Goal: Task Accomplishment & Management: Use online tool/utility

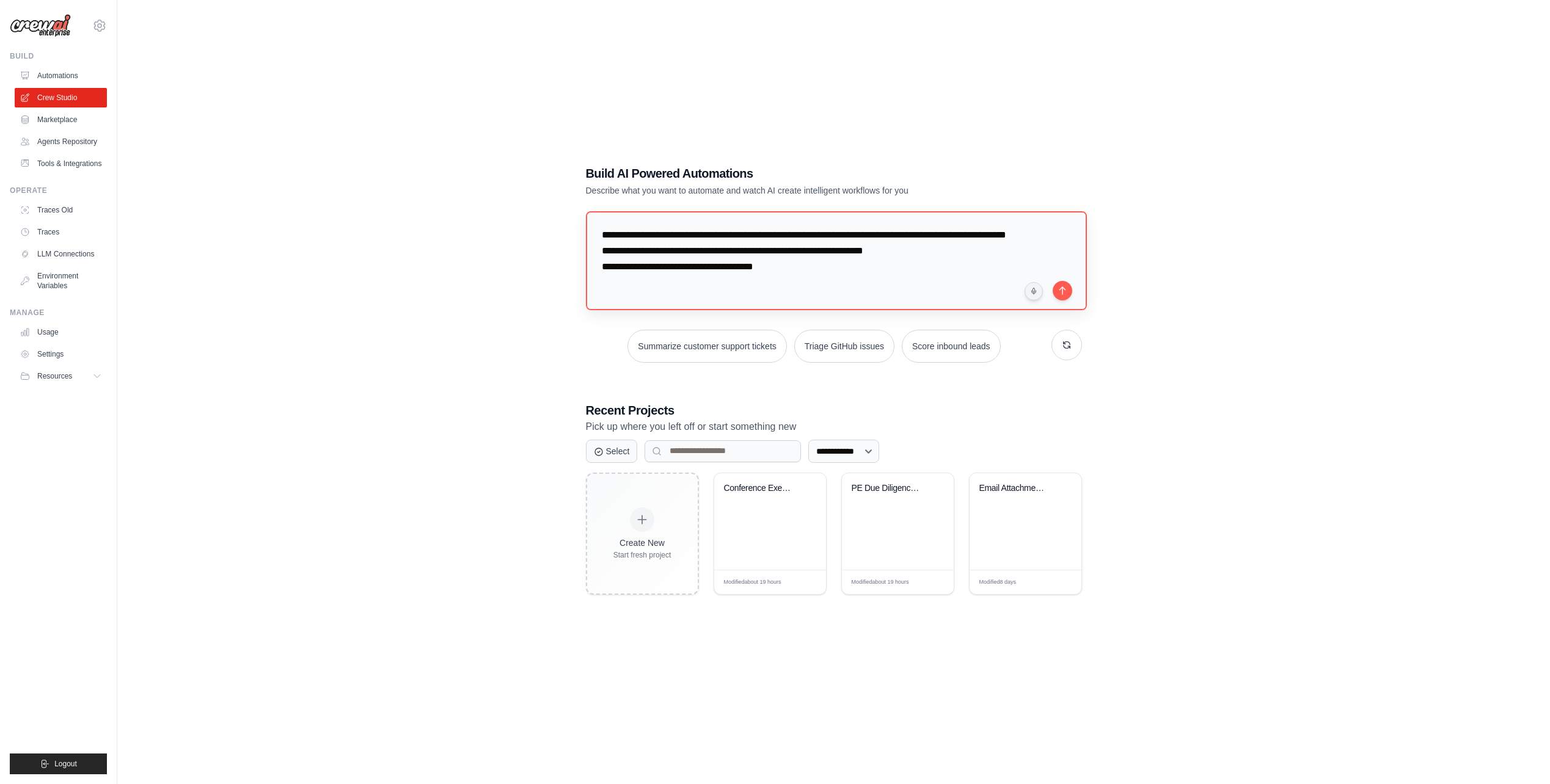
click at [808, 263] on textarea "**********" at bounding box center [835, 260] width 501 height 99
click at [900, 269] on textarea "**********" at bounding box center [835, 260] width 501 height 99
click at [798, 284] on textarea "**********" at bounding box center [835, 260] width 501 height 99
drag, startPoint x: 798, startPoint y: 284, endPoint x: 747, endPoint y: 284, distance: 51.0
click at [796, 284] on textarea "**********" at bounding box center [835, 260] width 501 height 99
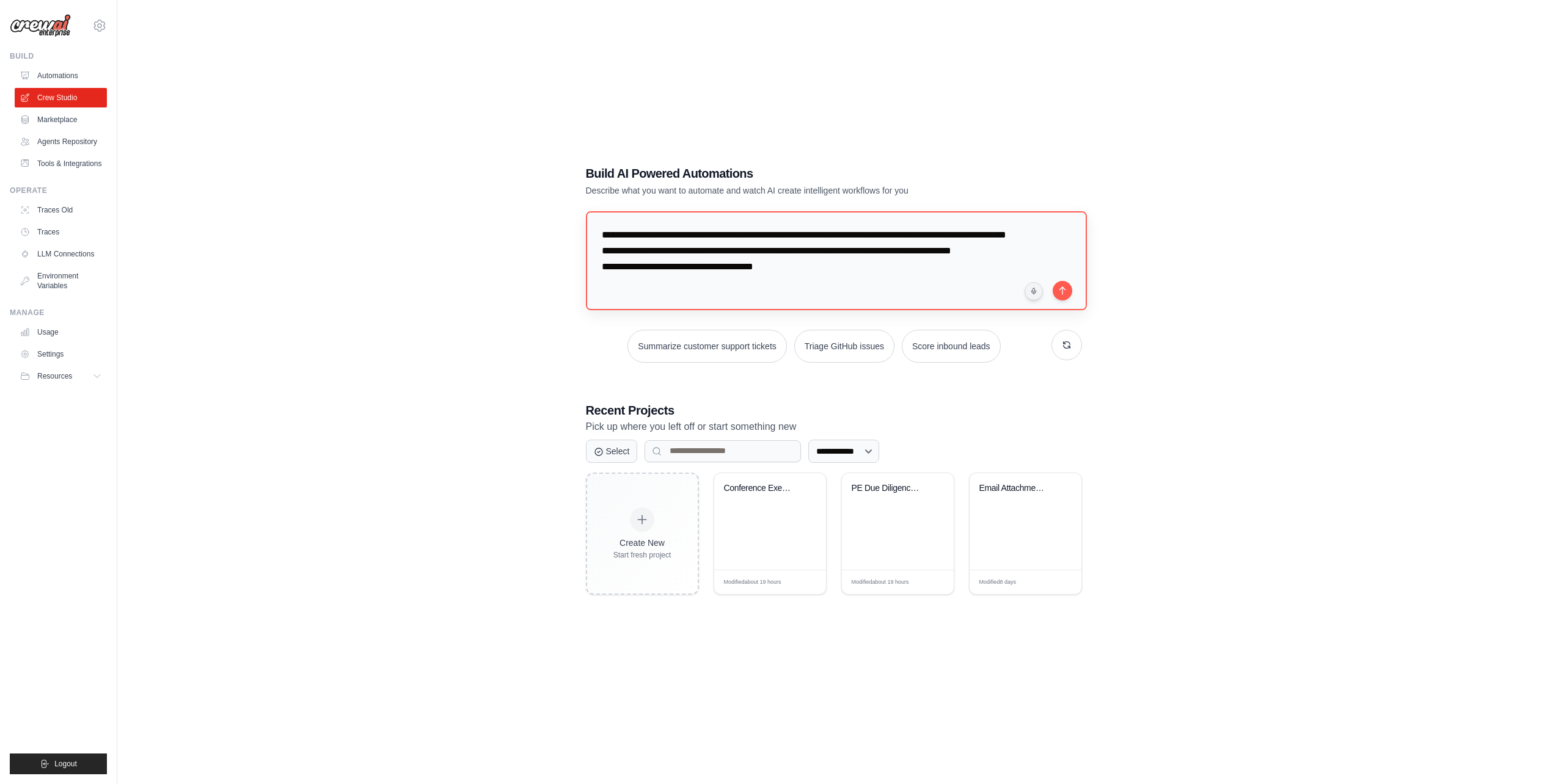
click at [598, 281] on textarea "**********" at bounding box center [835, 260] width 501 height 99
click at [934, 282] on textarea "**********" at bounding box center [835, 260] width 501 height 99
type textarea "**********"
click at [1065, 289] on button "submit" at bounding box center [1062, 289] width 20 height 20
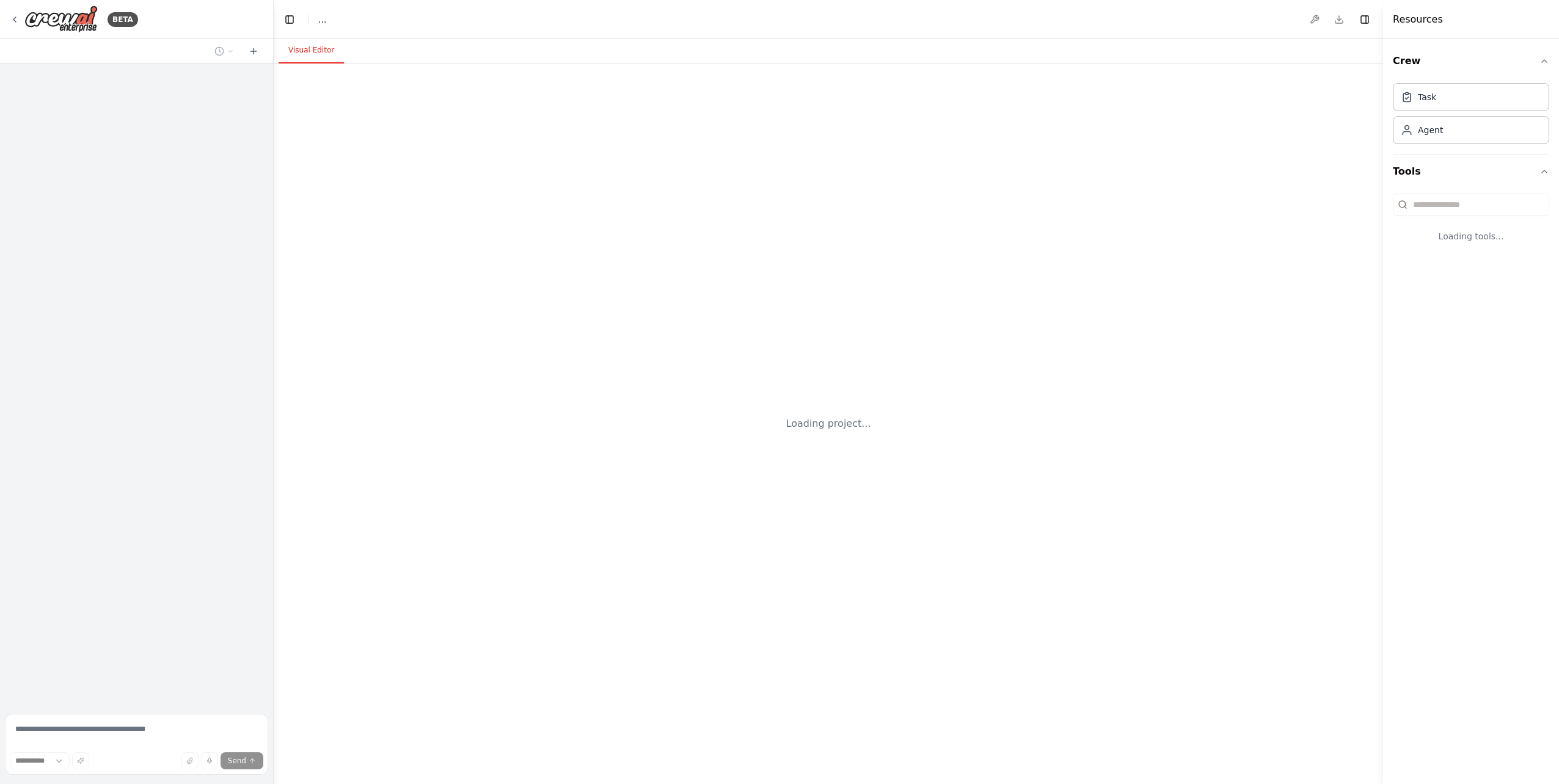
select select "****"
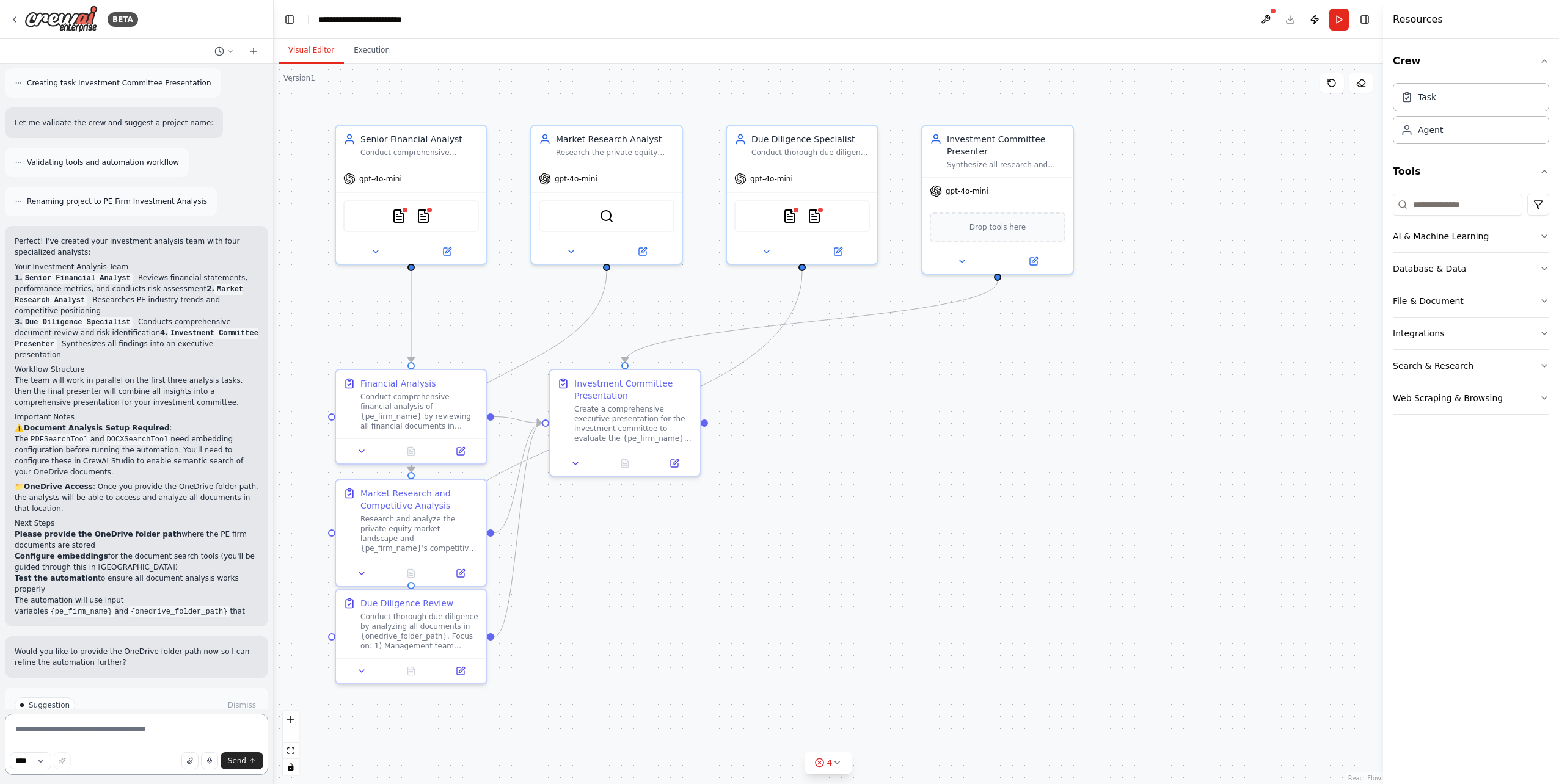
scroll to position [1097, 0]
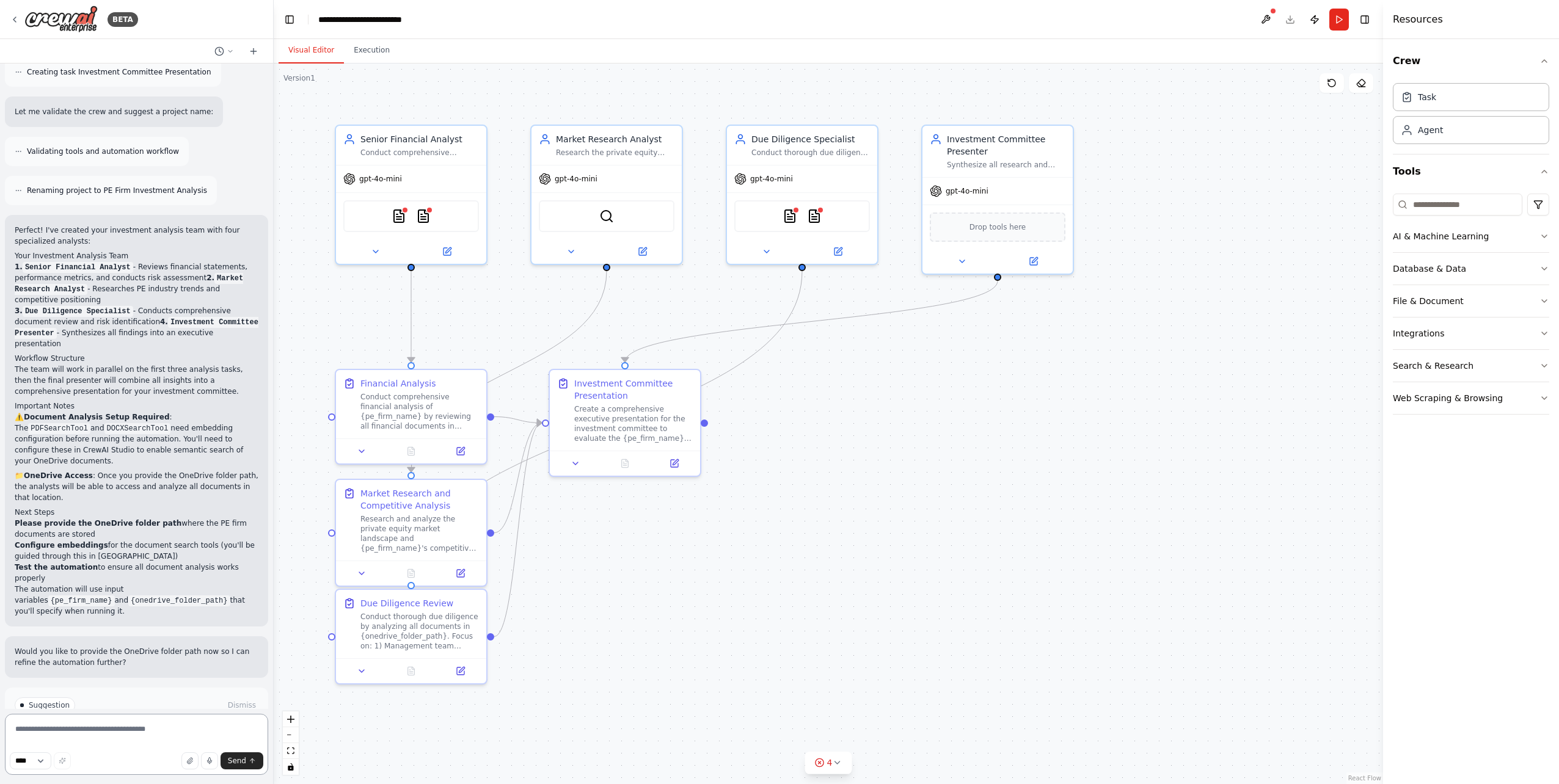
click at [124, 729] on textarea at bounding box center [136, 743] width 263 height 61
click at [172, 731] on textarea at bounding box center [136, 743] width 263 height 61
paste textarea "**********"
type textarea "**********"
click at [238, 760] on span "Send" at bounding box center [237, 760] width 18 height 9
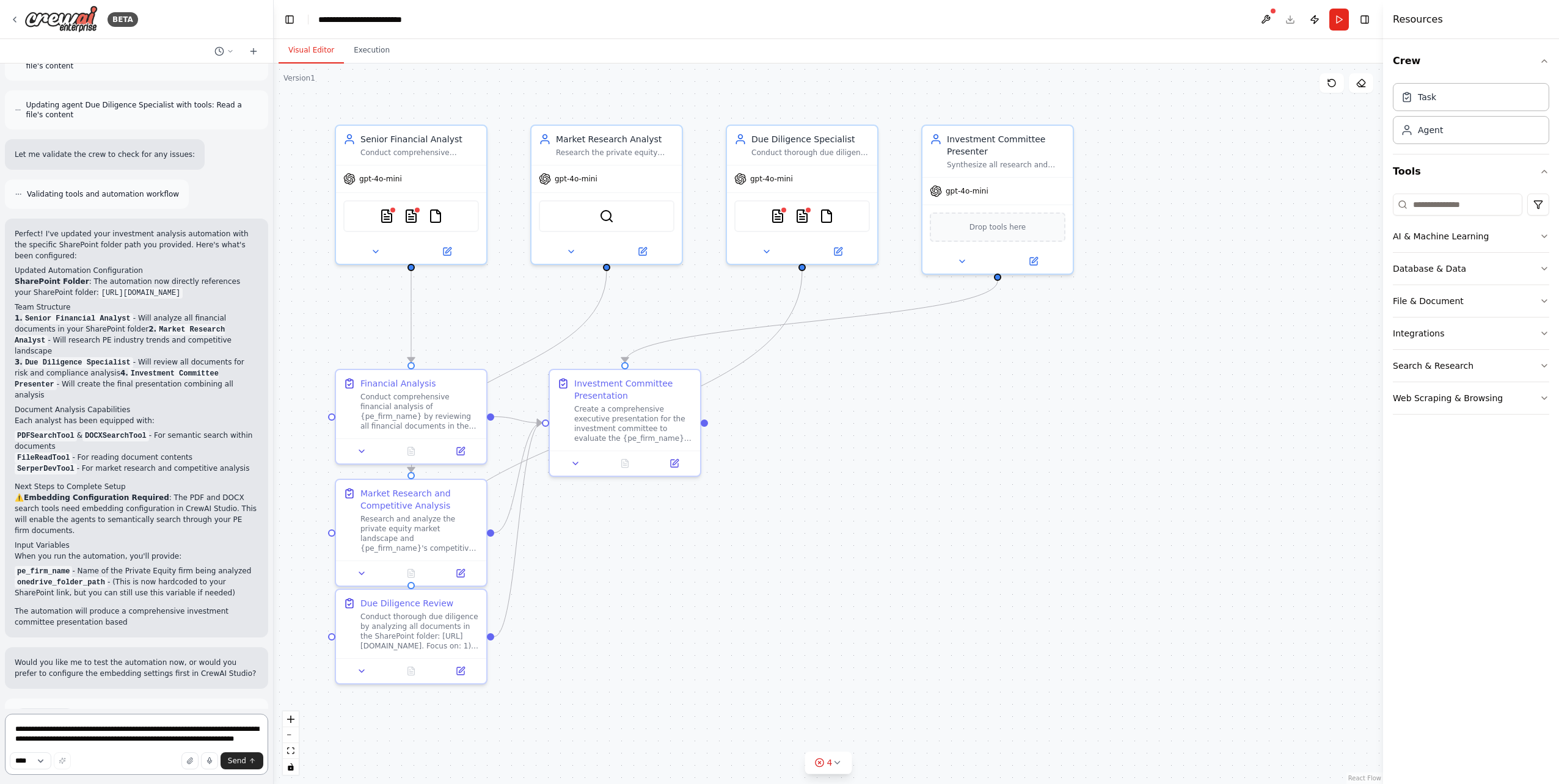
scroll to position [2386, 0]
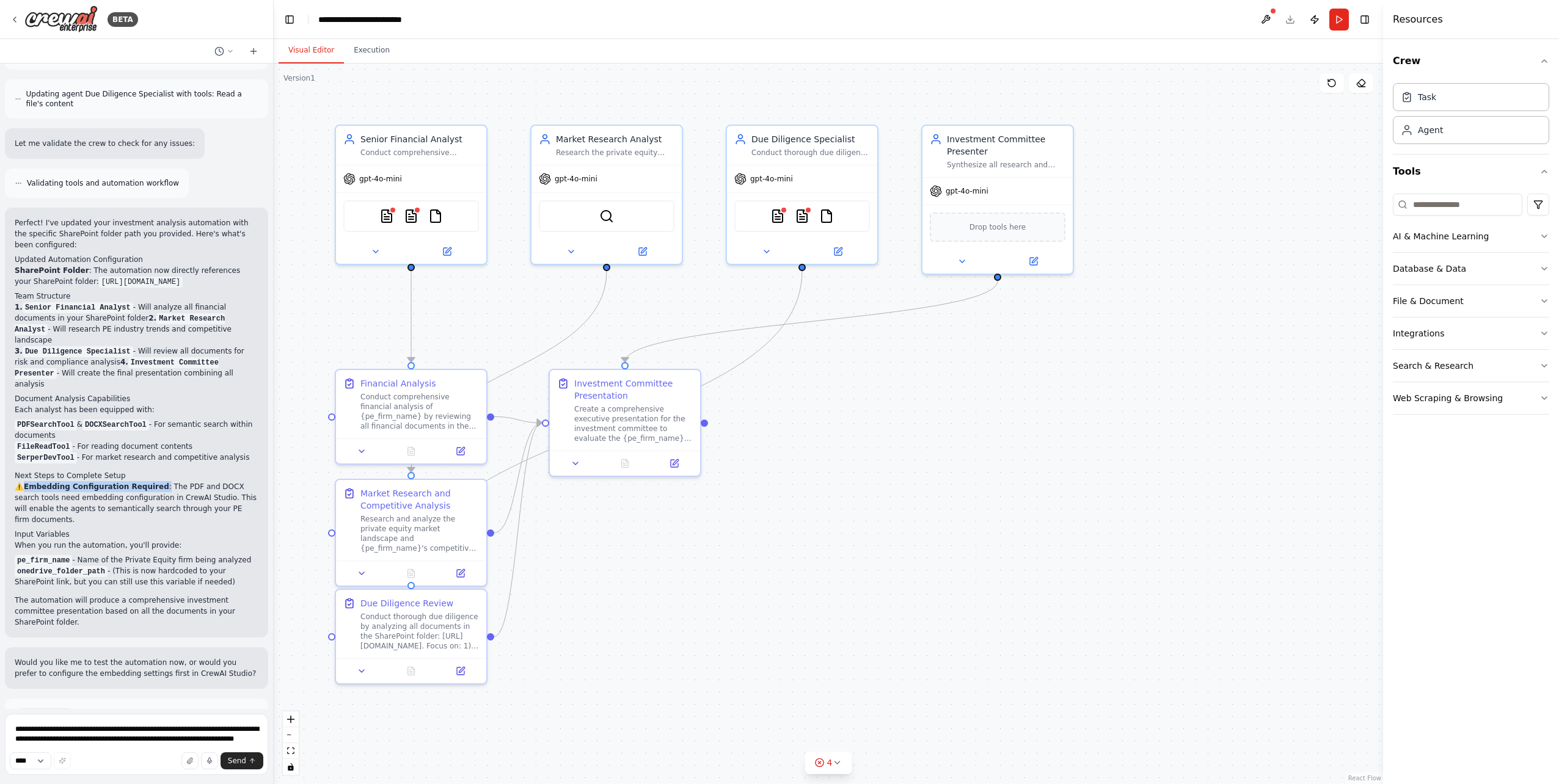
drag, startPoint x: 27, startPoint y: 420, endPoint x: 152, endPoint y: 420, distance: 125.0
click at [152, 482] on p "⚠️ Embedding Configuration Required : The PDF and DOCX search tools need embedd…" at bounding box center [137, 503] width 244 height 44
copy p "Embedding Configuration Required :"
click at [83, 734] on textarea "**********" at bounding box center [136, 743] width 263 height 61
paste textarea "**********"
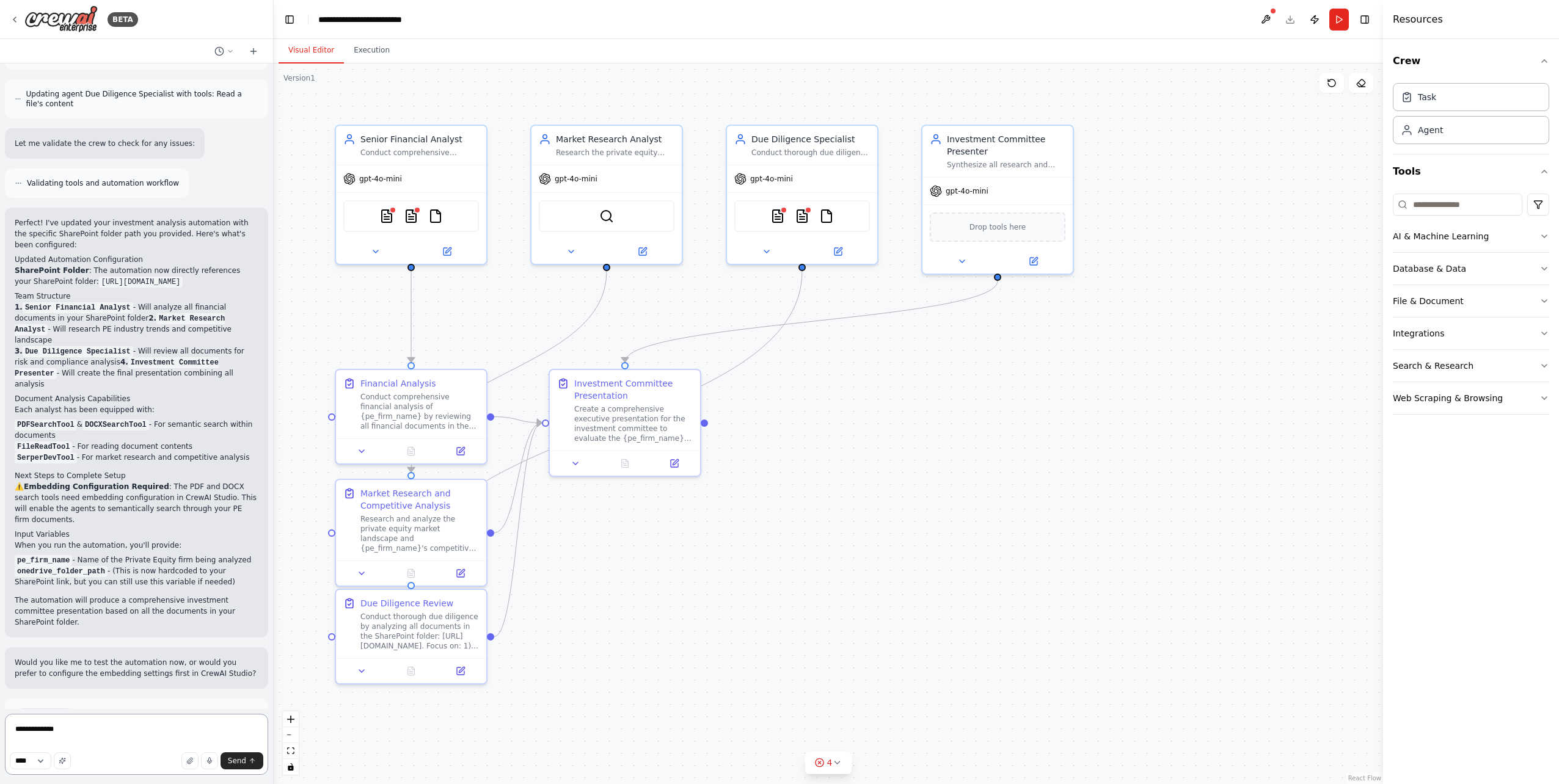
type textarea "**********"
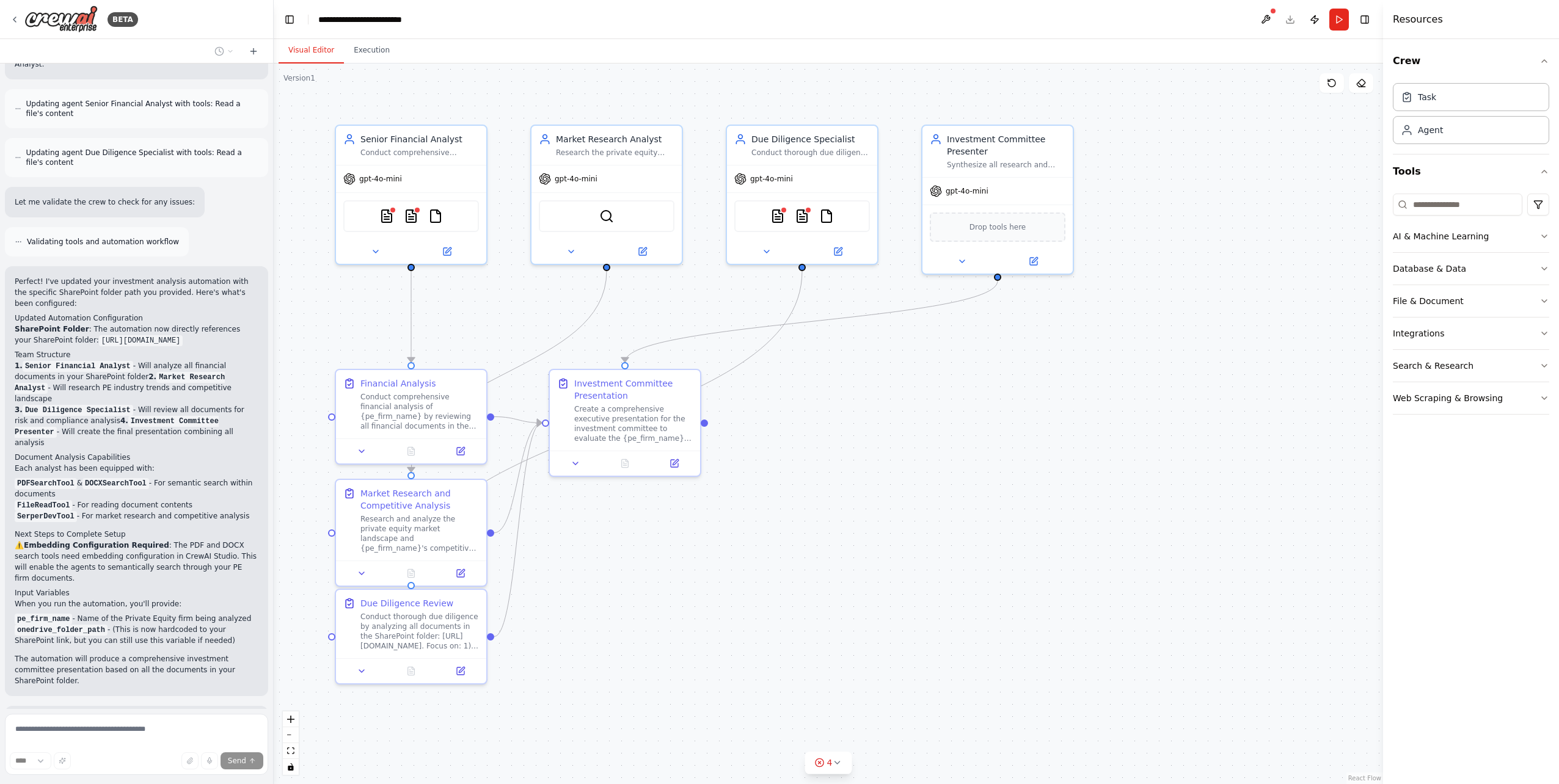
scroll to position [2369, 0]
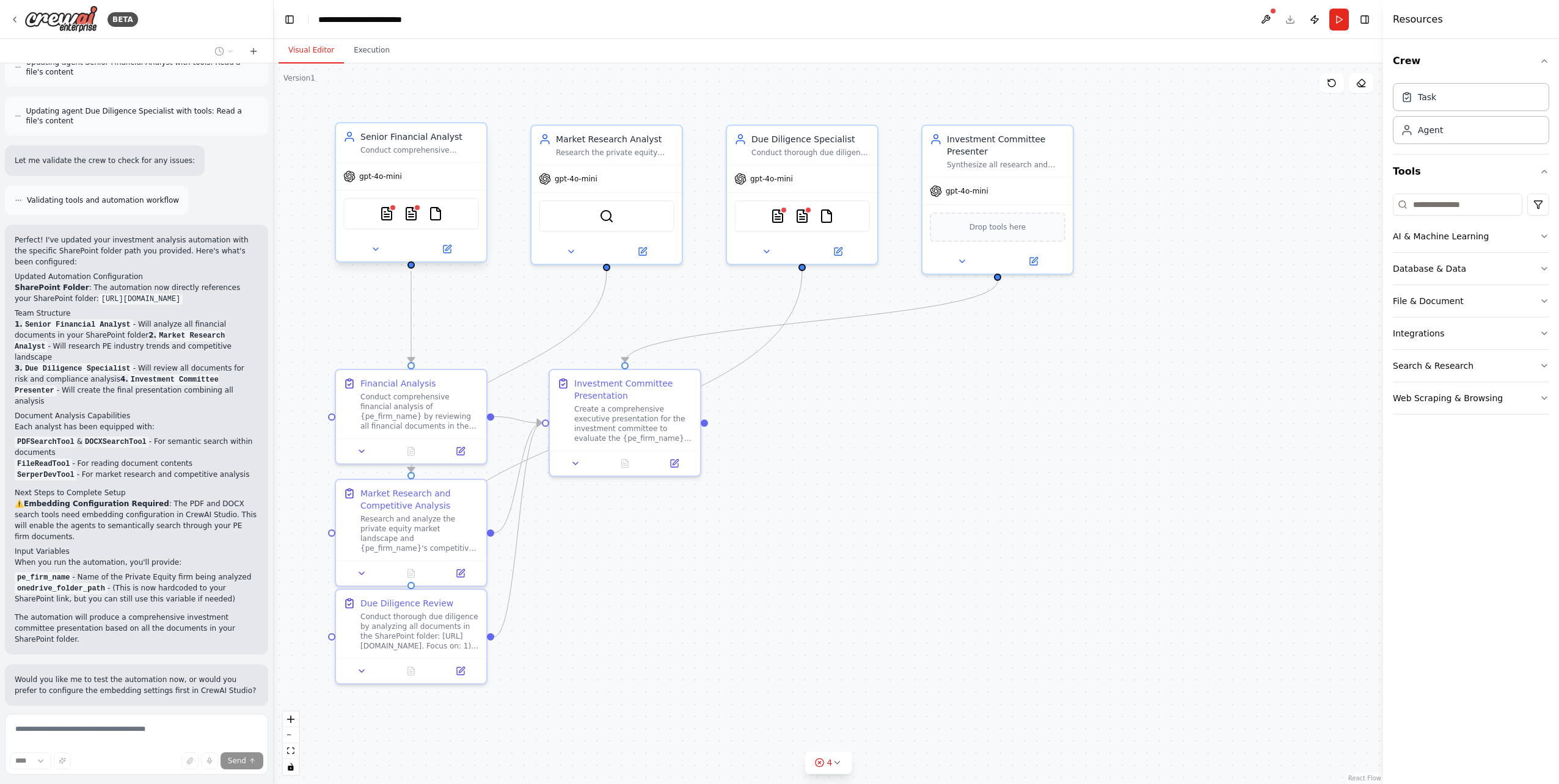
click at [408, 146] on div "Conduct comprehensive financial analysis of {pe_firm_name} including financial …" at bounding box center [419, 150] width 119 height 9
click at [453, 248] on button at bounding box center [446, 250] width 69 height 15
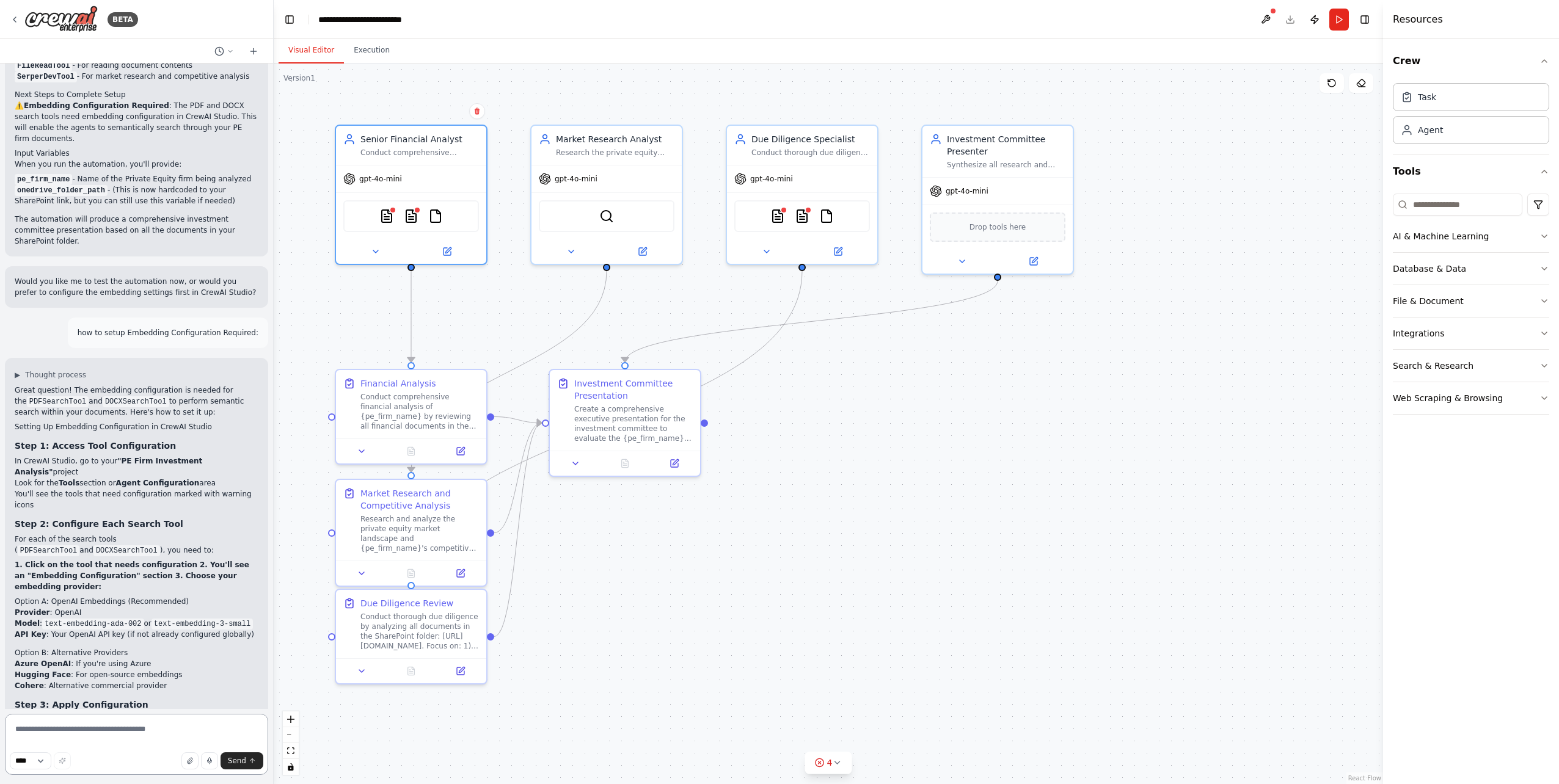
scroll to position [2800, 0]
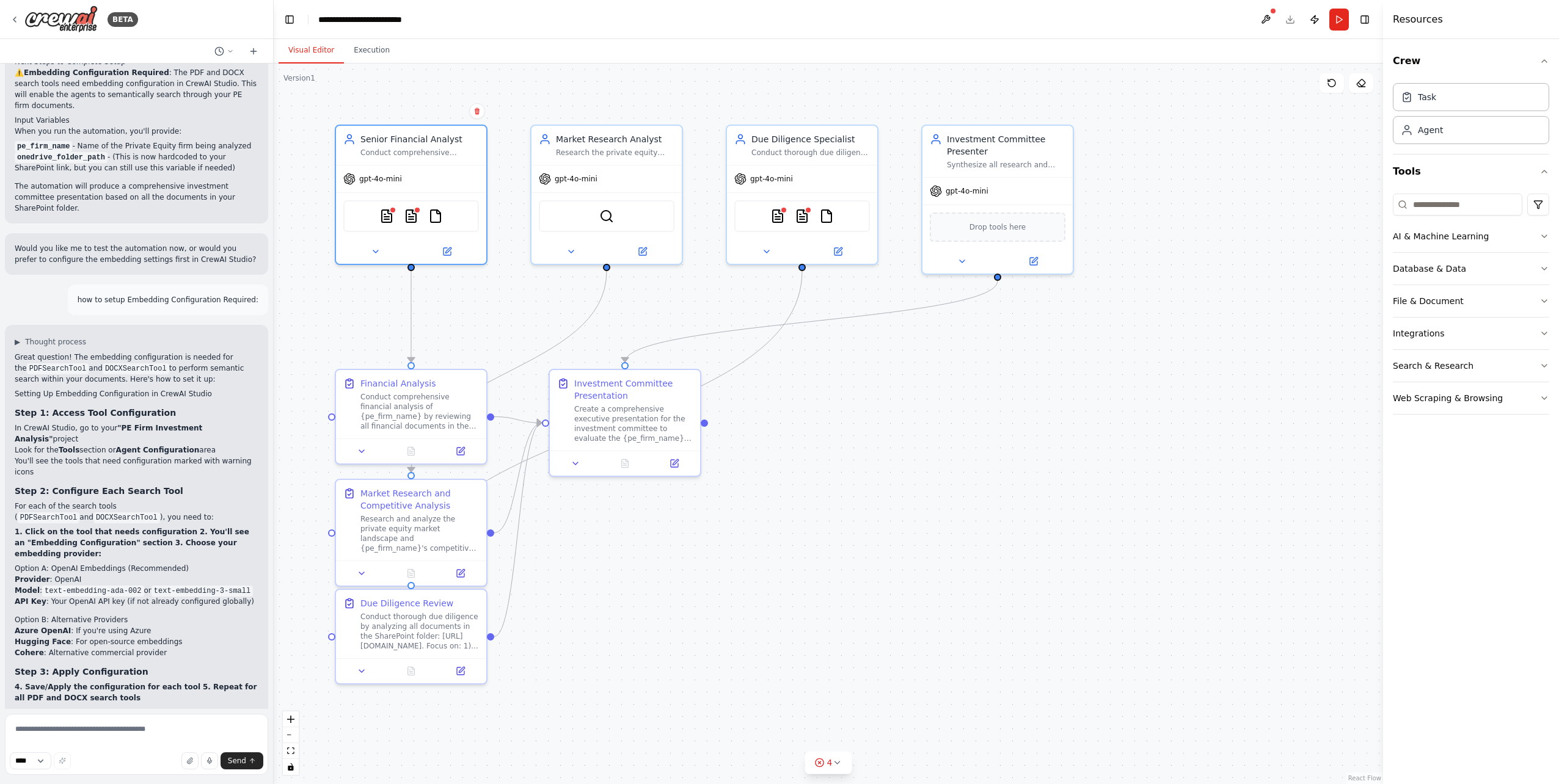
click at [780, 581] on div ".deletable-edge-delete-btn { width: 20px; height: 20px; border: 0px solid #ffff…" at bounding box center [828, 423] width 1109 height 721
click at [1265, 15] on button at bounding box center [1265, 19] width 20 height 22
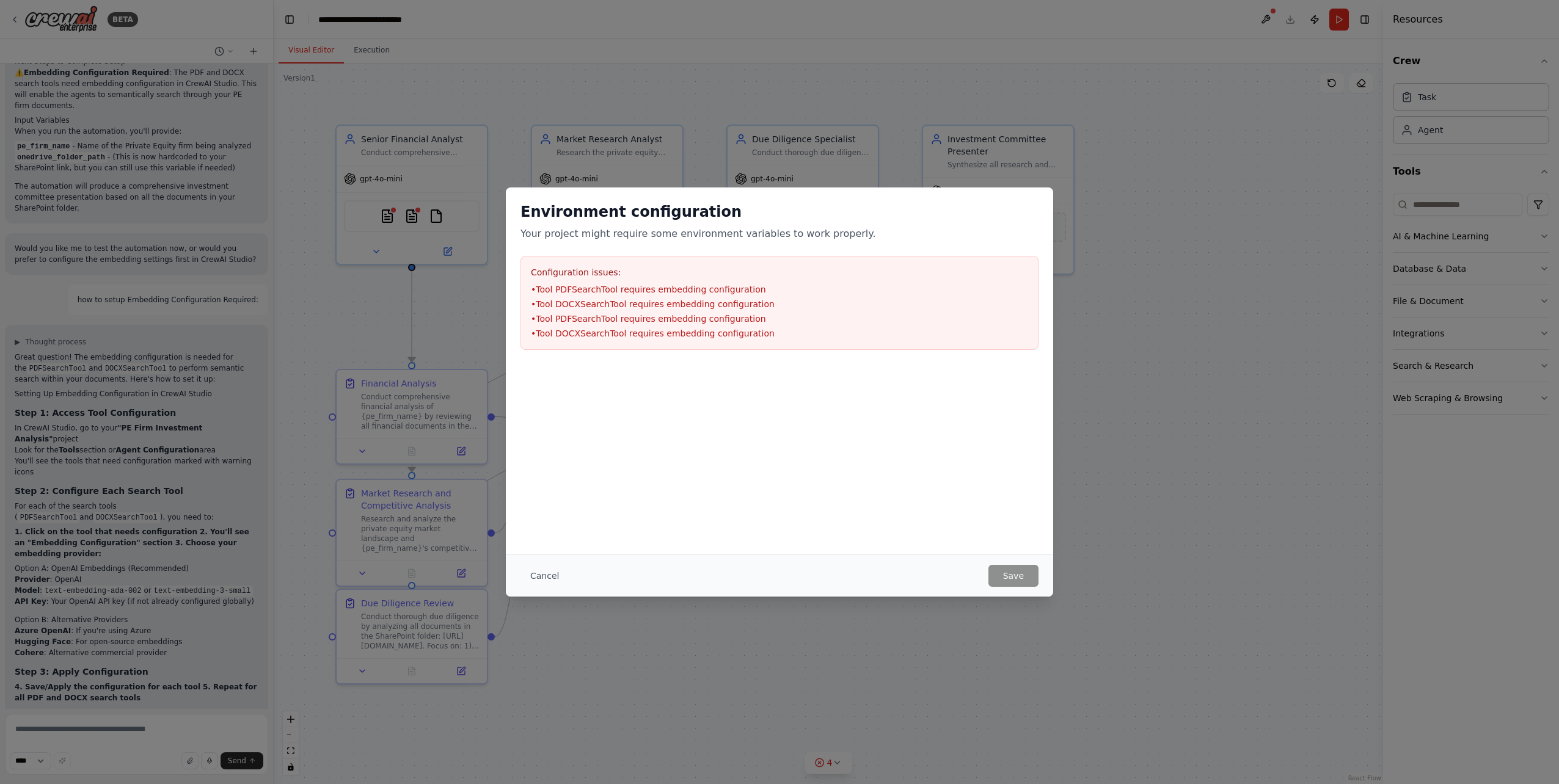
click at [648, 294] on li "• Tool PDFSearchTool requires embedding configuration" at bounding box center [779, 289] width 497 height 12
click at [533, 578] on button "Cancel" at bounding box center [544, 575] width 48 height 22
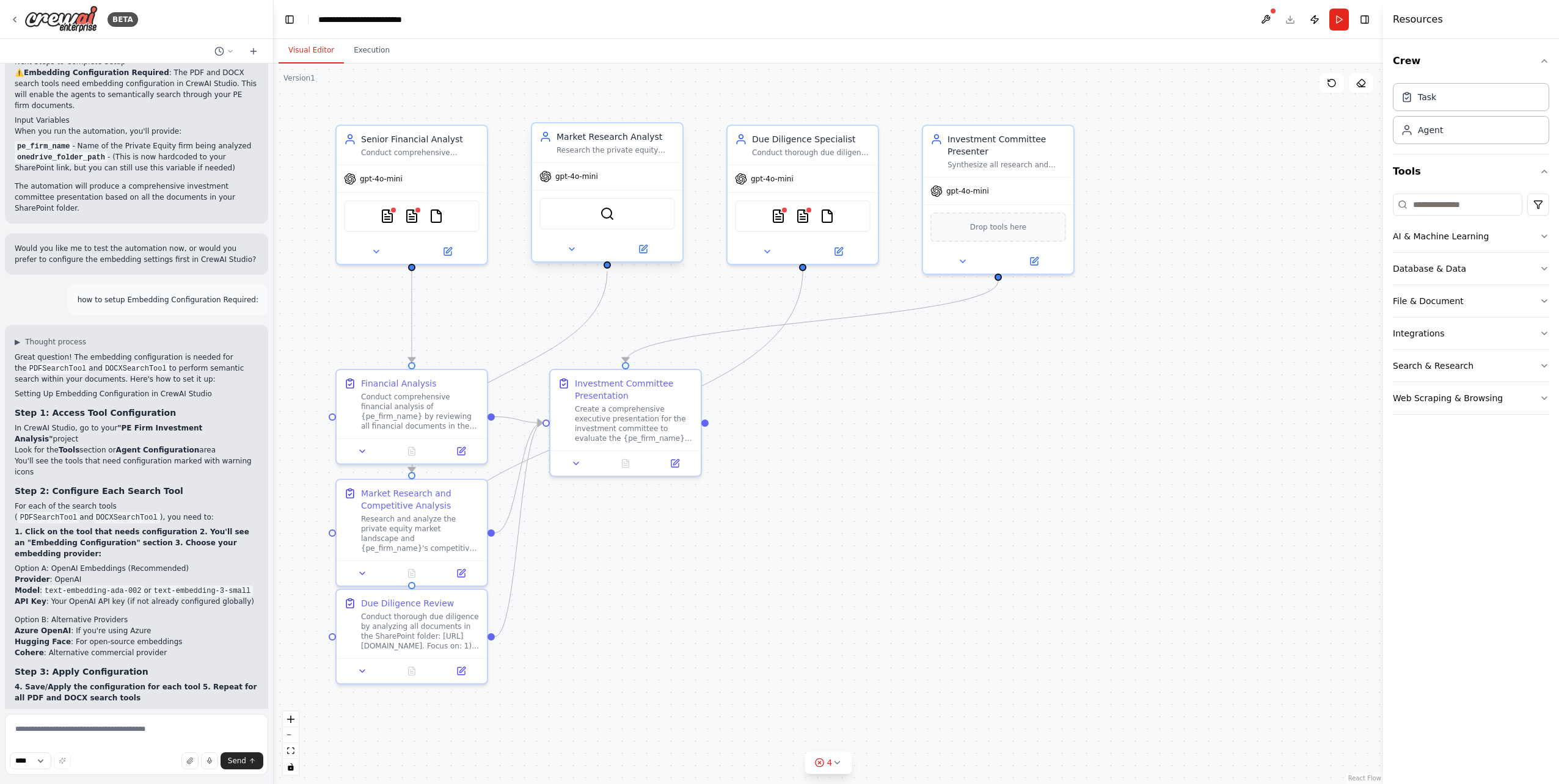
click at [594, 154] on div "Research the private equity industry landscape, competitive positioning of {pe_…" at bounding box center [615, 150] width 119 height 9
click at [778, 216] on img at bounding box center [779, 214] width 15 height 15
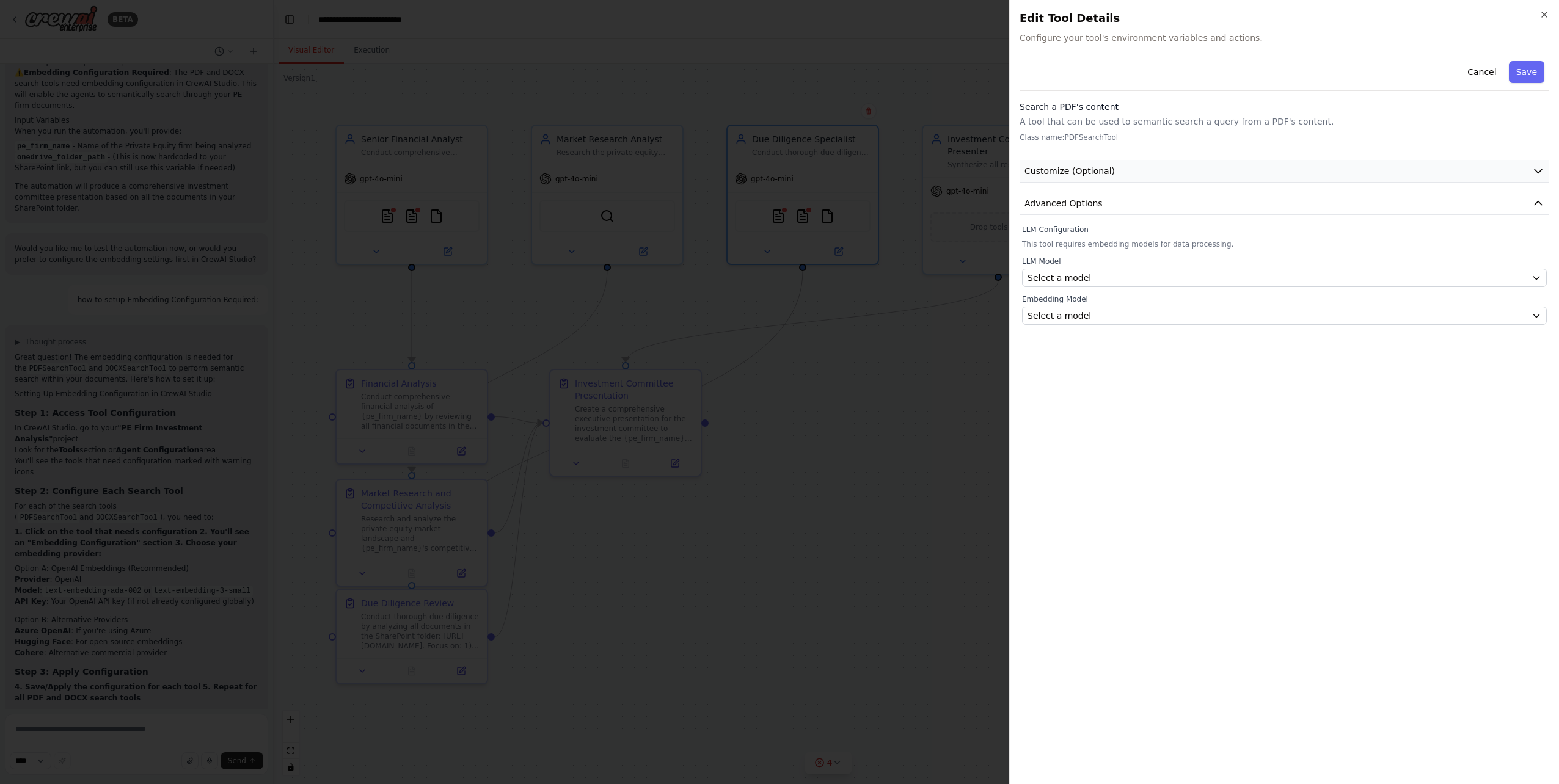
click at [1141, 172] on button "Customize (Optional)" at bounding box center [1284, 172] width 530 height 23
click at [1241, 284] on button "Select a model" at bounding box center [1284, 277] width 525 height 18
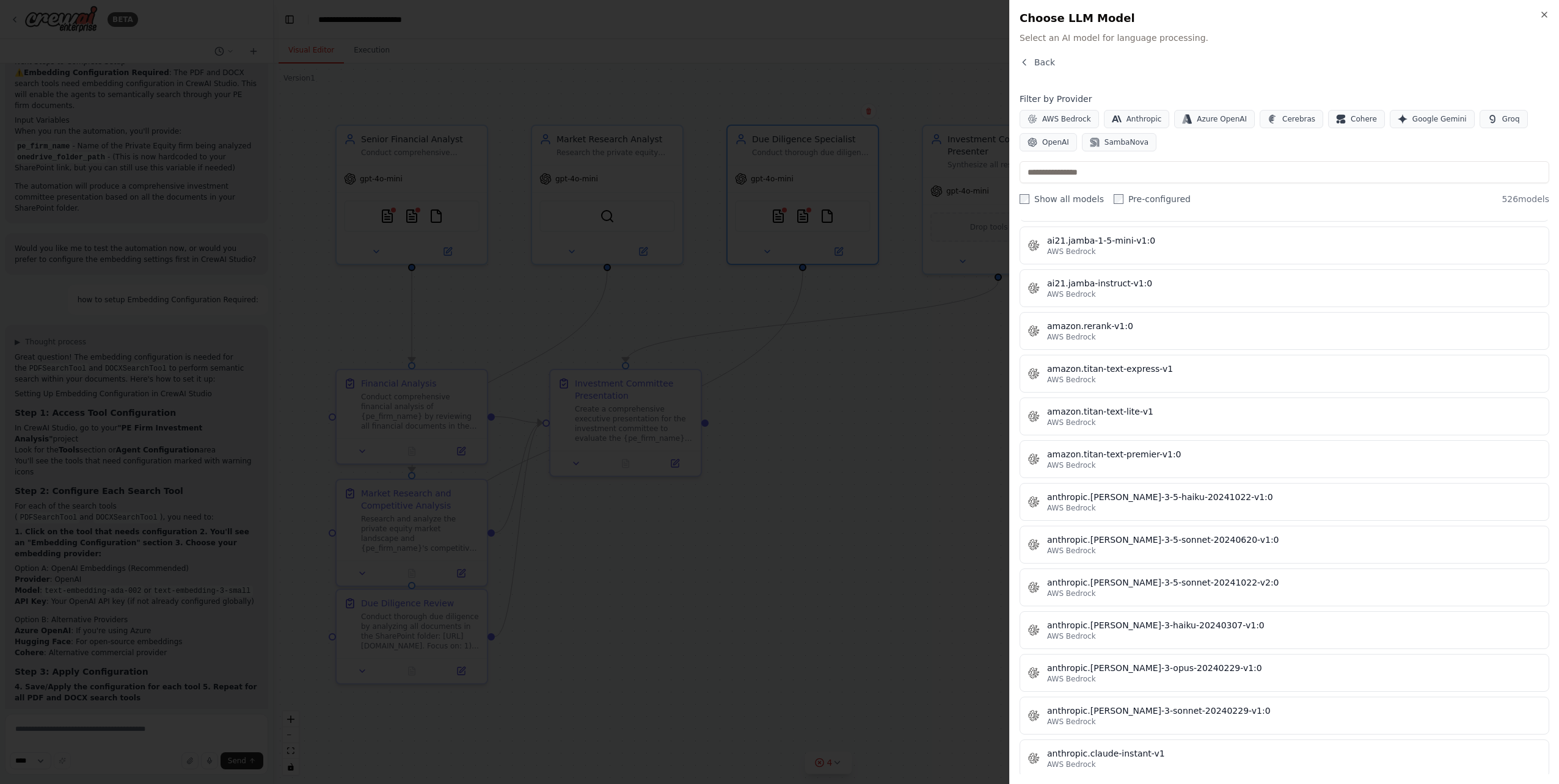
scroll to position [1323, 0]
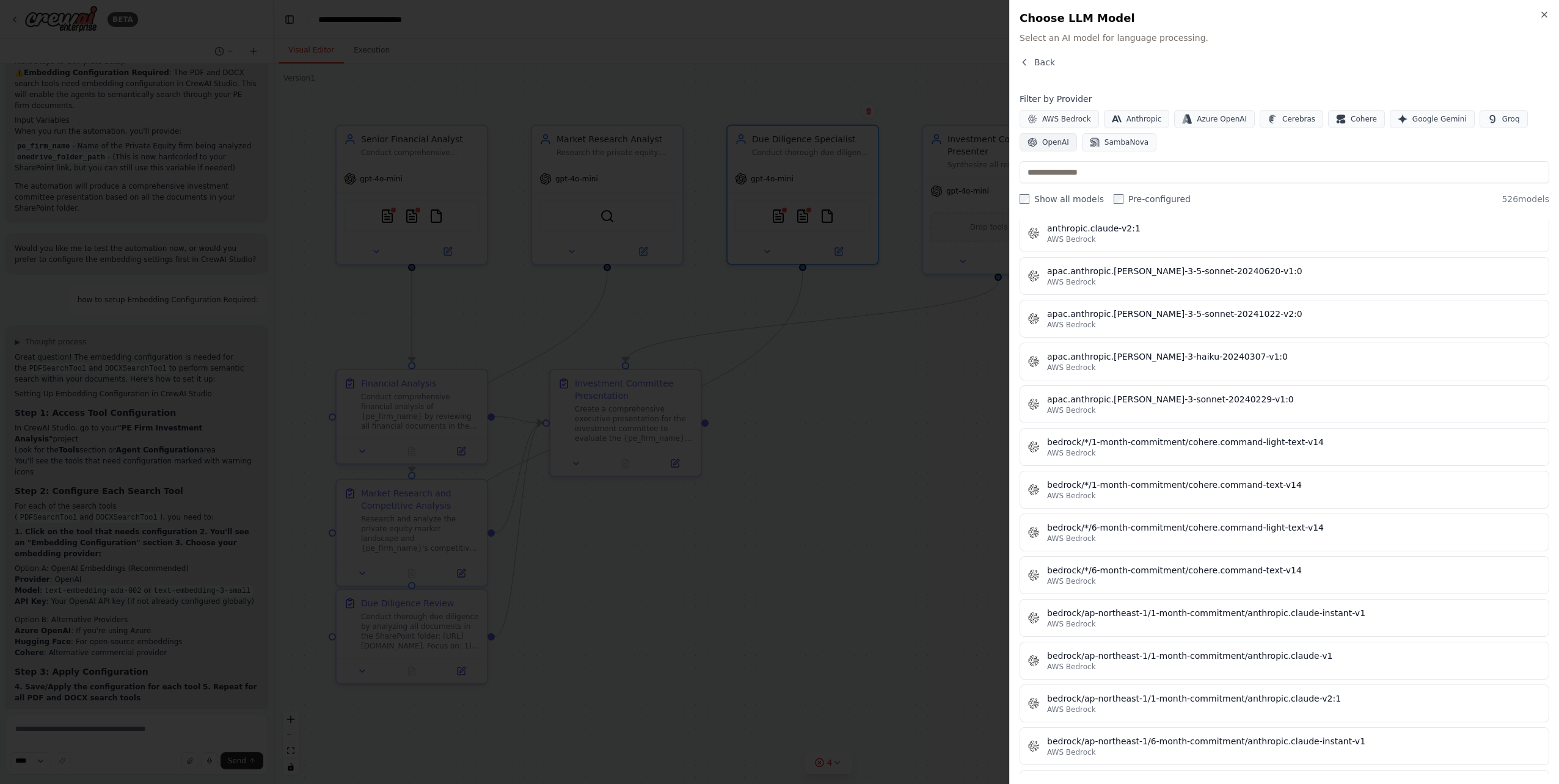
click at [1058, 139] on span "OpenAI" at bounding box center [1055, 142] width 27 height 9
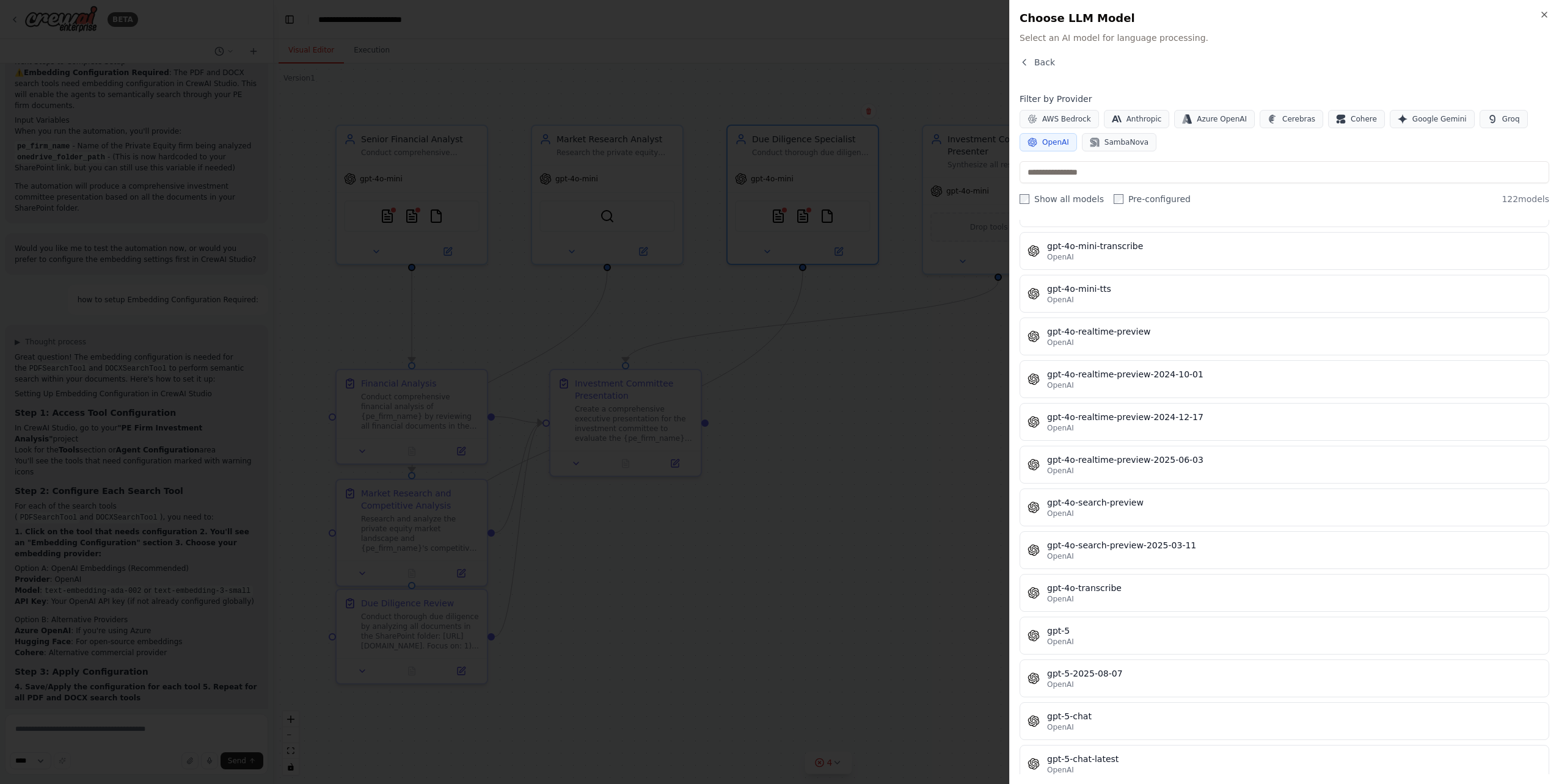
scroll to position [2605, 0]
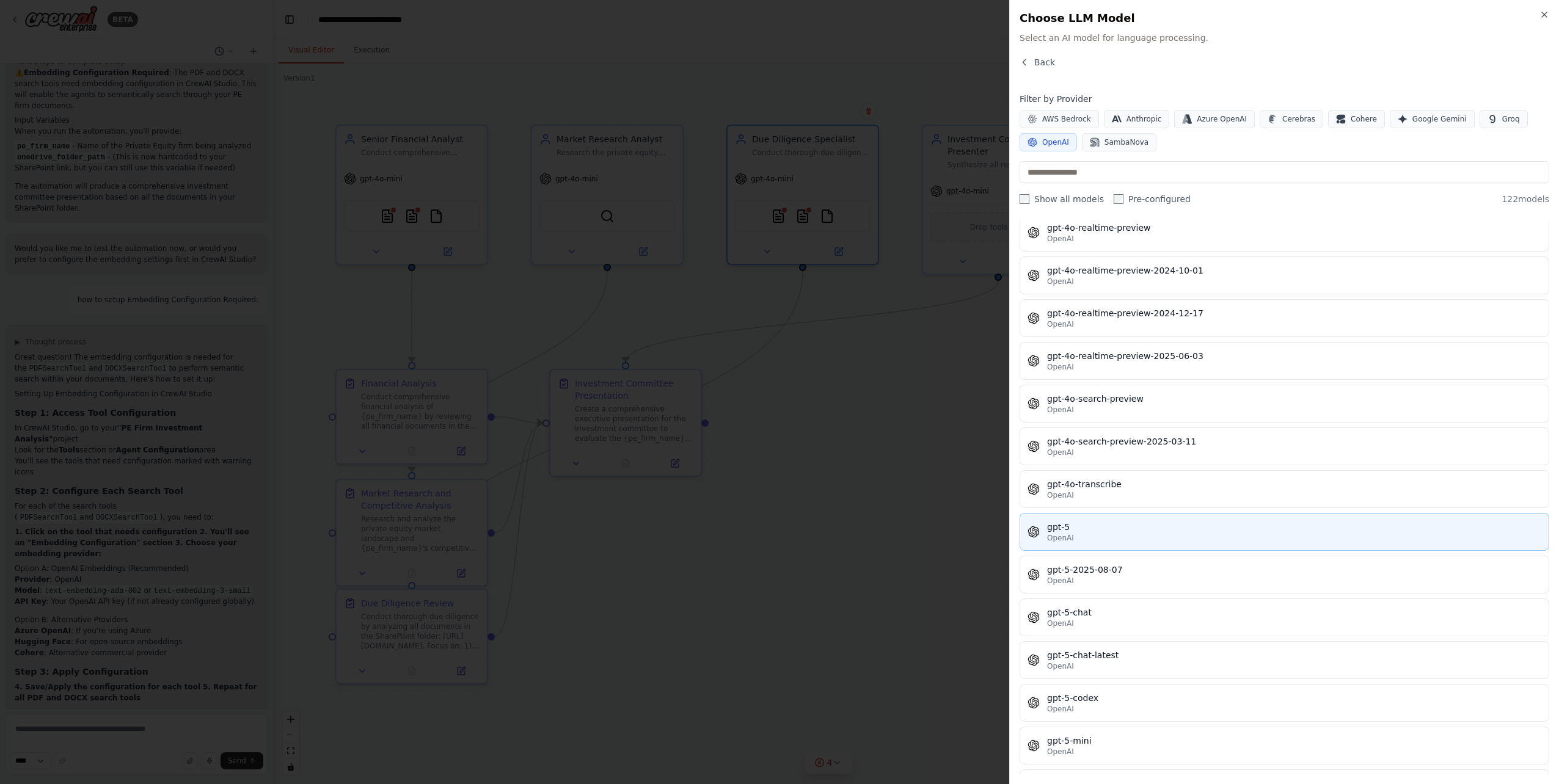
click at [1065, 527] on div "gpt-5" at bounding box center [1294, 527] width 494 height 12
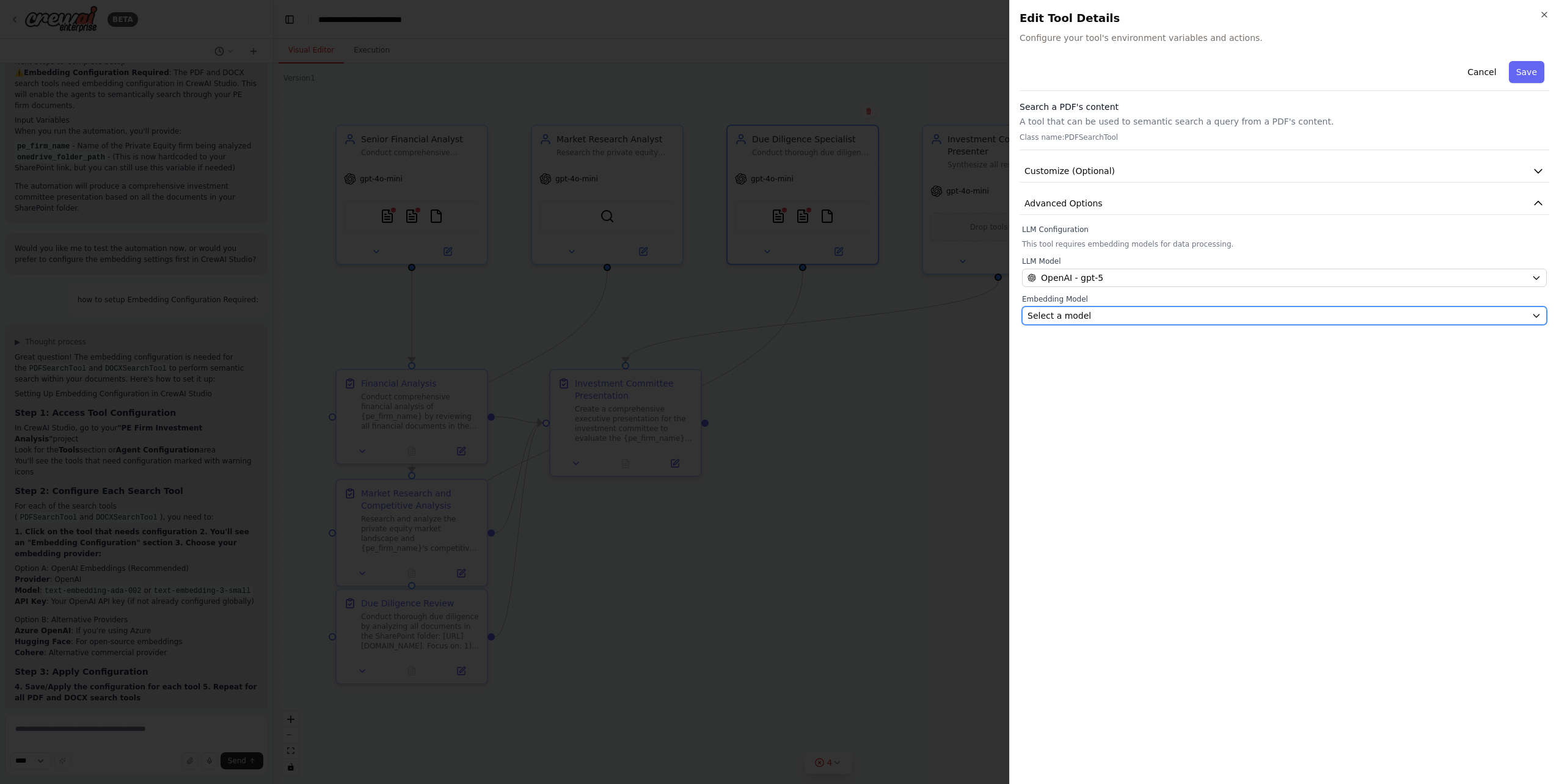
click at [1194, 313] on div "Select a model" at bounding box center [1276, 316] width 499 height 12
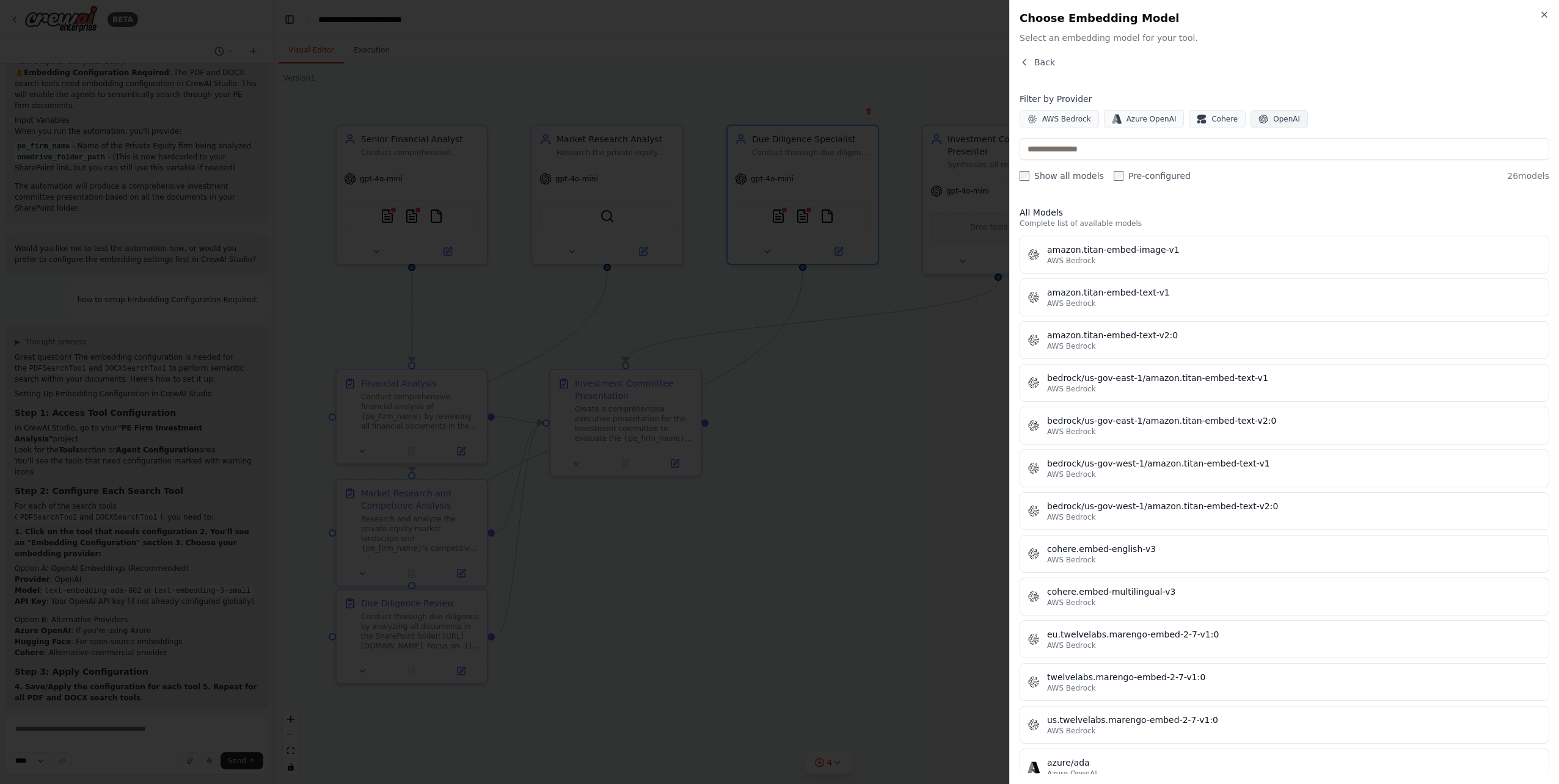
click at [1258, 121] on icon "button" at bounding box center [1263, 119] width 9 height 9
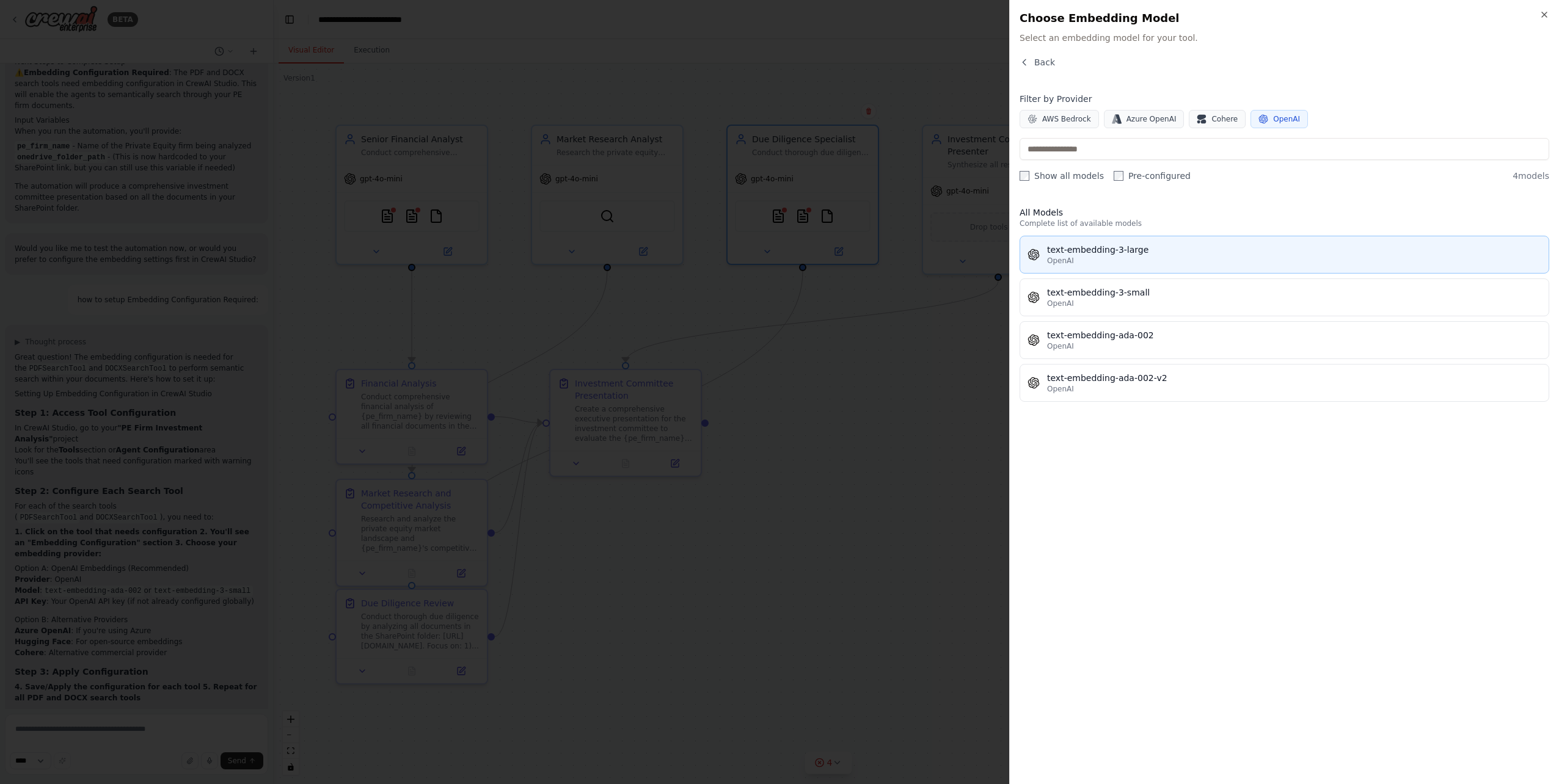
click at [1108, 252] on div "text-embedding-3-large" at bounding box center [1294, 250] width 494 height 12
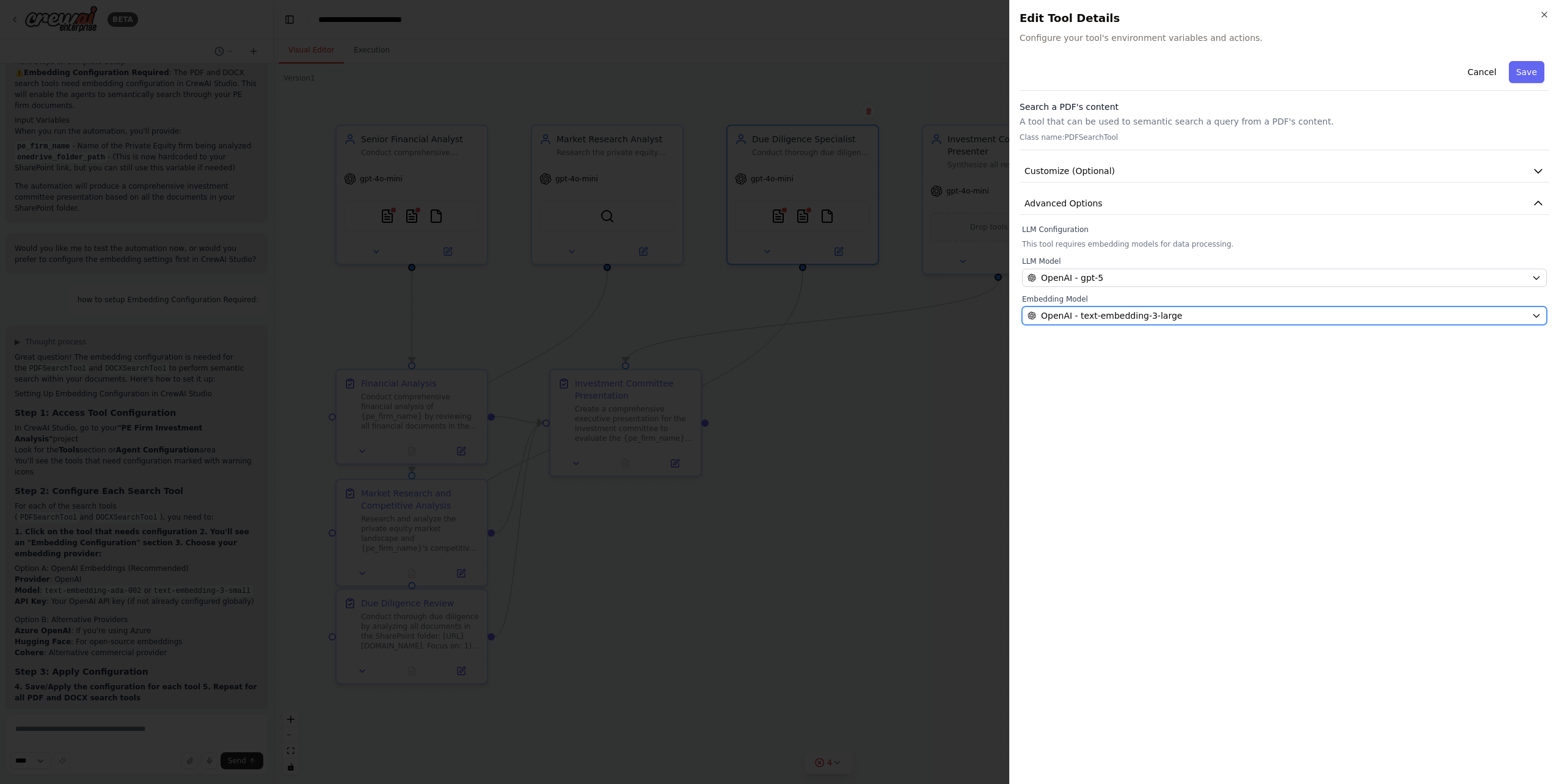
click at [1133, 318] on span "OpenAI - text-embedding-3-large" at bounding box center [1111, 316] width 141 height 12
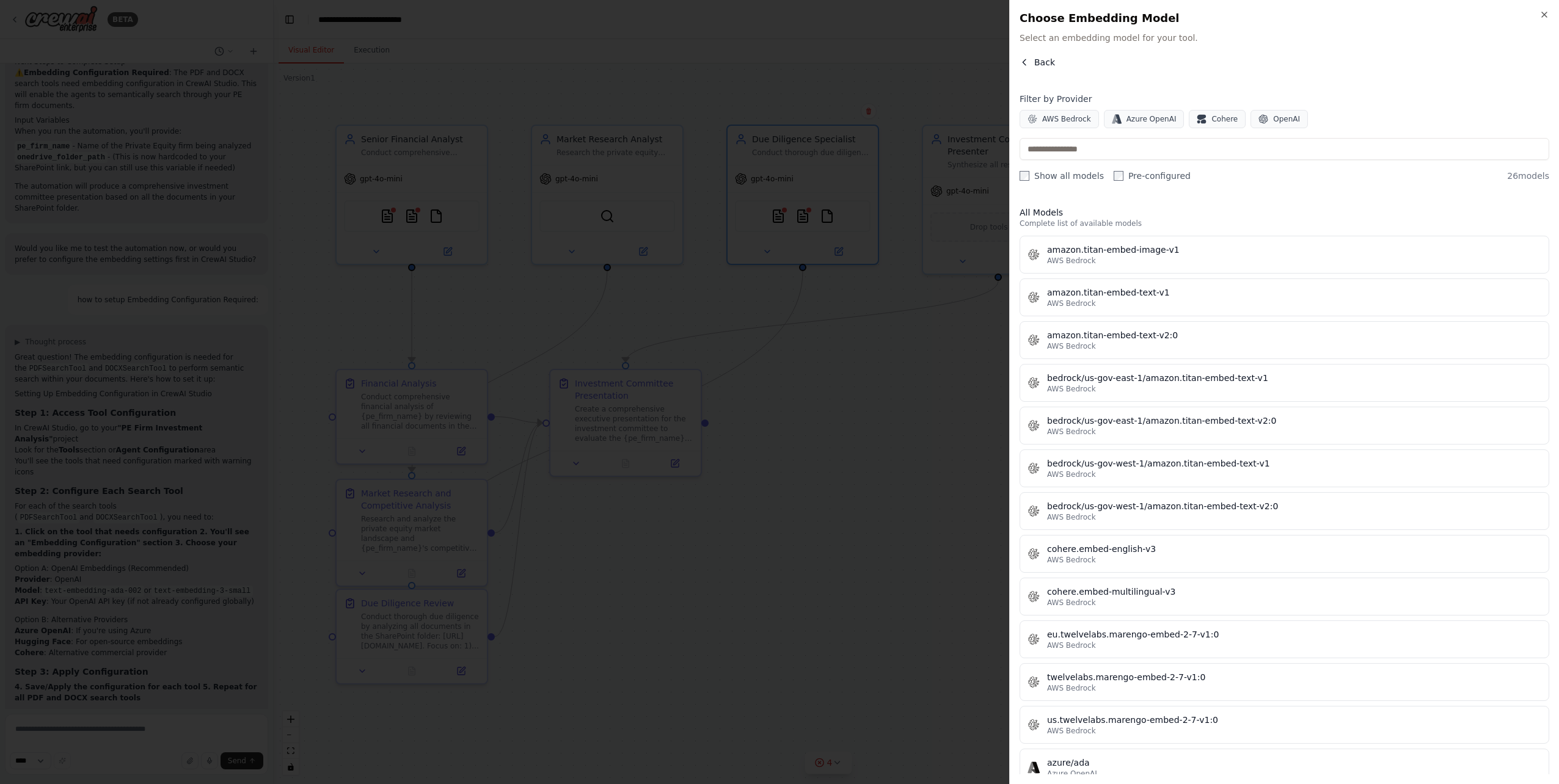
click at [1025, 63] on icon "button" at bounding box center [1024, 62] width 3 height 6
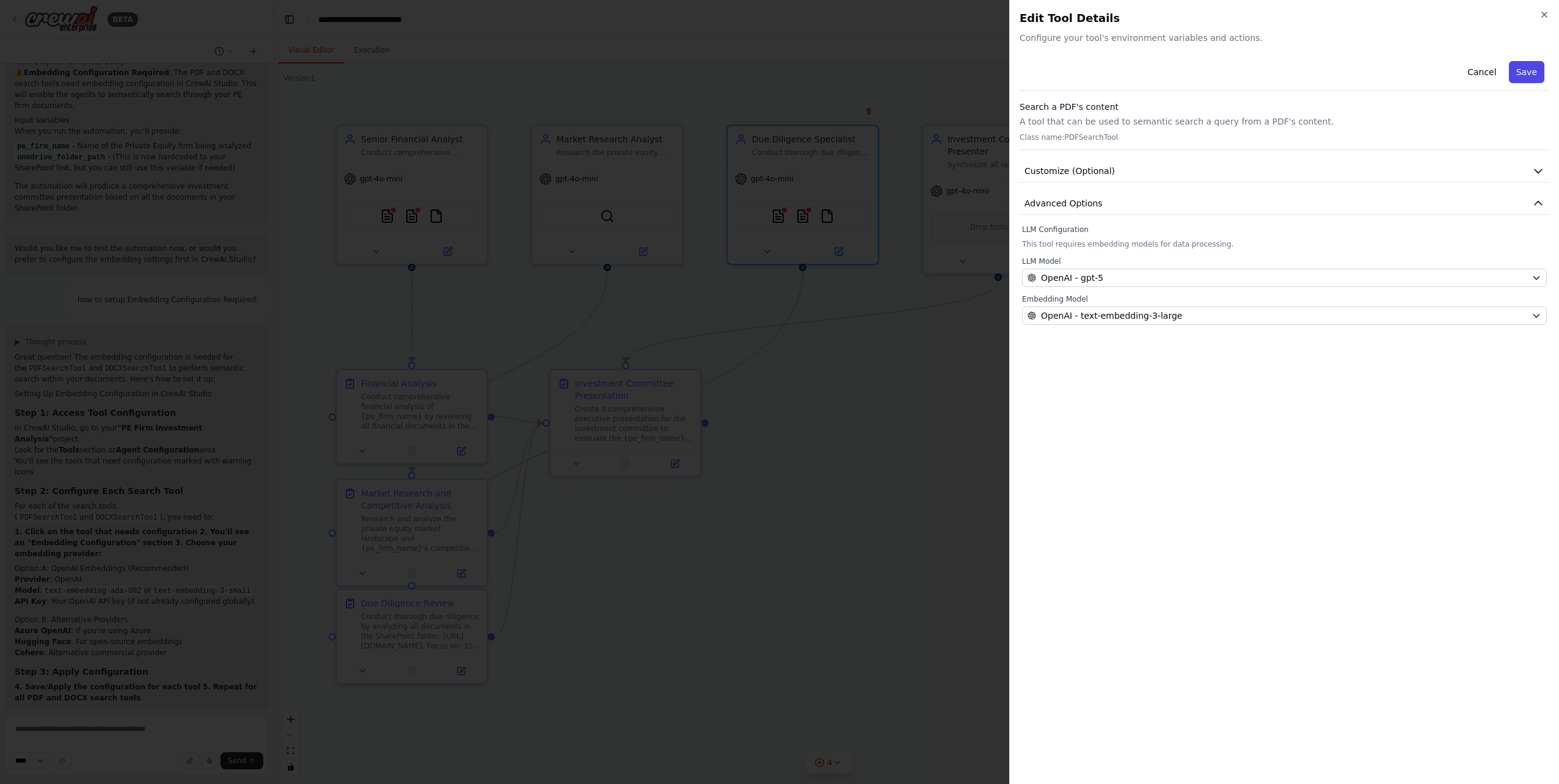
click at [1533, 67] on button "Save" at bounding box center [1526, 72] width 36 height 22
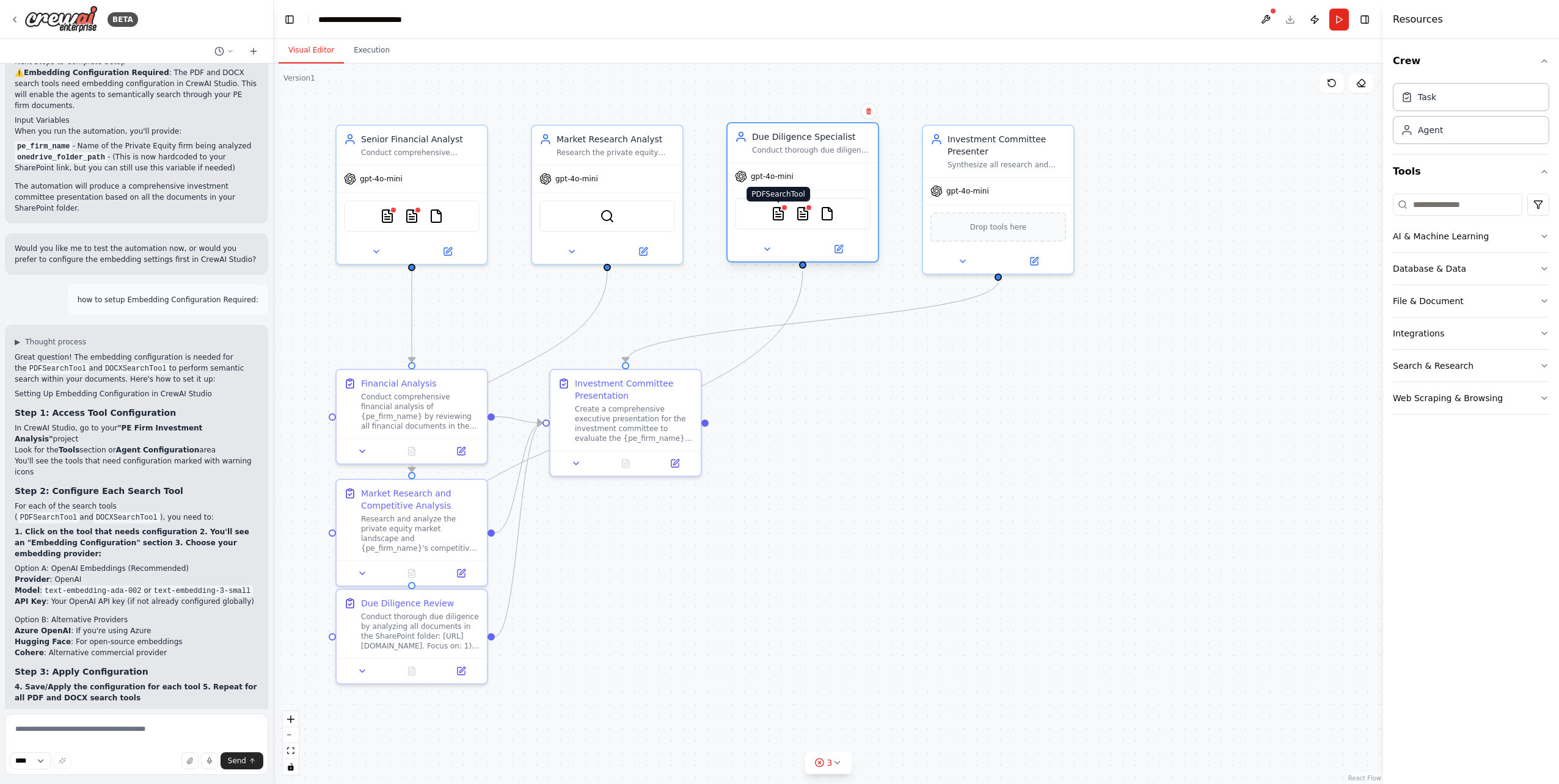
click at [777, 214] on img at bounding box center [779, 214] width 15 height 15
click at [777, 211] on img at bounding box center [779, 214] width 15 height 15
click at [803, 214] on img at bounding box center [803, 214] width 15 height 15
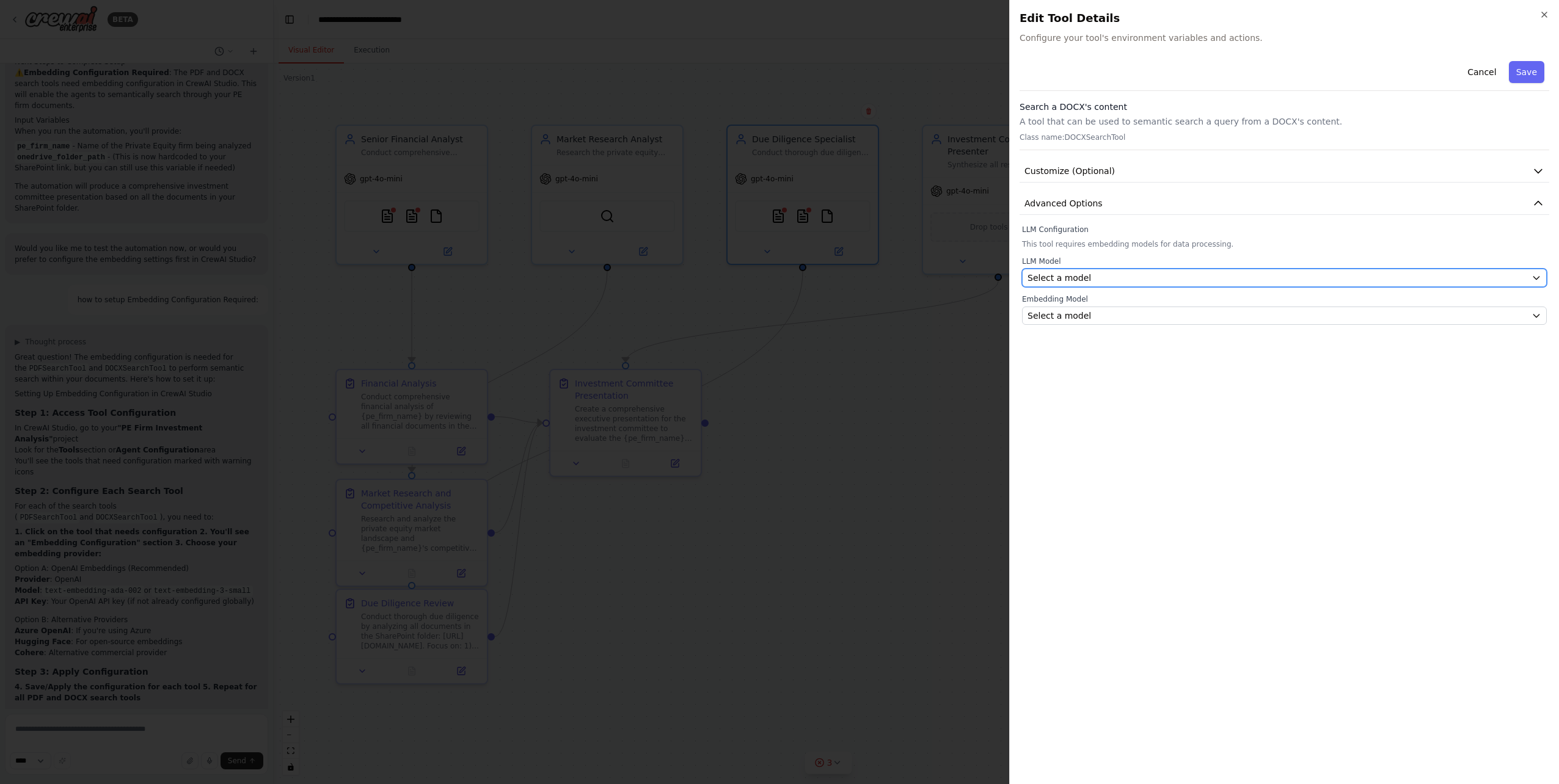
click at [1120, 275] on div "Select a model" at bounding box center [1276, 277] width 499 height 12
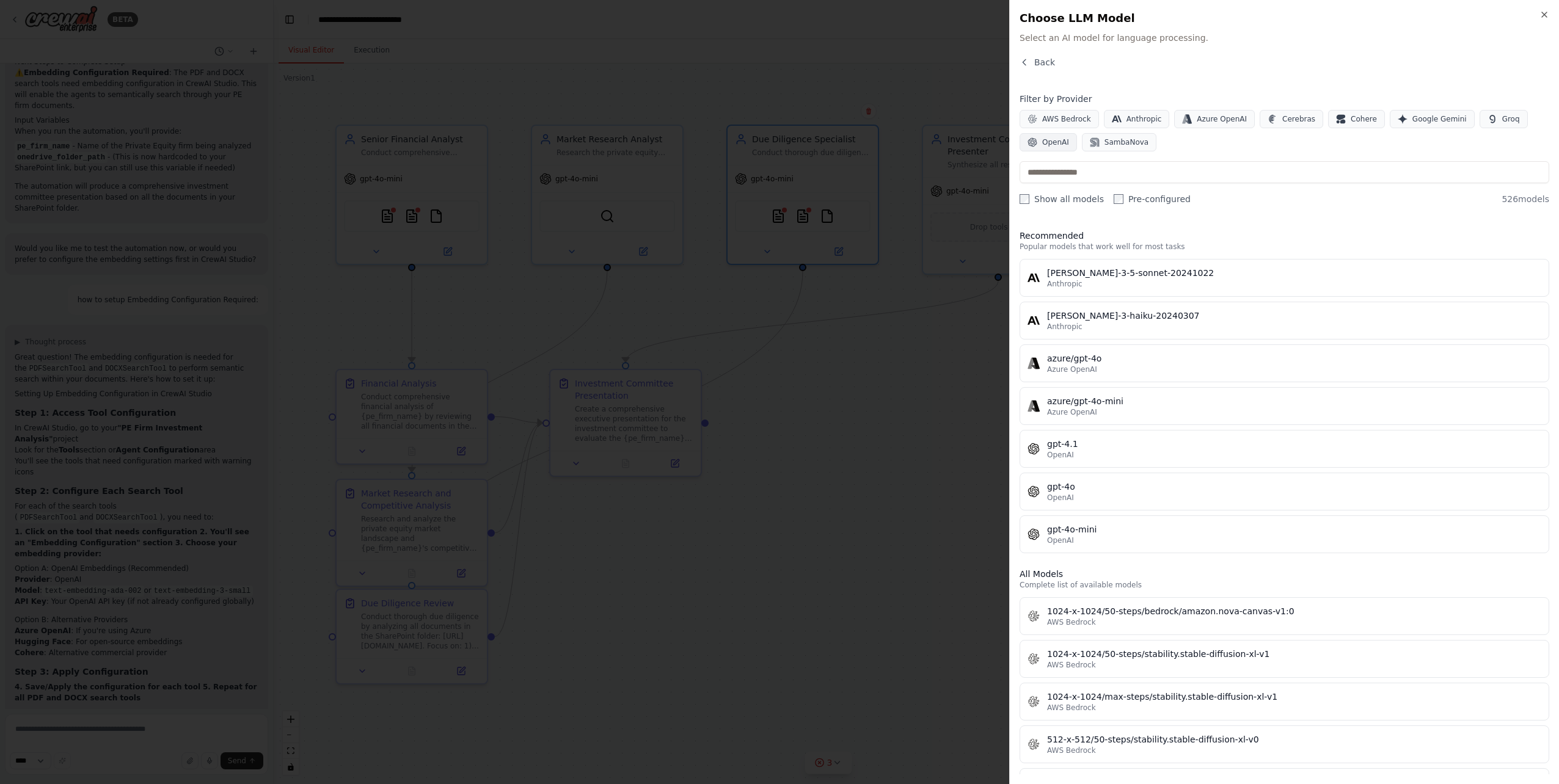
click at [1061, 139] on span "OpenAI" at bounding box center [1055, 142] width 27 height 9
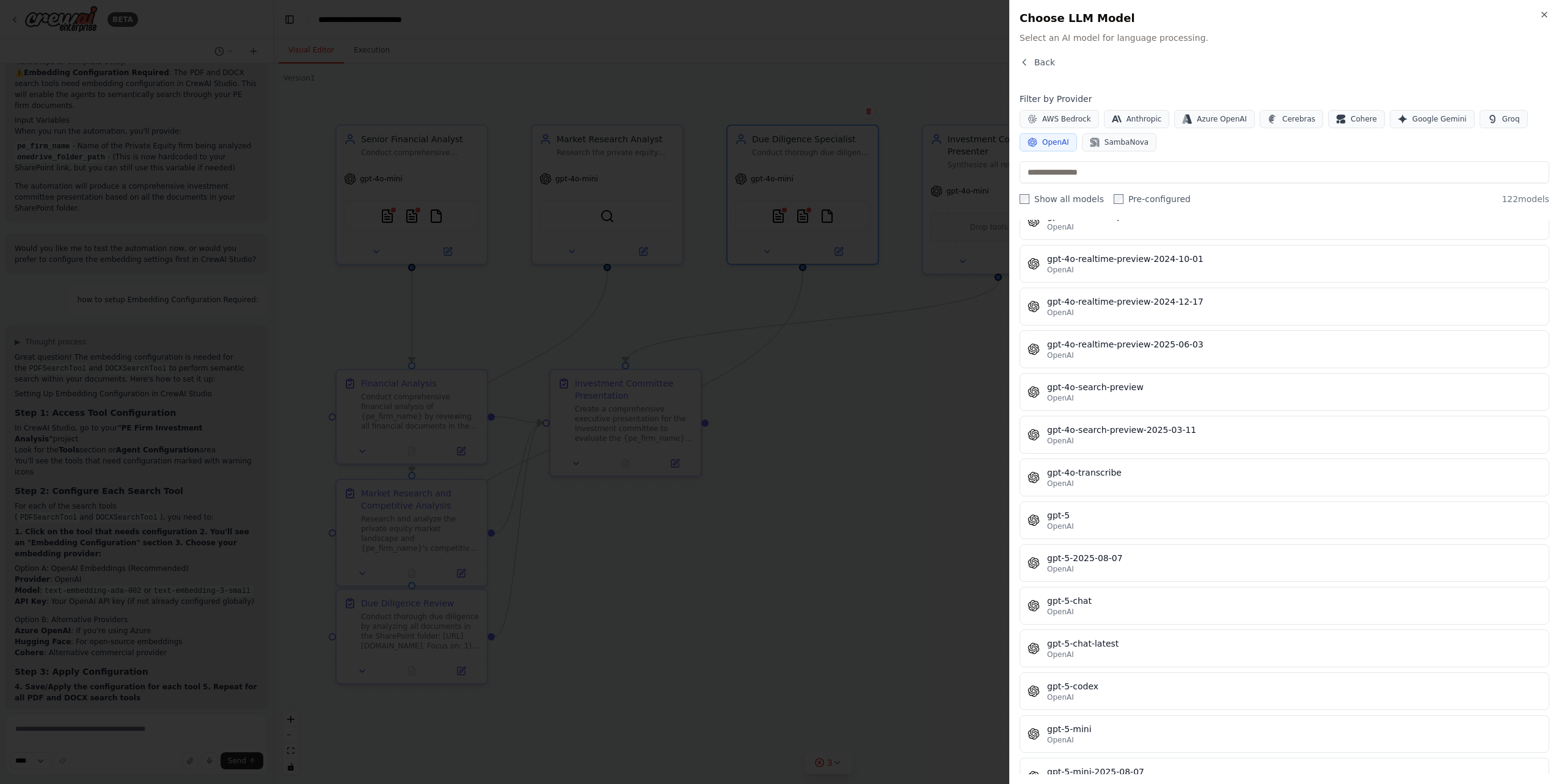
scroll to position [2645, 0]
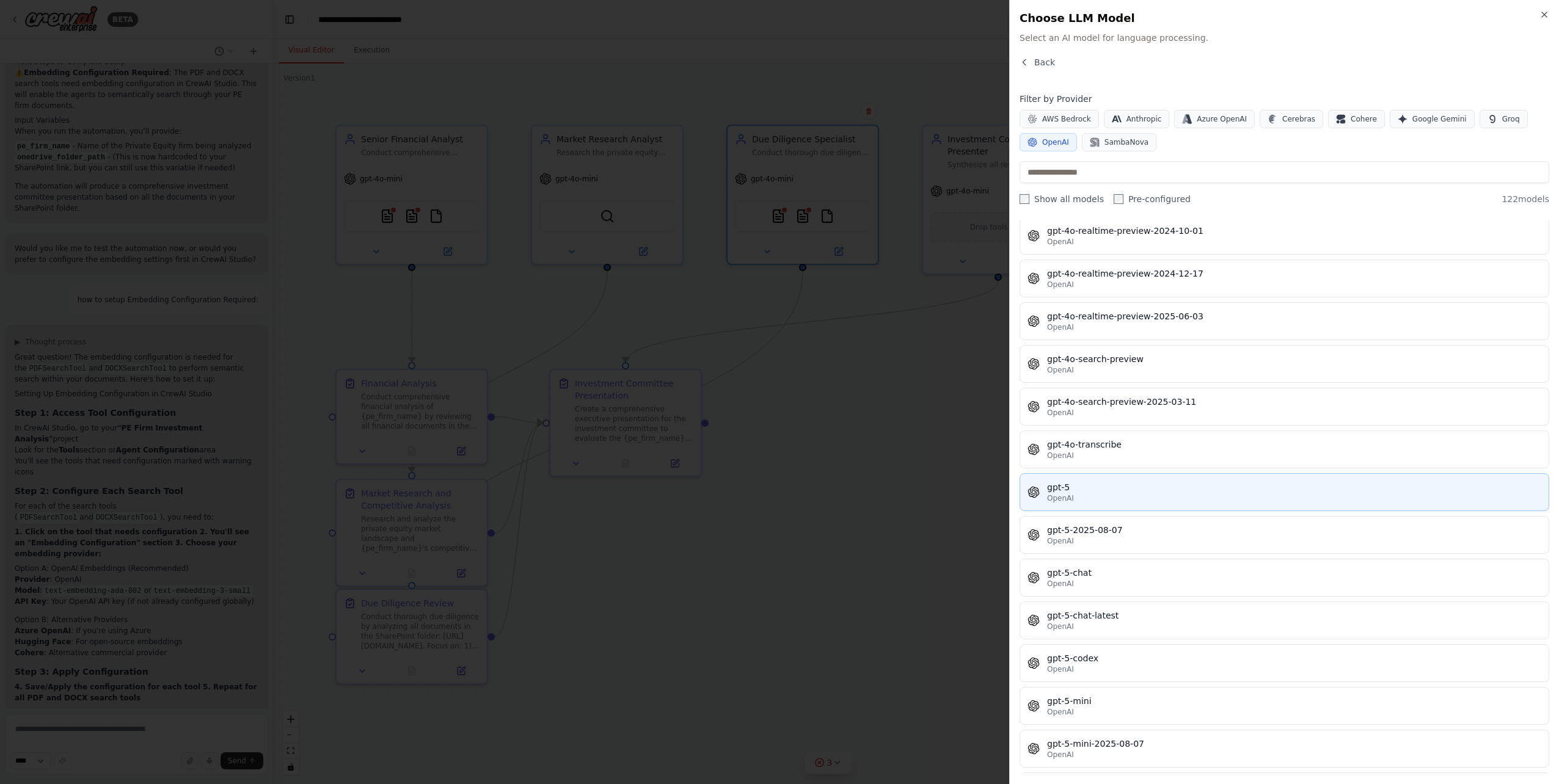
click at [1114, 493] on div "gpt-5" at bounding box center [1294, 487] width 494 height 12
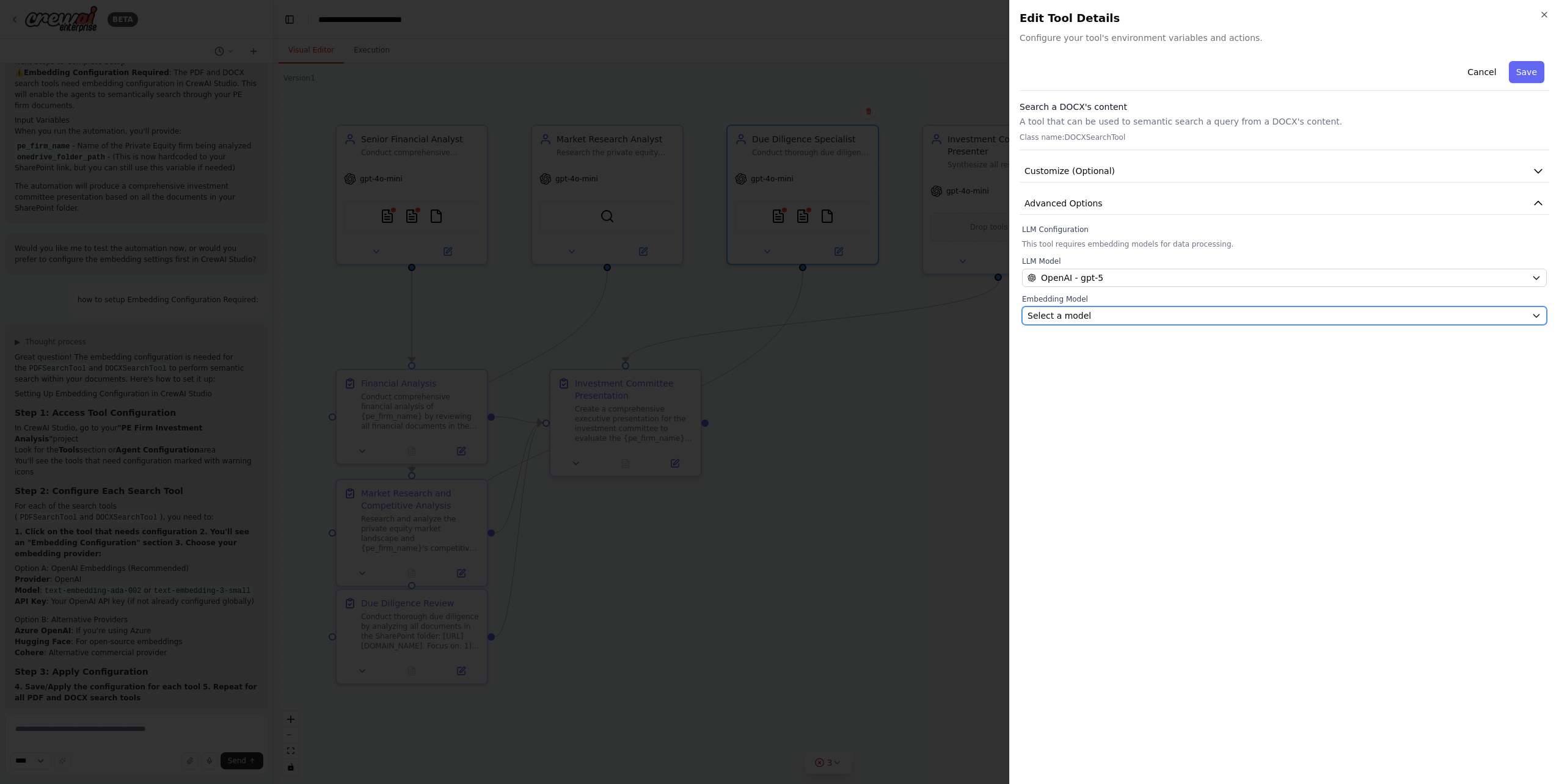
click at [1128, 310] on div "Select a model" at bounding box center [1276, 316] width 499 height 12
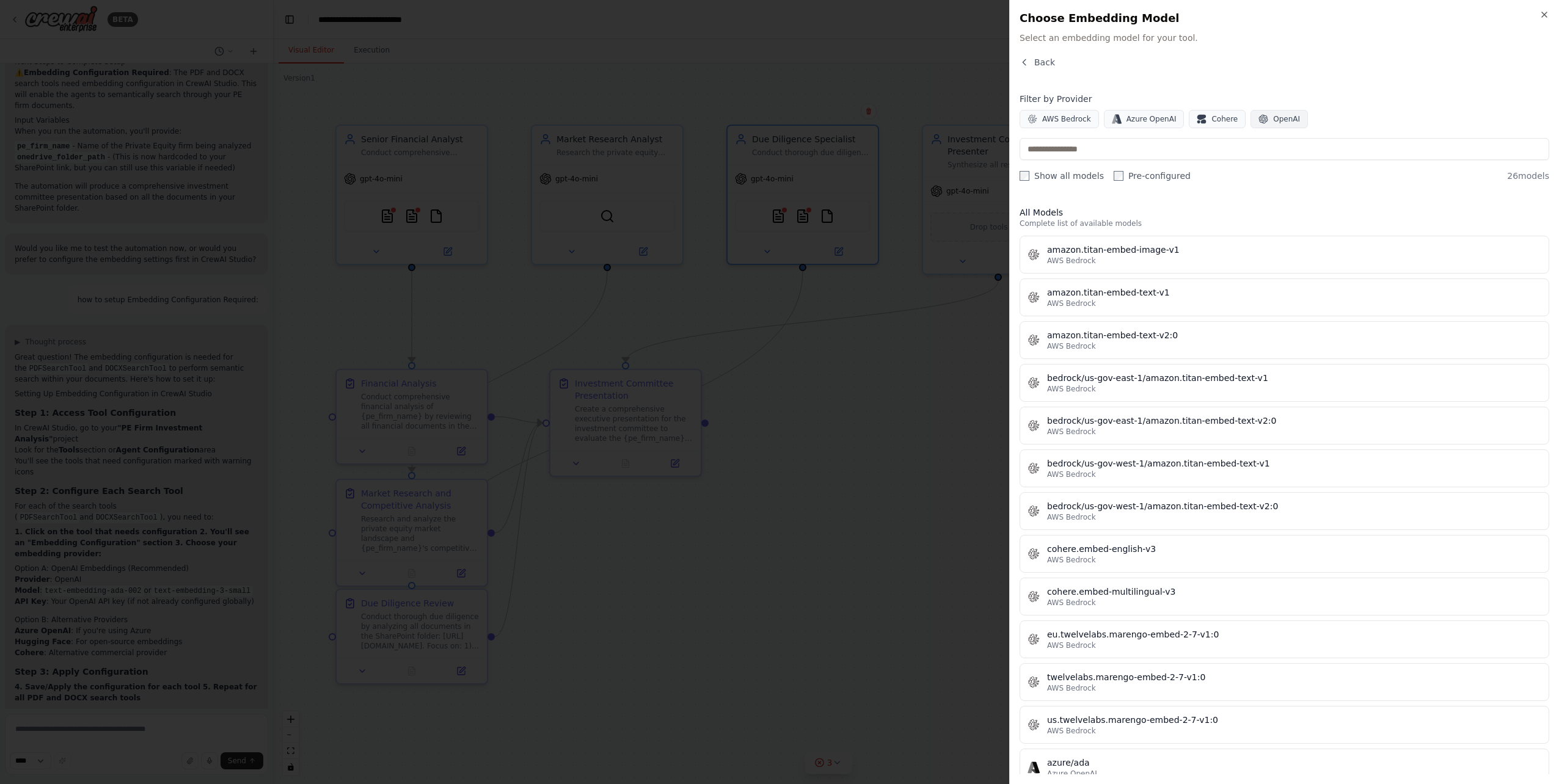
click at [1272, 119] on span "OpenAI" at bounding box center [1286, 119] width 27 height 9
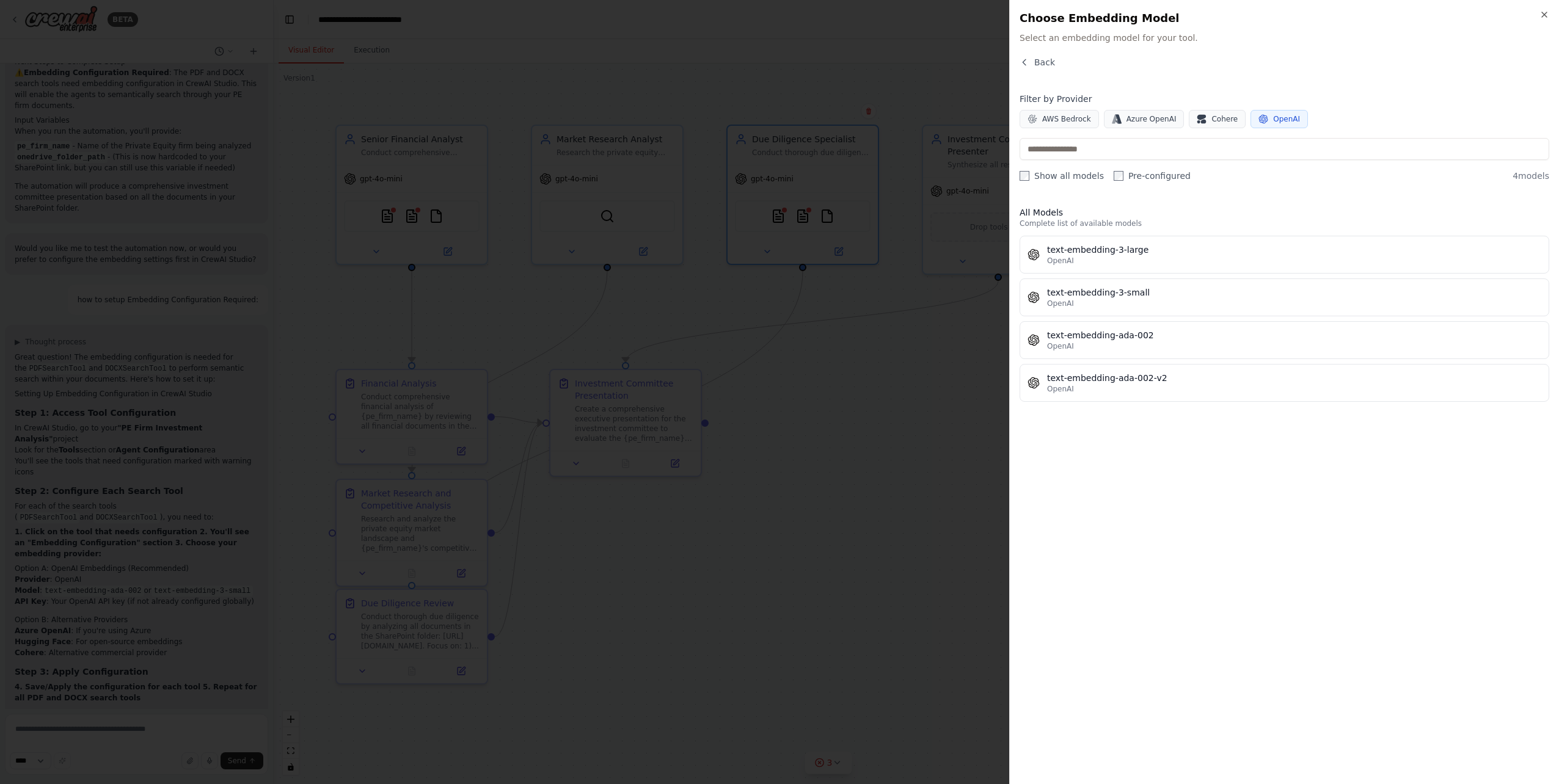
drag, startPoint x: 1078, startPoint y: 382, endPoint x: 1151, endPoint y: 462, distance: 108.3
click at [1152, 462] on div "All Models Complete list of available models text-embedding-3-large OpenAI text…" at bounding box center [1284, 485] width 530 height 578
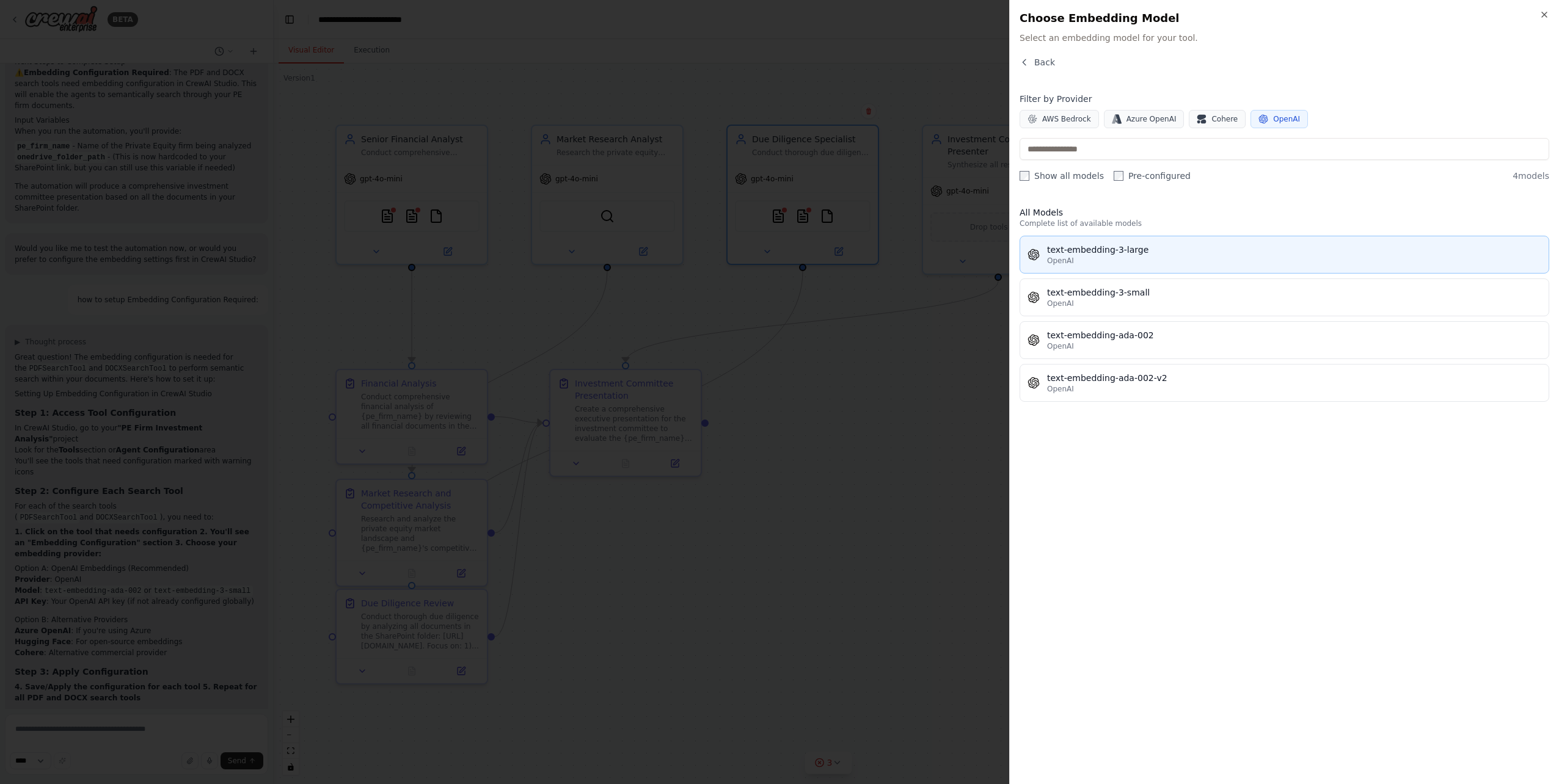
click at [1117, 253] on div "text-embedding-3-large" at bounding box center [1294, 250] width 494 height 12
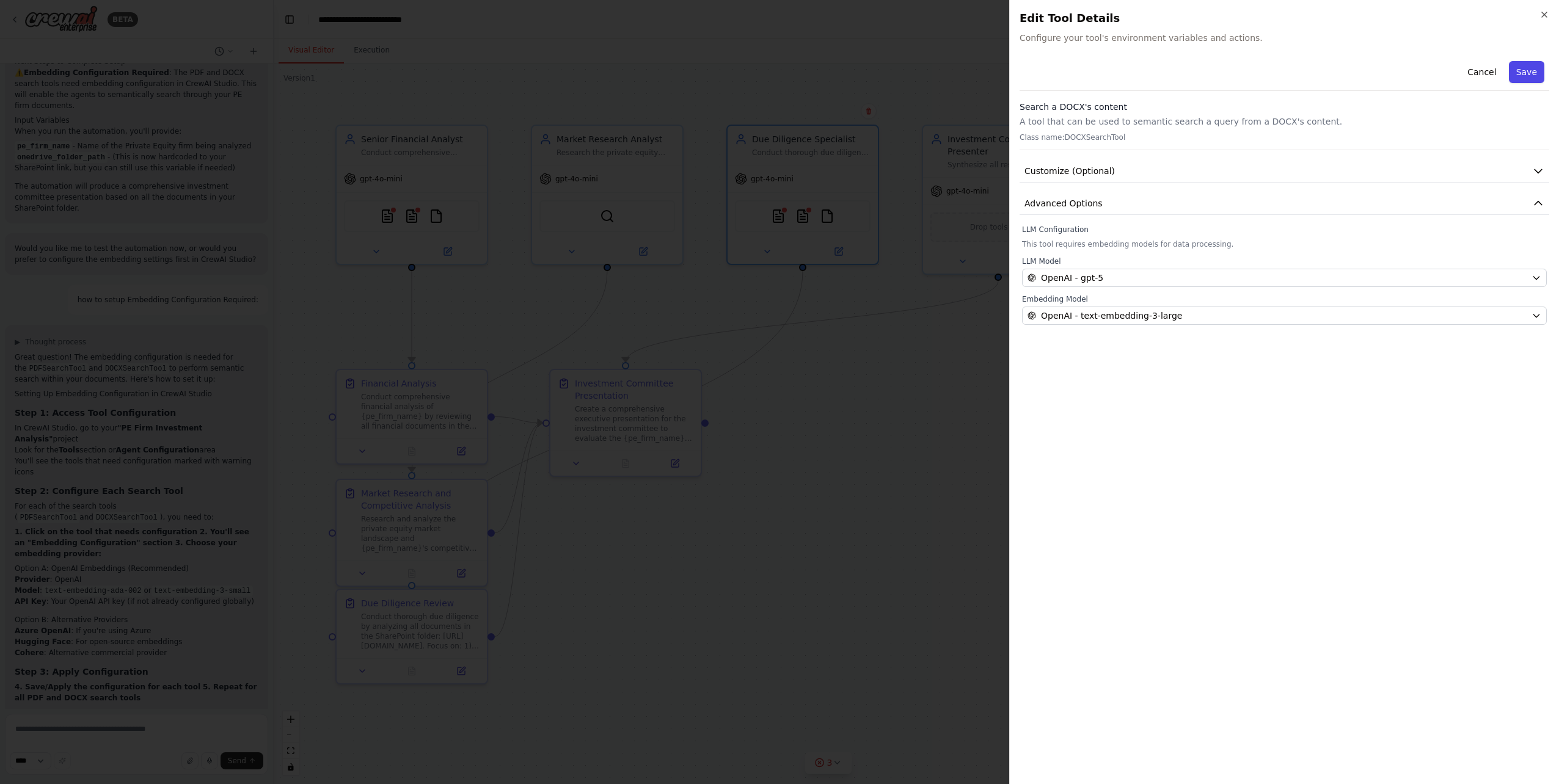
click at [1534, 71] on button "Save" at bounding box center [1526, 72] width 36 height 22
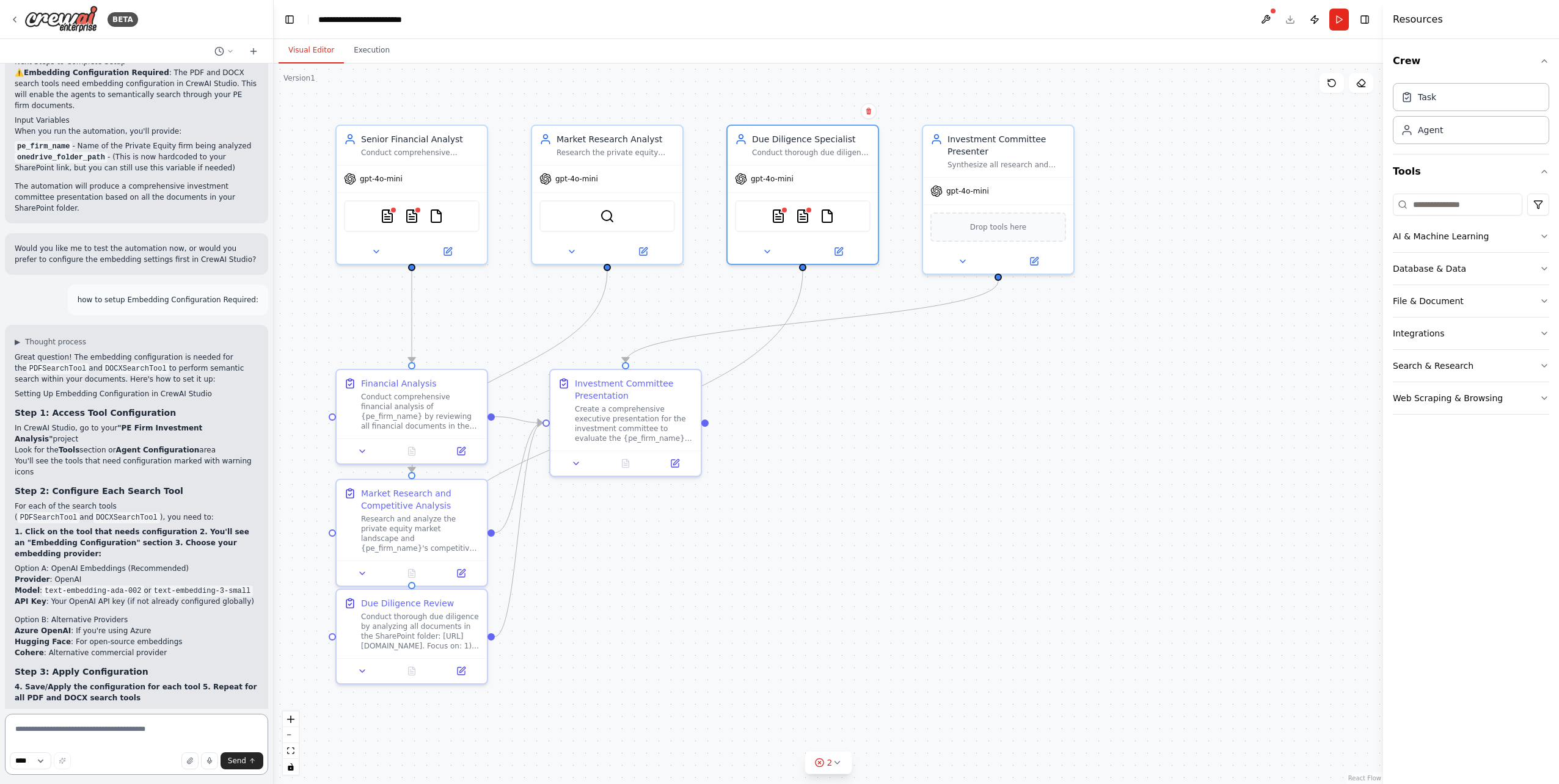
click at [121, 729] on textarea at bounding box center [136, 743] width 263 height 61
type textarea "**********"
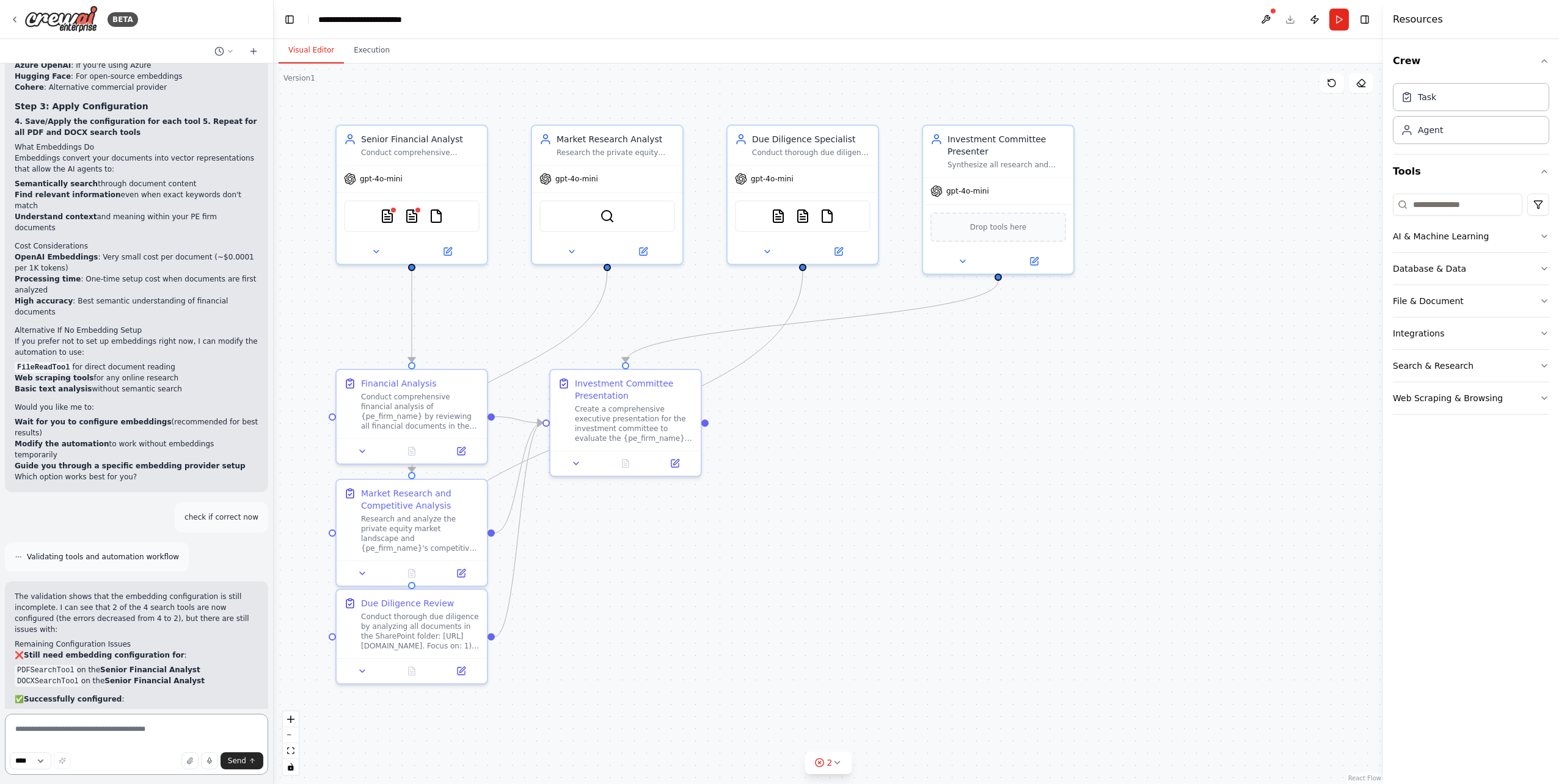
scroll to position [3376, 0]
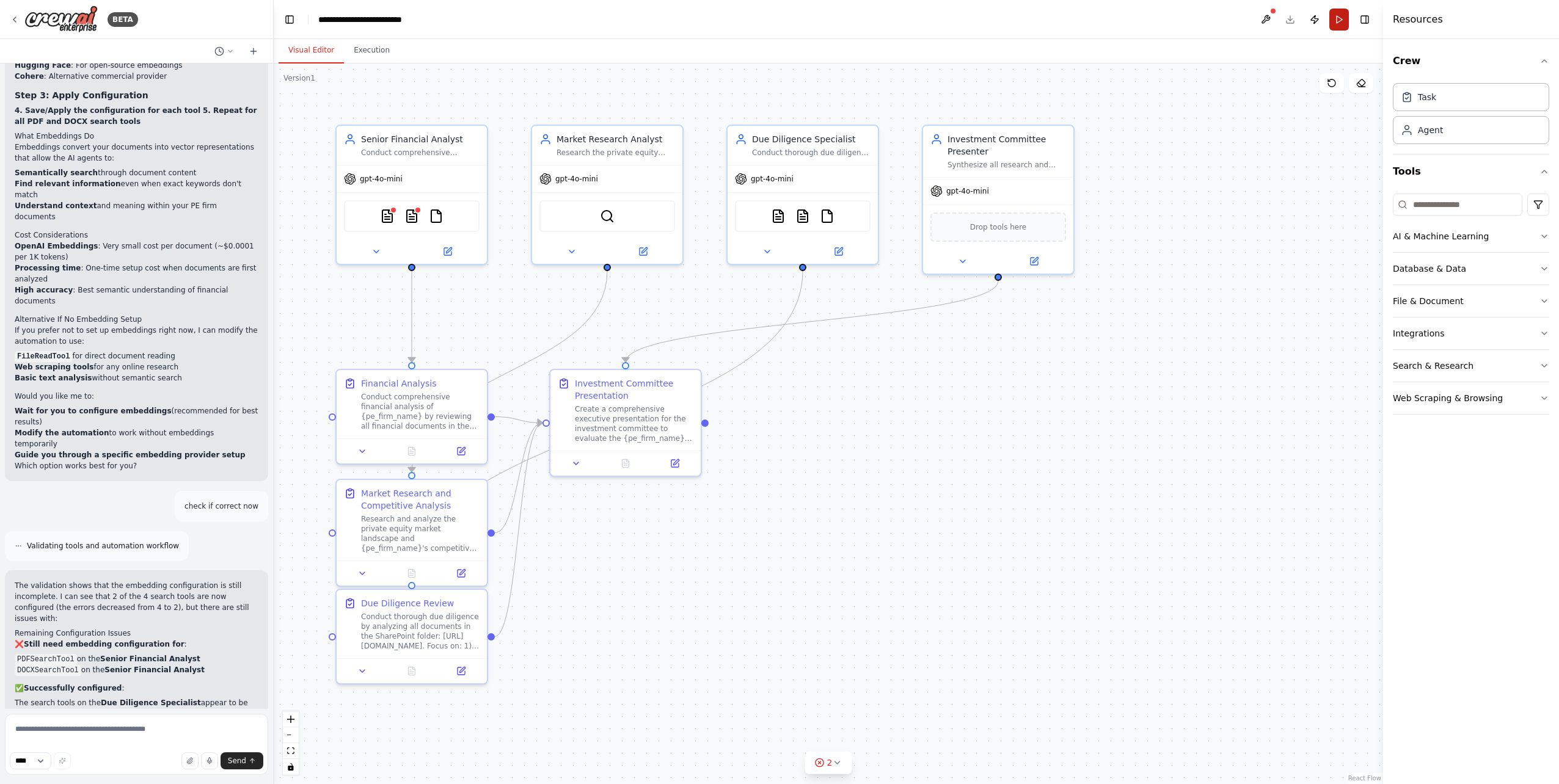
click at [1340, 18] on button "Run" at bounding box center [1338, 19] width 20 height 22
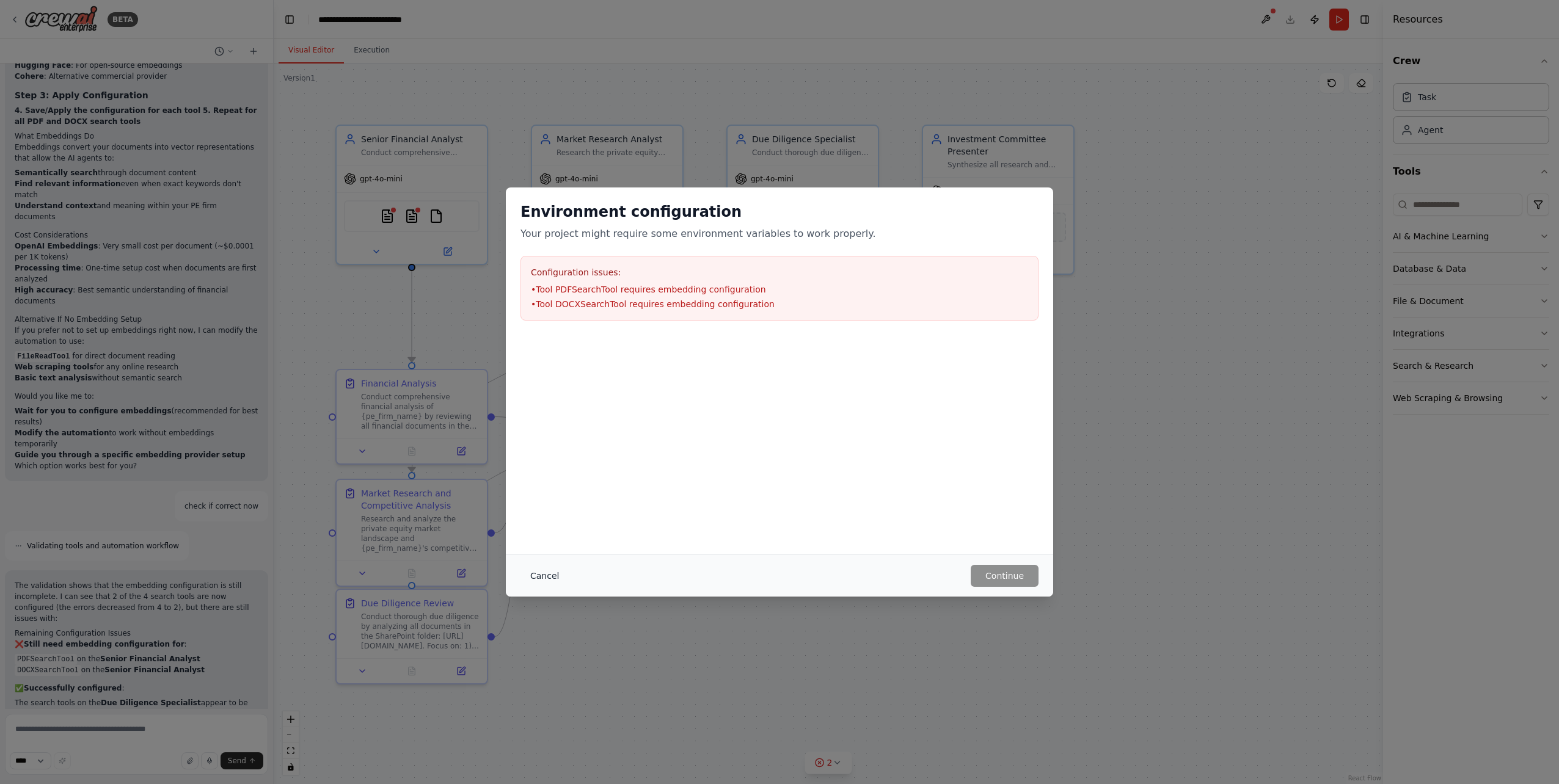
click at [543, 573] on button "Cancel" at bounding box center [544, 575] width 48 height 22
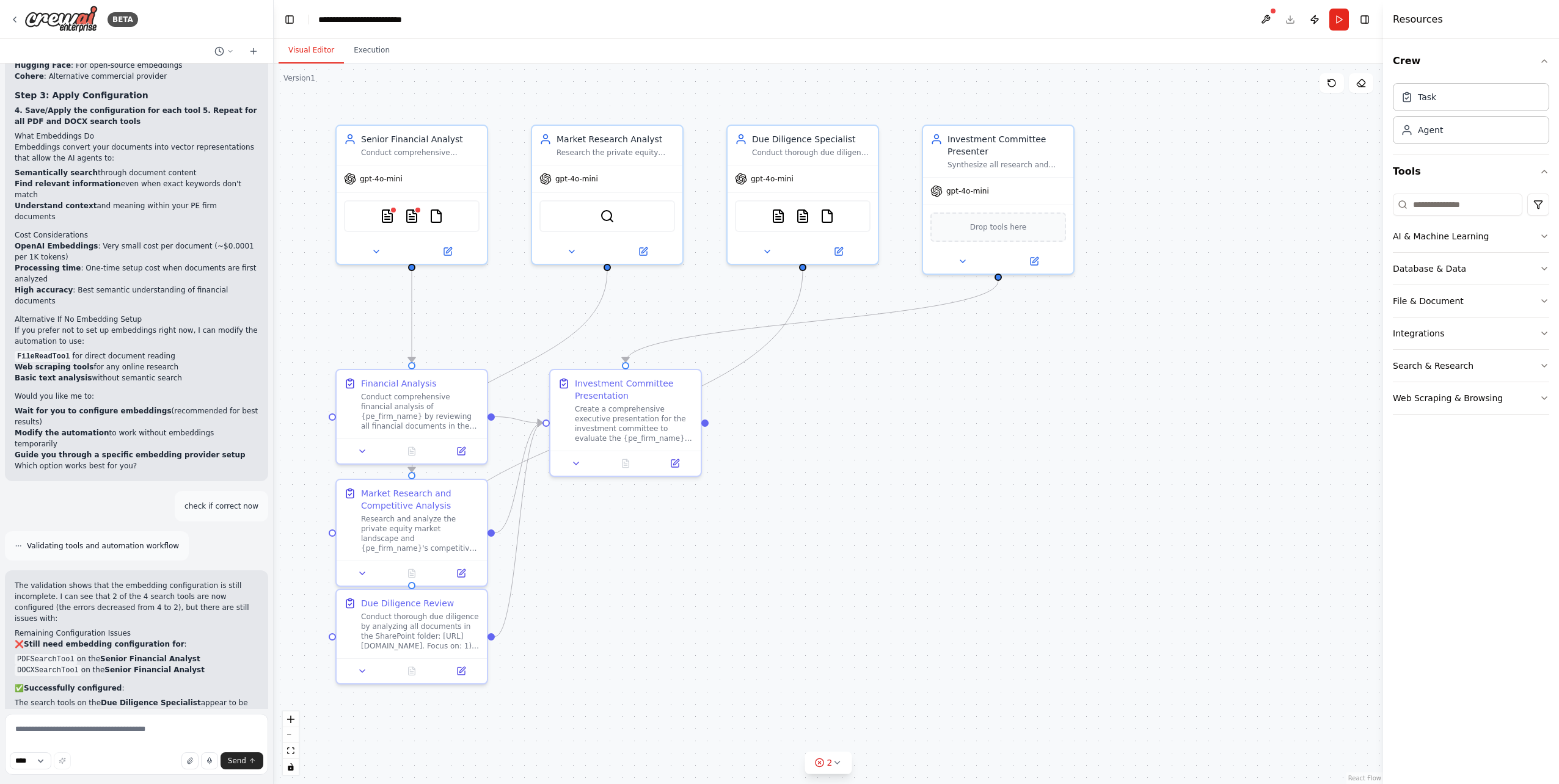
click at [1047, 464] on div ".deletable-edge-delete-btn { width: 20px; height: 20px; border: 0px solid #ffff…" at bounding box center [828, 423] width 1109 height 721
click at [785, 223] on div "PDFSearchTool DOCXSearchTool FileReadTool" at bounding box center [805, 214] width 136 height 32
click at [841, 254] on button at bounding box center [840, 250] width 69 height 15
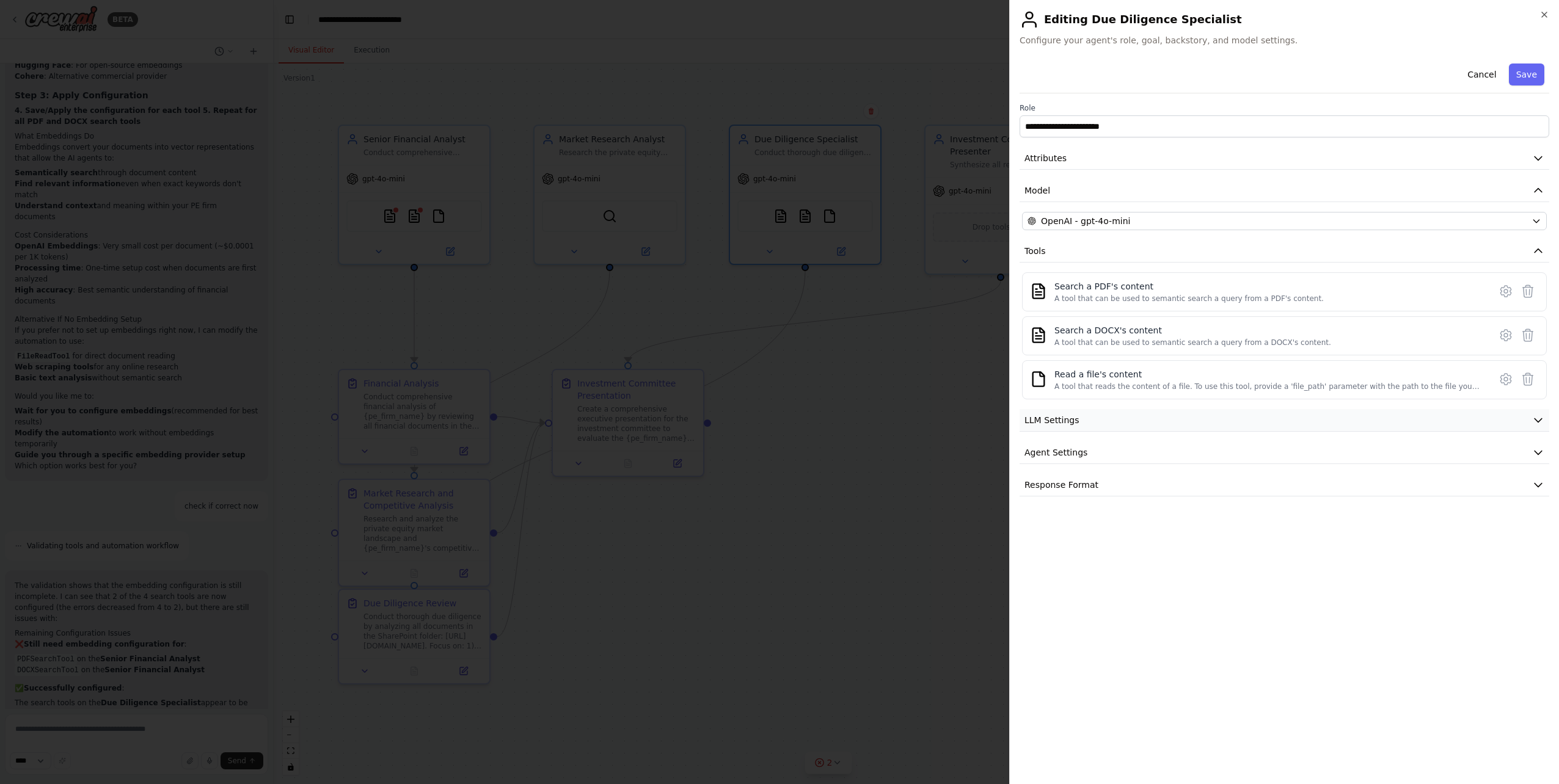
click at [1217, 429] on button "LLM Settings" at bounding box center [1284, 420] width 530 height 23
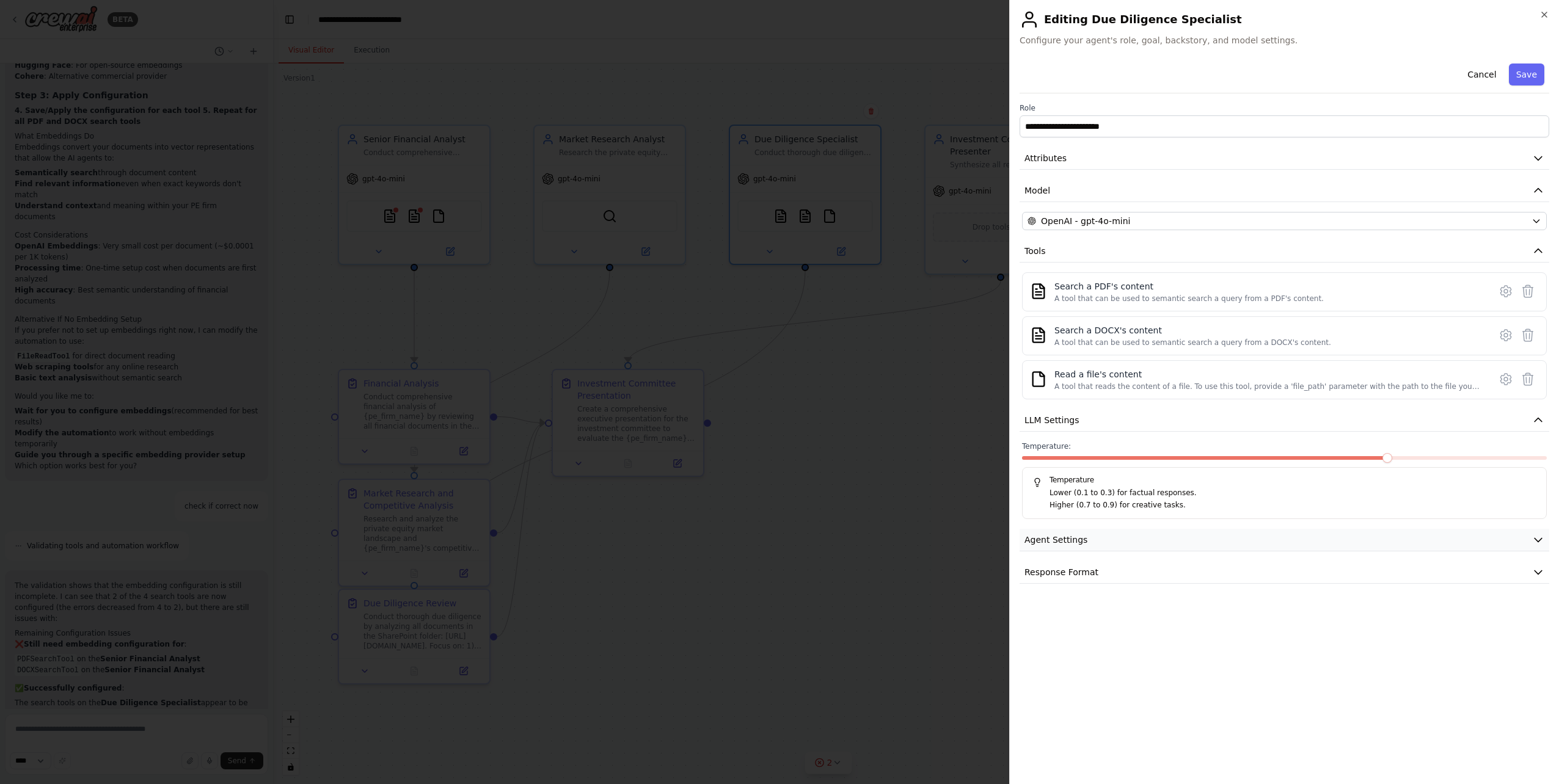
click at [1208, 532] on button "Agent Settings" at bounding box center [1284, 540] width 530 height 23
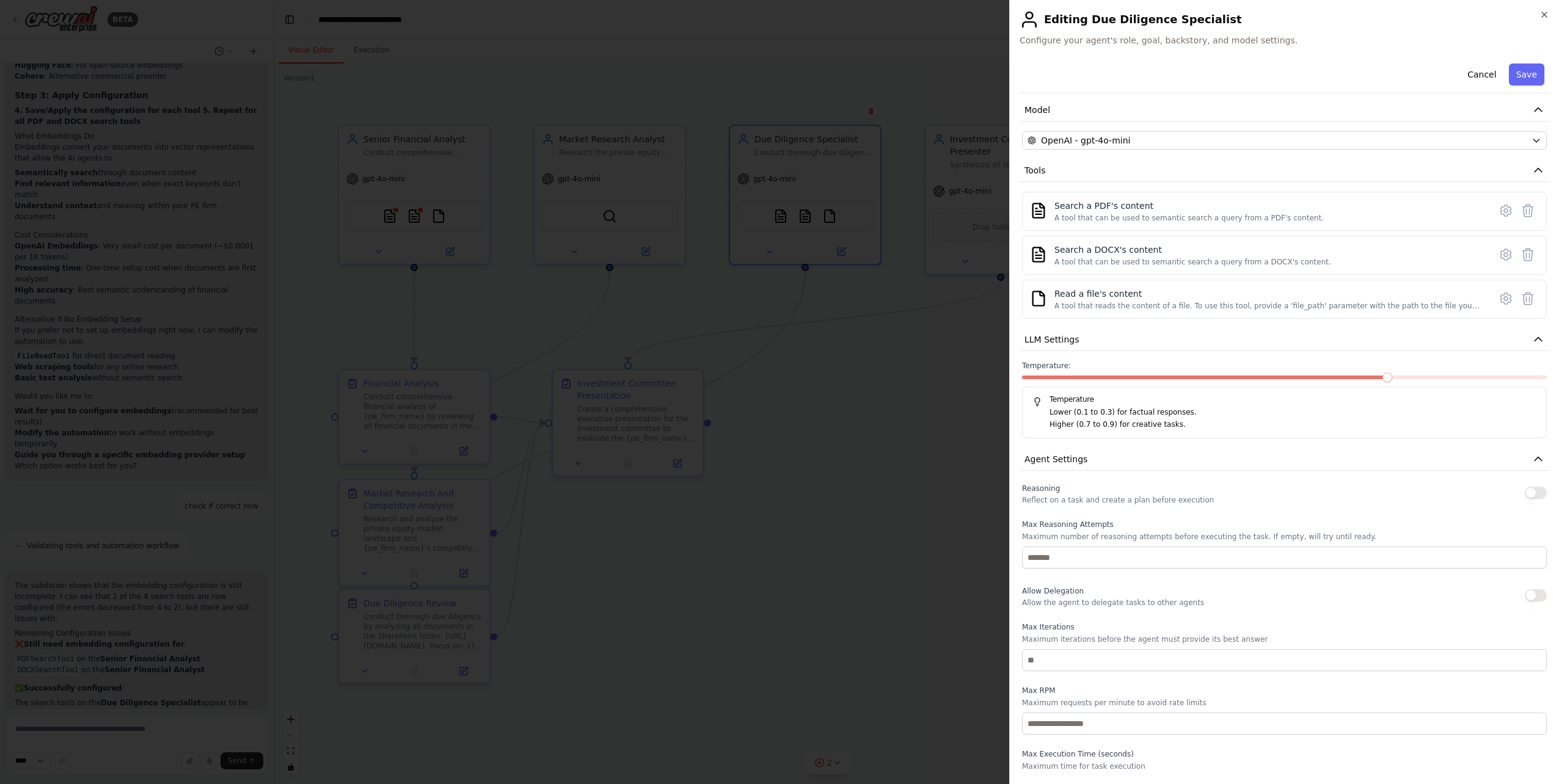
scroll to position [147, 0]
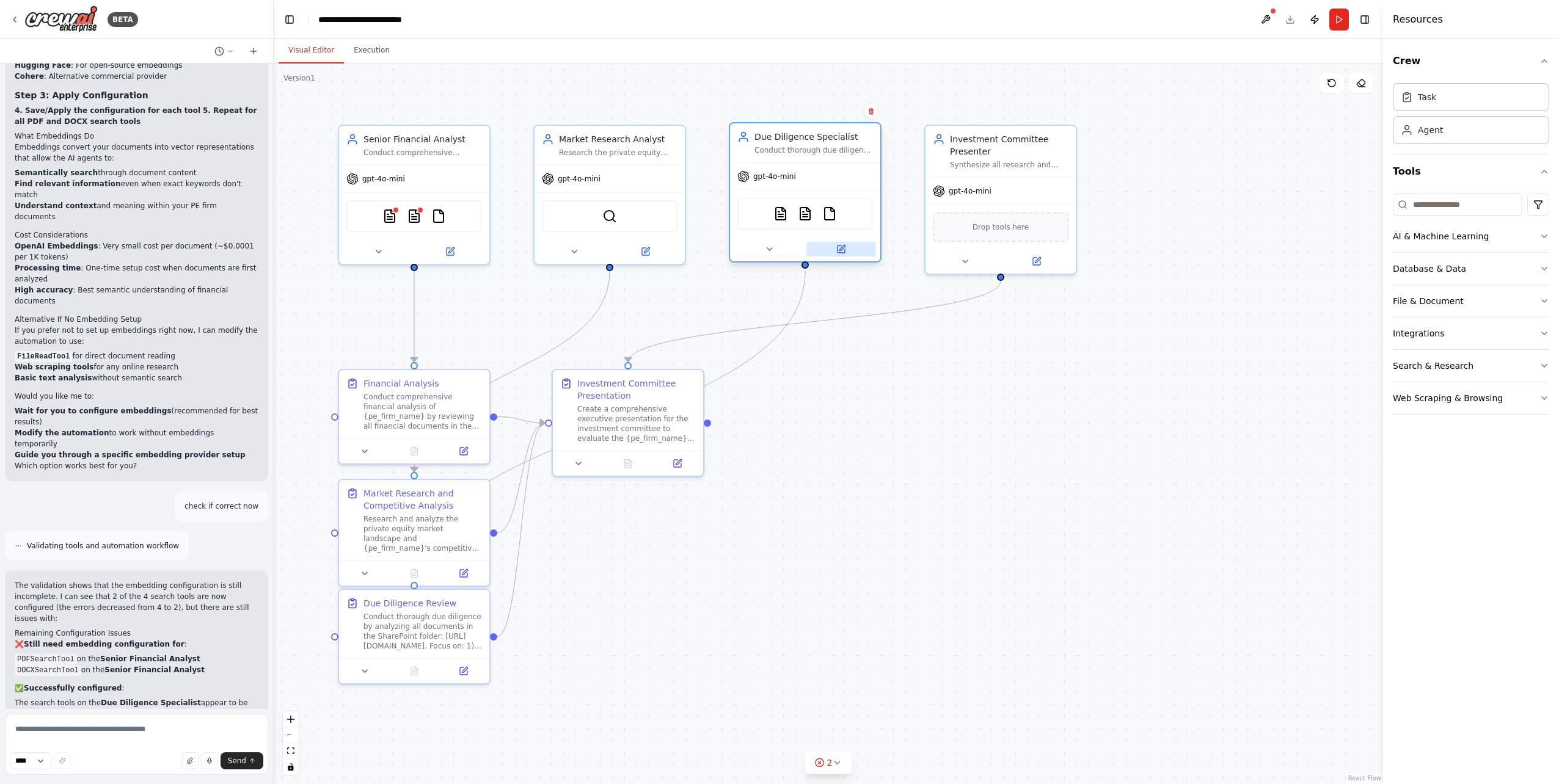
click at [841, 247] on icon at bounding box center [842, 248] width 6 height 6
click at [779, 215] on img at bounding box center [780, 214] width 15 height 15
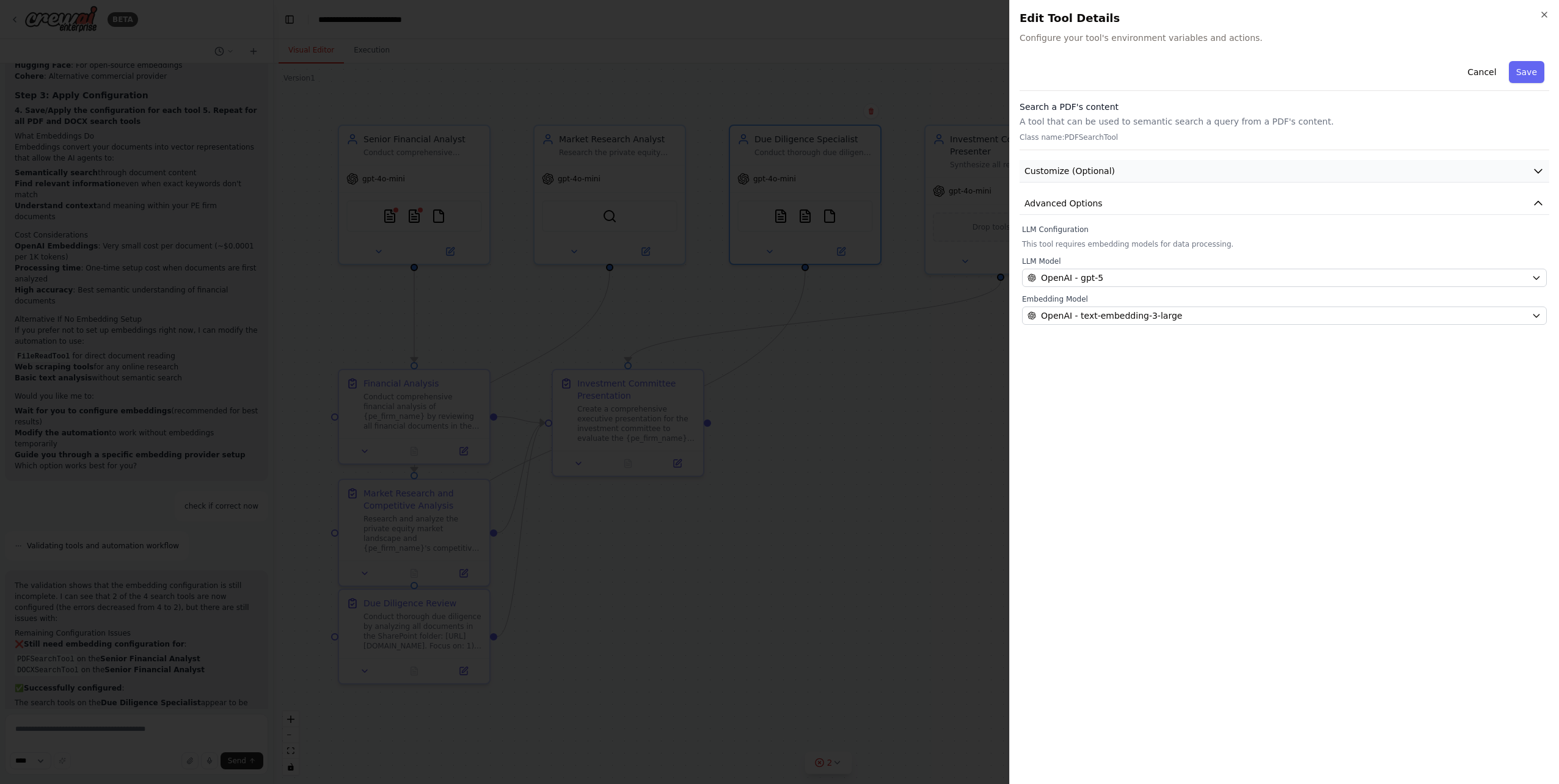
click at [1105, 171] on span "Customize (Optional)" at bounding box center [1070, 171] width 90 height 12
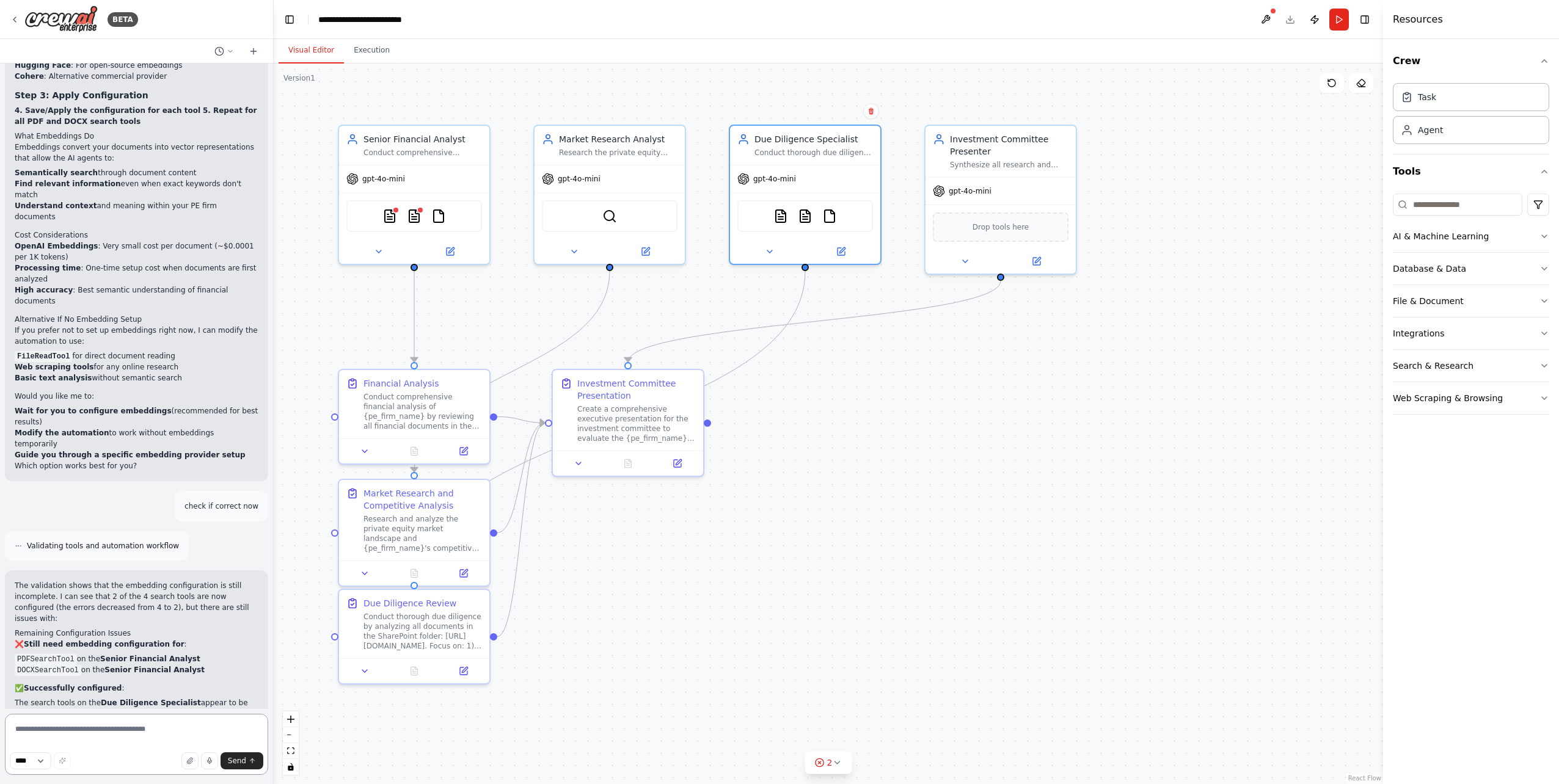
click at [147, 732] on textarea at bounding box center [136, 743] width 263 height 61
type textarea "**********"
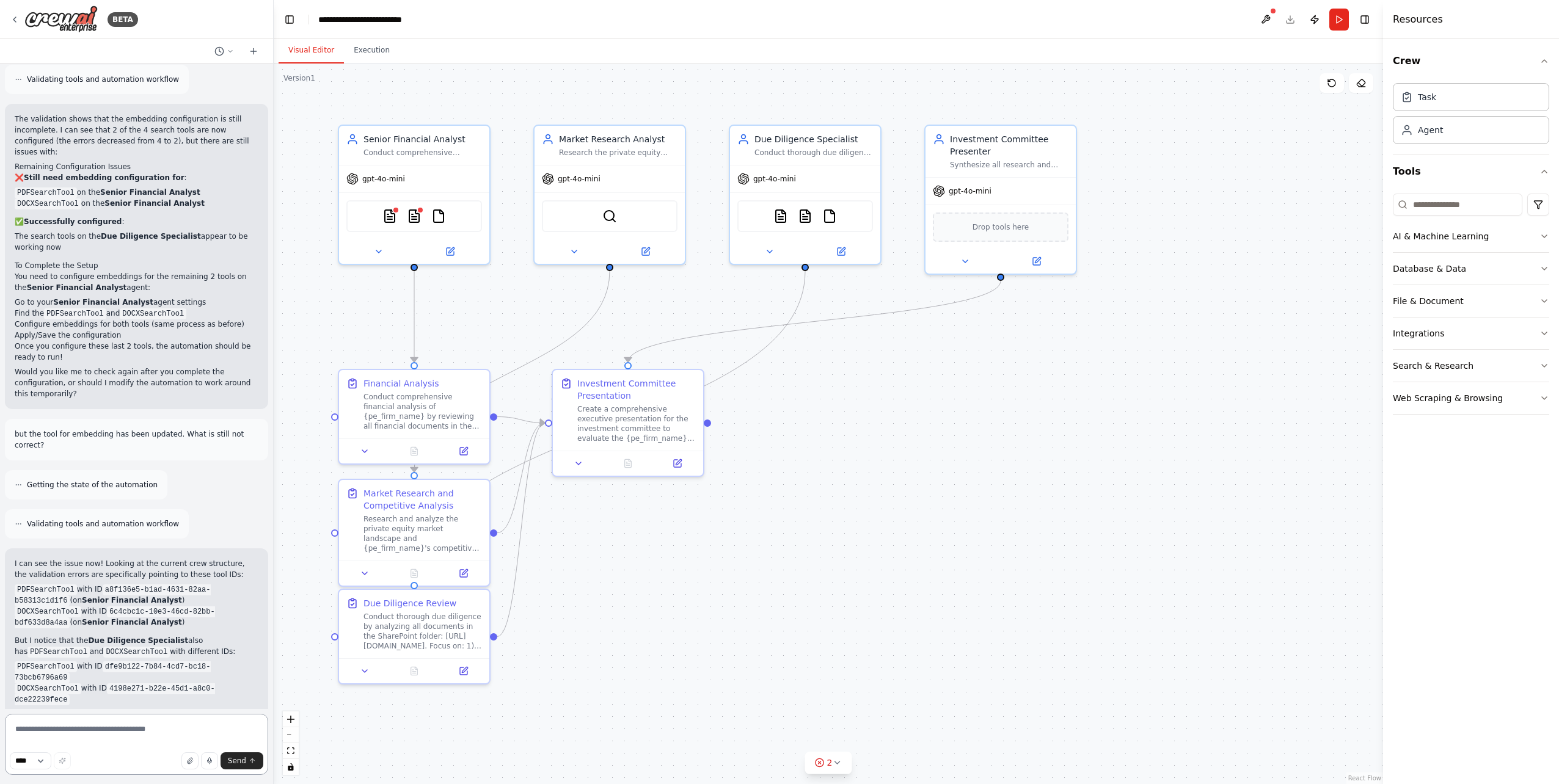
scroll to position [3854, 0]
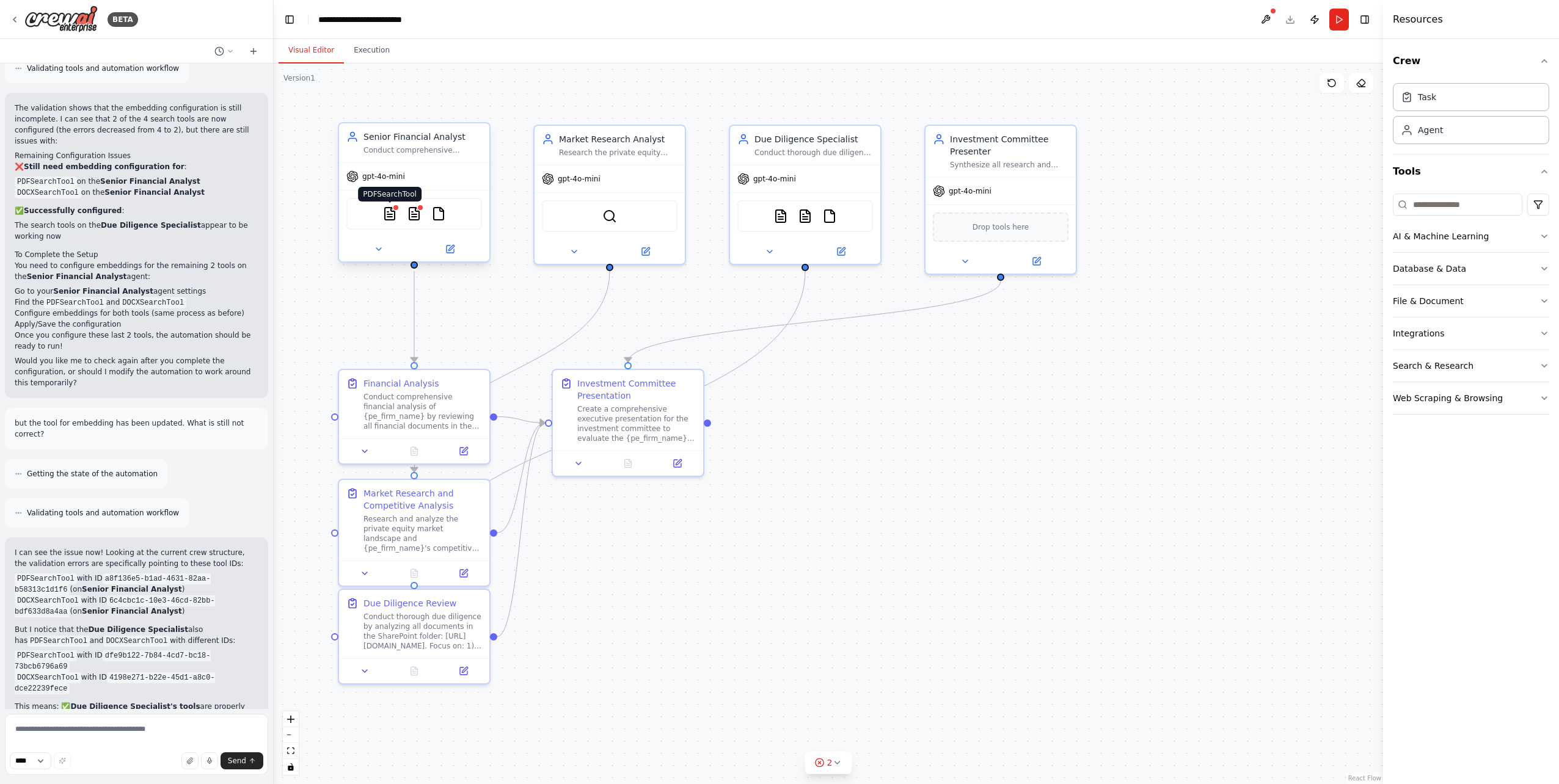
click at [387, 214] on img at bounding box center [390, 214] width 15 height 15
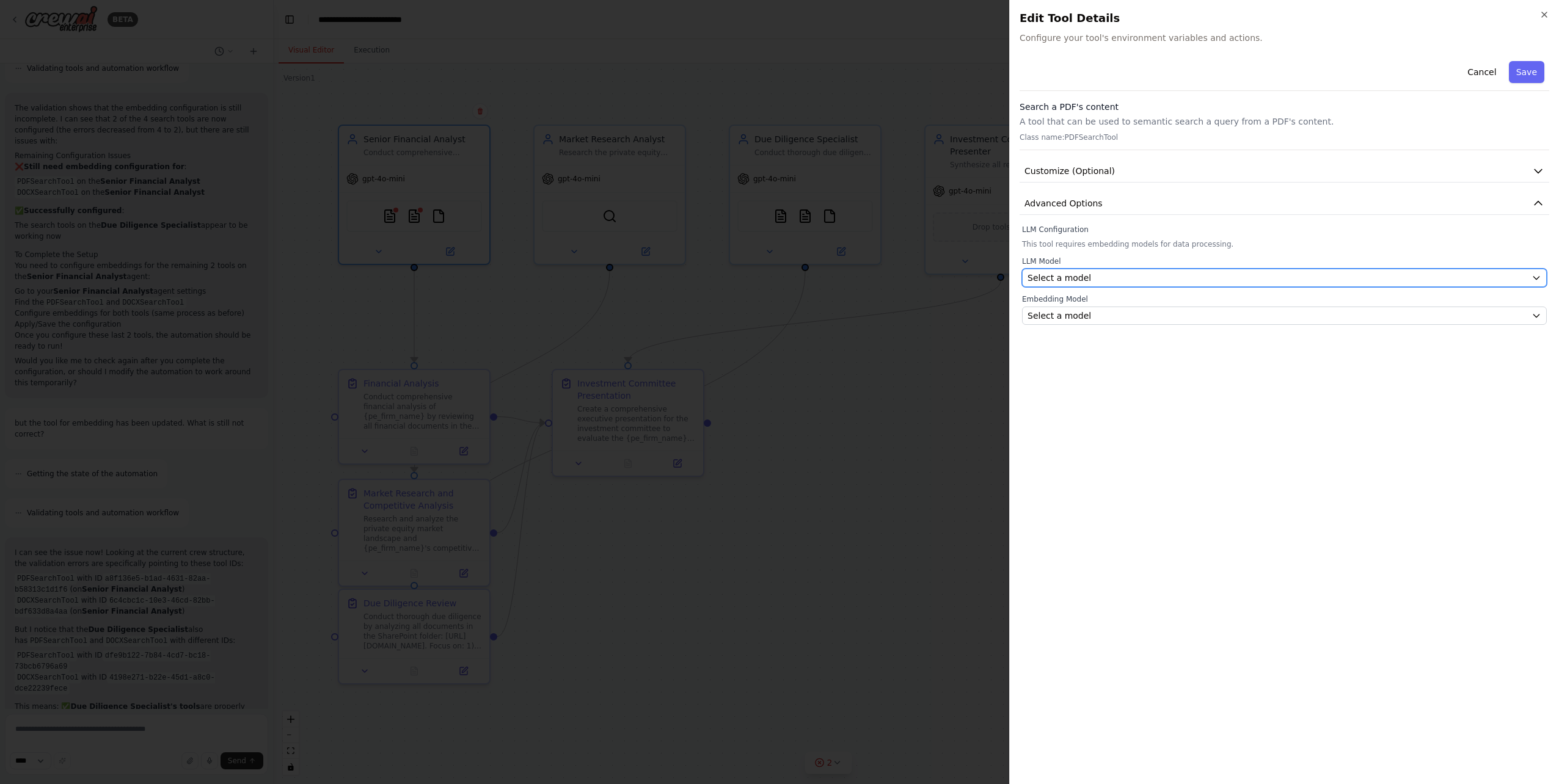
click at [1095, 276] on div "Select a model" at bounding box center [1276, 277] width 499 height 12
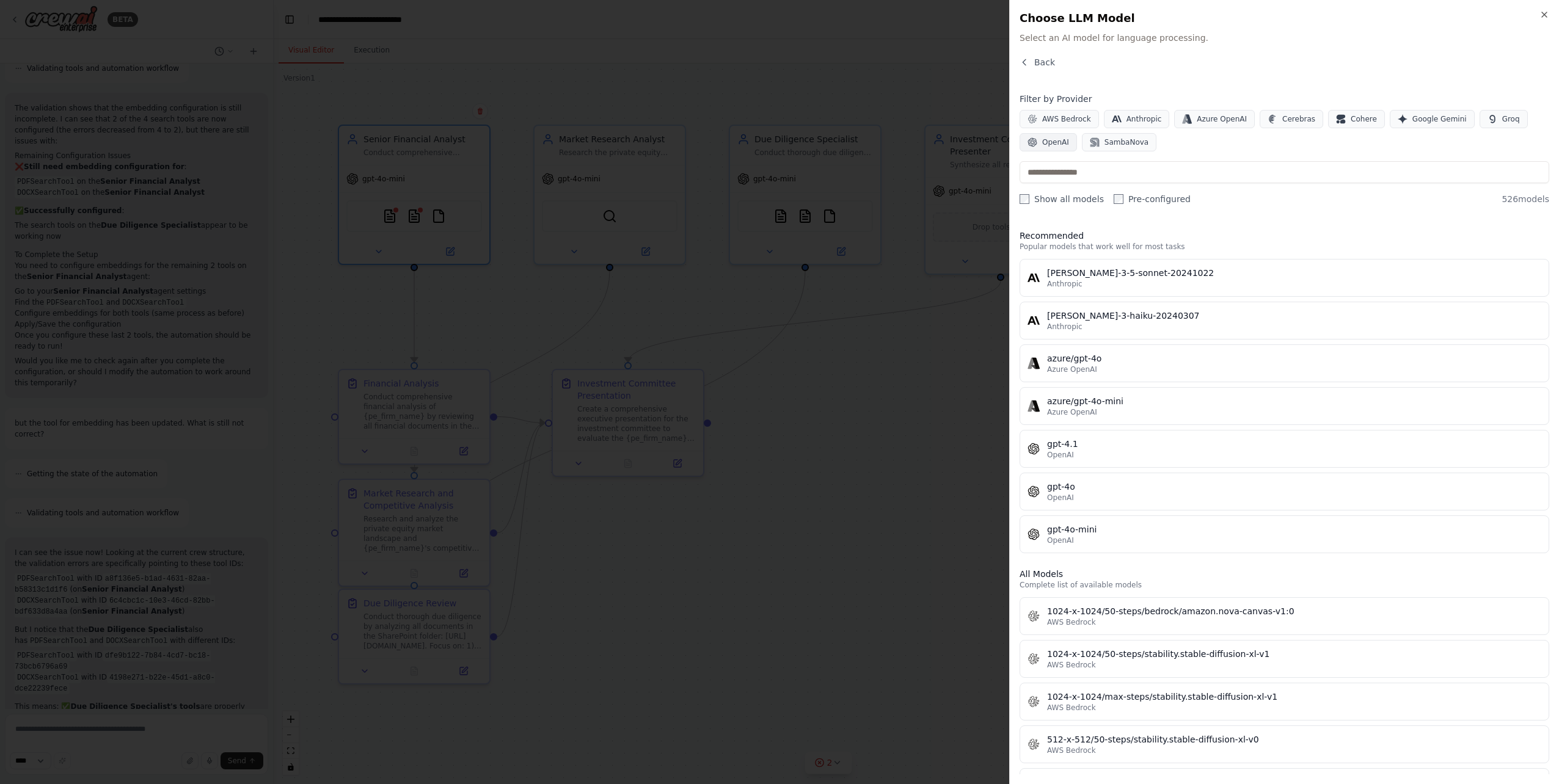
click at [1056, 141] on span "OpenAI" at bounding box center [1055, 142] width 27 height 9
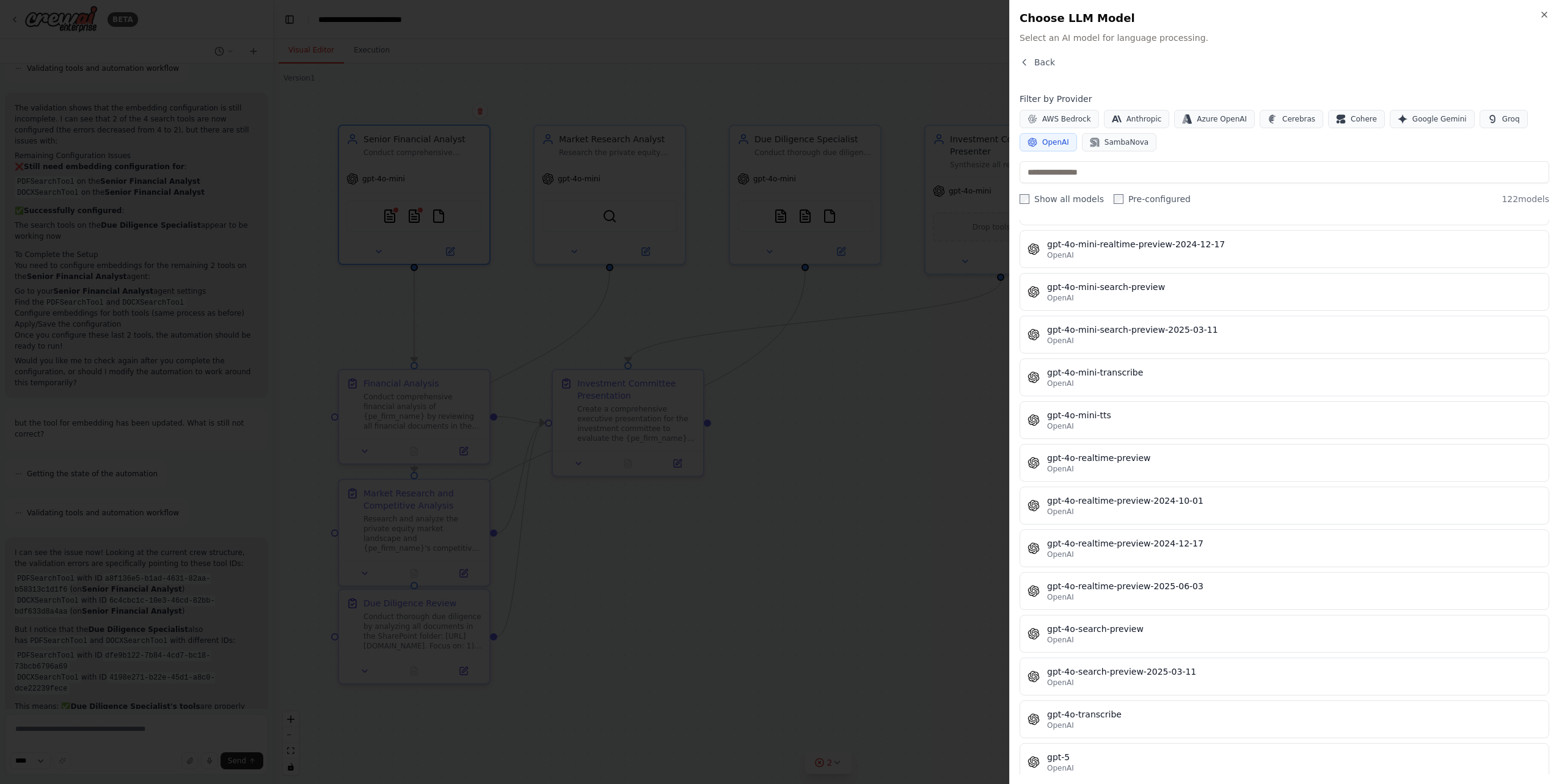
scroll to position [2645, 0]
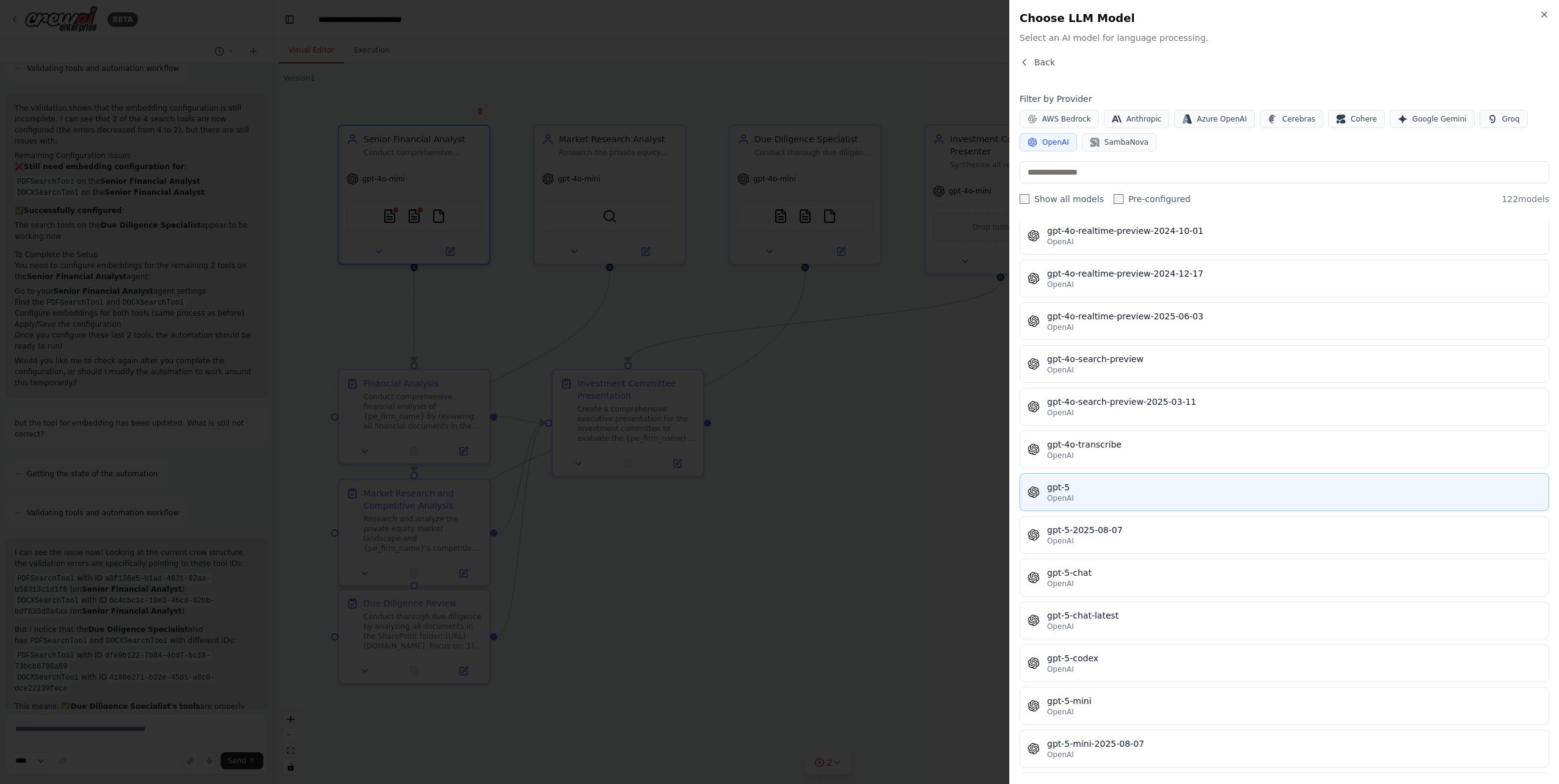
click at [1108, 490] on div "gpt-5" at bounding box center [1294, 487] width 494 height 12
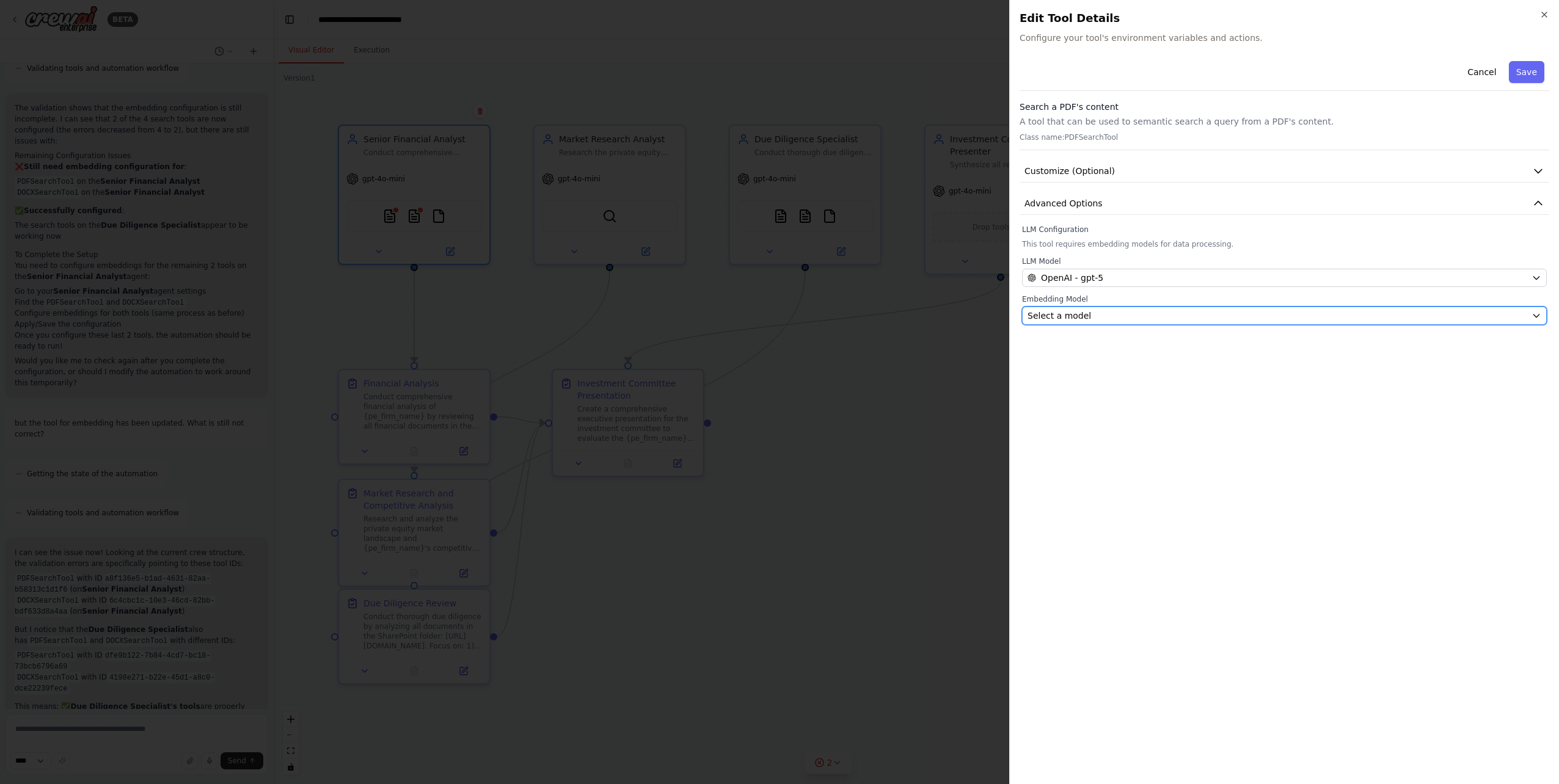
click at [1109, 315] on div "Select a model" at bounding box center [1276, 316] width 499 height 12
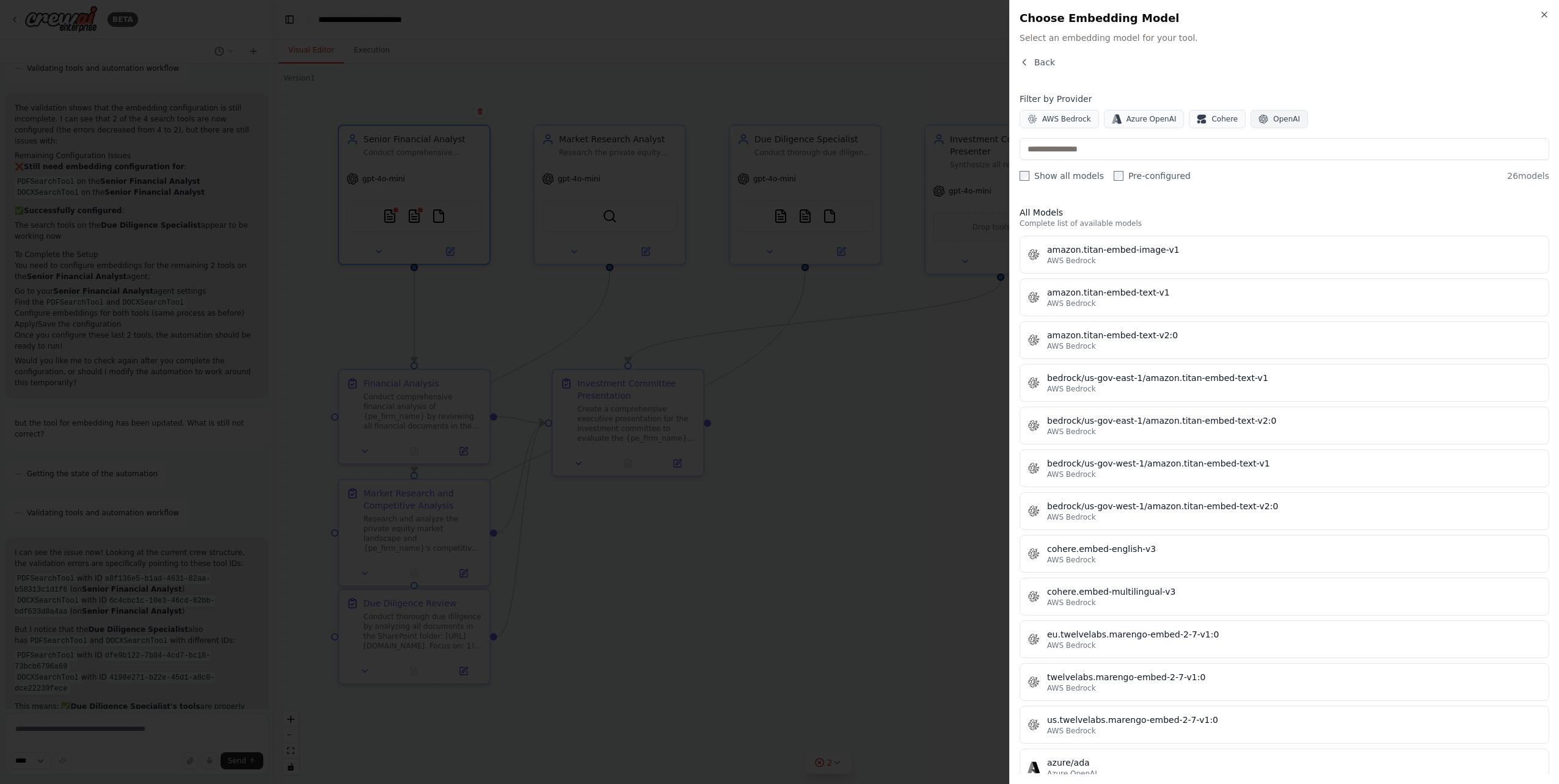
click at [1273, 122] on span "OpenAI" at bounding box center [1286, 119] width 27 height 9
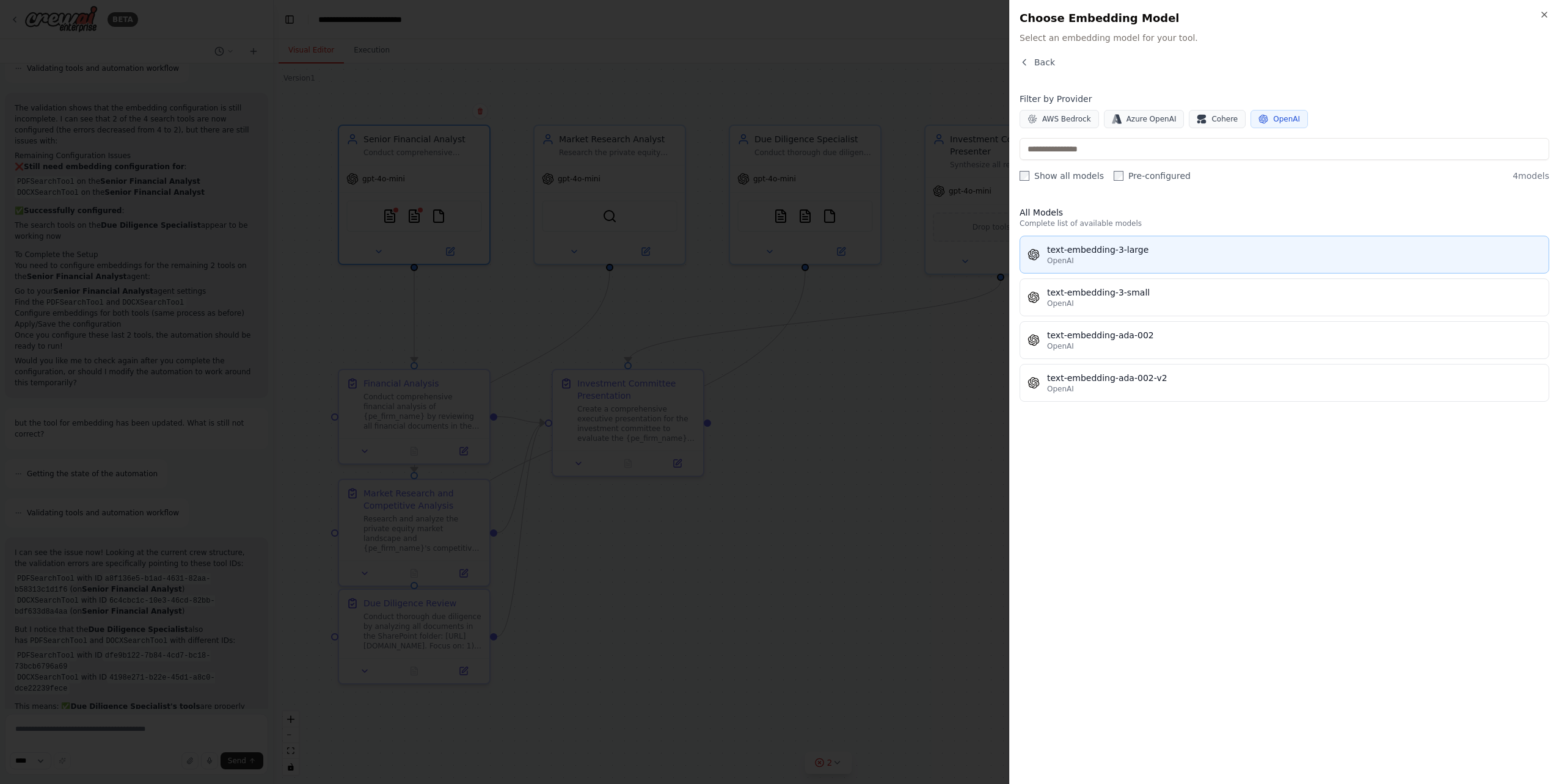
click at [1109, 262] on div "OpenAI" at bounding box center [1294, 260] width 494 height 9
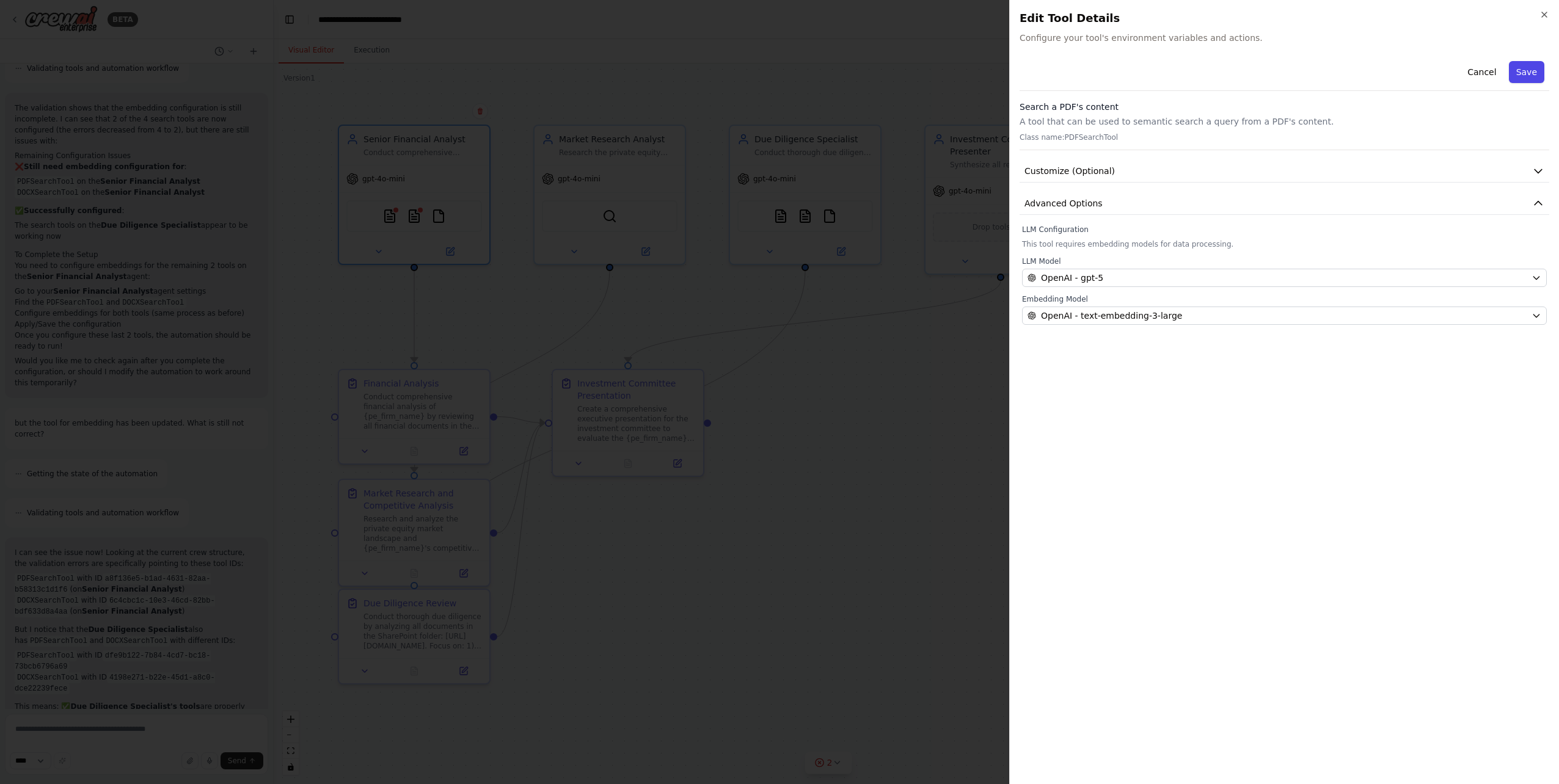
click at [1529, 68] on button "Save" at bounding box center [1526, 72] width 36 height 22
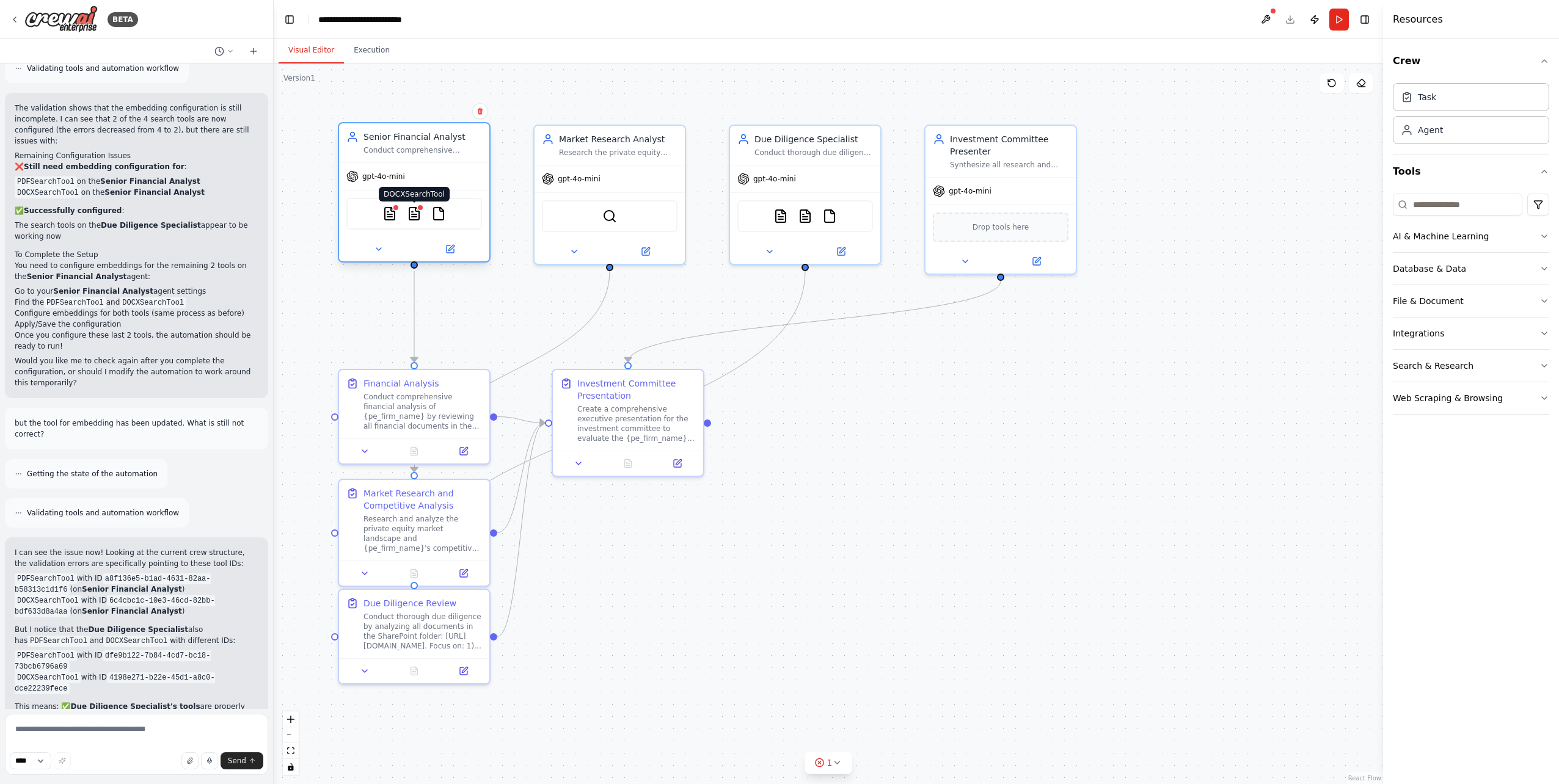
click at [411, 213] on img at bounding box center [415, 214] width 15 height 15
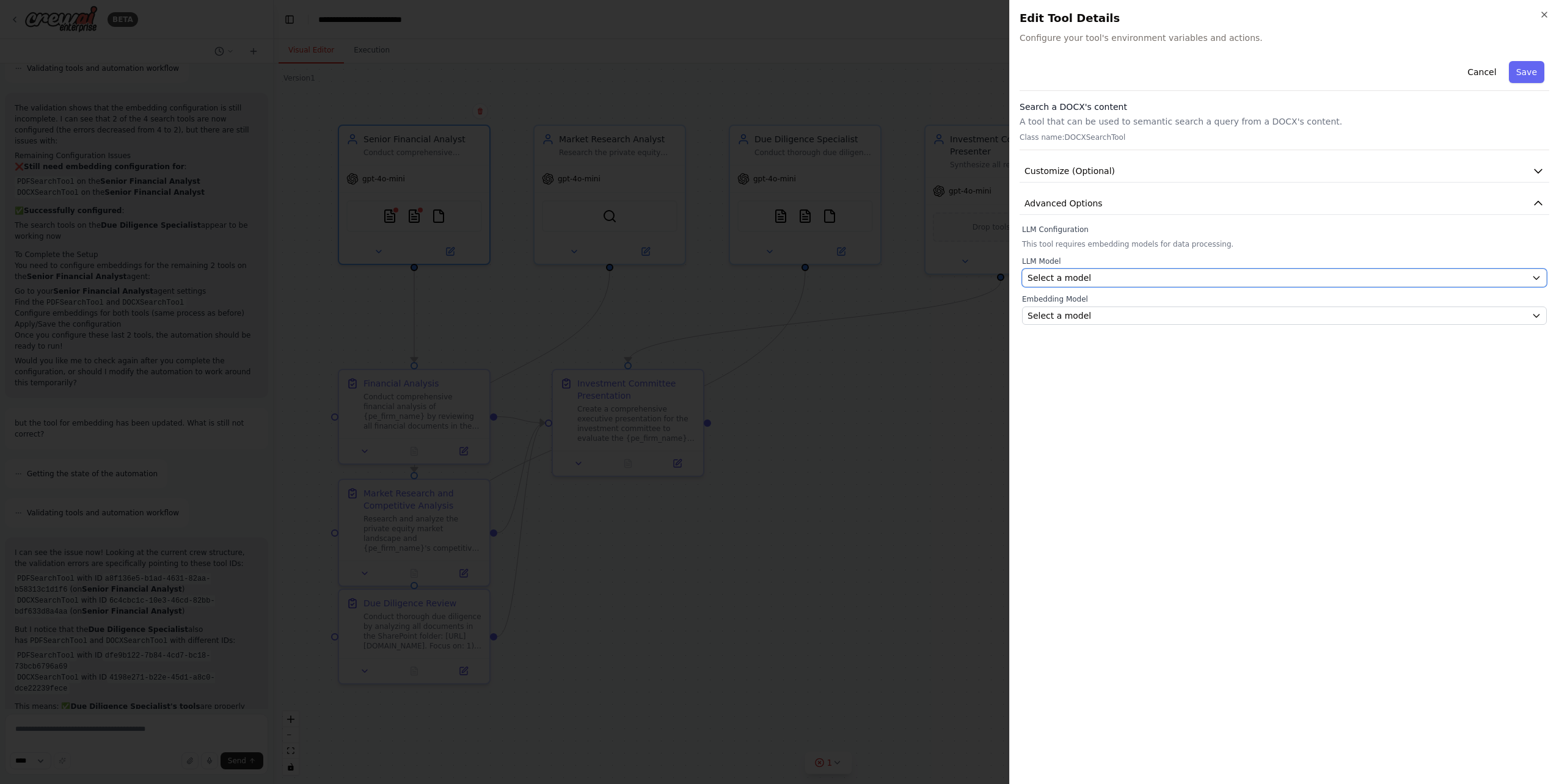
click at [1200, 278] on div "Select a model" at bounding box center [1276, 277] width 499 height 12
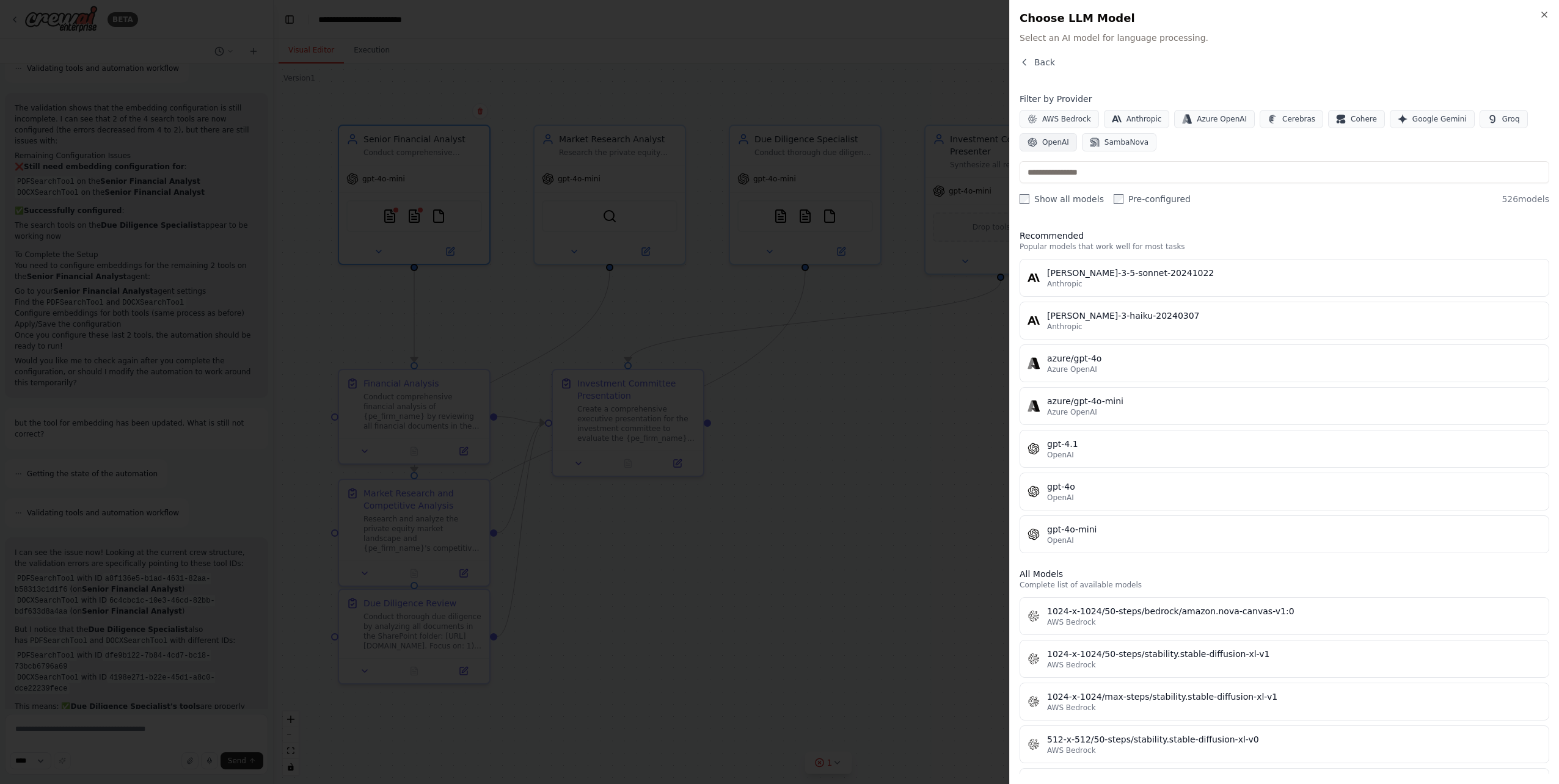
click at [1056, 139] on span "OpenAI" at bounding box center [1055, 142] width 27 height 9
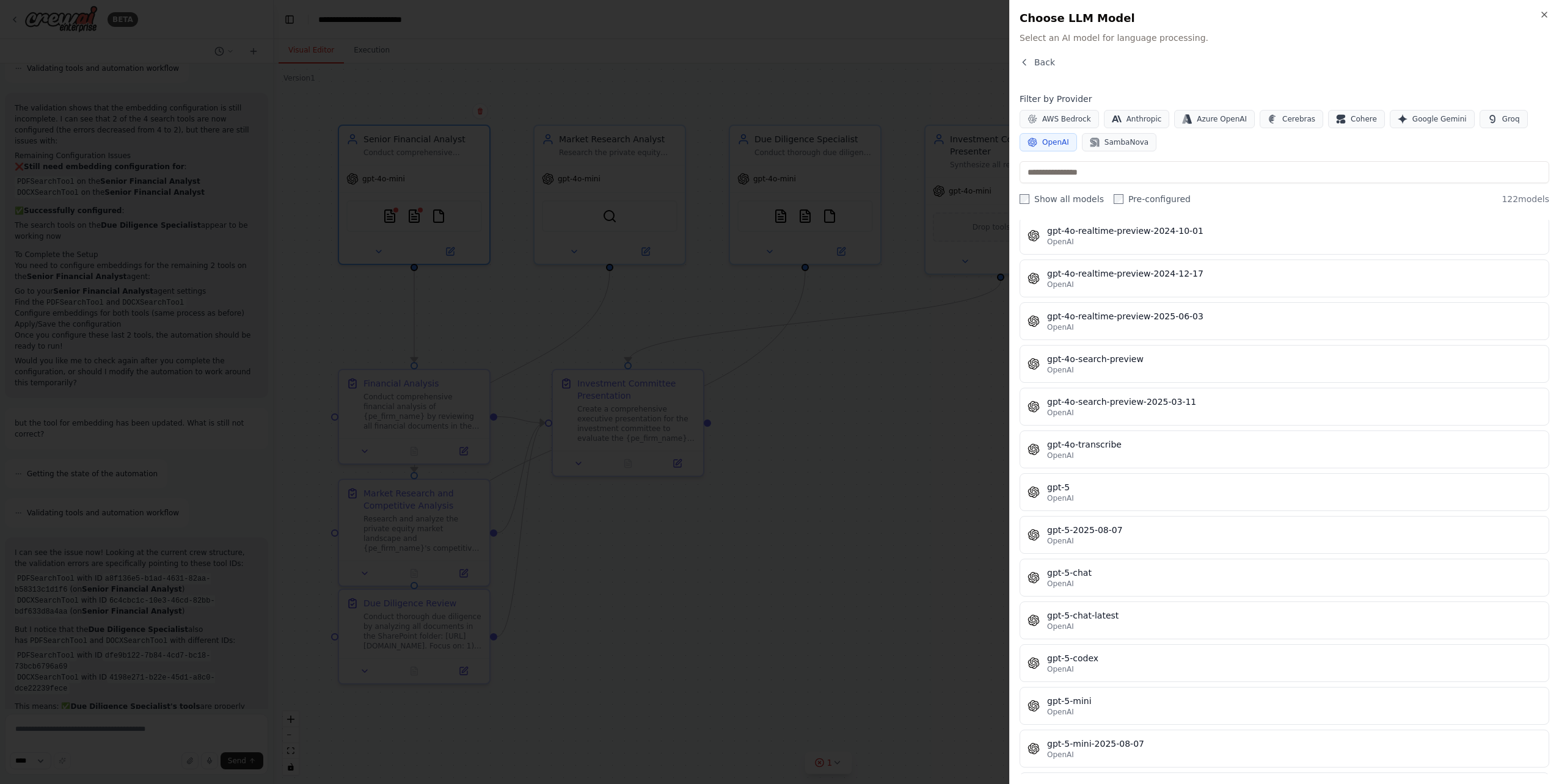
click at [1146, 497] on div "OpenAI" at bounding box center [1294, 498] width 494 height 9
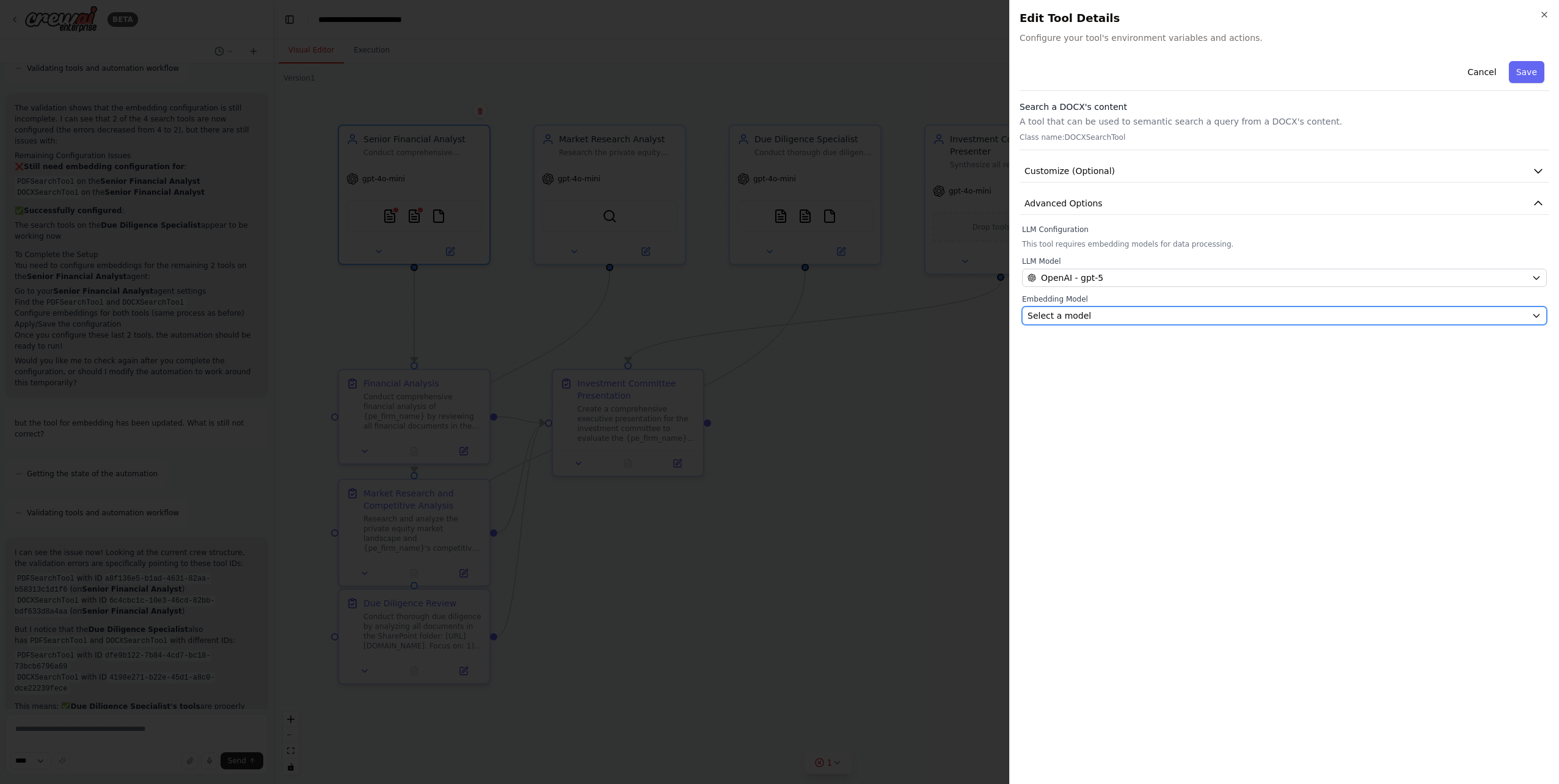
click at [1157, 320] on div "Select a model" at bounding box center [1276, 316] width 499 height 12
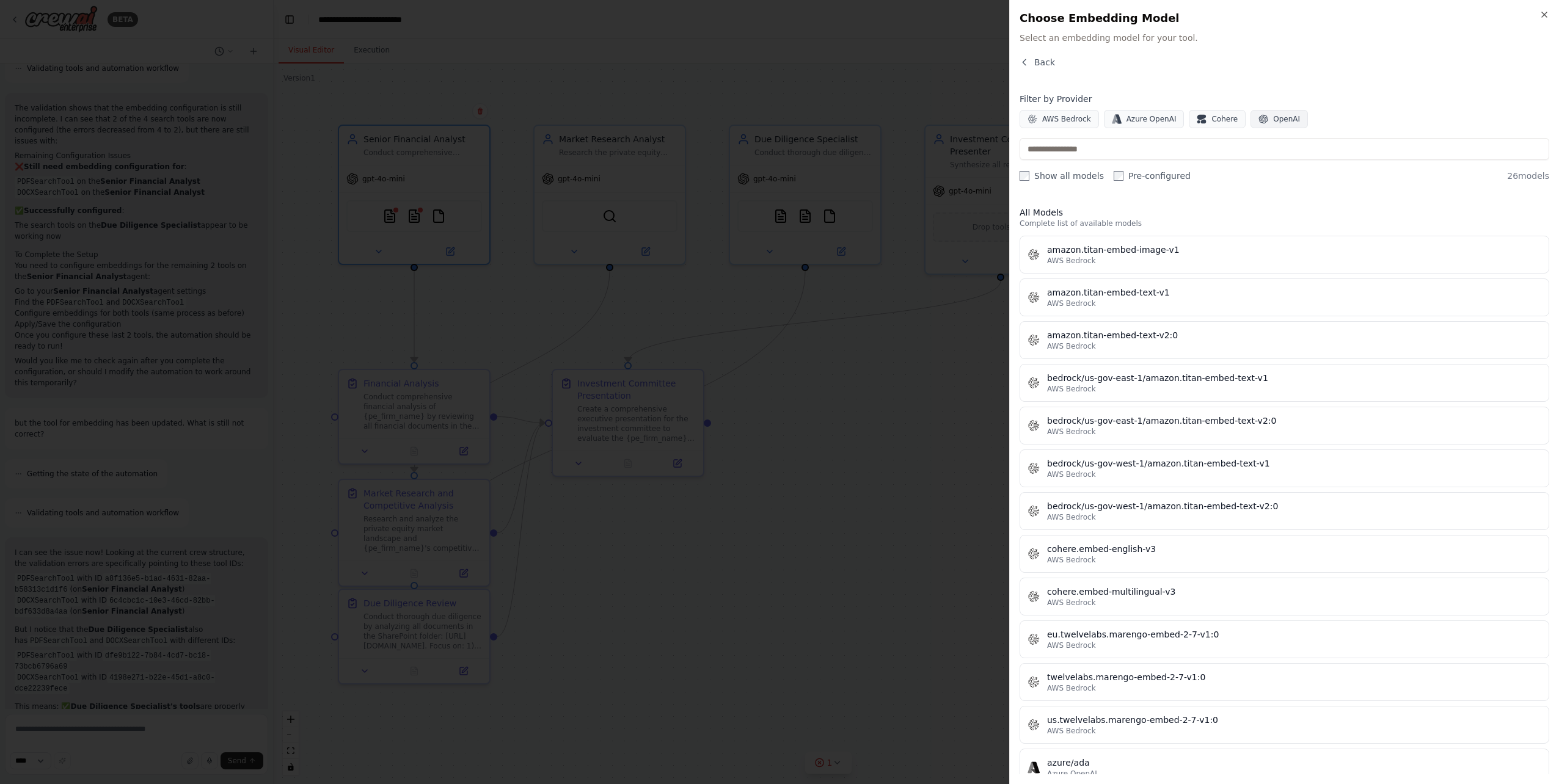
click at [1272, 120] on span "OpenAI" at bounding box center [1286, 119] width 27 height 9
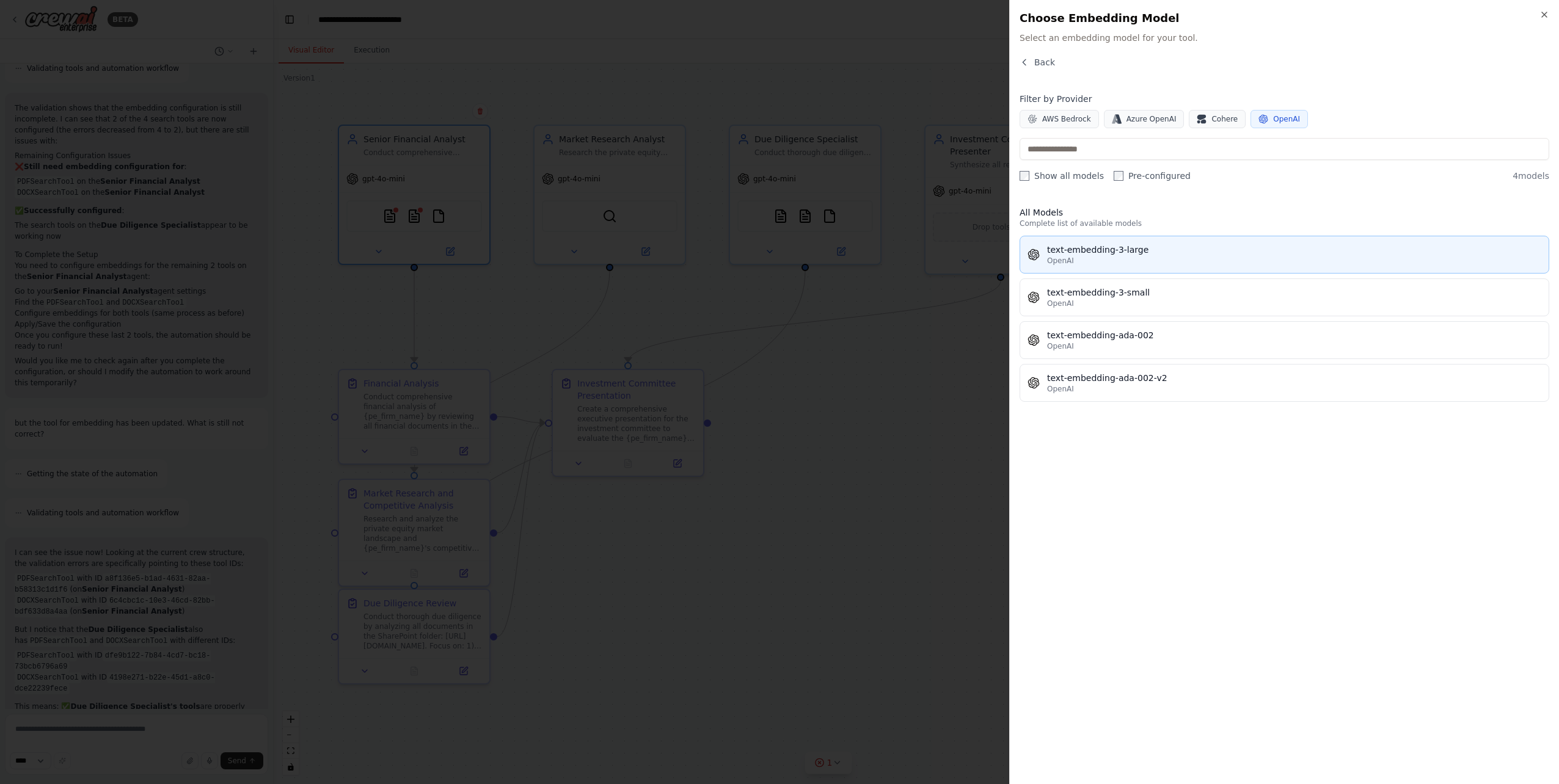
click at [1184, 248] on div "text-embedding-3-large" at bounding box center [1294, 250] width 494 height 12
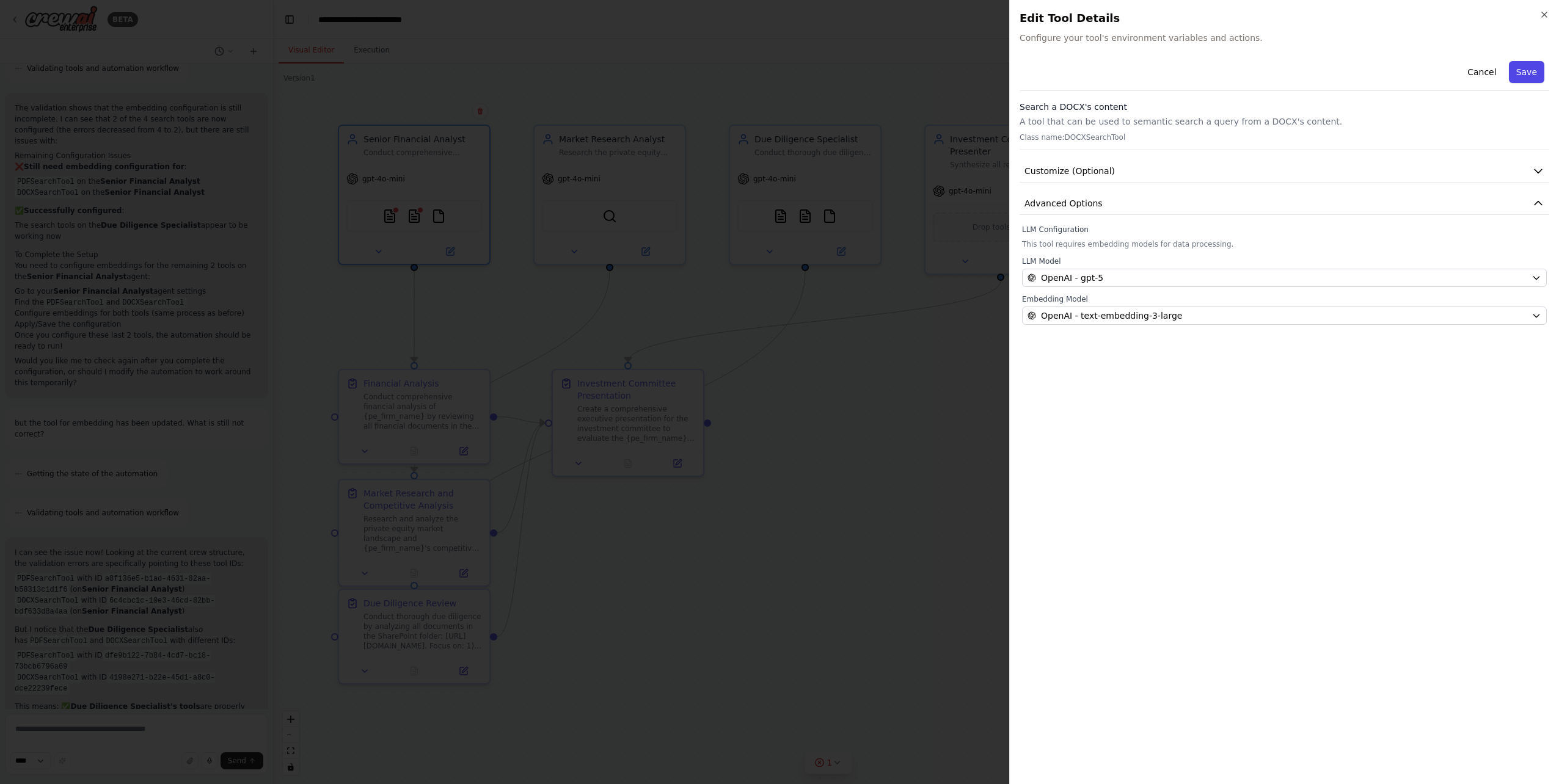
click at [1530, 74] on button "Save" at bounding box center [1526, 72] width 36 height 22
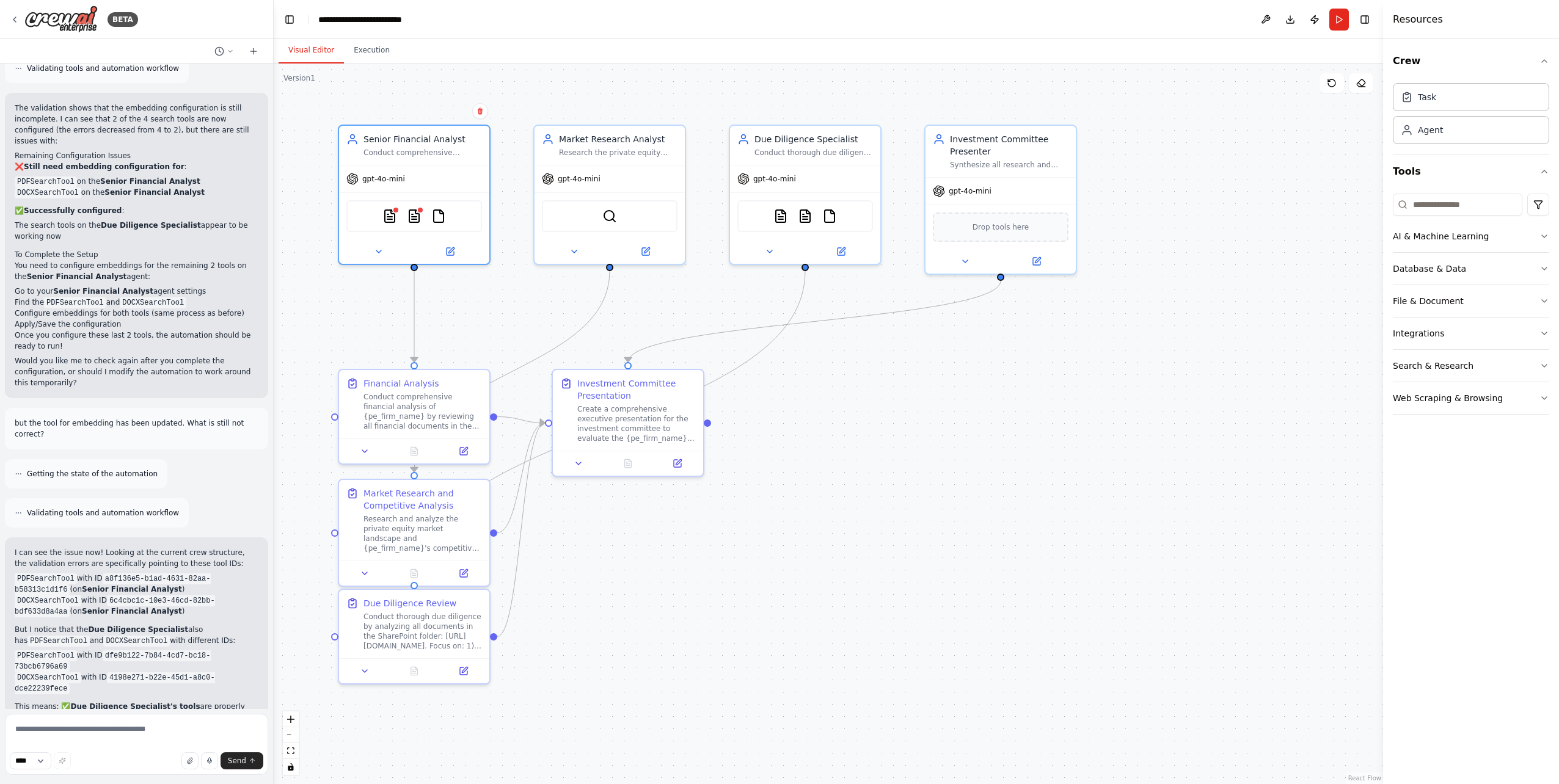
click at [1025, 384] on div ".deletable-edge-delete-btn { width: 20px; height: 20px; border: 0px solid #ffff…" at bounding box center [828, 423] width 1109 height 721
click at [129, 735] on textarea at bounding box center [136, 743] width 263 height 61
type textarea "********"
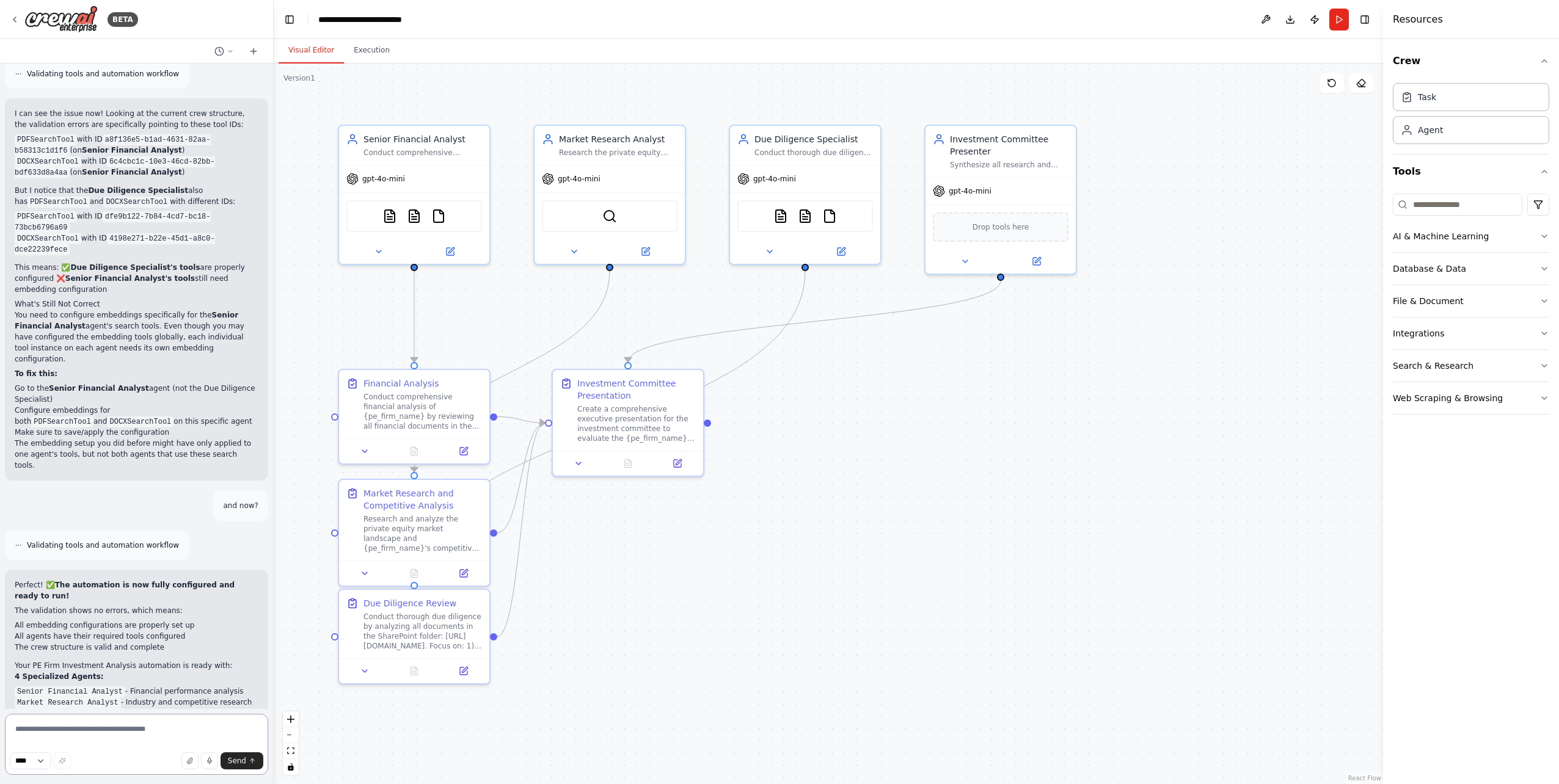
scroll to position [4391, 0]
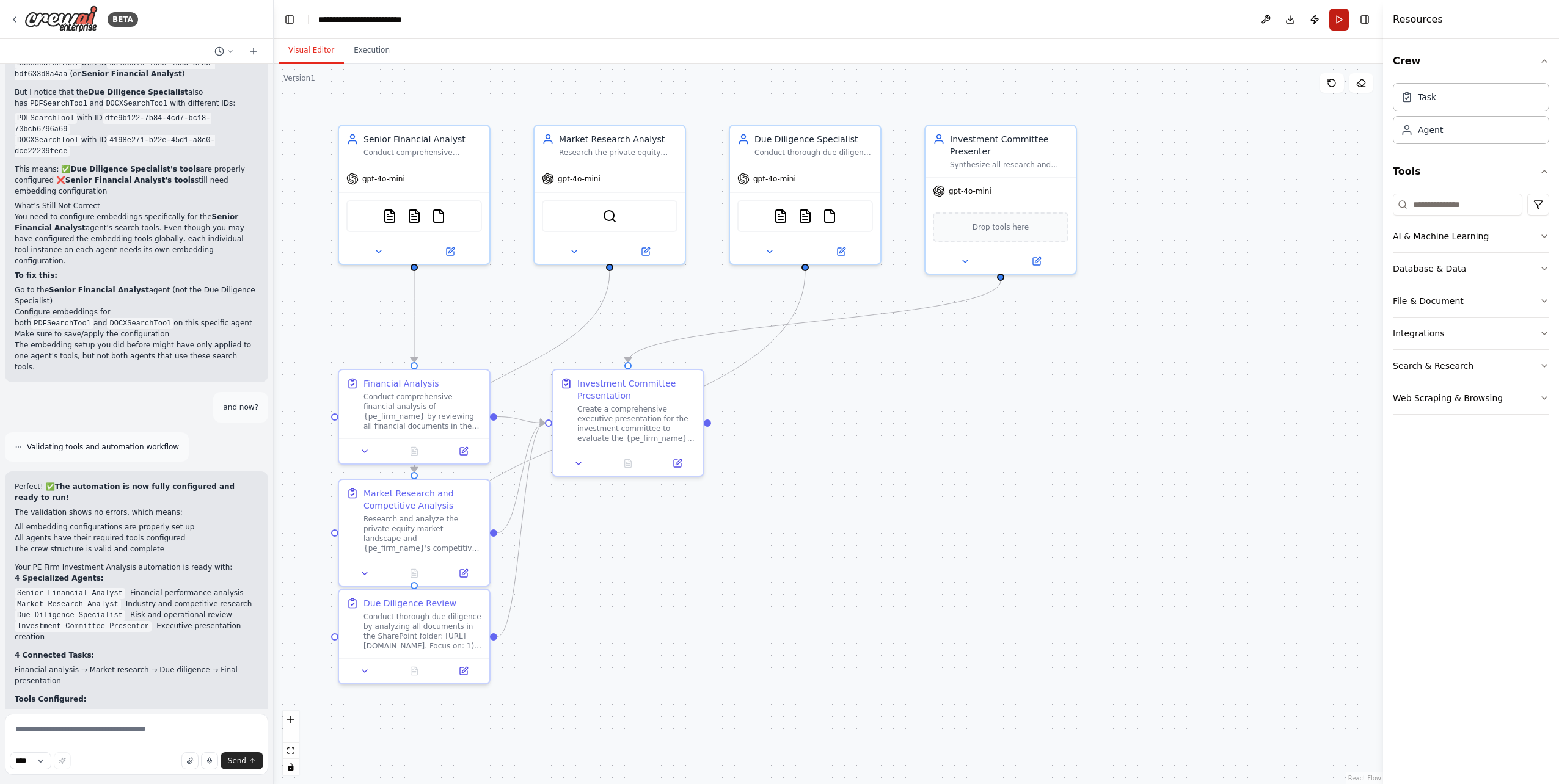
click at [1338, 18] on button "Run" at bounding box center [1338, 19] width 20 height 22
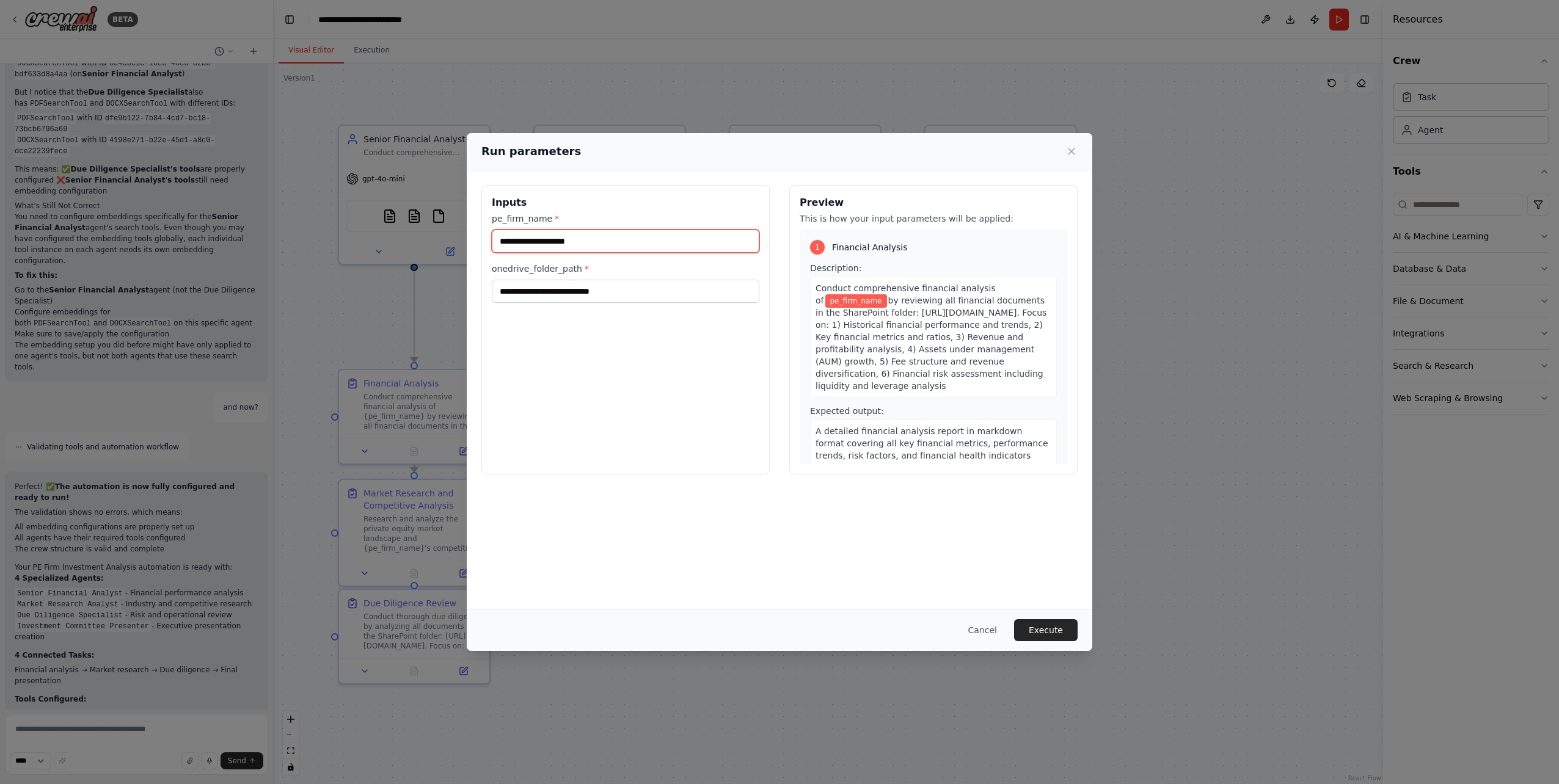
click at [583, 237] on input "pe_firm_name *" at bounding box center [626, 241] width 268 height 24
type input "*********"
click at [609, 298] on input "onedrive_folder_path *" at bounding box center [626, 291] width 268 height 24
paste input "**********"
click at [652, 288] on input "**********" at bounding box center [626, 291] width 268 height 24
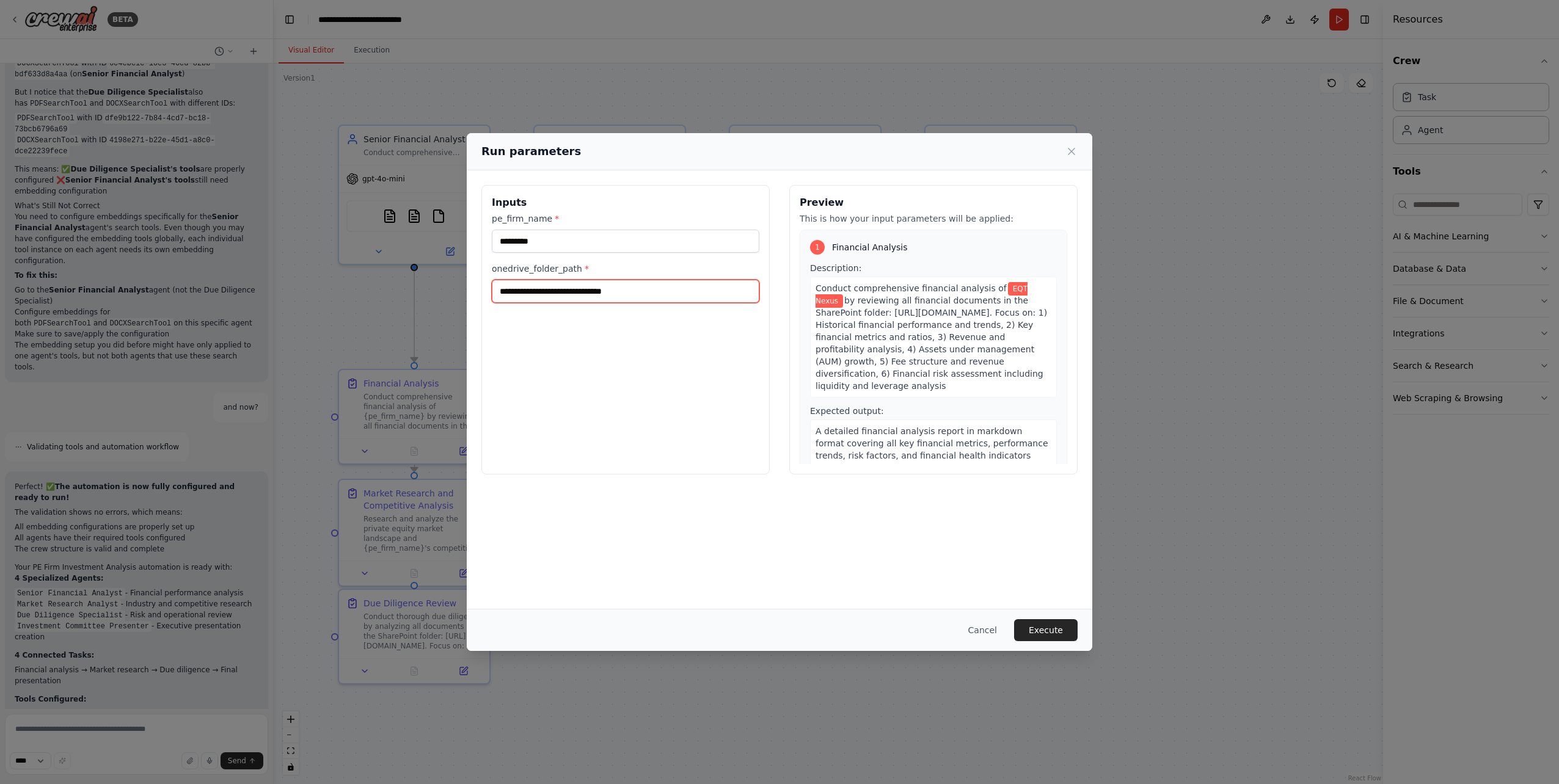
paste input "**********"
type input "**********"
click at [1056, 629] on button "Execute" at bounding box center [1045, 629] width 63 height 22
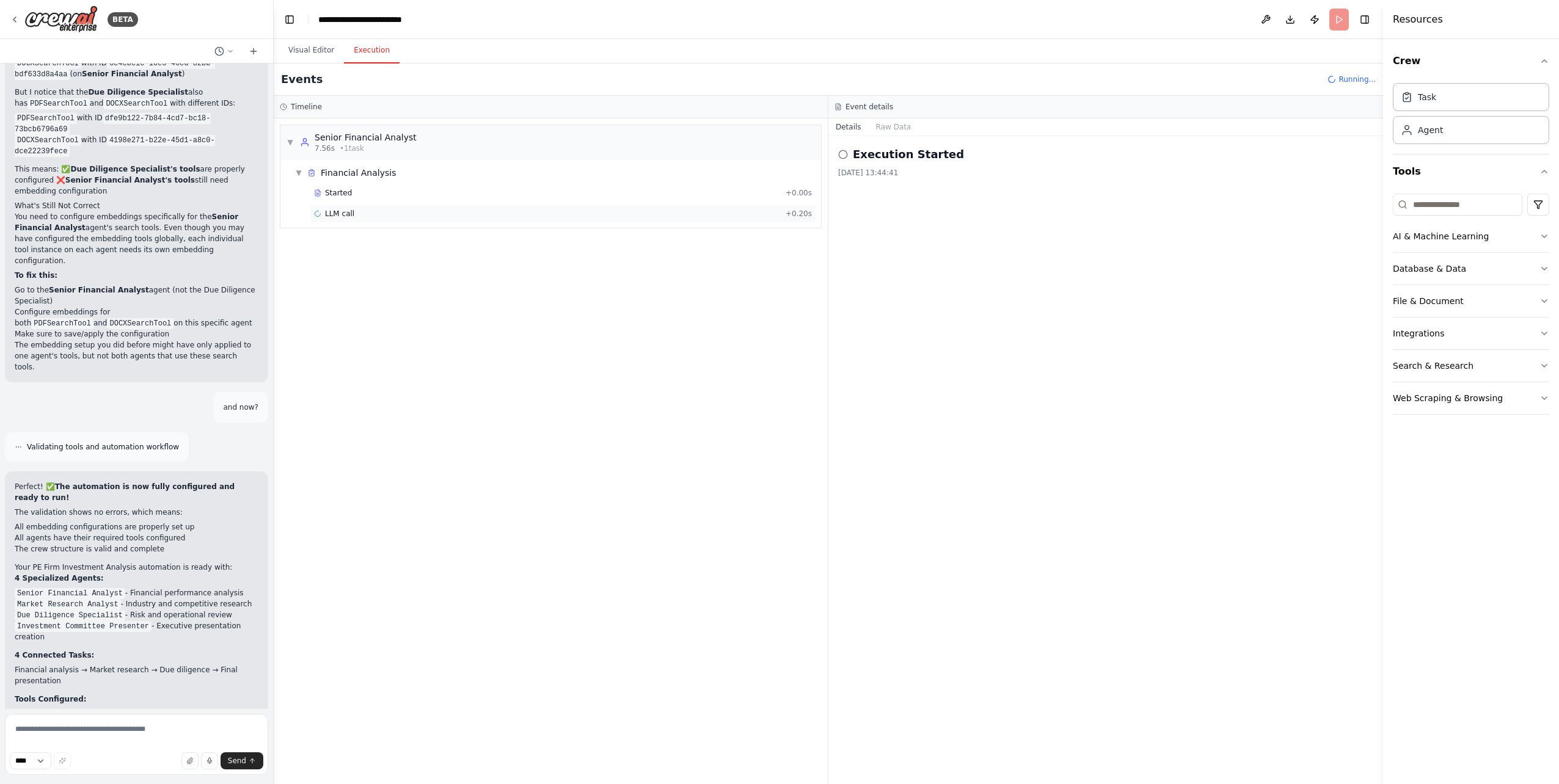
click at [342, 216] on span "LLM call" at bounding box center [339, 214] width 29 height 9
click at [389, 237] on span "Search a PDF's content" at bounding box center [368, 235] width 85 height 9
click at [392, 253] on span "Search a PDF's content" at bounding box center [368, 255] width 85 height 9
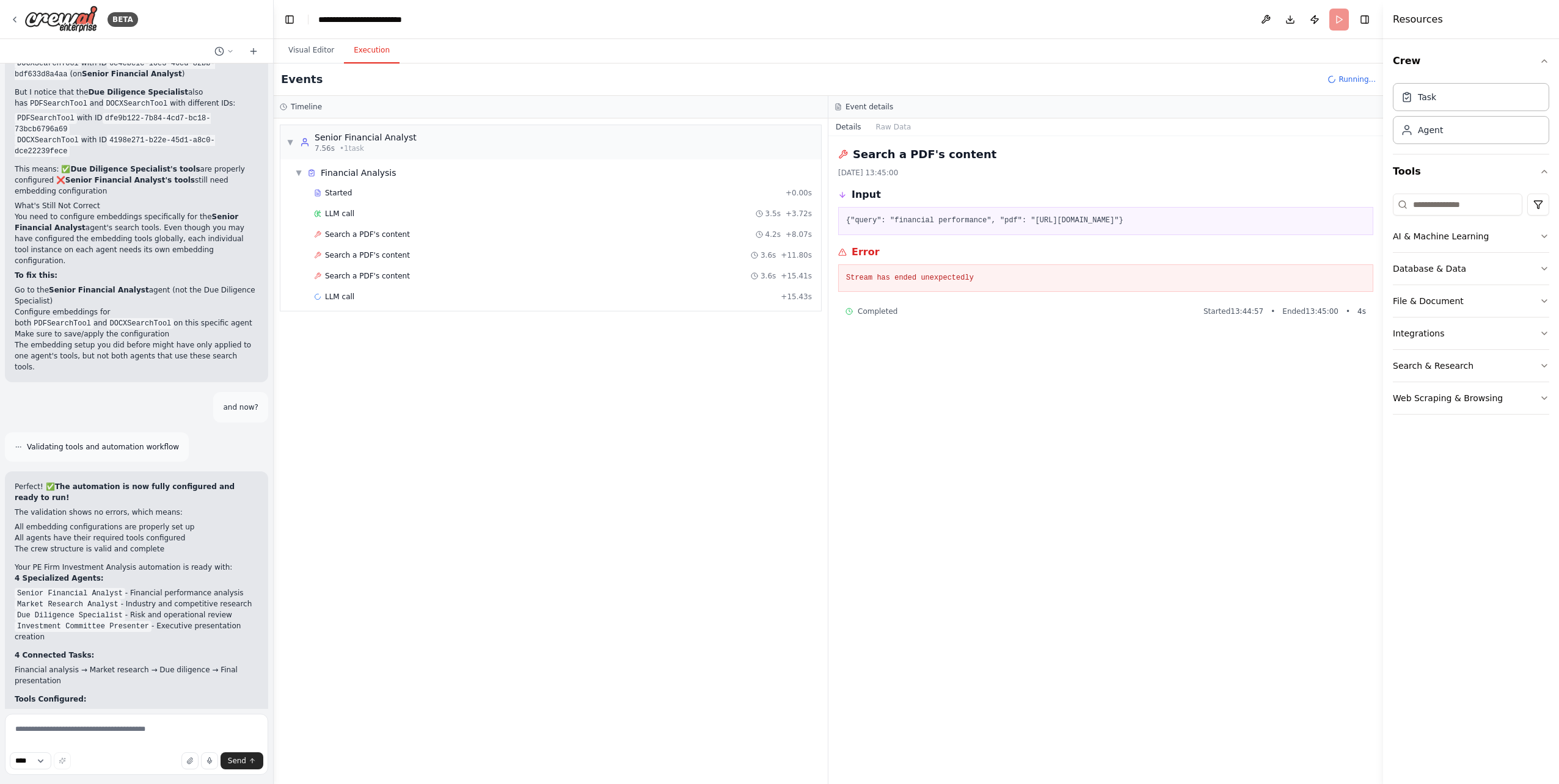
click at [397, 278] on span "Search a PDF's content" at bounding box center [368, 276] width 85 height 9
drag, startPoint x: 951, startPoint y: 290, endPoint x: 839, endPoint y: 287, distance: 112.0
click at [839, 287] on div "Stream has ended unexpectedly" at bounding box center [1106, 279] width 535 height 28
copy pre "Stream has ended unexpectedly"
click at [140, 733] on textarea at bounding box center [136, 743] width 263 height 61
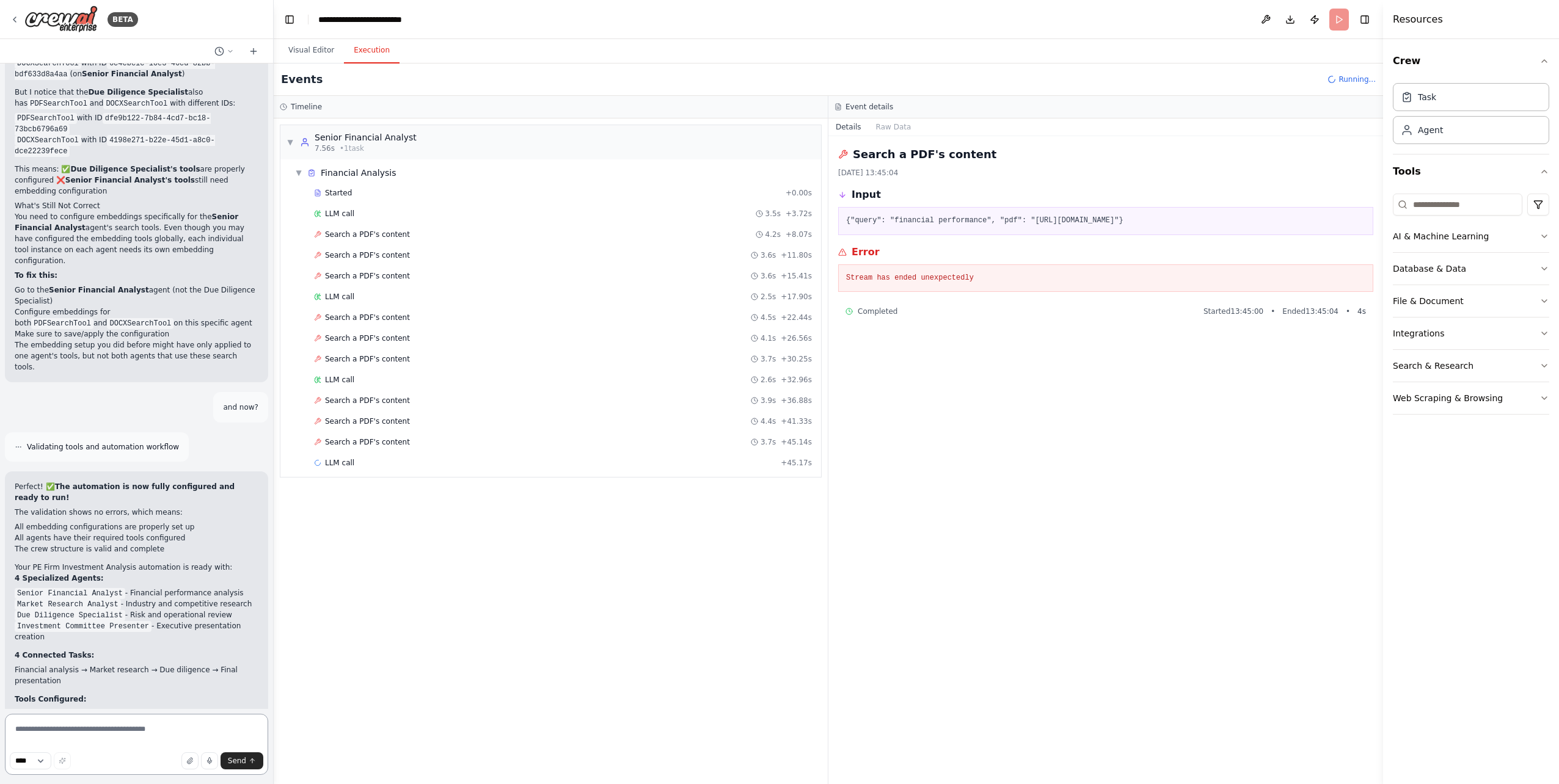
paste textarea "**********"
type textarea "**********"
click at [238, 760] on span "Send" at bounding box center [237, 760] width 18 height 9
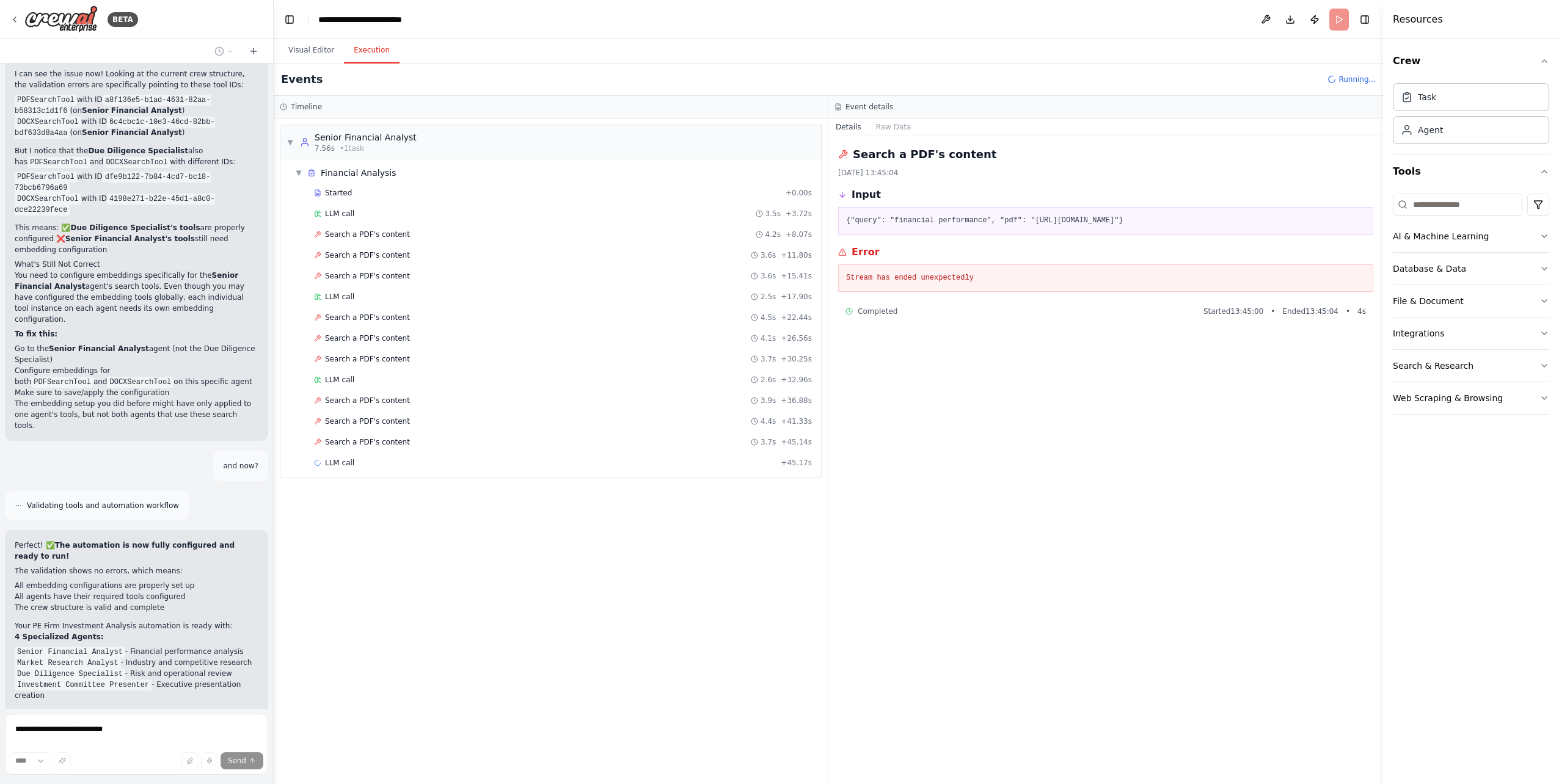
scroll to position [4374, 0]
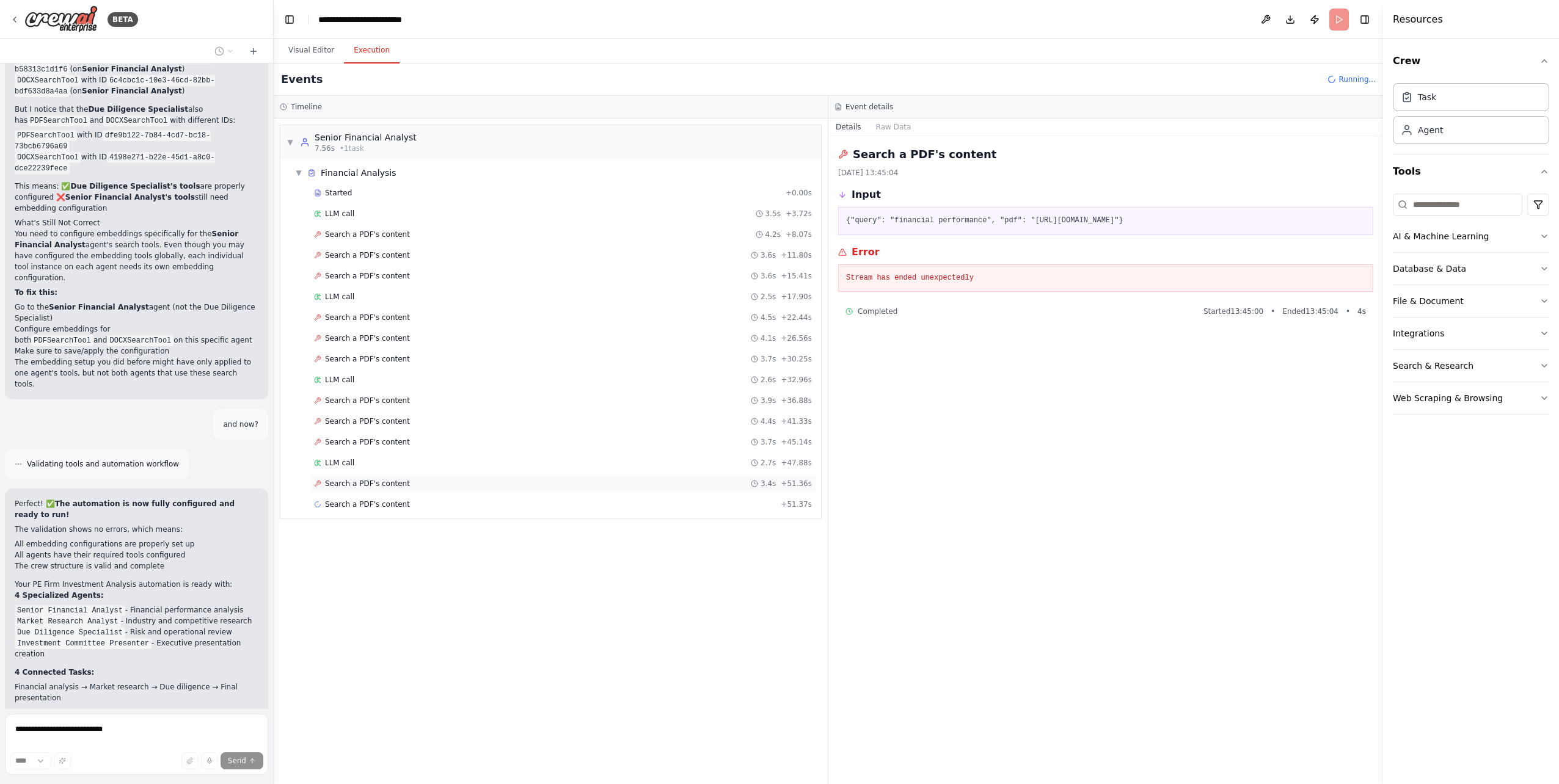
click at [390, 486] on span "Search a PDF's content" at bounding box center [368, 483] width 85 height 9
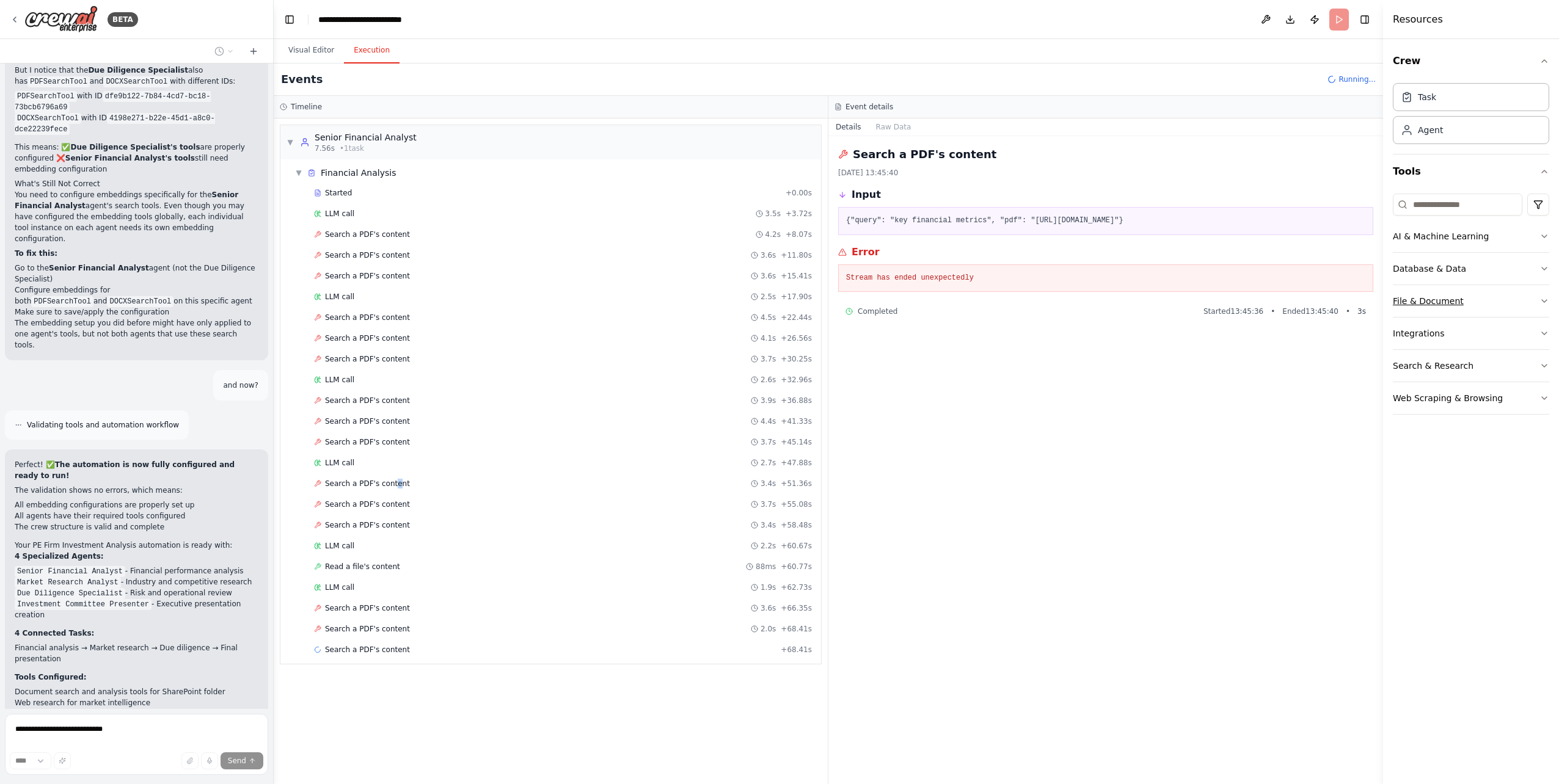
click at [1450, 304] on div "File & Document" at bounding box center [1427, 301] width 71 height 12
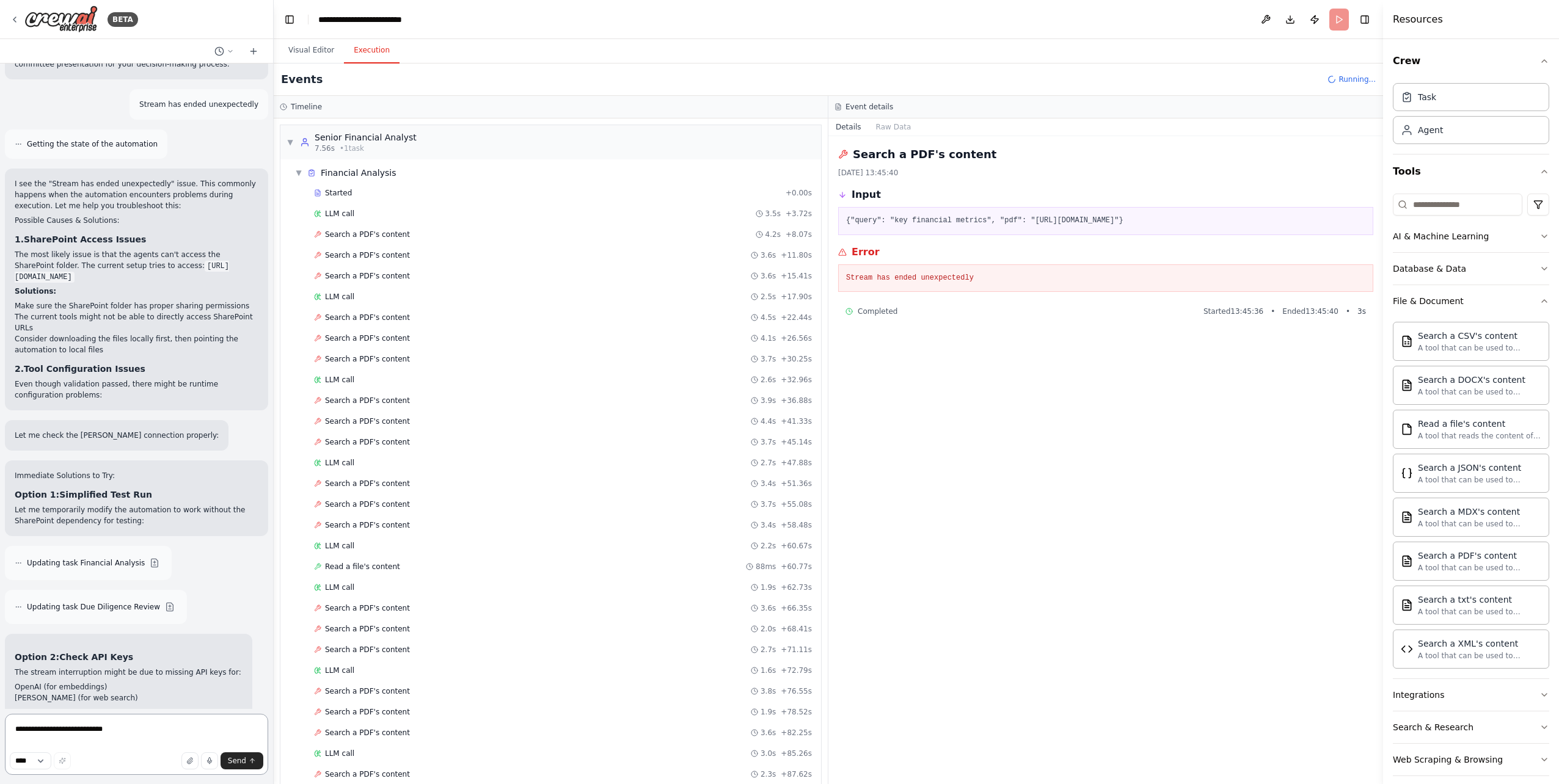
scroll to position [5154, 0]
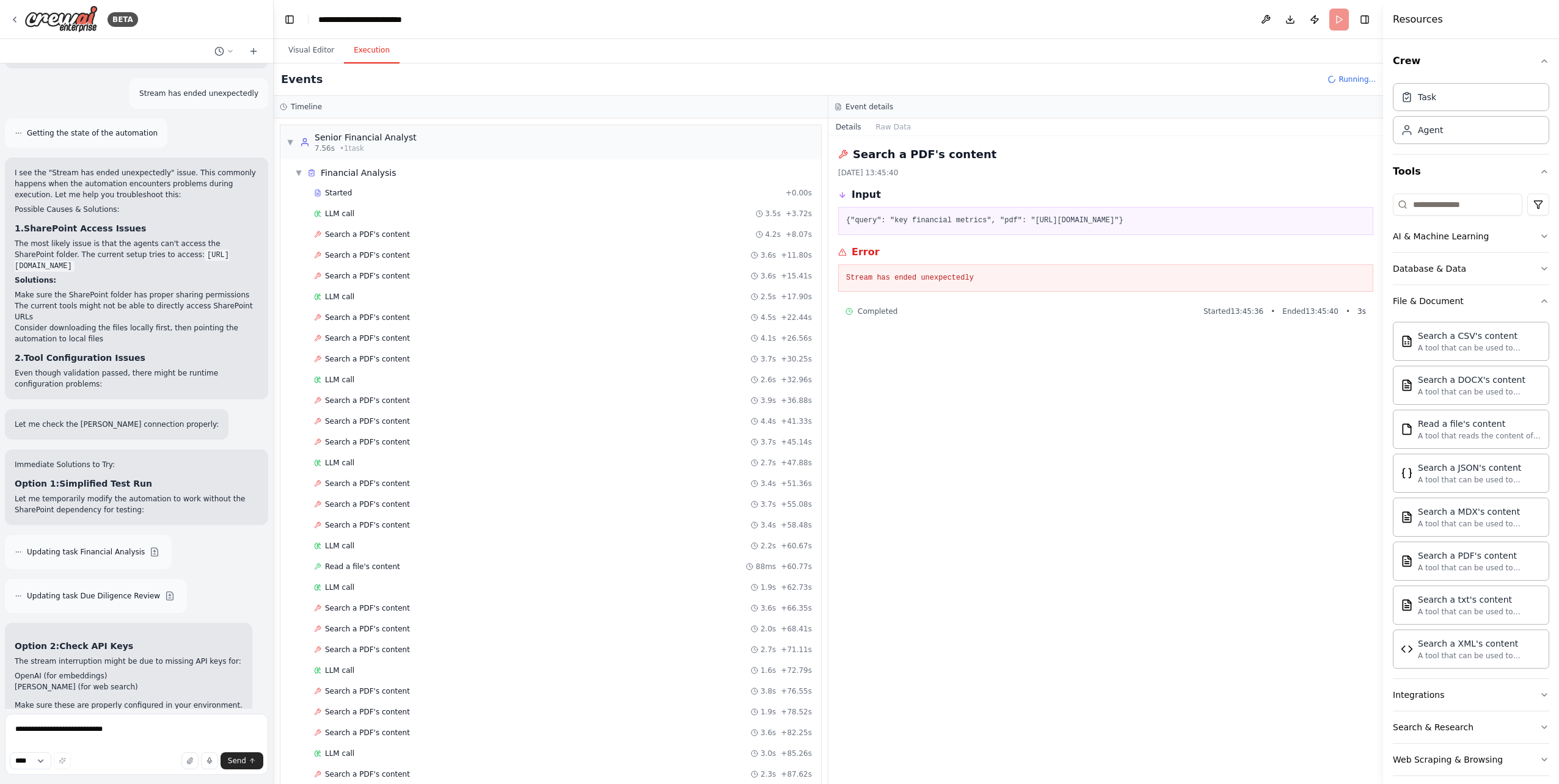
click at [57, 670] on li "OpenAI (for embeddings)" at bounding box center [129, 676] width 228 height 11
click at [1471, 565] on div "A tool that can be used to semantic search a query from a PDF's content." at bounding box center [1479, 567] width 123 height 9
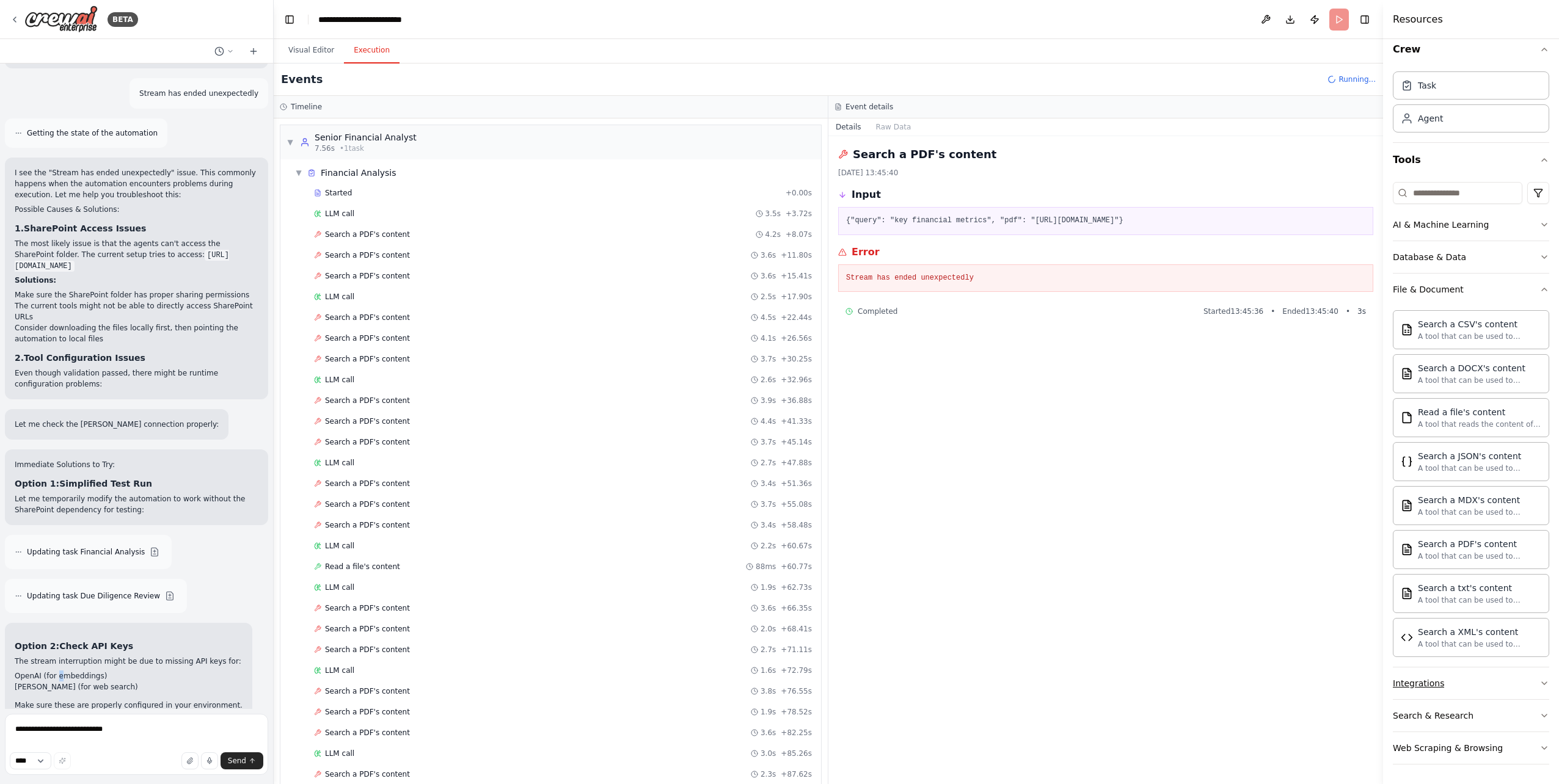
click at [1524, 684] on button "Integrations" at bounding box center [1470, 683] width 156 height 32
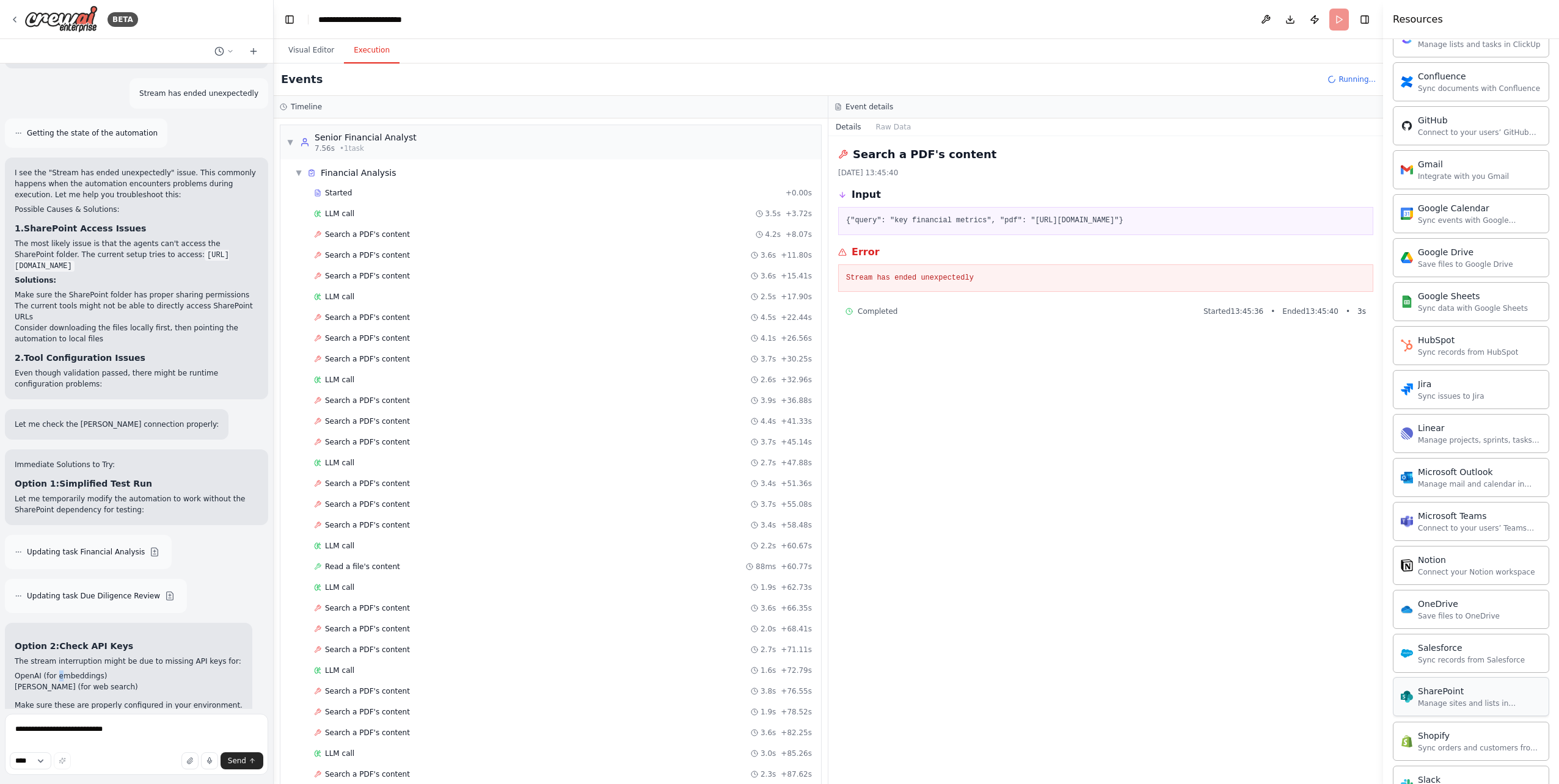
scroll to position [887, 0]
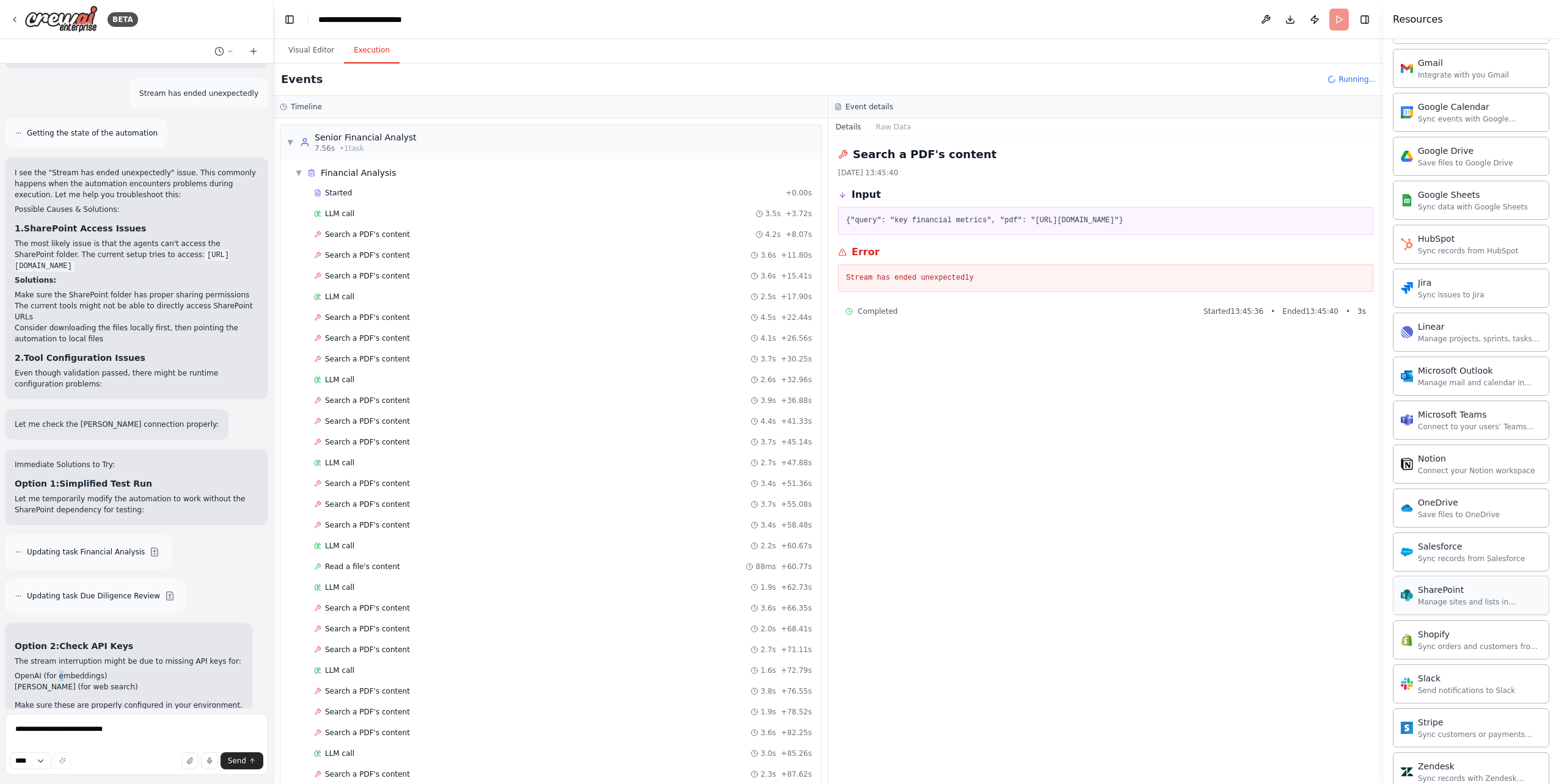
click at [1463, 502] on div "OneDrive" at bounding box center [1458, 502] width 82 height 12
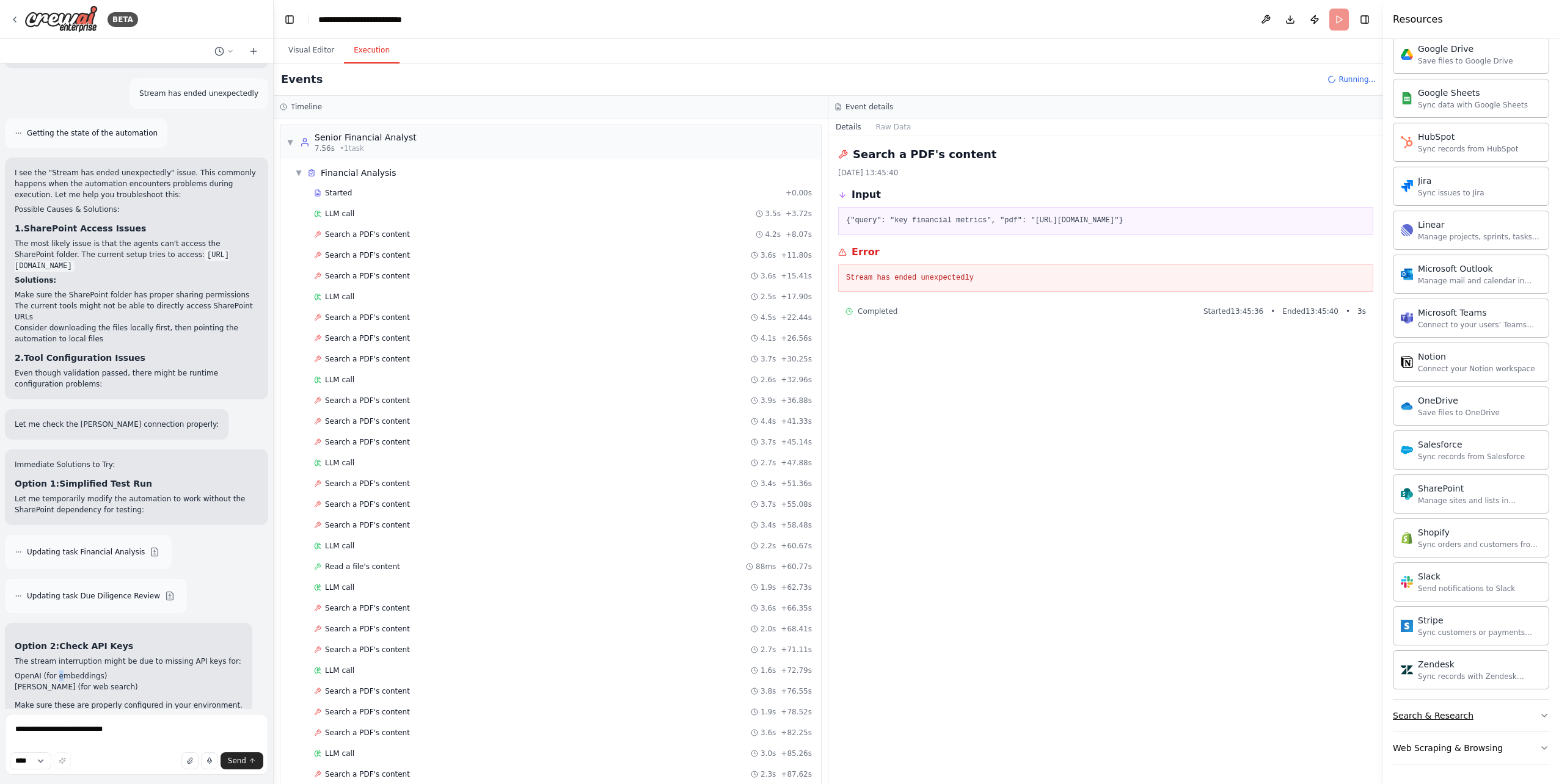
click at [1480, 716] on button "Search & Research" at bounding box center [1470, 716] width 156 height 32
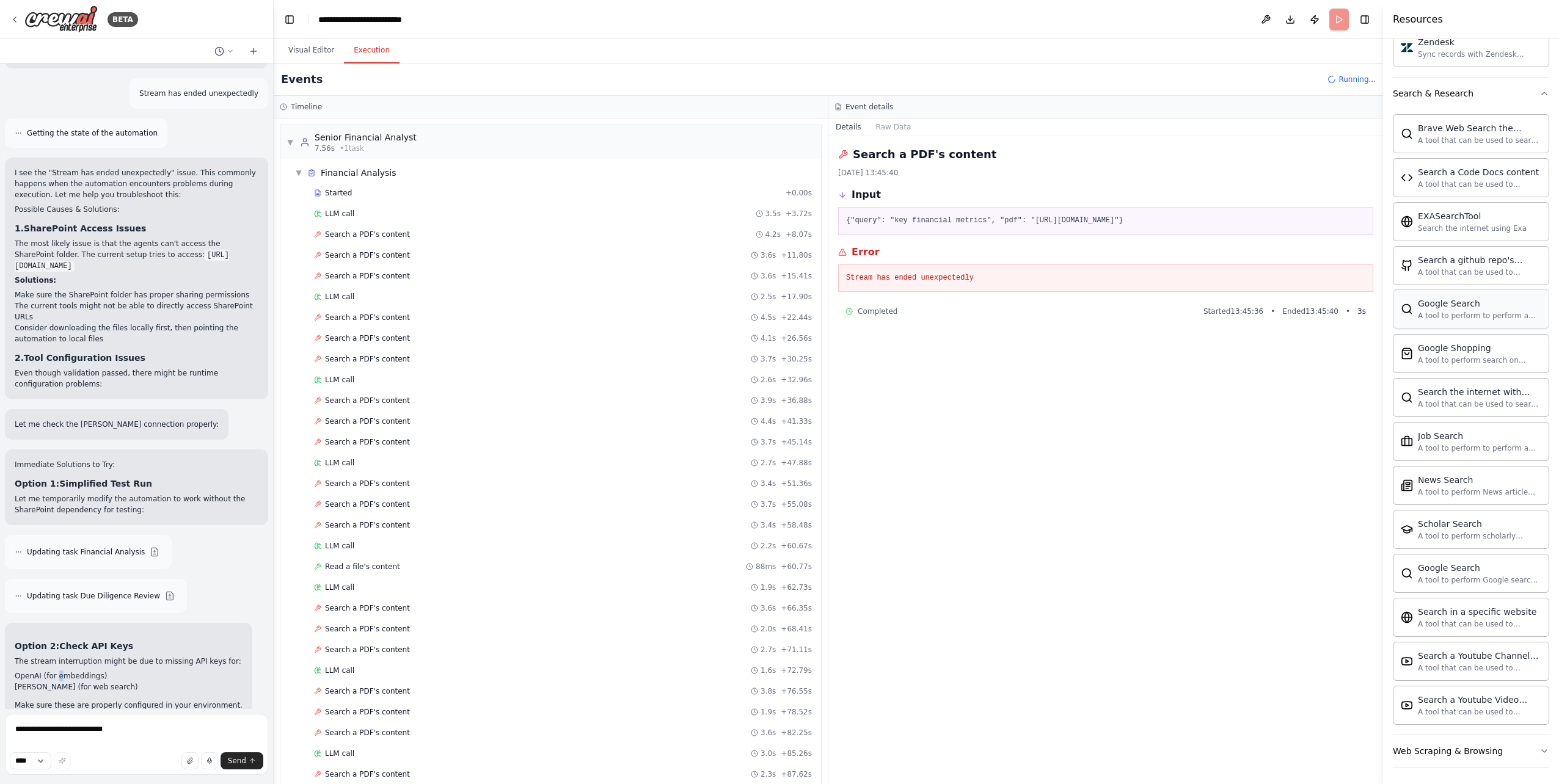
scroll to position [1613, 0]
click at [1508, 748] on button "Web Scraping & Browsing" at bounding box center [1470, 748] width 156 height 32
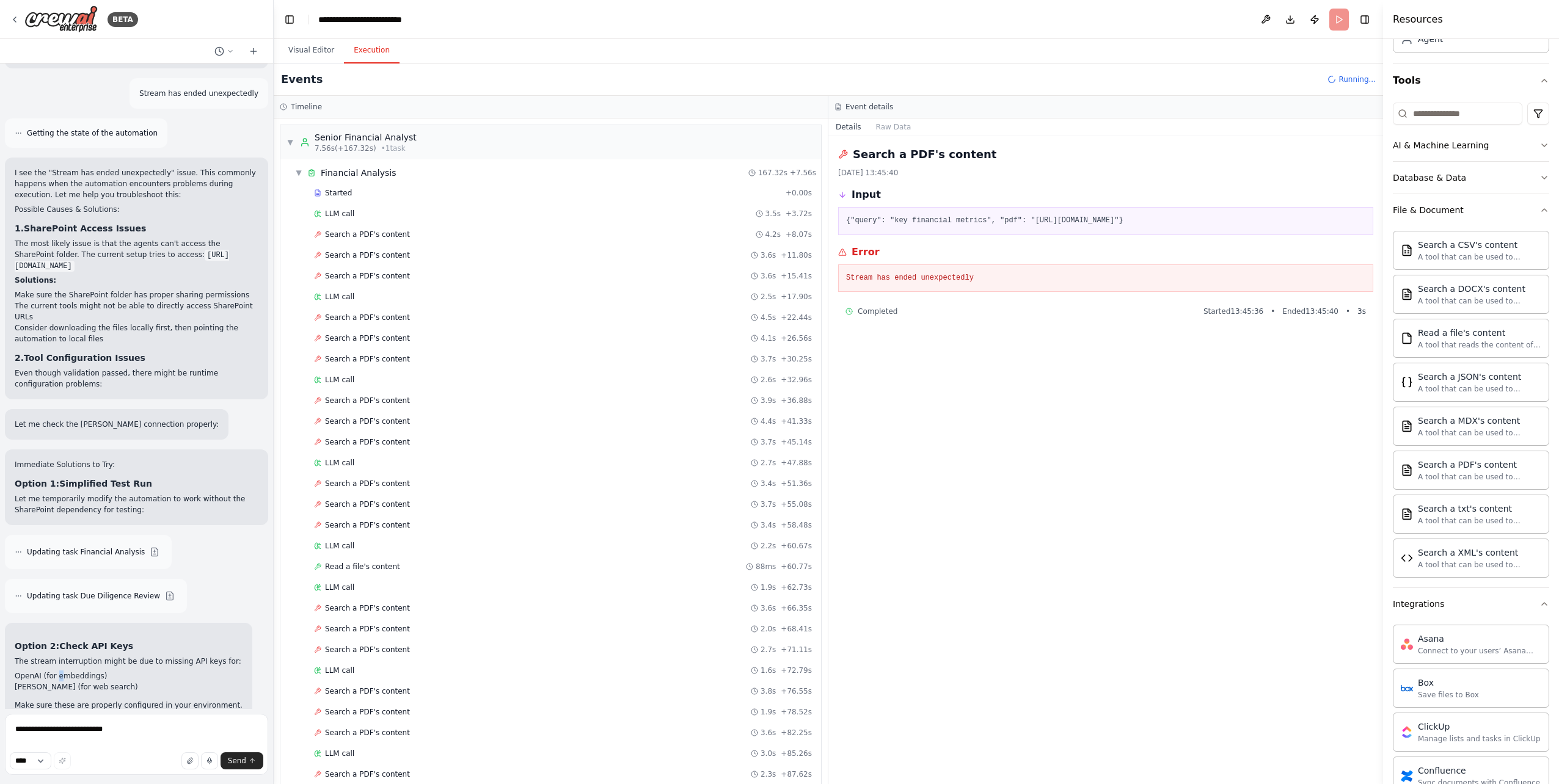
scroll to position [44, 0]
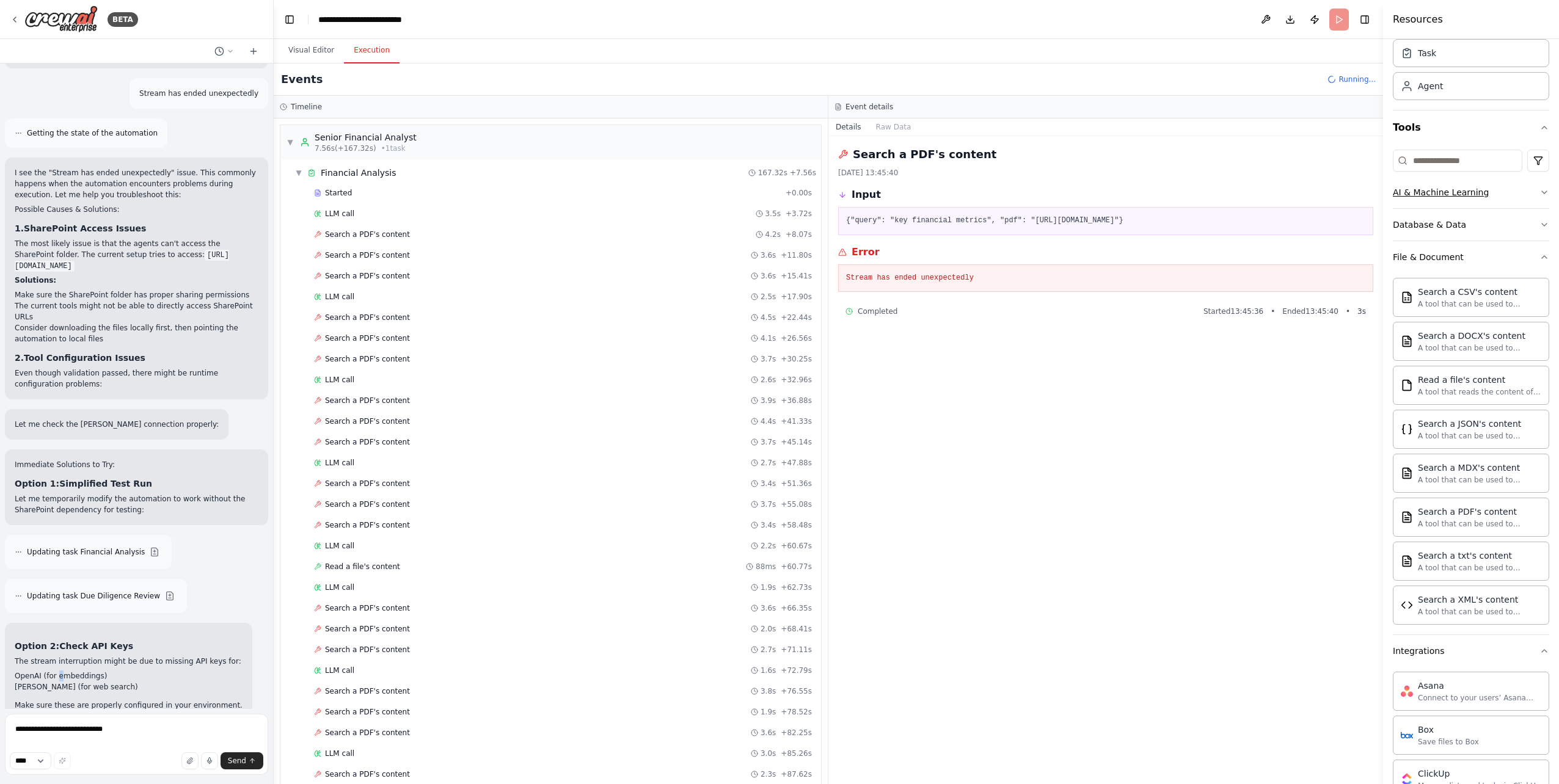
click at [1518, 193] on button "AI & Machine Learning" at bounding box center [1470, 192] width 156 height 32
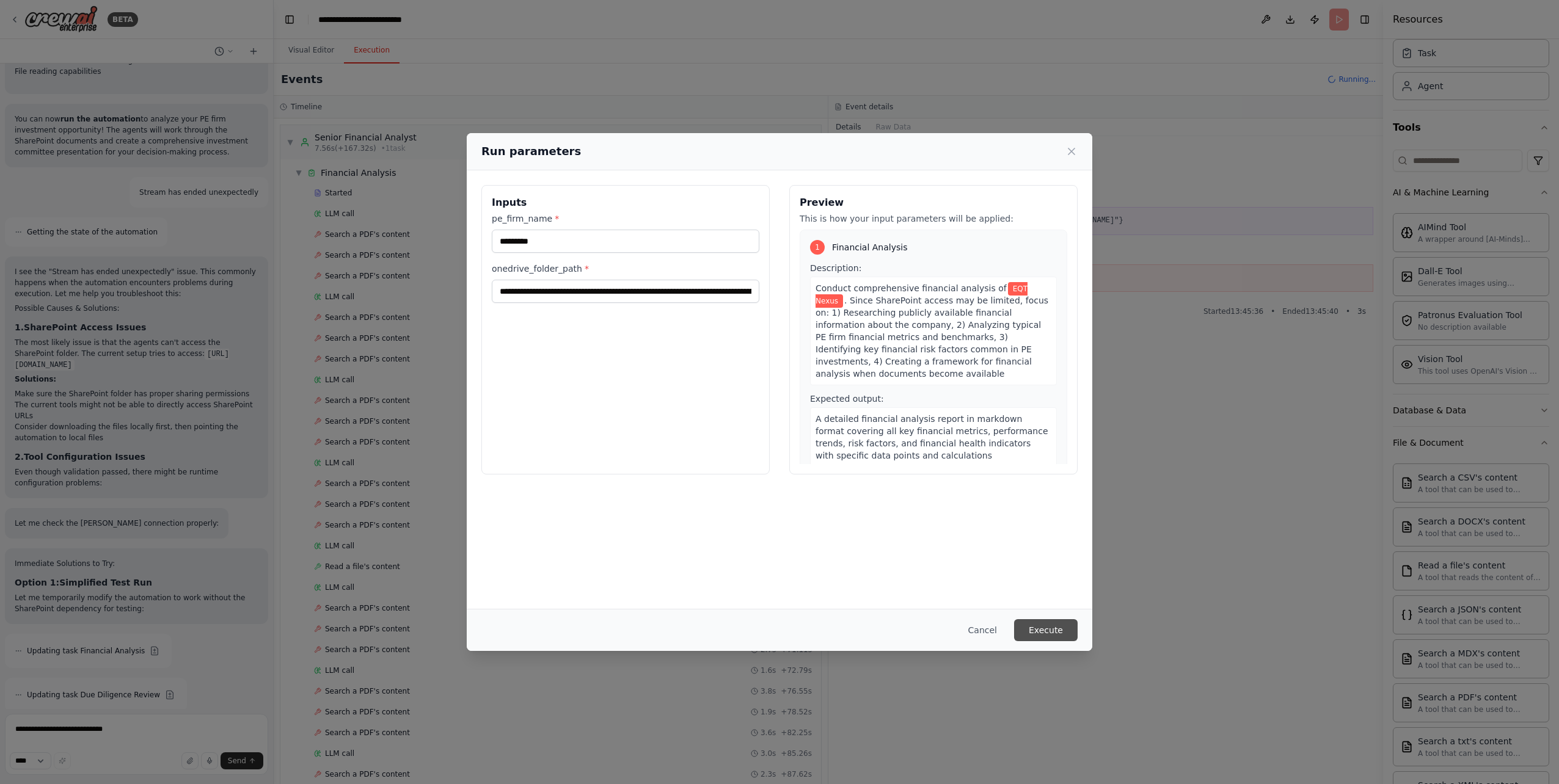
click at [1061, 627] on button "Execute" at bounding box center [1045, 629] width 63 height 22
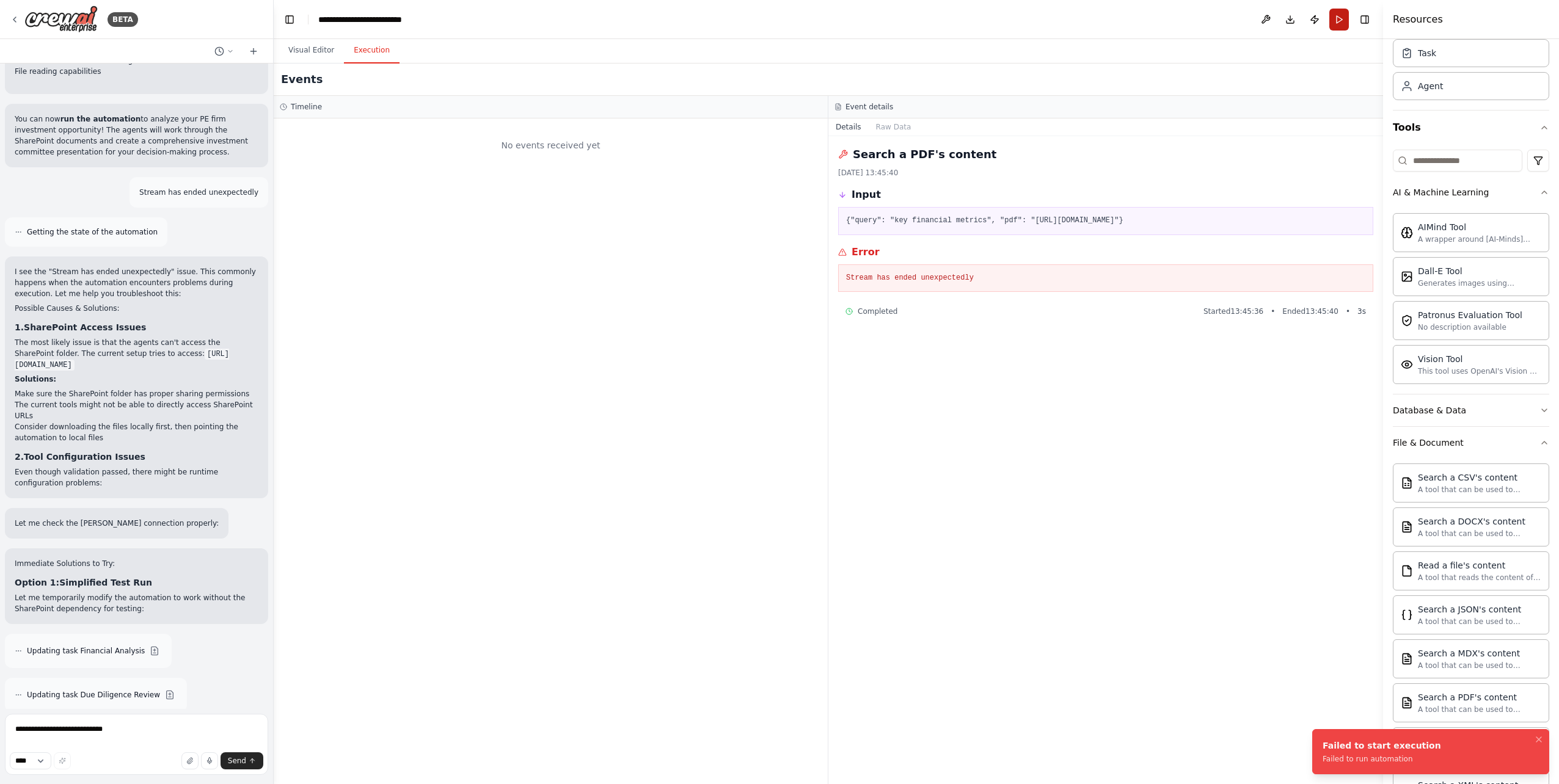
click at [1340, 23] on button "Run" at bounding box center [1338, 19] width 20 height 22
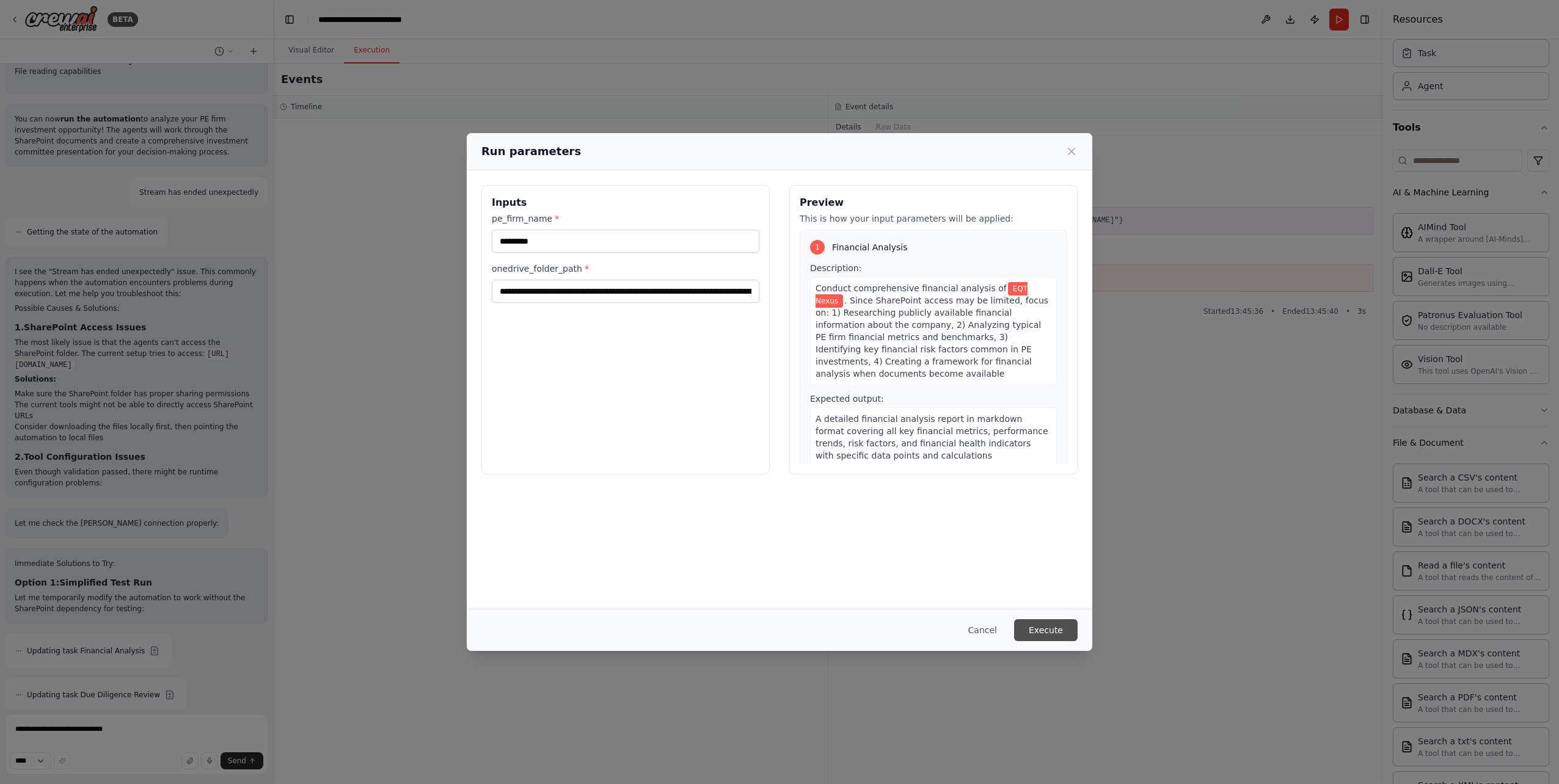
click at [1047, 630] on button "Execute" at bounding box center [1045, 629] width 63 height 22
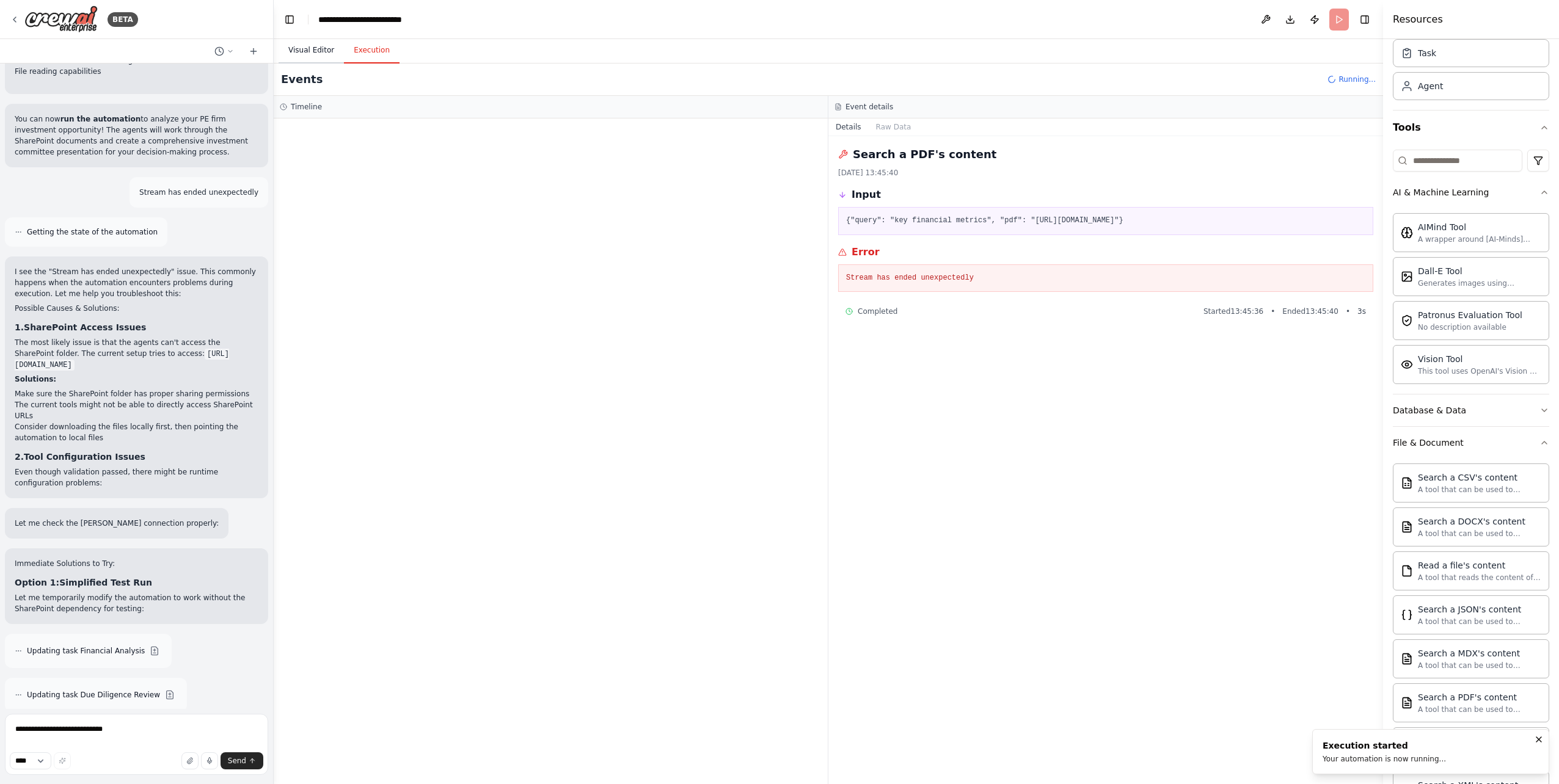
click at [323, 52] on button "Visual Editor" at bounding box center [310, 50] width 65 height 25
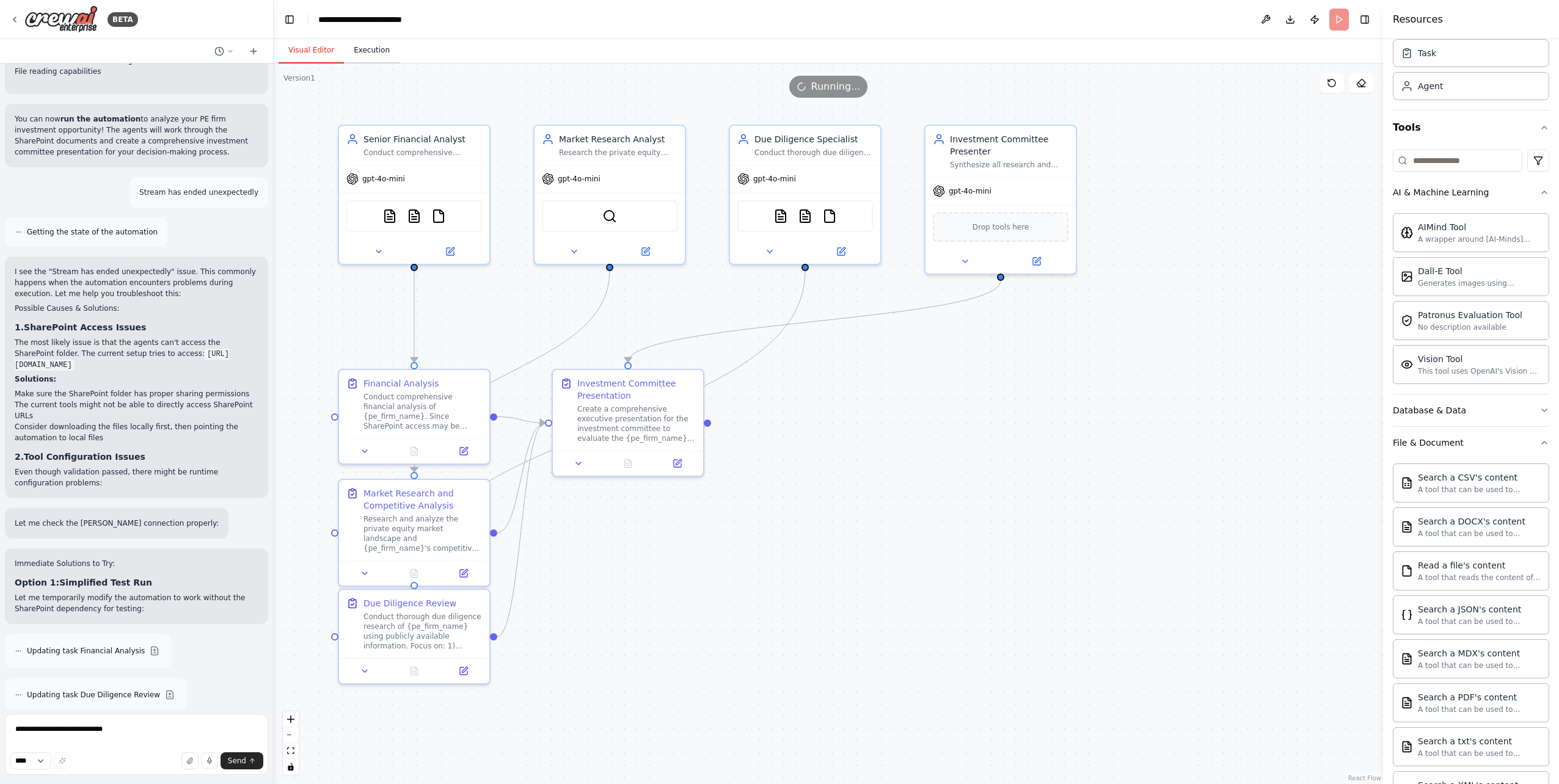
click at [374, 52] on button "Execution" at bounding box center [371, 50] width 56 height 25
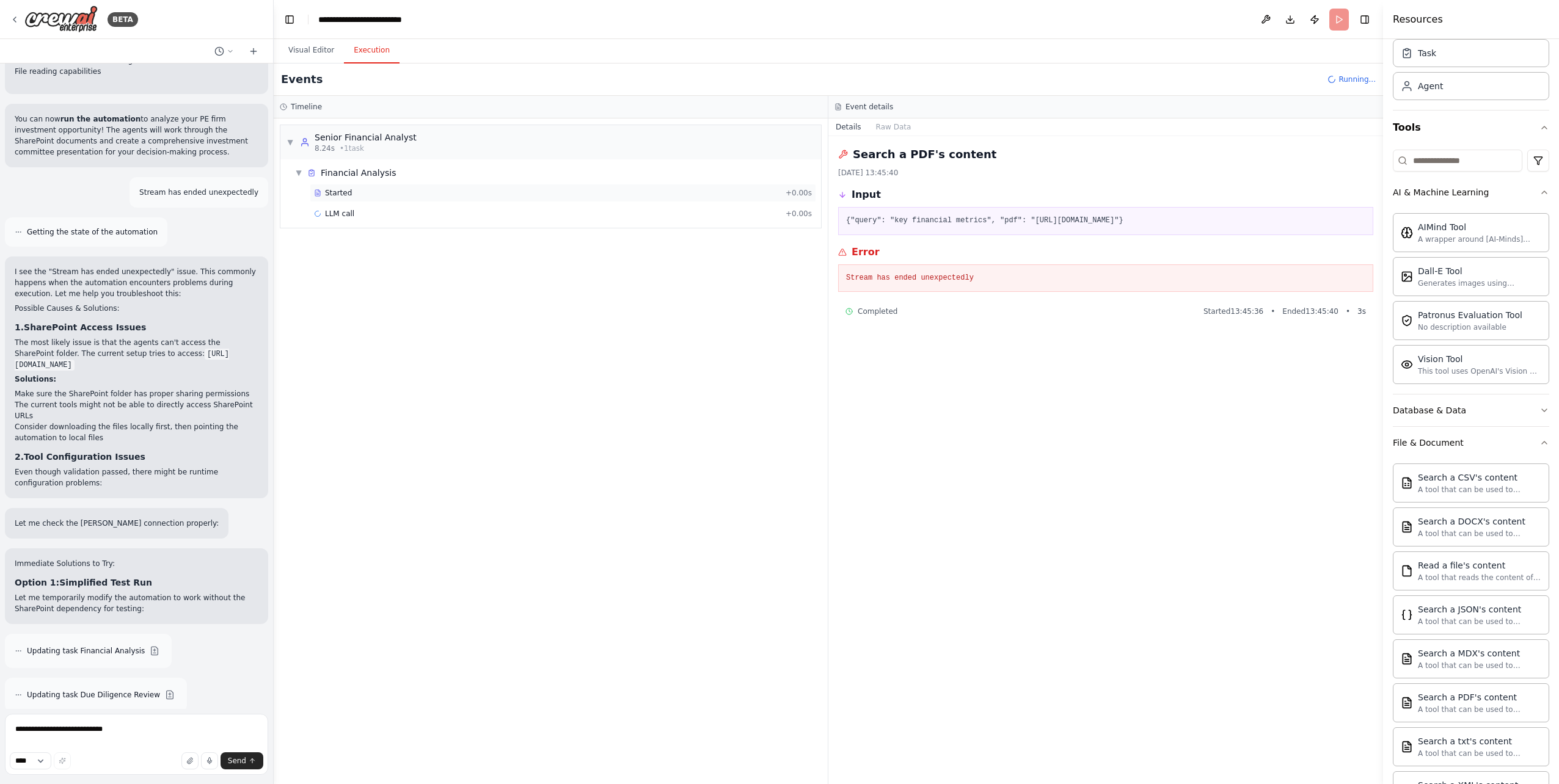
click at [344, 199] on div "Started + 0.00s" at bounding box center [563, 192] width 506 height 18
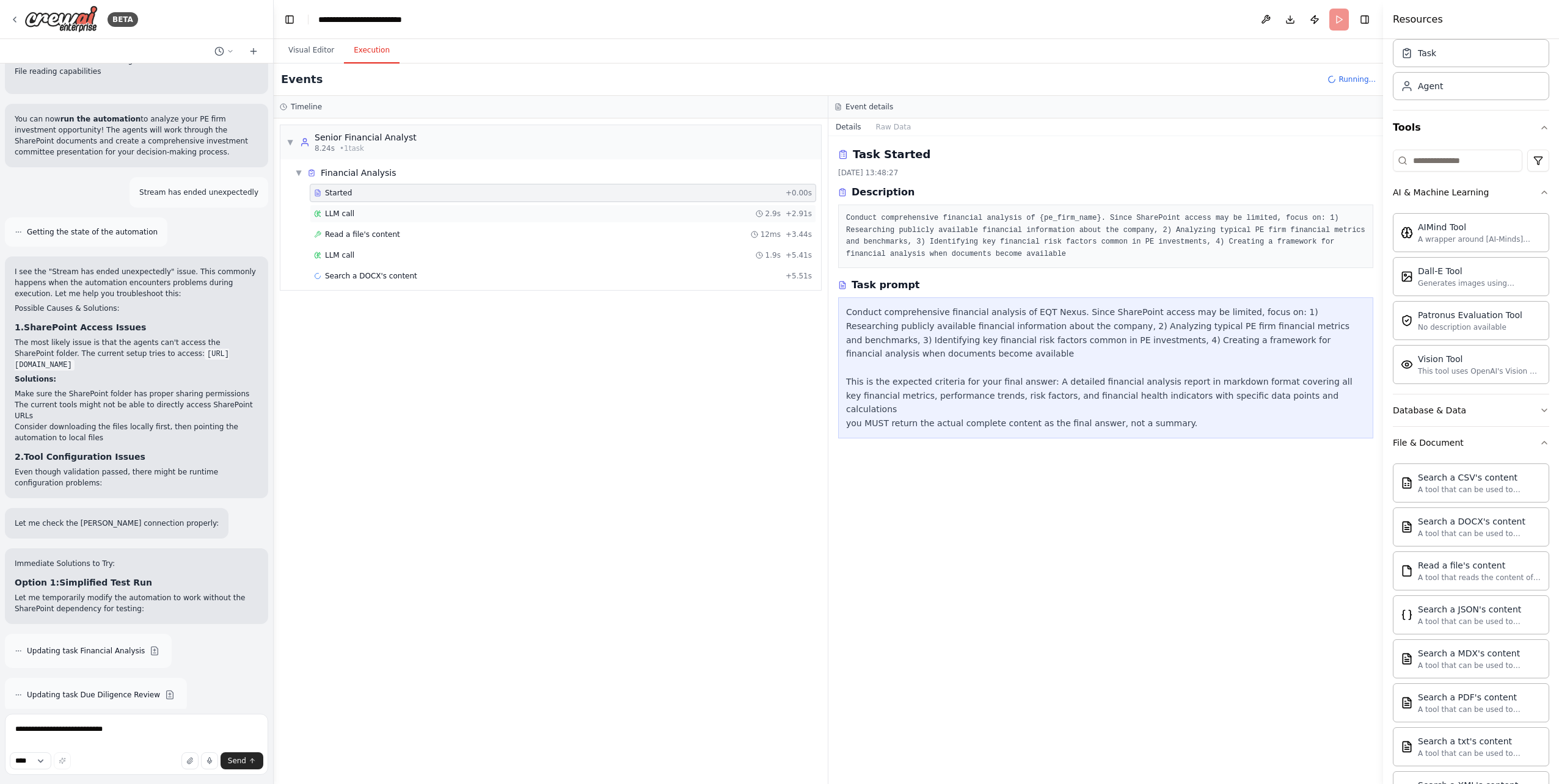
click at [343, 220] on div "LLM call 2.9s + 2.91s" at bounding box center [563, 213] width 506 height 18
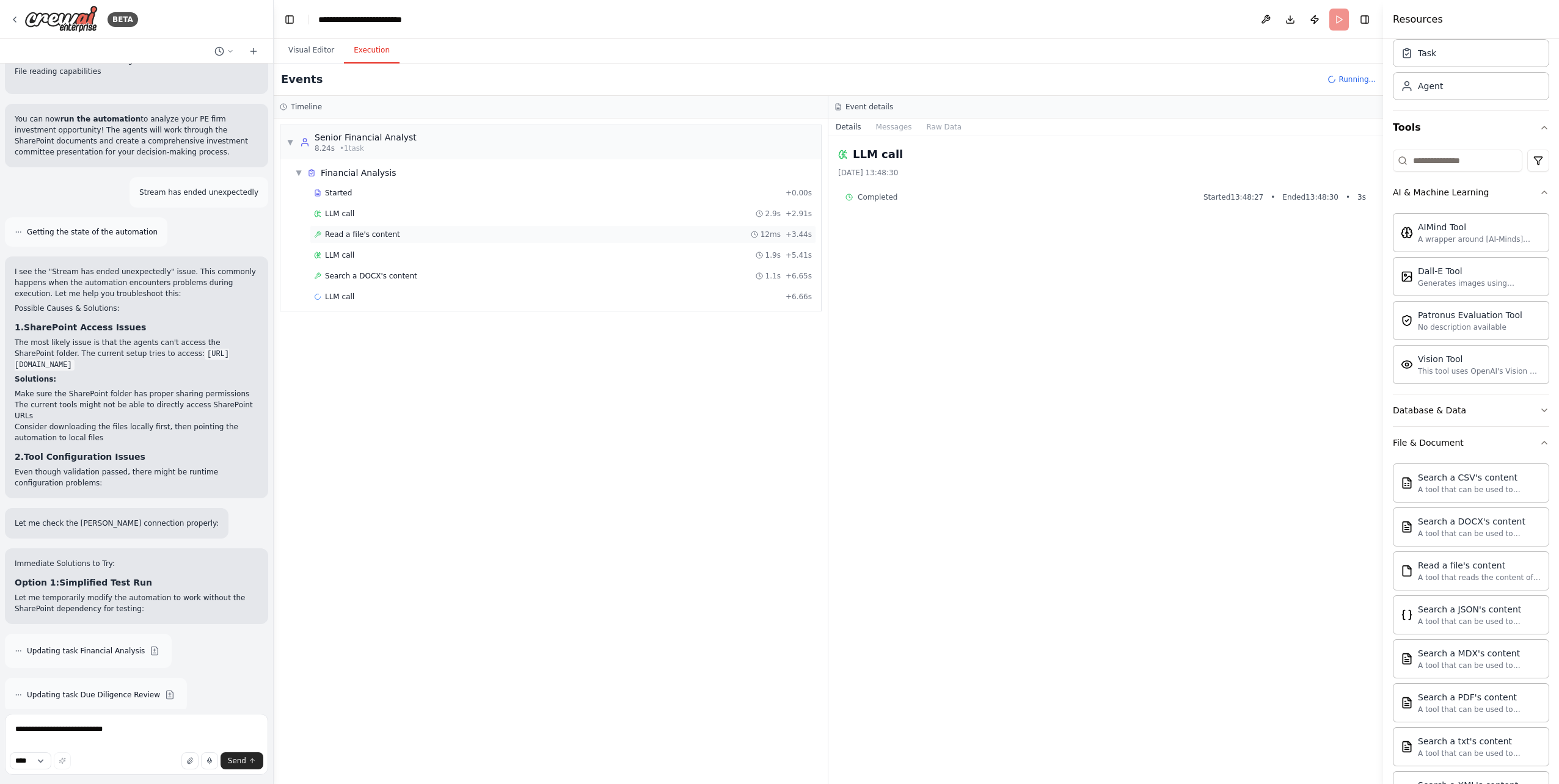
click at [351, 239] on div "Read a file's content 12ms + 3.44s" at bounding box center [563, 234] width 506 height 18
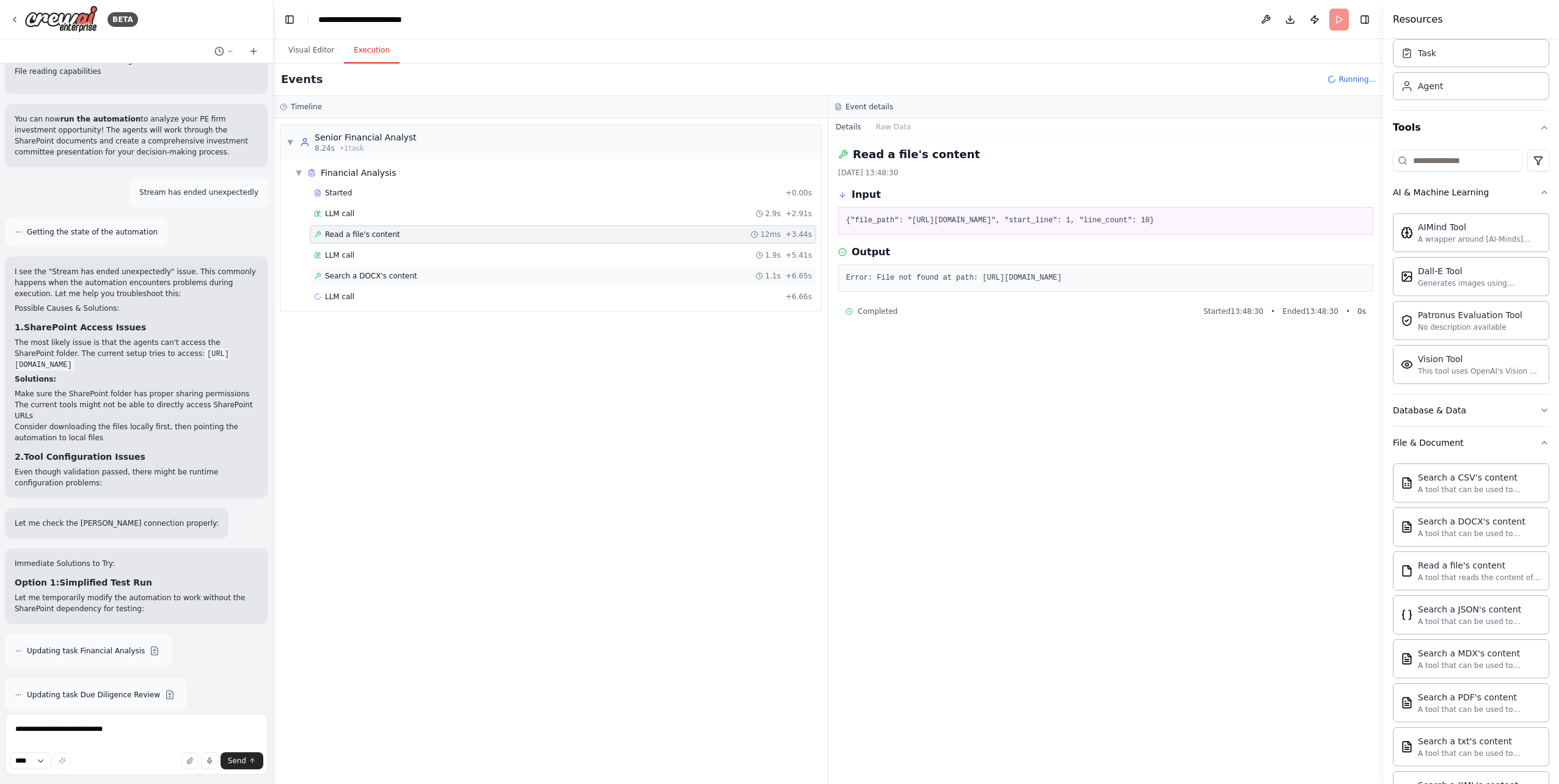
click at [351, 277] on span "Search a DOCX's content" at bounding box center [371, 276] width 92 height 9
drag, startPoint x: 351, startPoint y: 277, endPoint x: 391, endPoint y: 277, distance: 40.0
click at [391, 277] on span "Search a DOCX's content" at bounding box center [371, 276] width 92 height 9
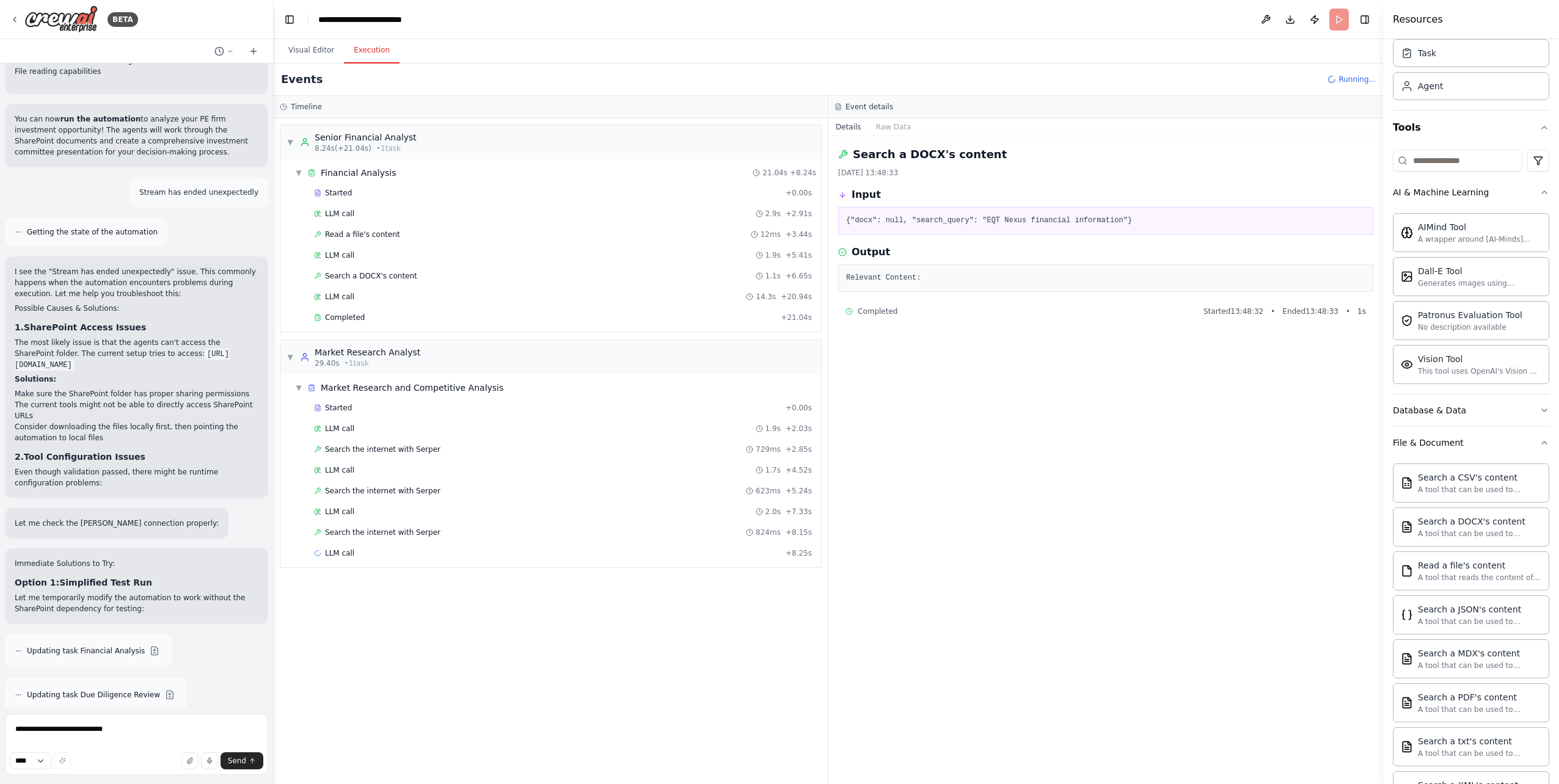
click at [381, 459] on div "Started + 0.00s LLM call 1.9s + 2.03s Search the internet with Serper 729ms + 2…" at bounding box center [555, 482] width 531 height 166
click at [386, 451] on span "Search the internet with Serper" at bounding box center [383, 449] width 115 height 9
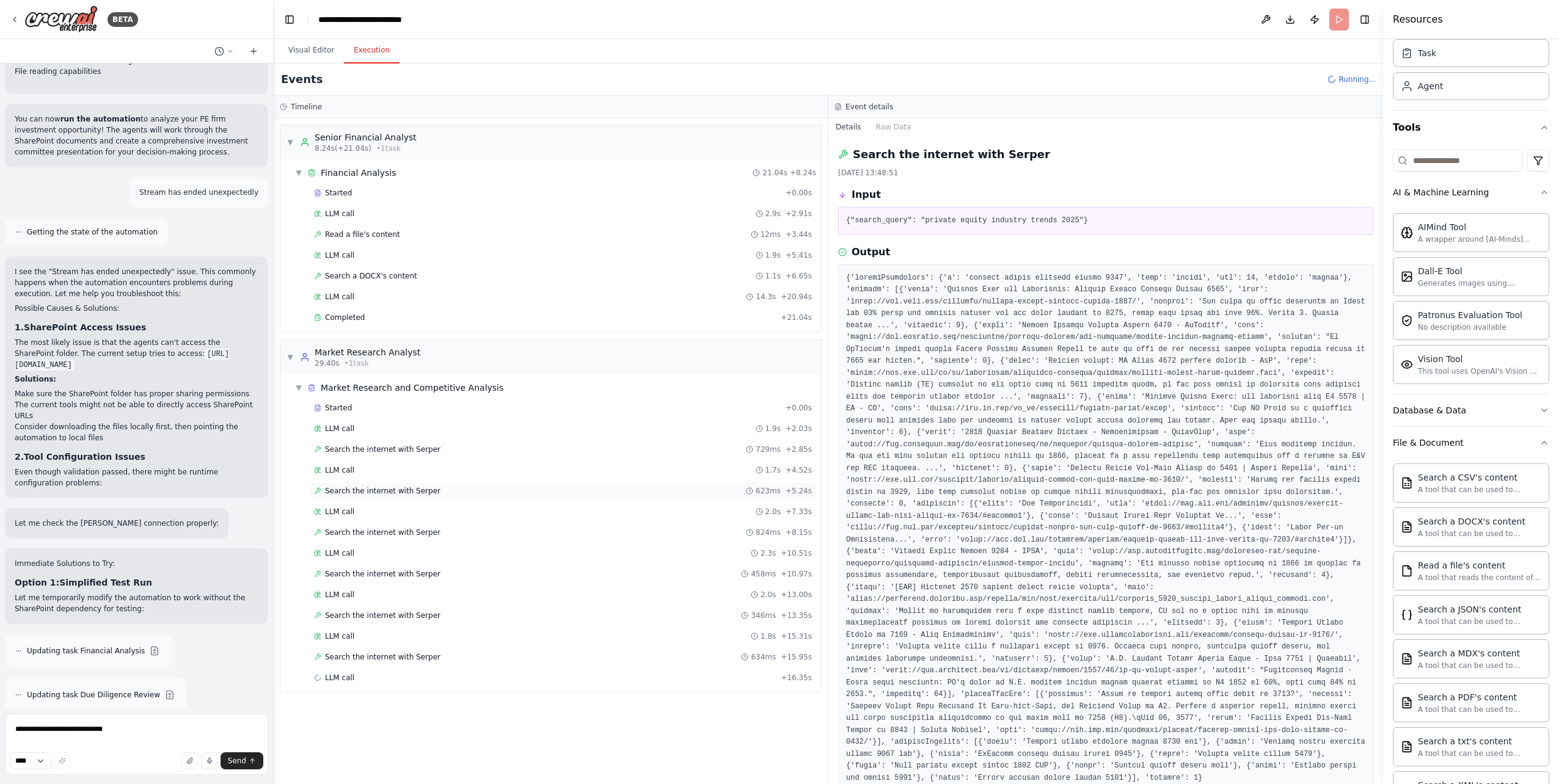
drag, startPoint x: 386, startPoint y: 451, endPoint x: 375, endPoint y: 486, distance: 36.7
click at [375, 486] on span "Search the internet with Serper" at bounding box center [383, 491] width 115 height 9
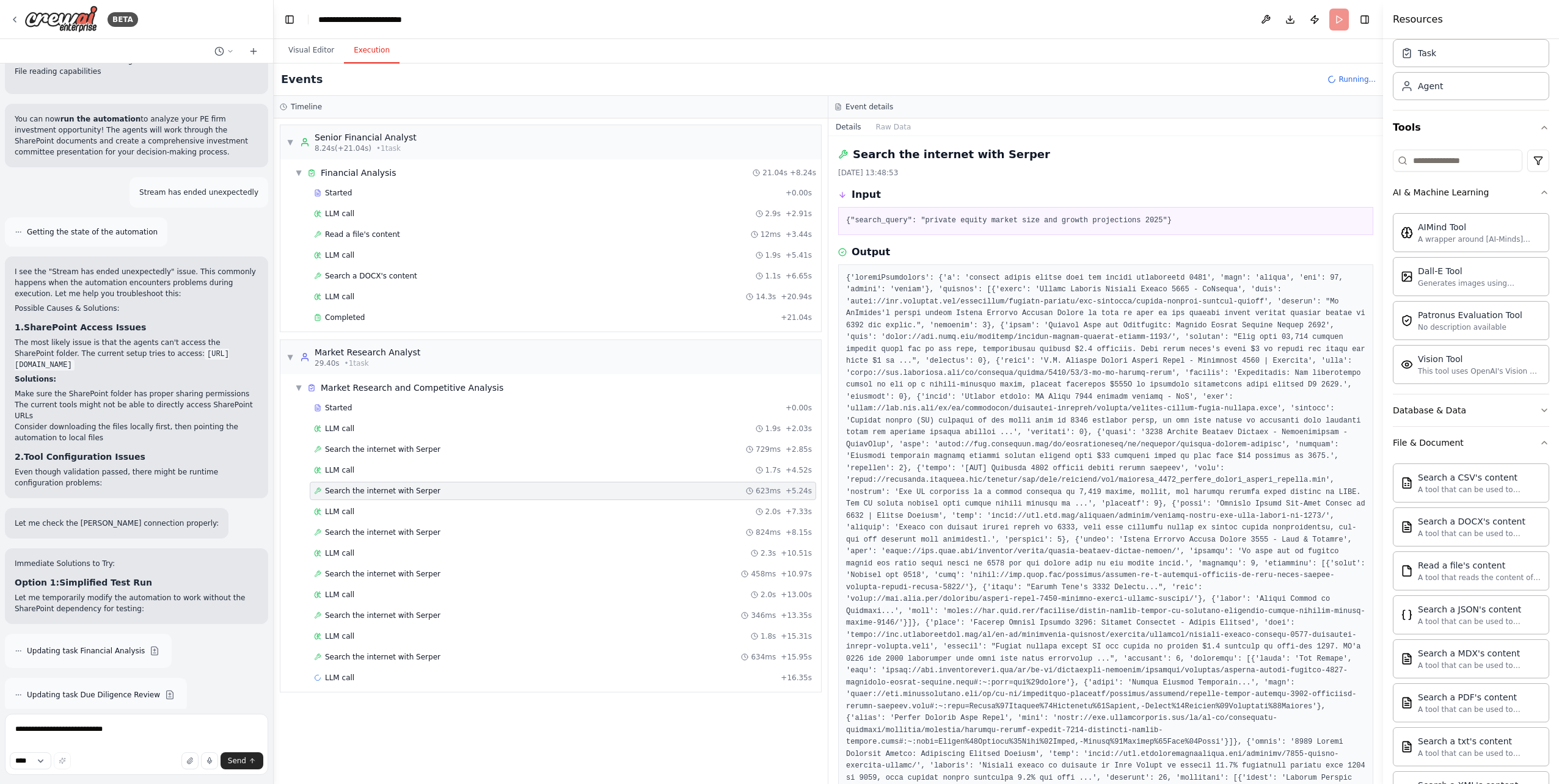
click at [386, 487] on span "Search the internet with Serper" at bounding box center [383, 491] width 115 height 9
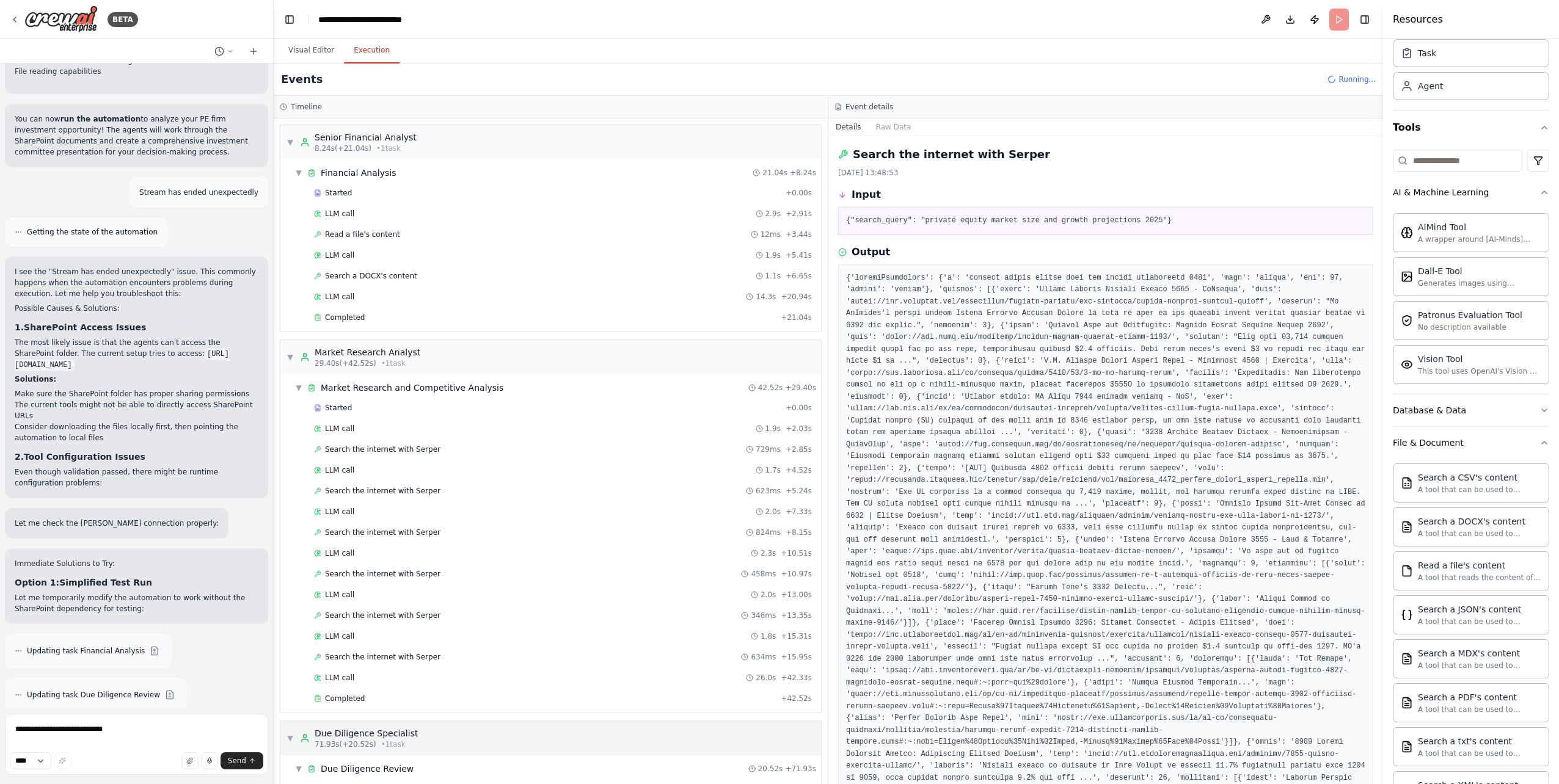
scroll to position [269, 0]
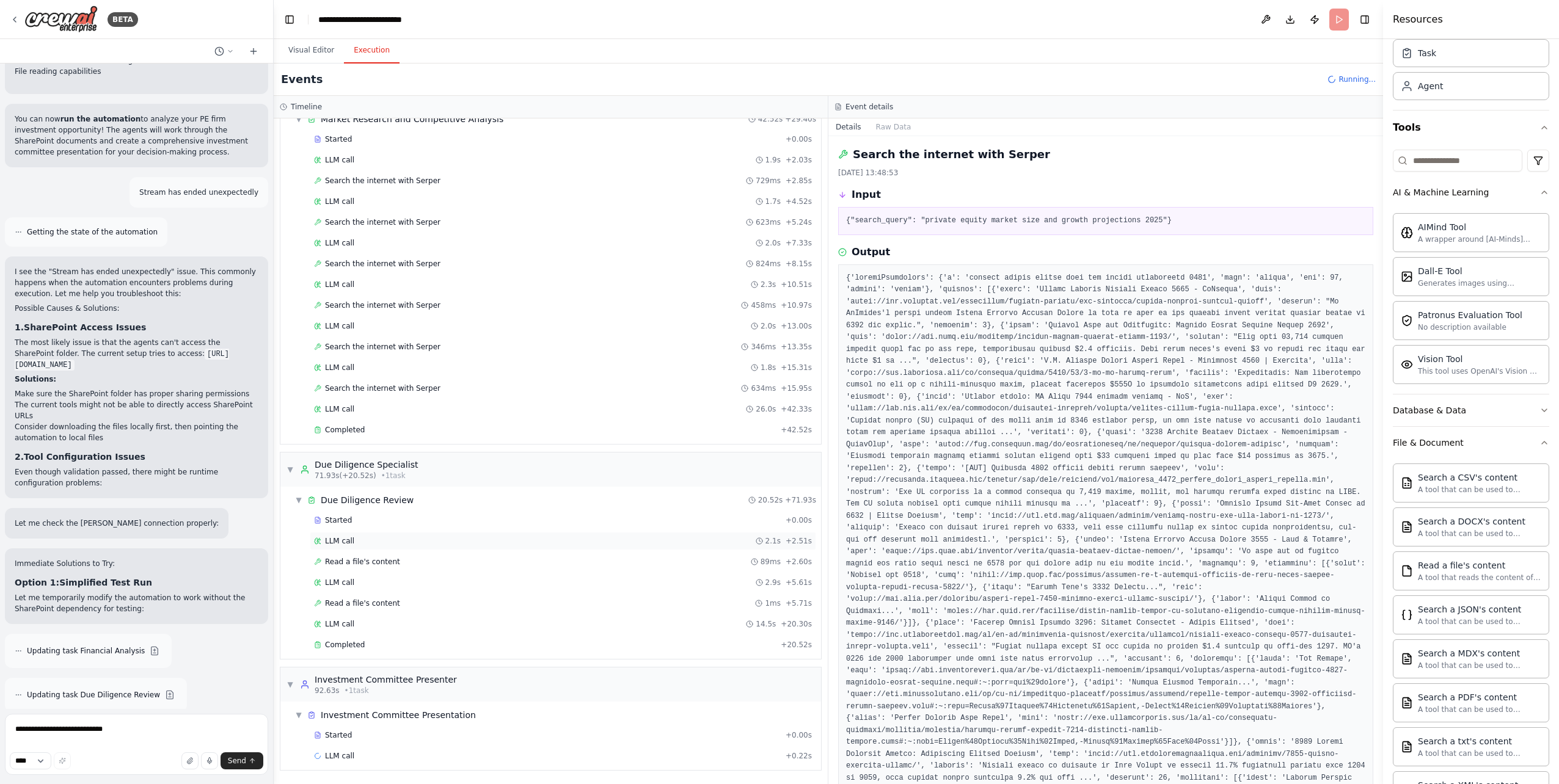
click at [468, 540] on div "LLM call 2.1s + 2.51s" at bounding box center [563, 541] width 498 height 9
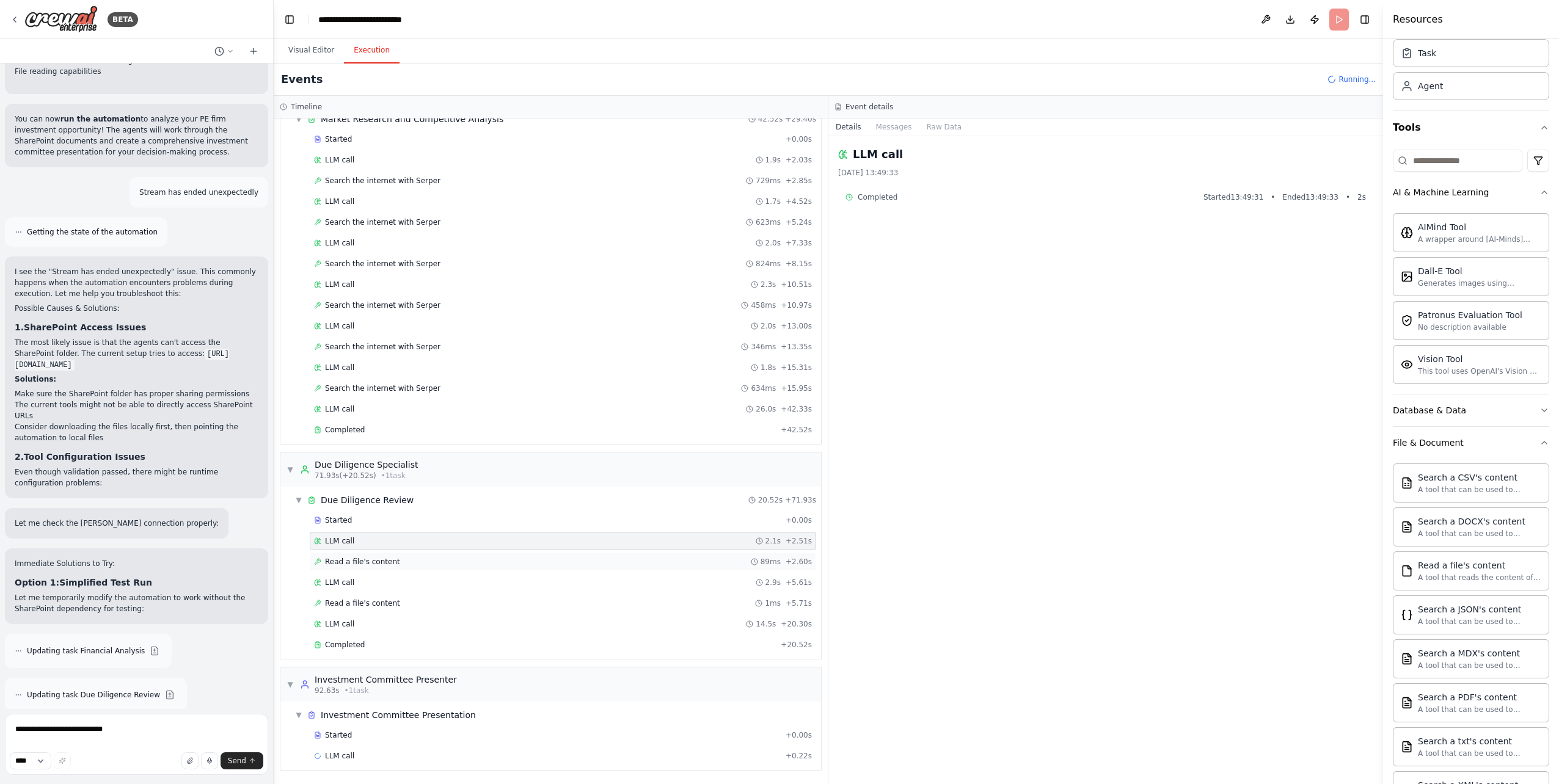
click at [468, 564] on div "Read a file's content 89ms + 2.60s" at bounding box center [563, 562] width 498 height 9
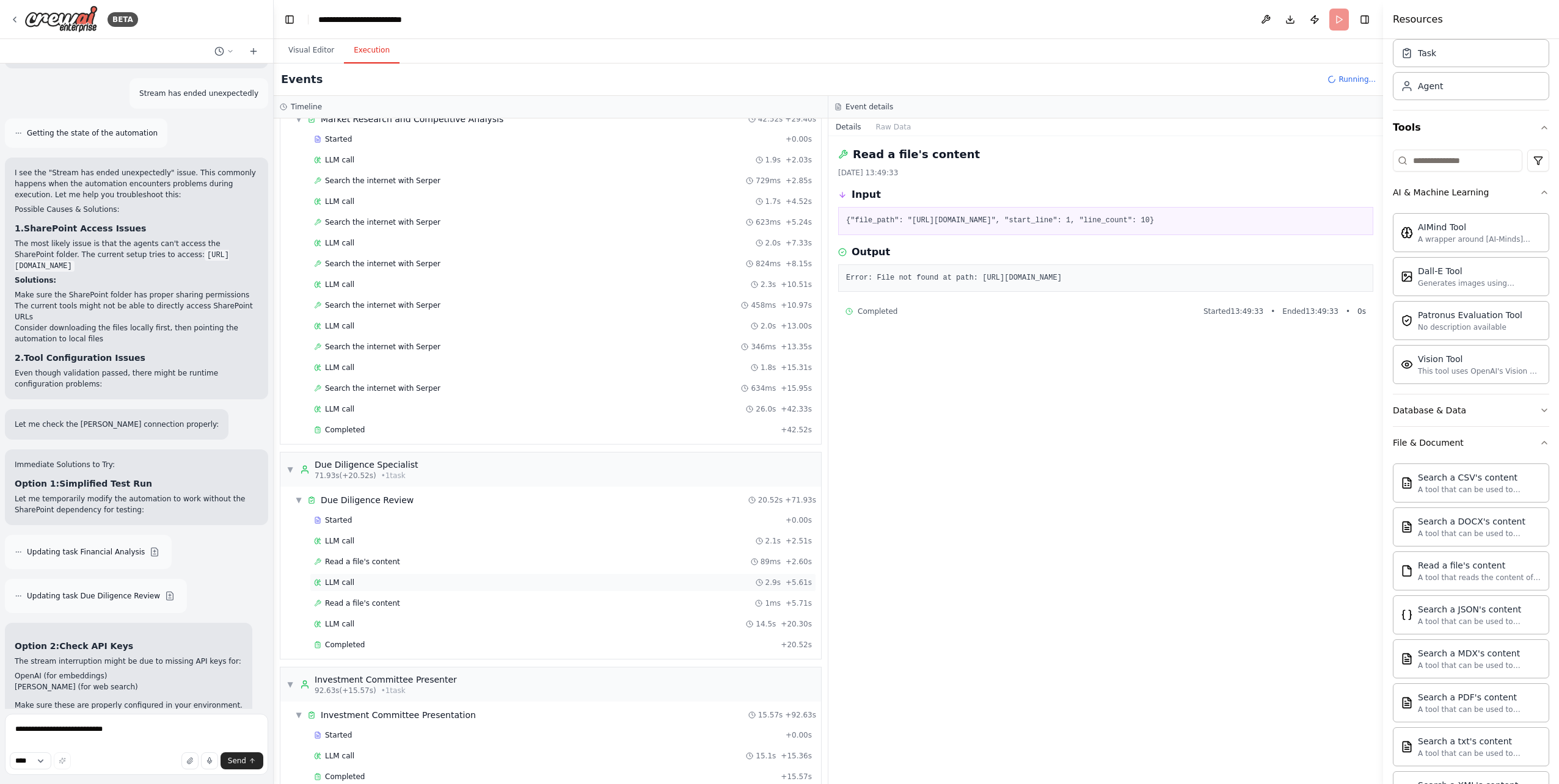
scroll to position [289, 0]
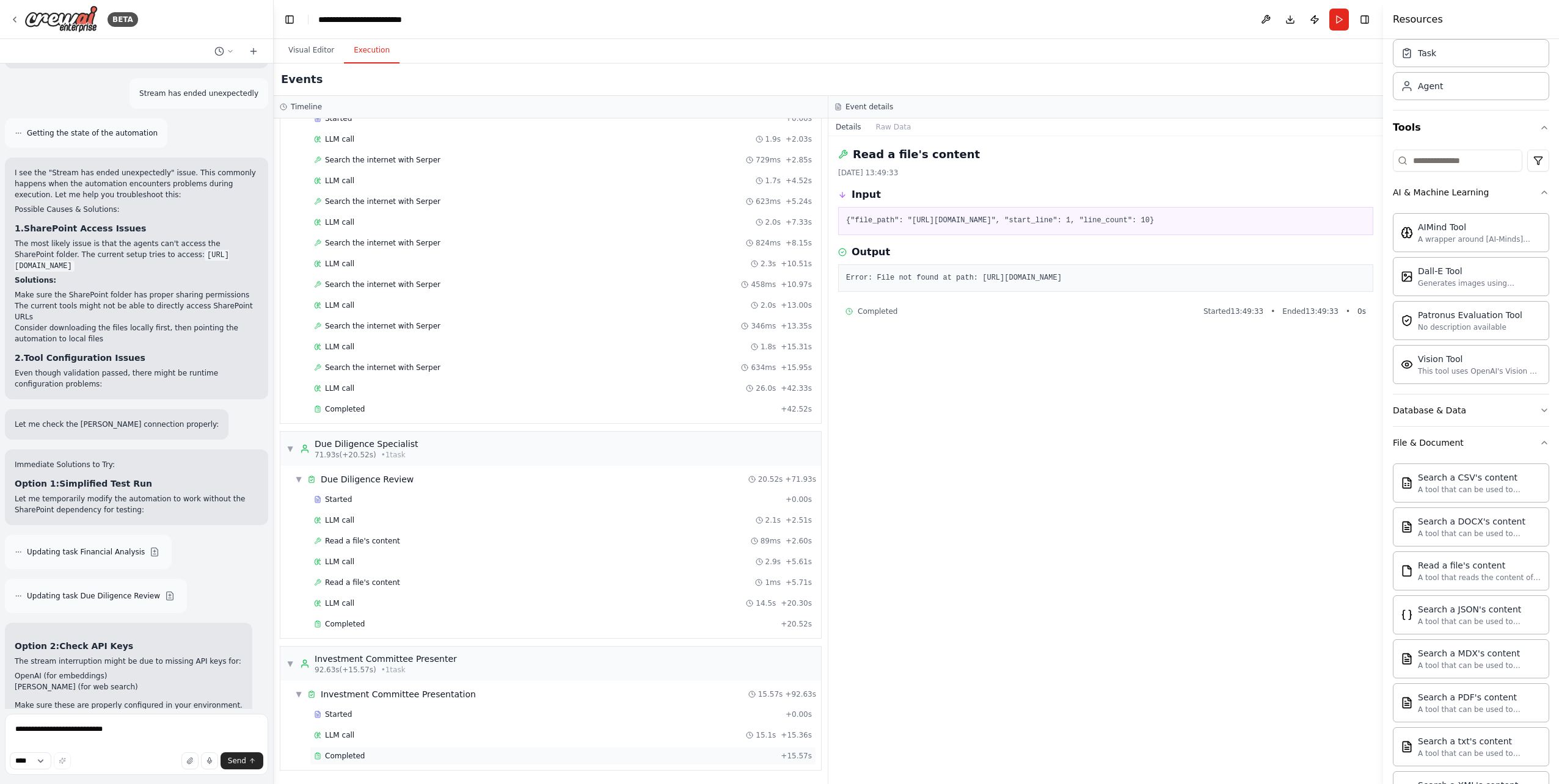
click at [482, 761] on div "Completed + 15.57s" at bounding box center [563, 755] width 506 height 18
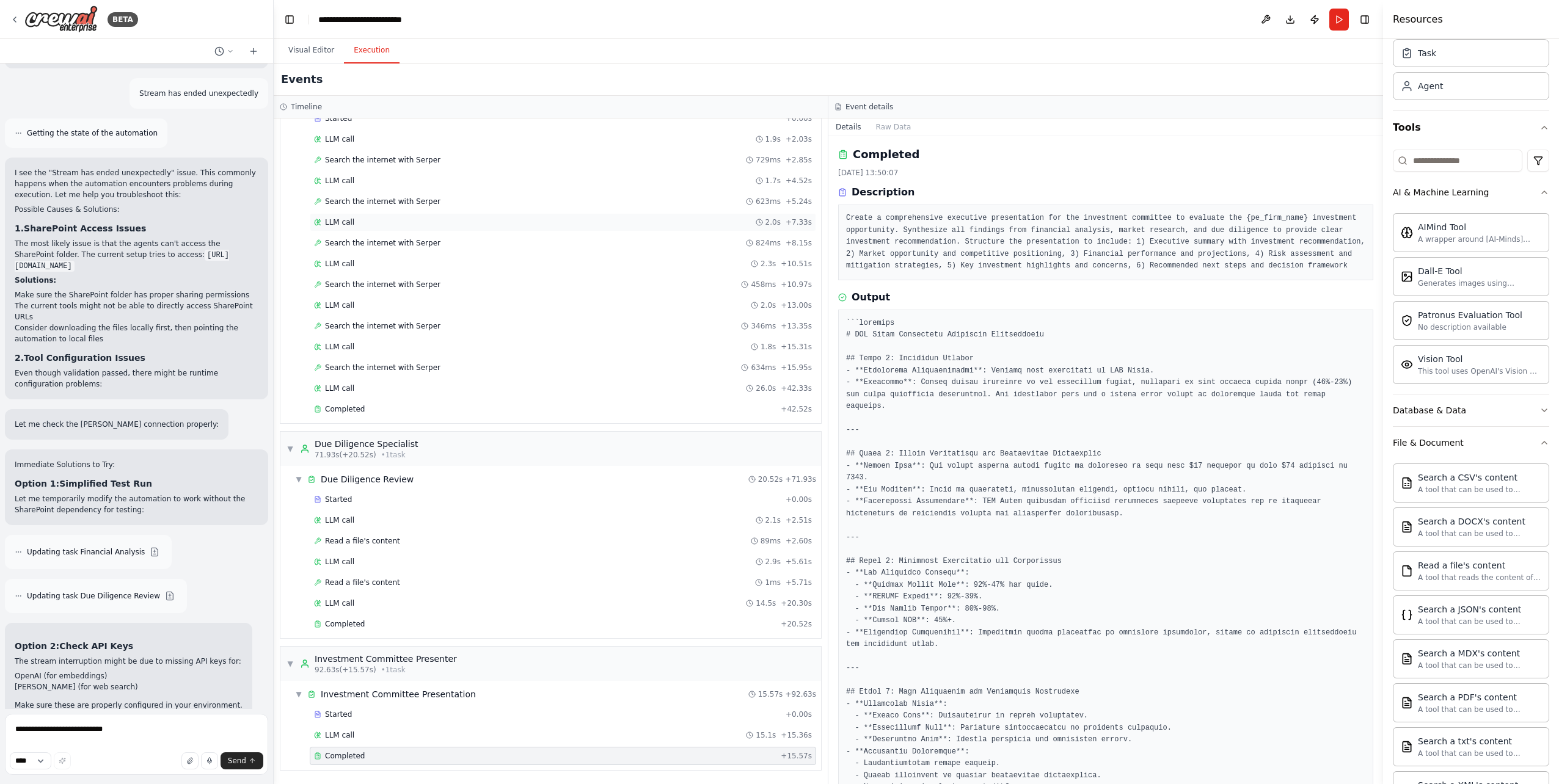
scroll to position [0, 0]
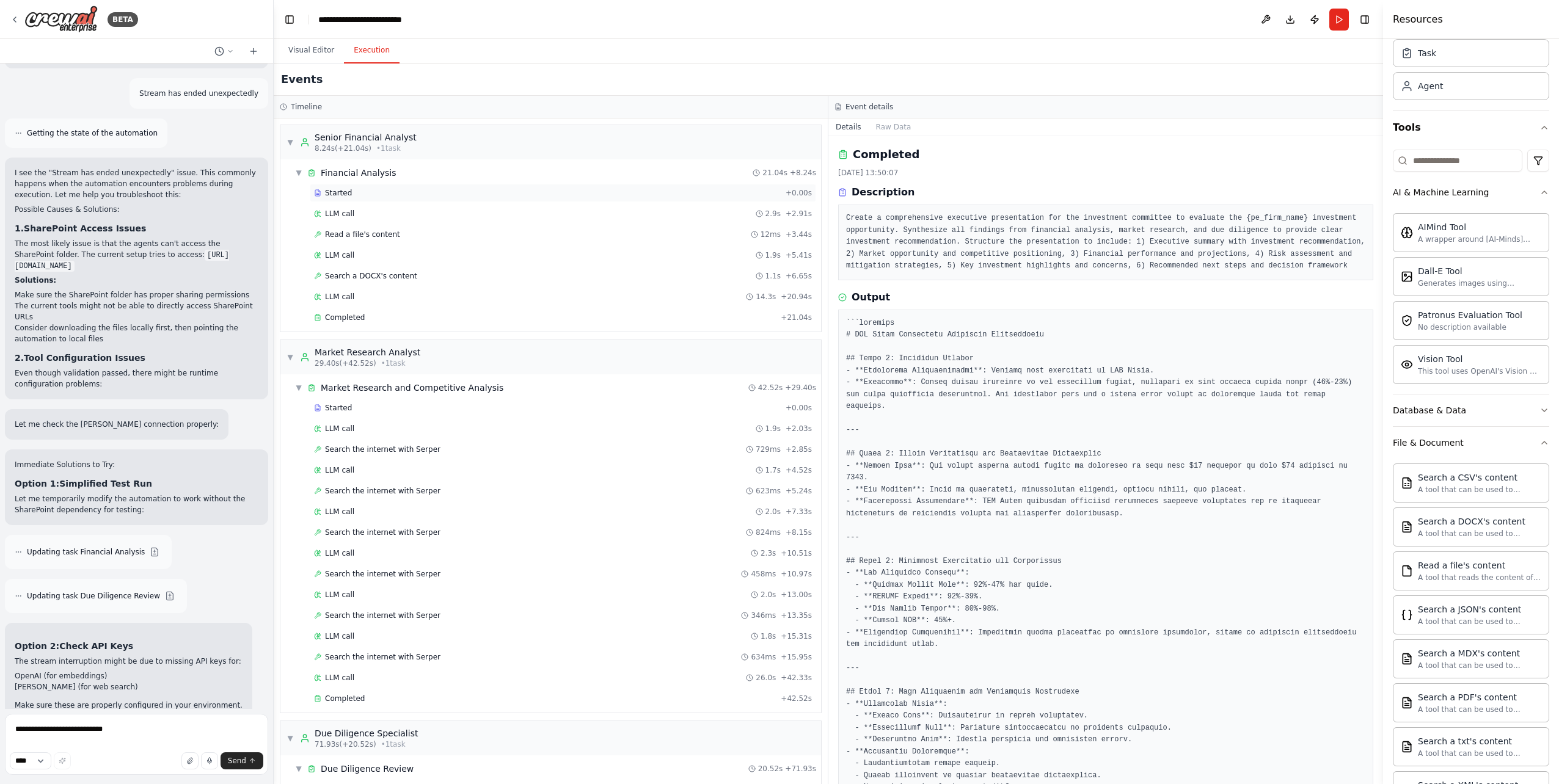
click at [455, 194] on div "Started" at bounding box center [547, 193] width 467 height 9
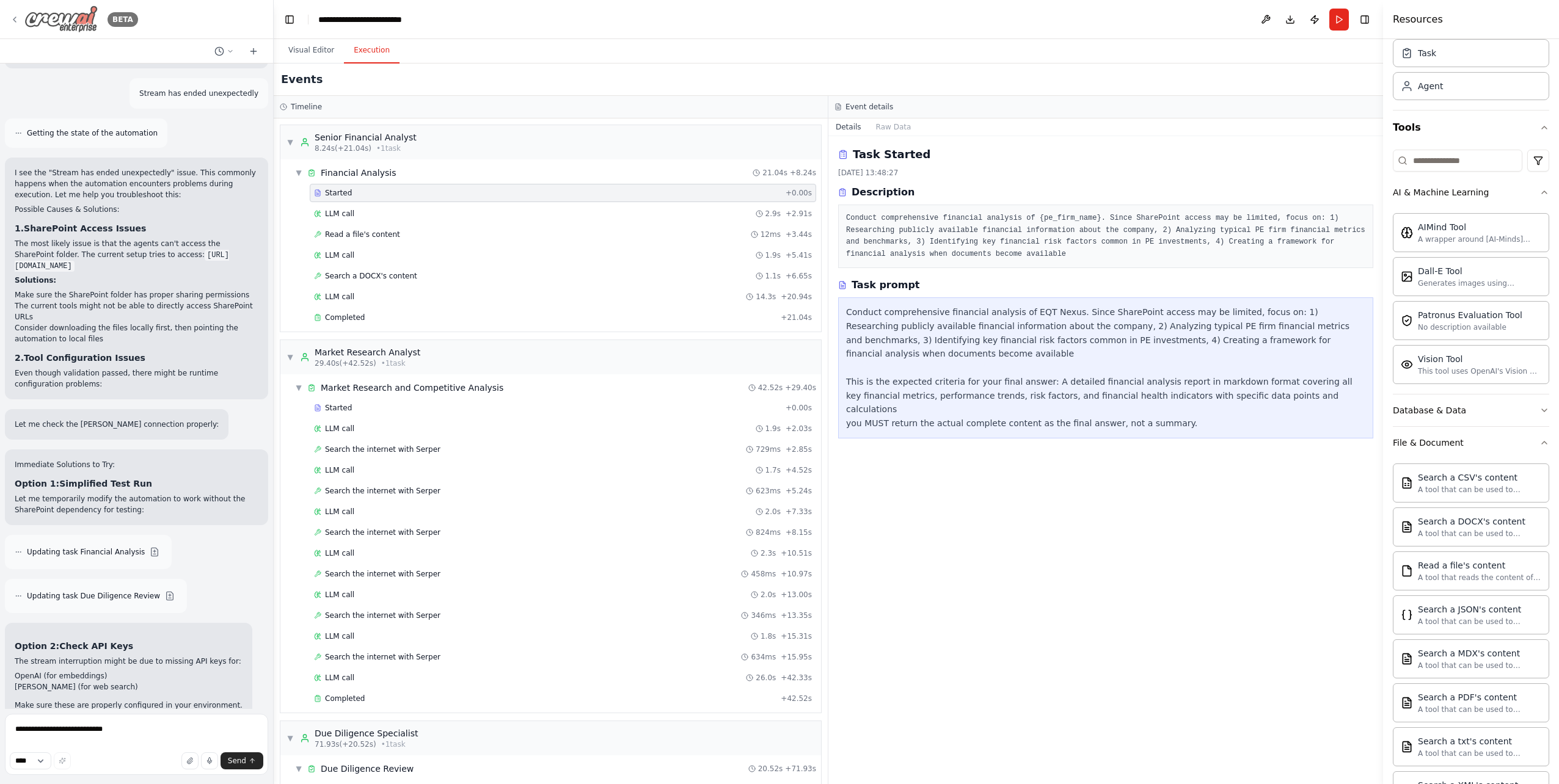
click at [43, 22] on img at bounding box center [61, 19] width 74 height 27
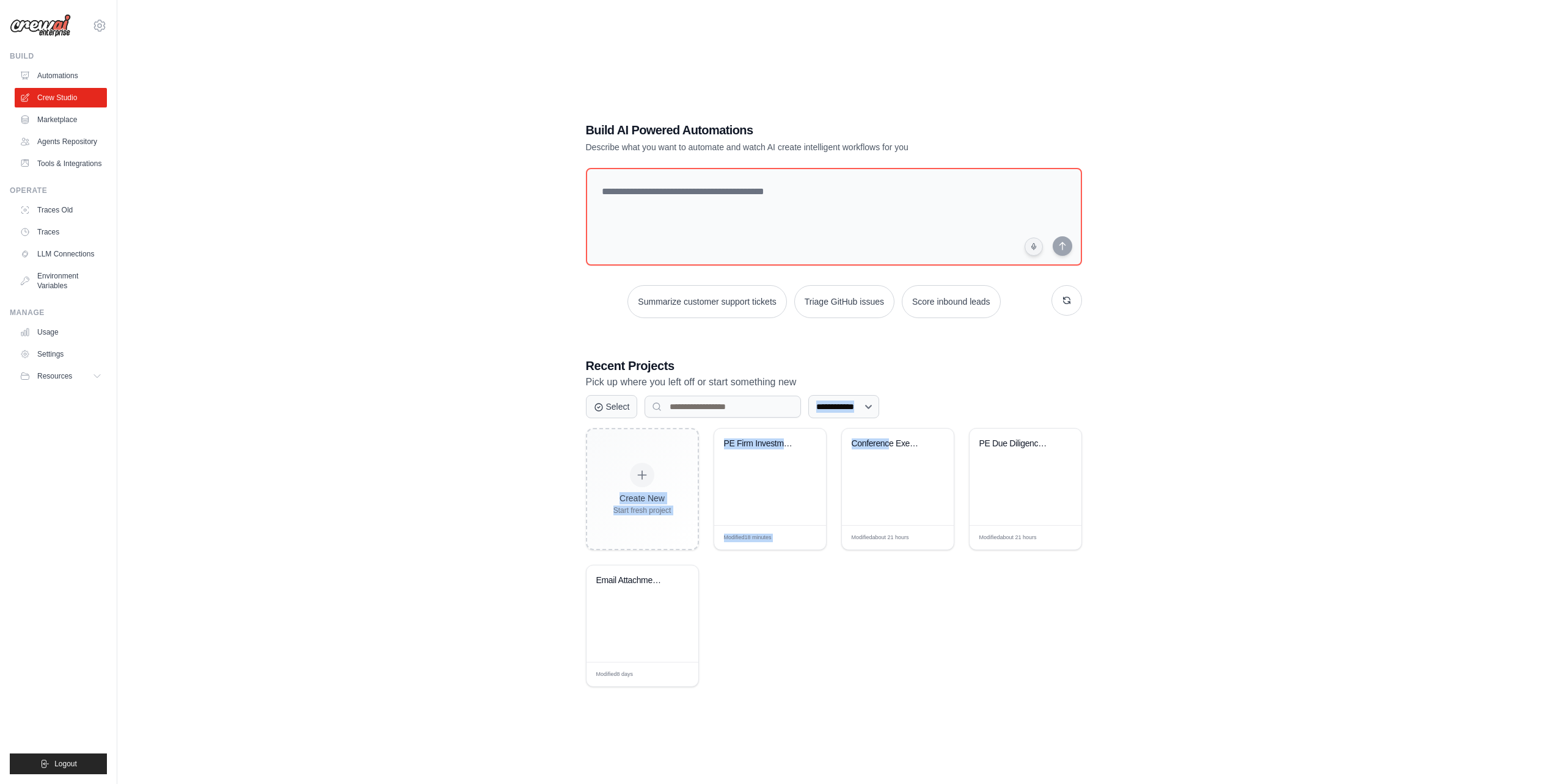
drag, startPoint x: 889, startPoint y: 449, endPoint x: 953, endPoint y: 403, distance: 78.8
click at [953, 403] on div "**********" at bounding box center [833, 522] width 496 height 330
drag, startPoint x: 953, startPoint y: 403, endPoint x: 897, endPoint y: 464, distance: 82.8
click at [897, 464] on div "Conference Executive Report Generat..." at bounding box center [898, 452] width 92 height 28
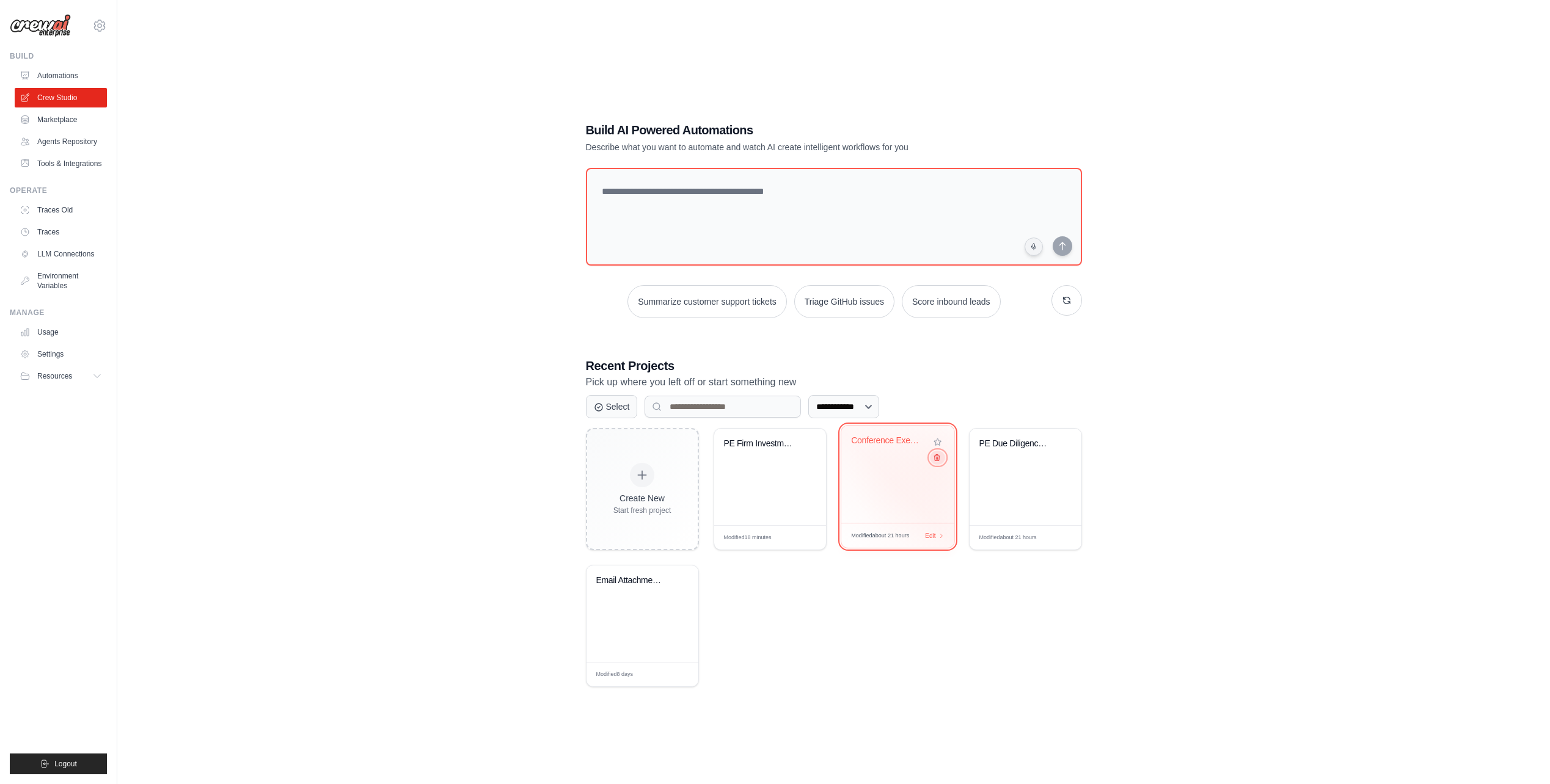
click at [938, 464] on button at bounding box center [937, 457] width 15 height 13
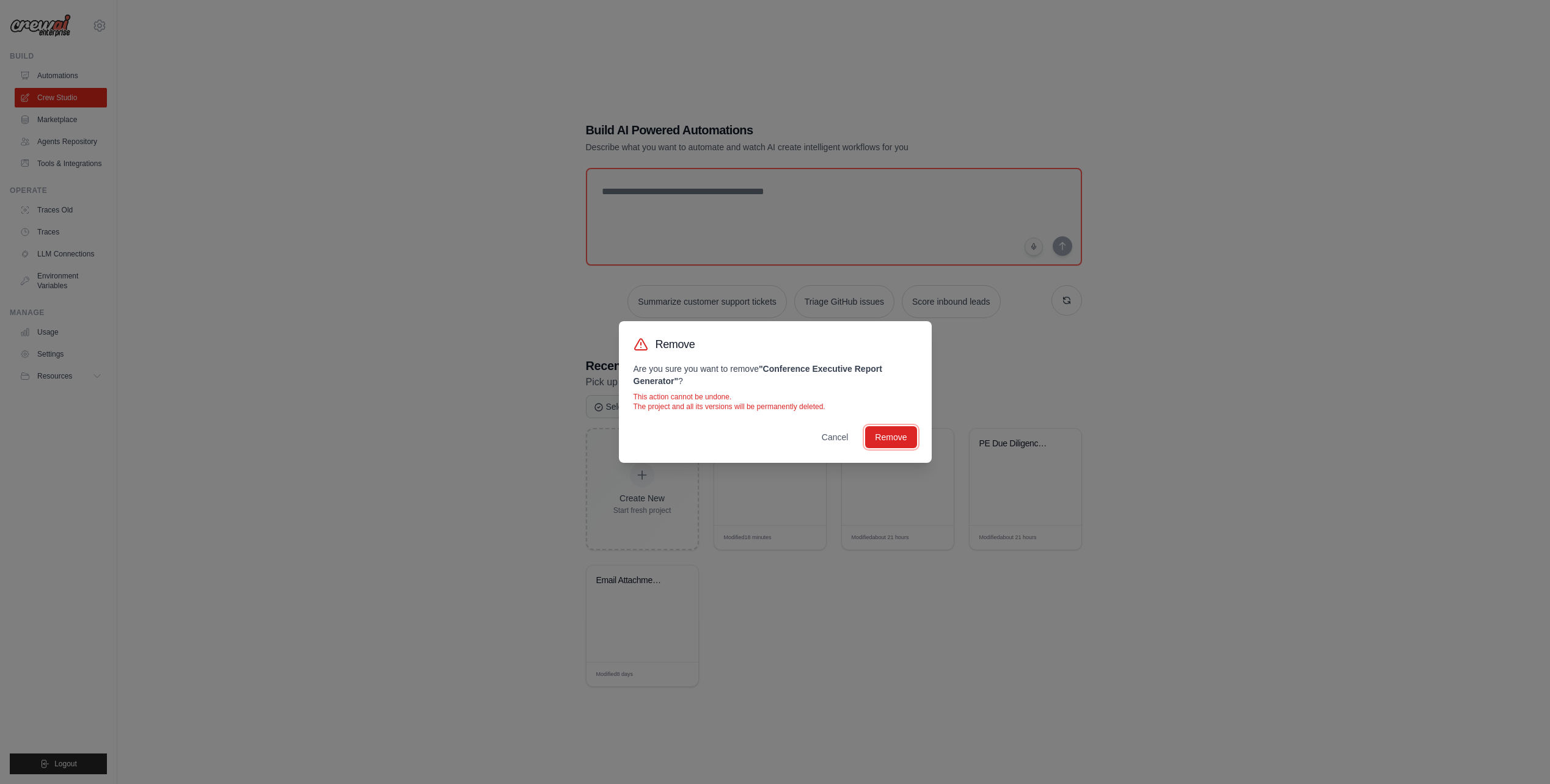
drag, startPoint x: 888, startPoint y: 435, endPoint x: 904, endPoint y: 388, distance: 49.6
click at [904, 389] on div "Remove Are you sure you want to remove " Conference Executive Report Generator …" at bounding box center [775, 392] width 313 height 141
click at [976, 362] on div "Remove Are you sure you want to remove " Conference Executive Report Generator …" at bounding box center [775, 392] width 1550 height 784
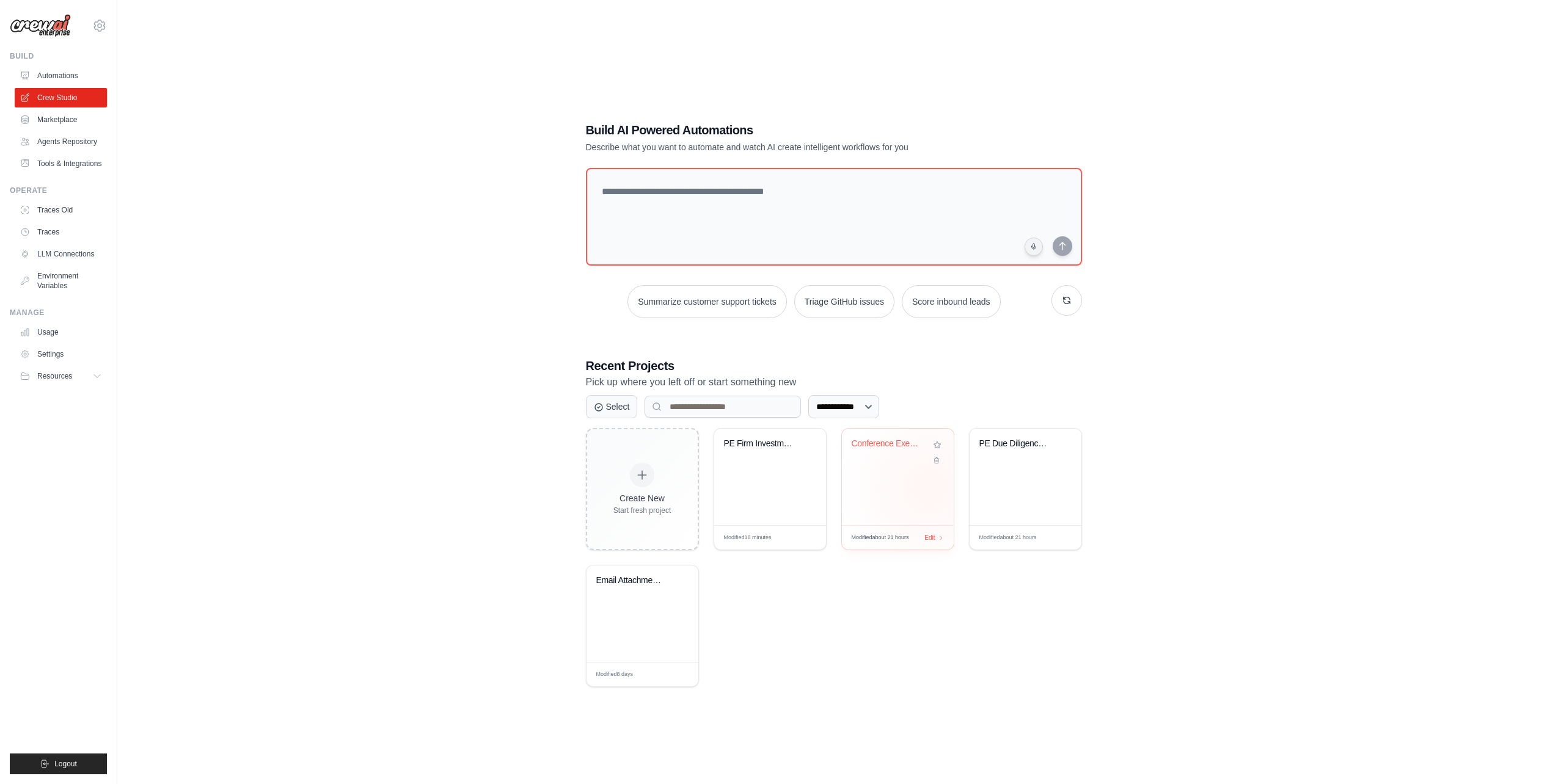
click at [930, 488] on div "Conference Executive Report Generat..." at bounding box center [898, 477] width 112 height 96
click at [98, 28] on icon at bounding box center [100, 25] width 15 height 15
click at [127, 77] on span "Settings" at bounding box center [153, 75] width 96 height 12
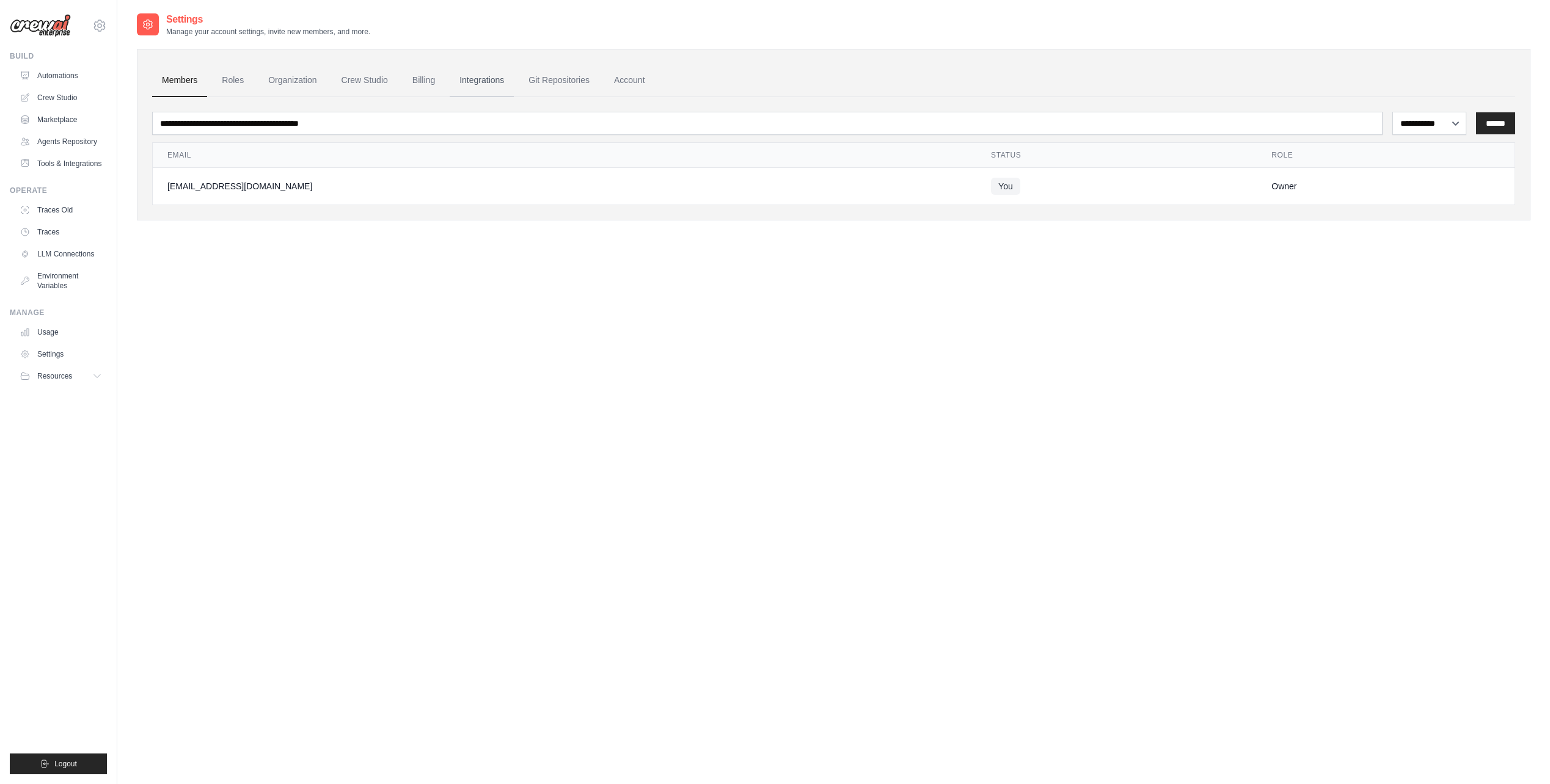
click at [474, 85] on link "Integrations" at bounding box center [482, 80] width 64 height 33
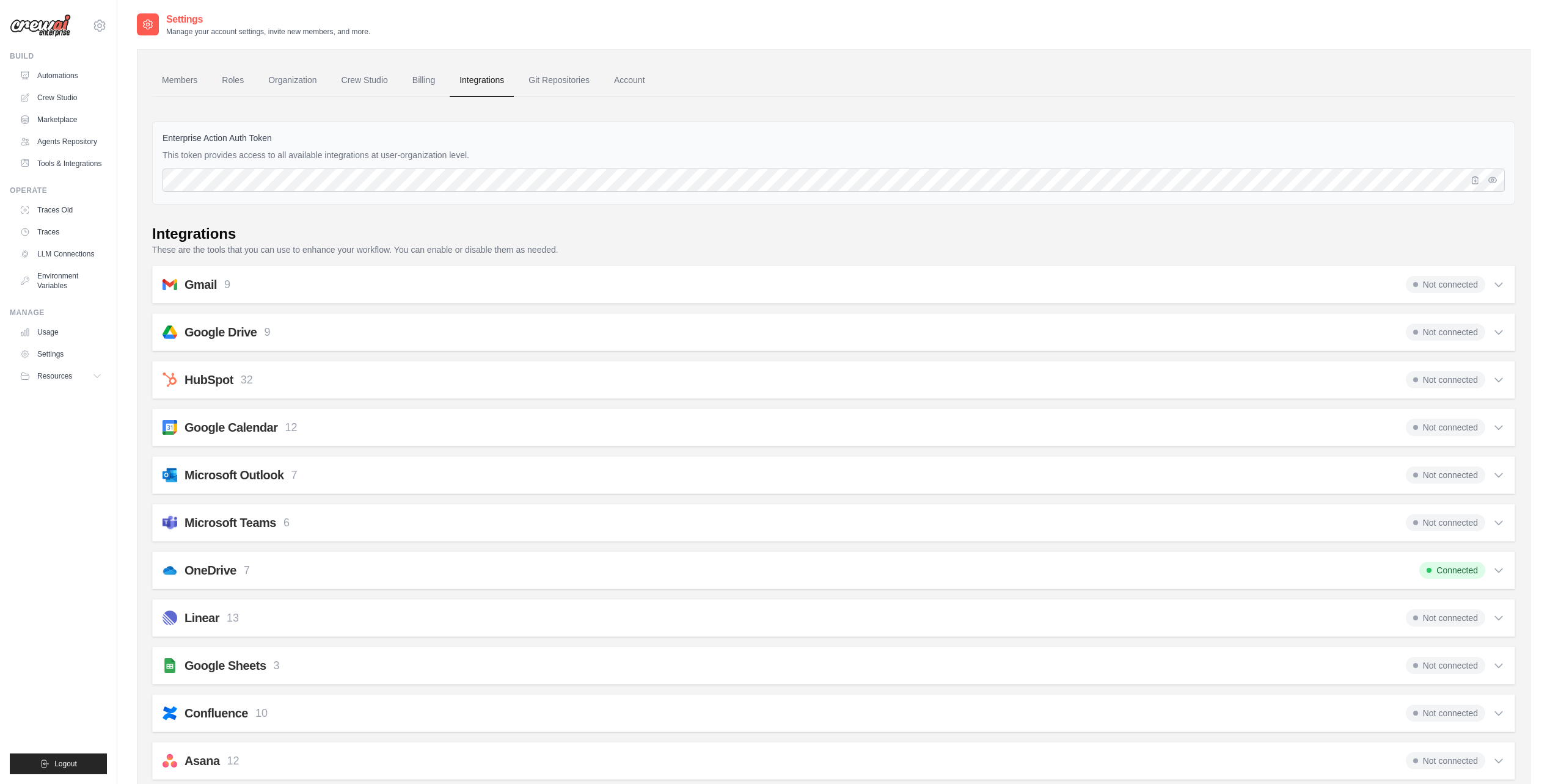
click at [1496, 569] on icon at bounding box center [1498, 570] width 12 height 12
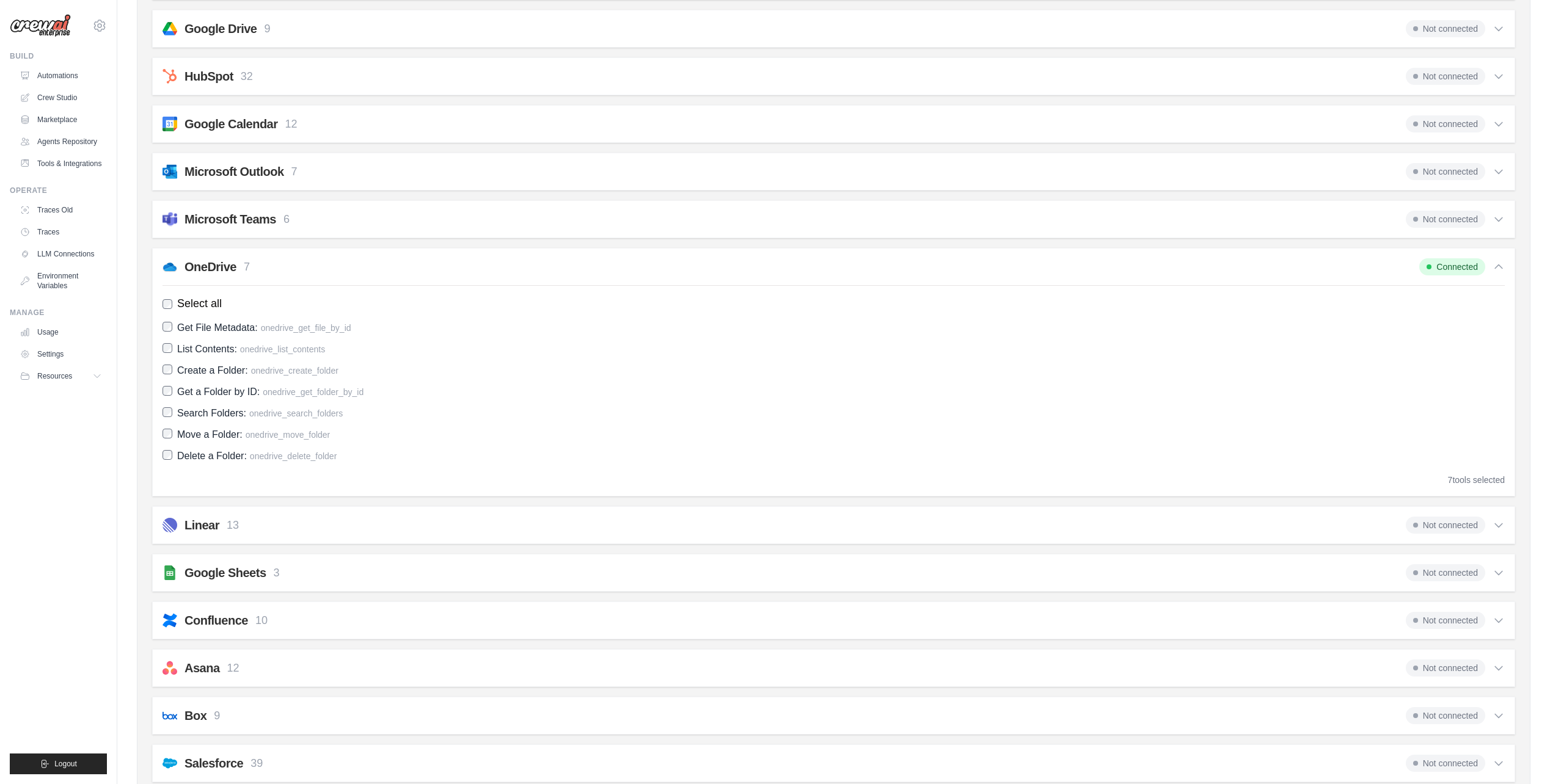
scroll to position [305, 0]
click at [1450, 269] on span "Connected" at bounding box center [1452, 265] width 66 height 17
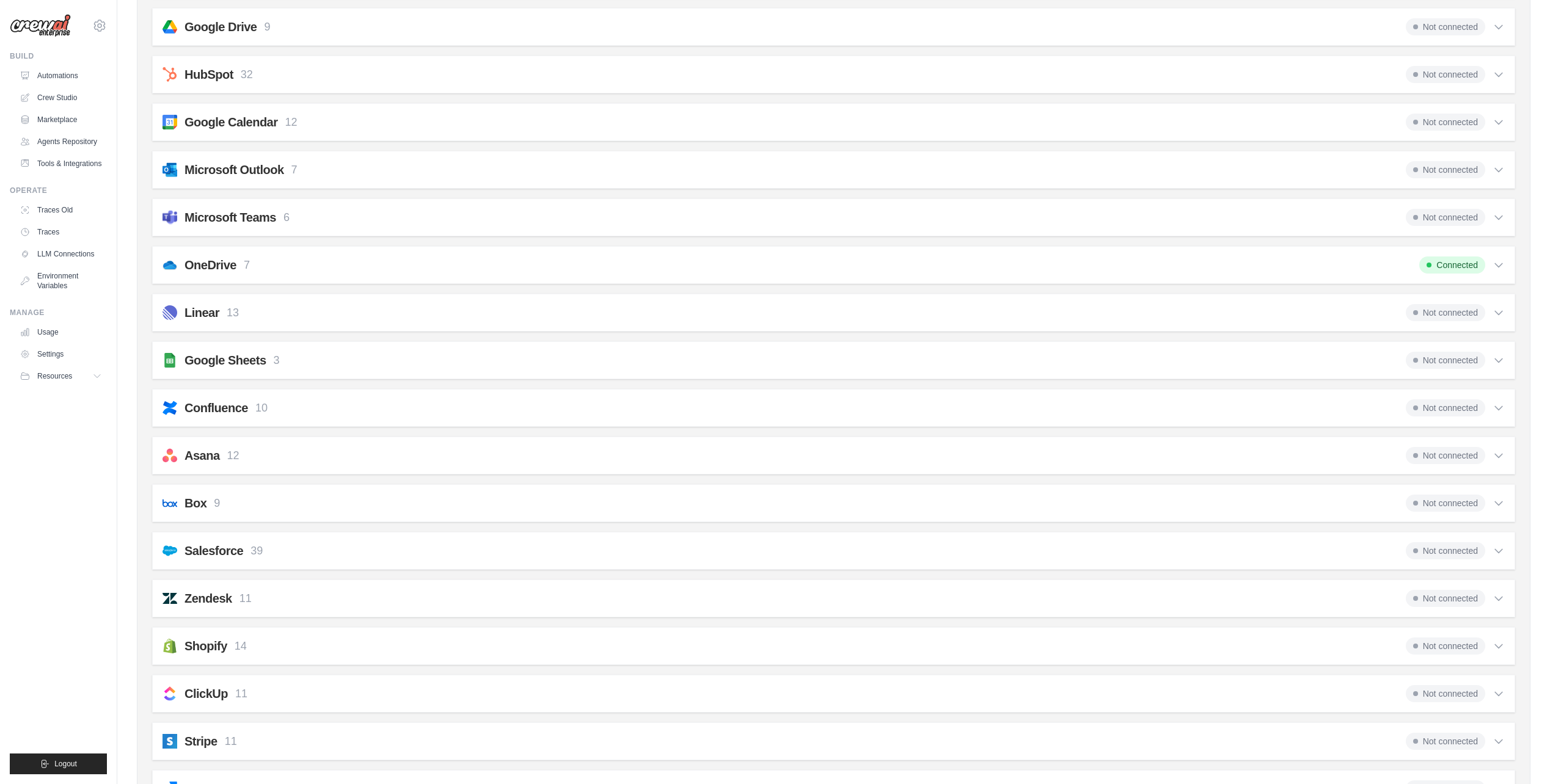
click at [1450, 269] on span "Connected" at bounding box center [1452, 265] width 66 height 17
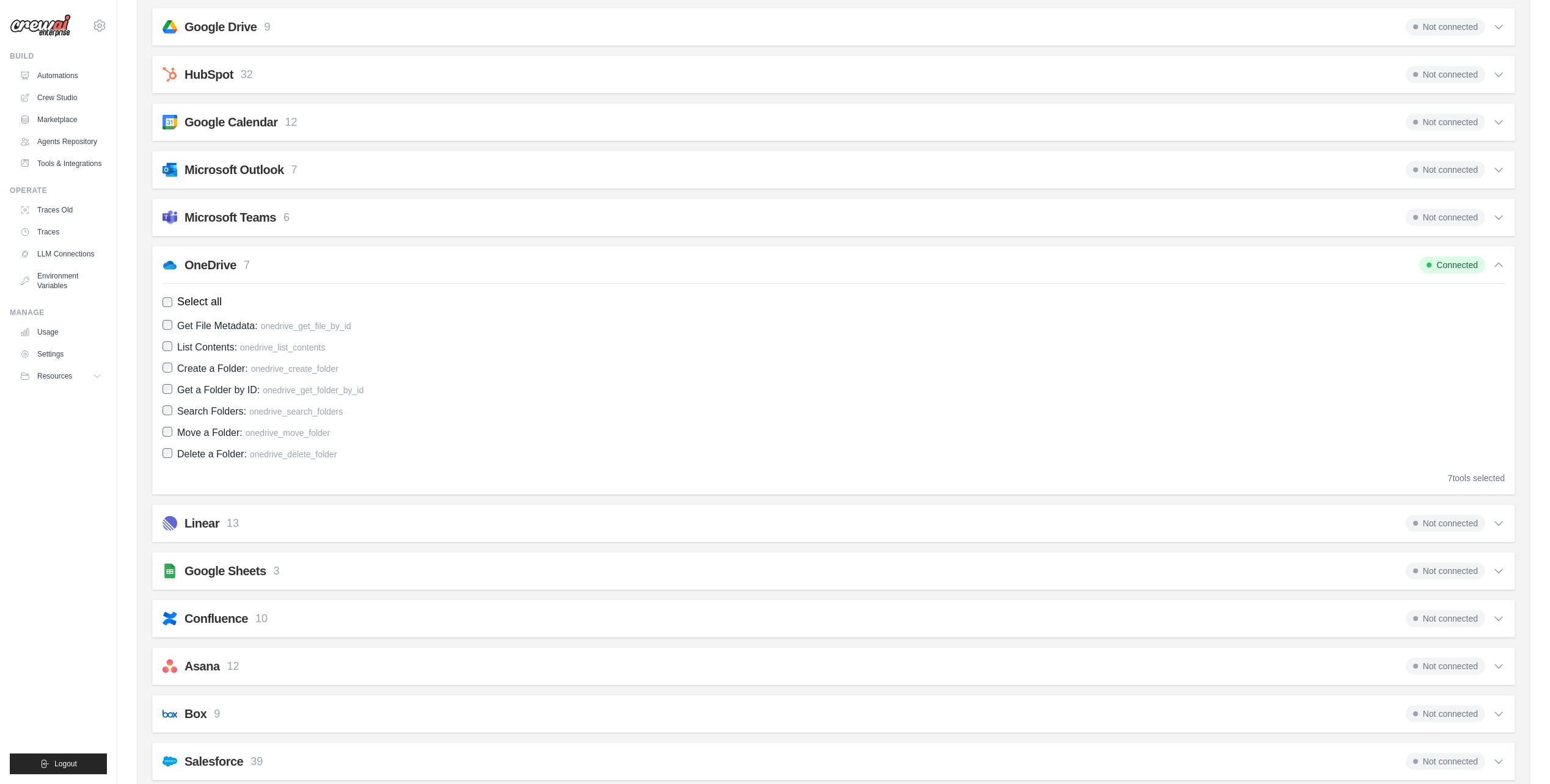
click at [193, 271] on h2 "OneDrive" at bounding box center [210, 265] width 52 height 17
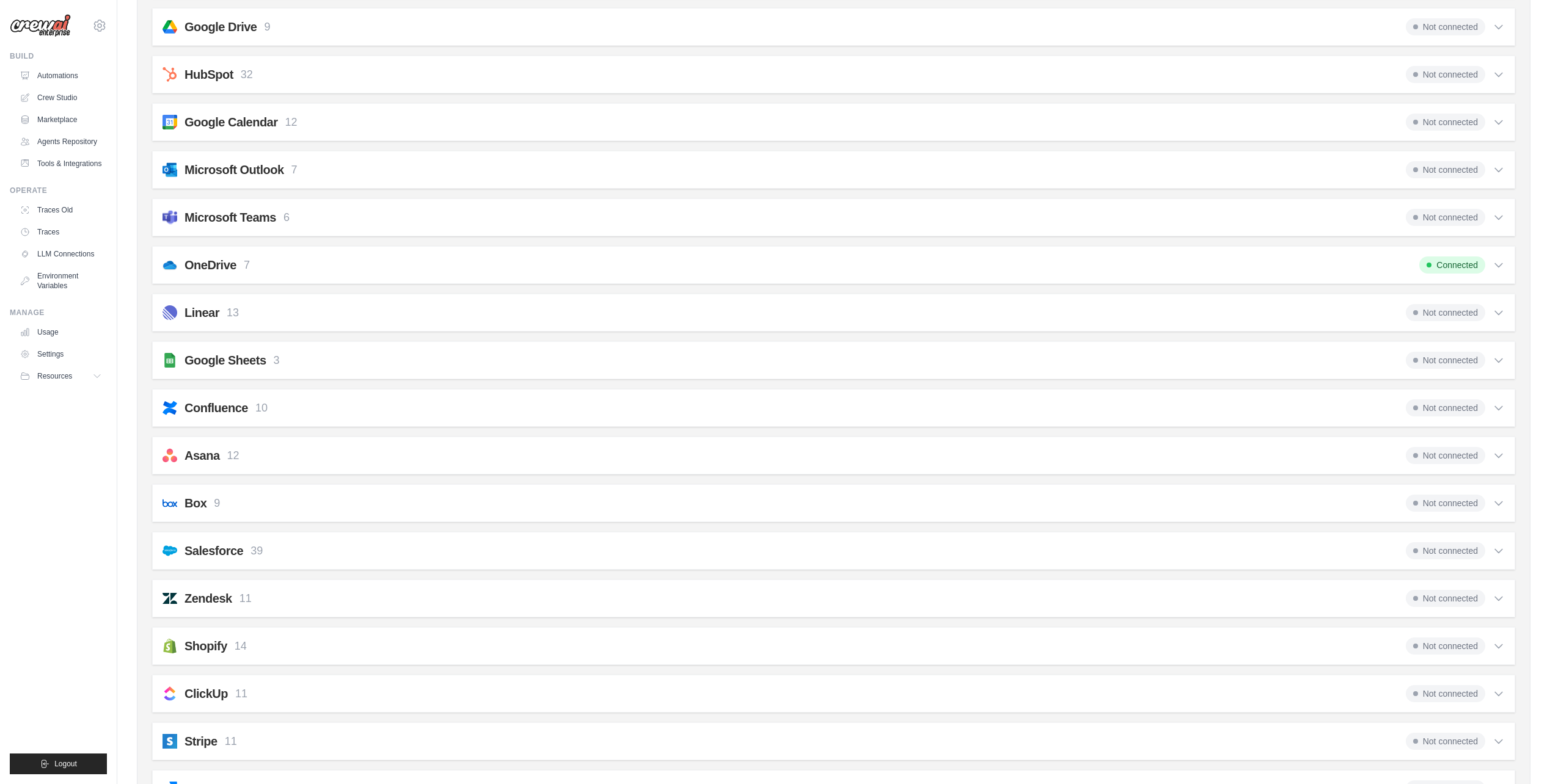
click at [193, 271] on h2 "OneDrive" at bounding box center [210, 265] width 52 height 17
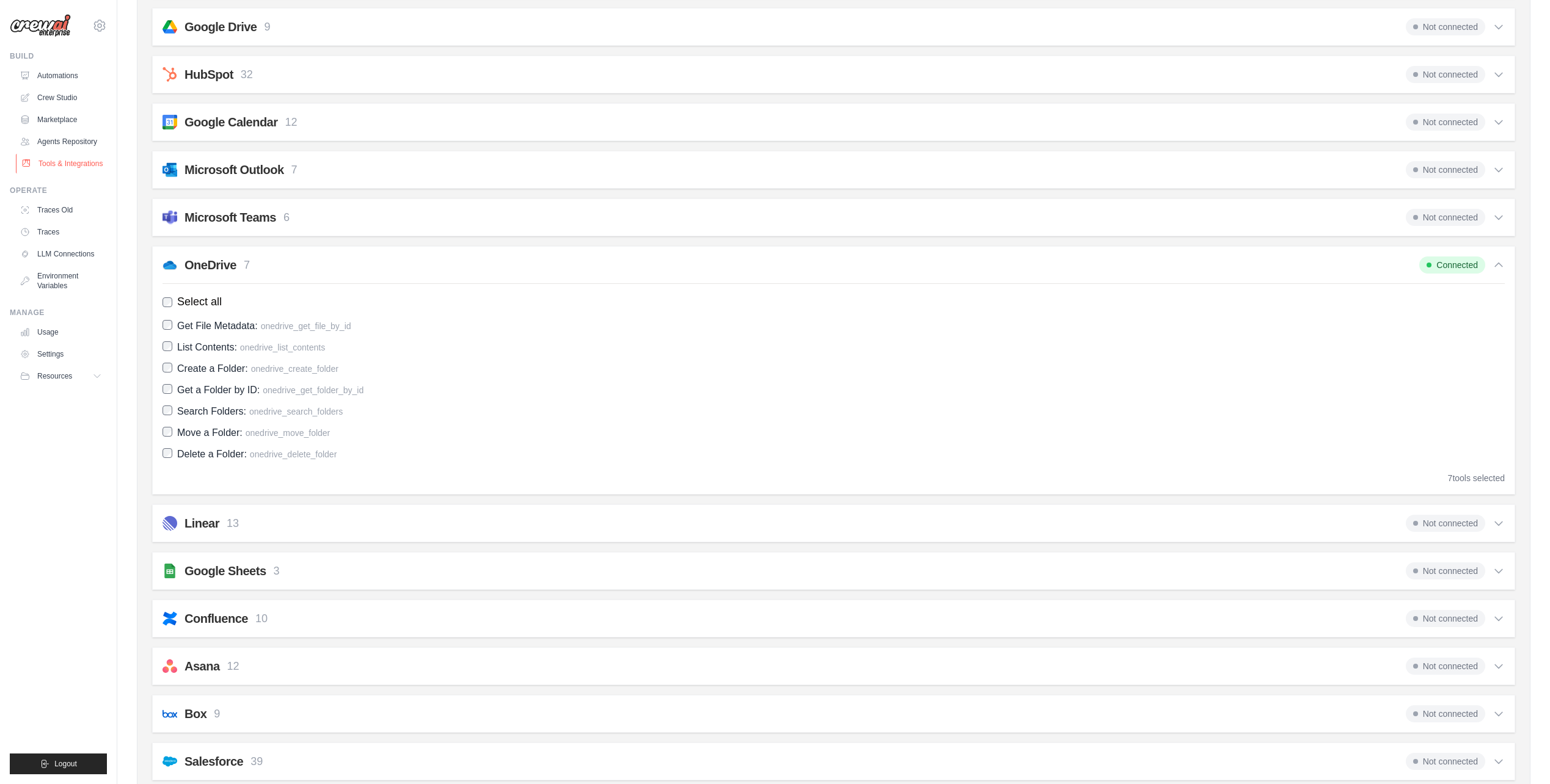
click at [58, 160] on link "Tools & Integrations" at bounding box center [62, 163] width 92 height 20
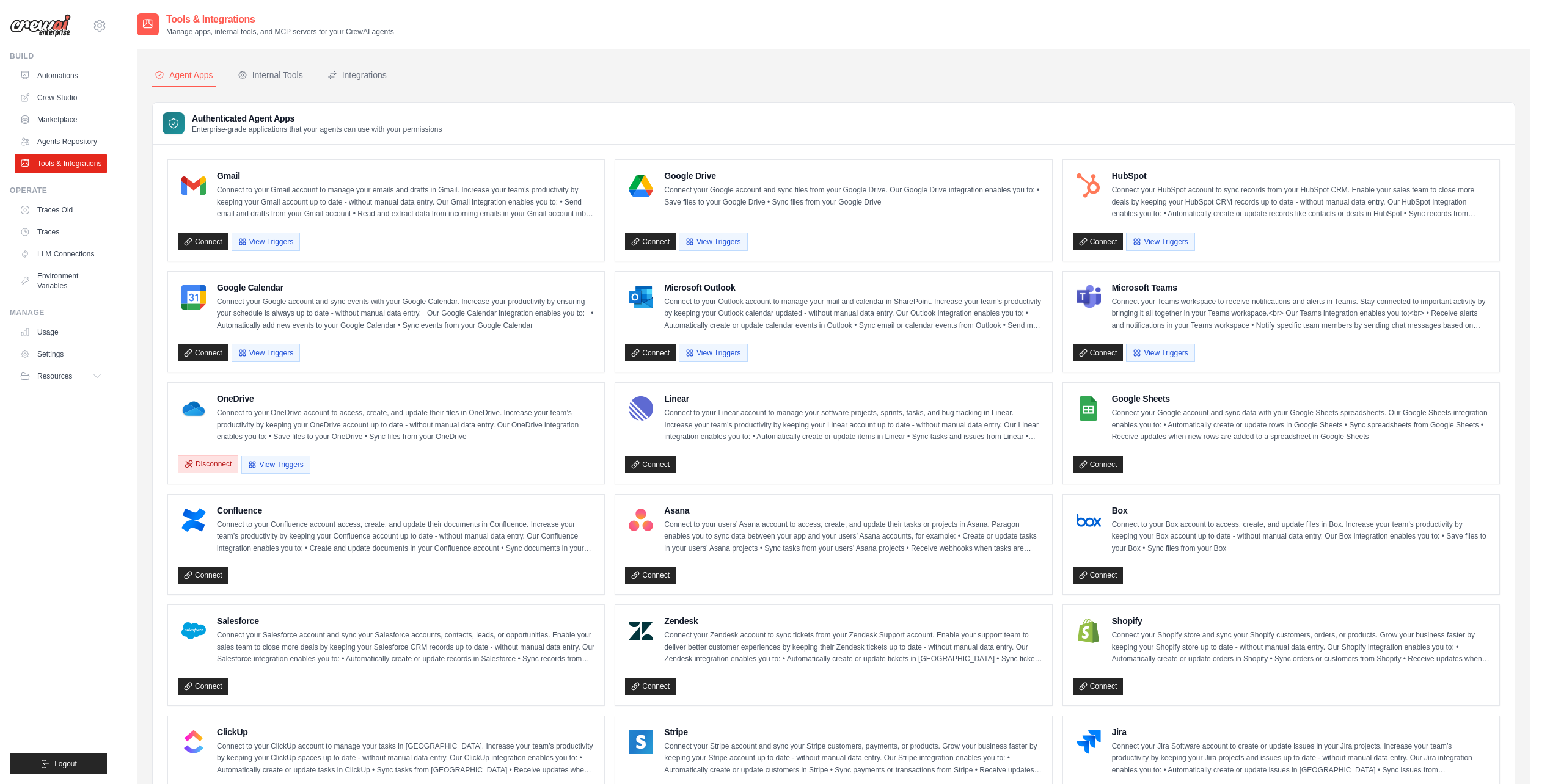
drag, startPoint x: 224, startPoint y: 464, endPoint x: 233, endPoint y: 463, distance: 9.1
click at [225, 464] on button "Disconnect" at bounding box center [208, 464] width 60 height 18
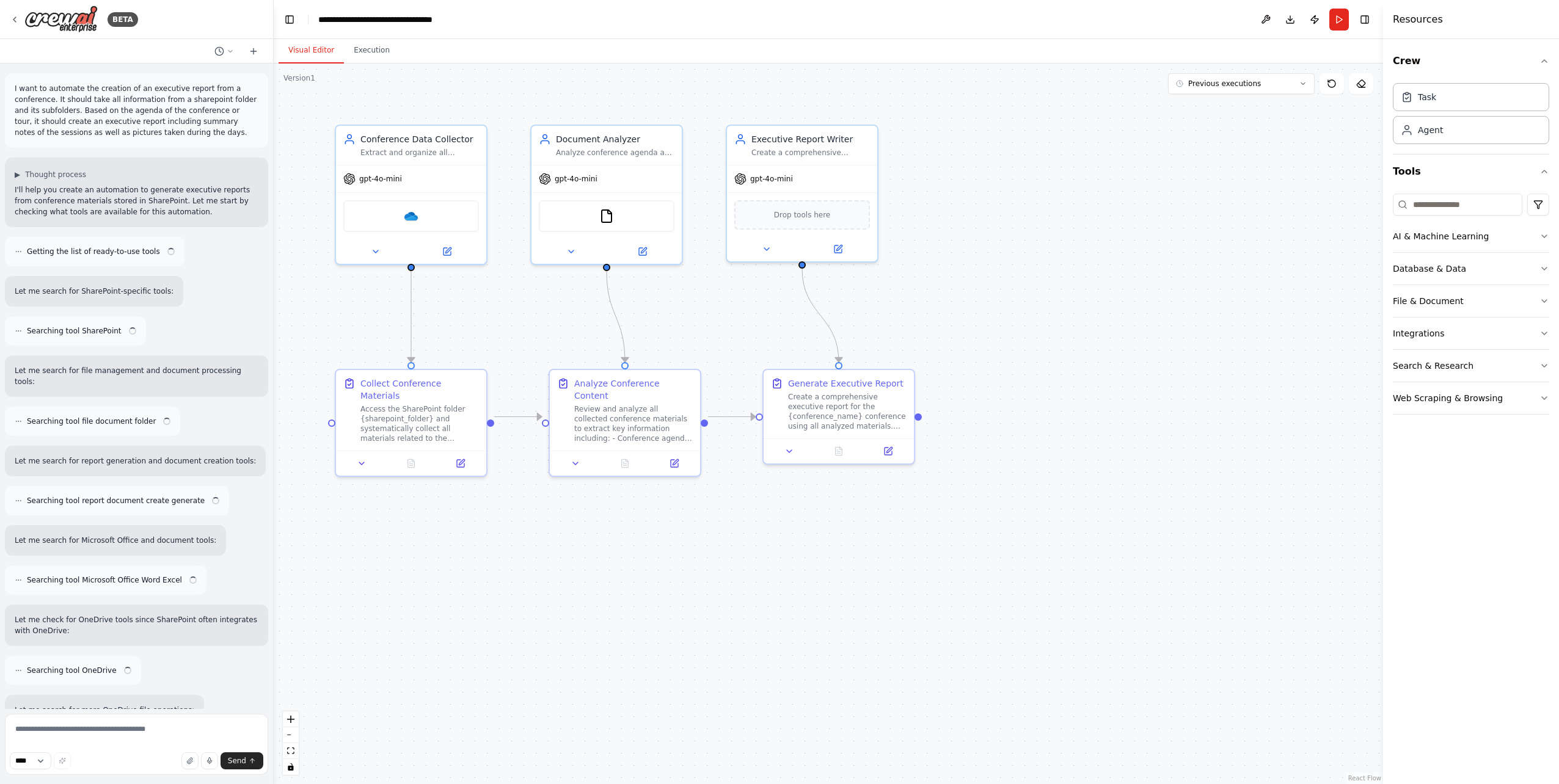
scroll to position [998, 0]
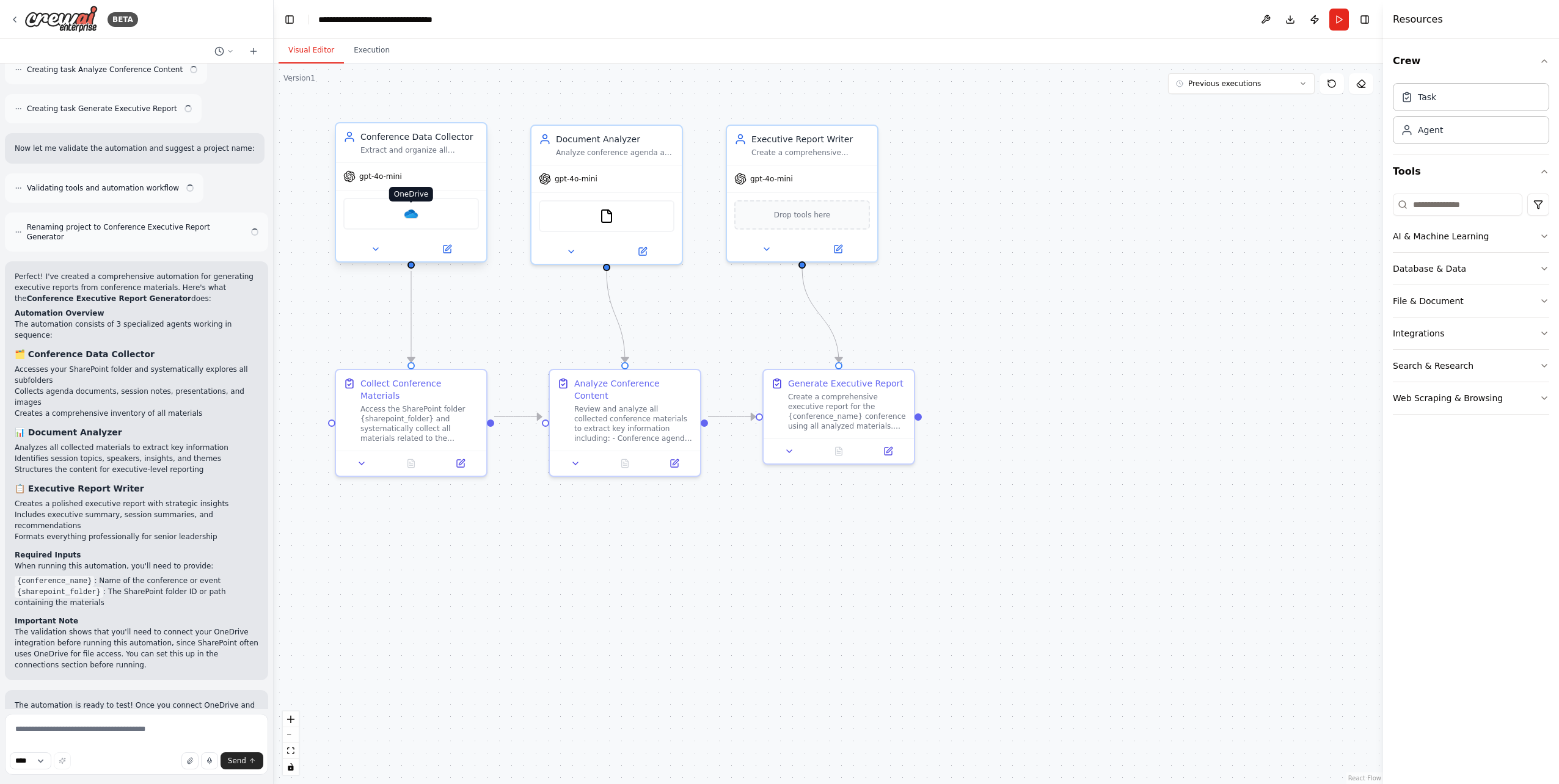
scroll to position [988, 0]
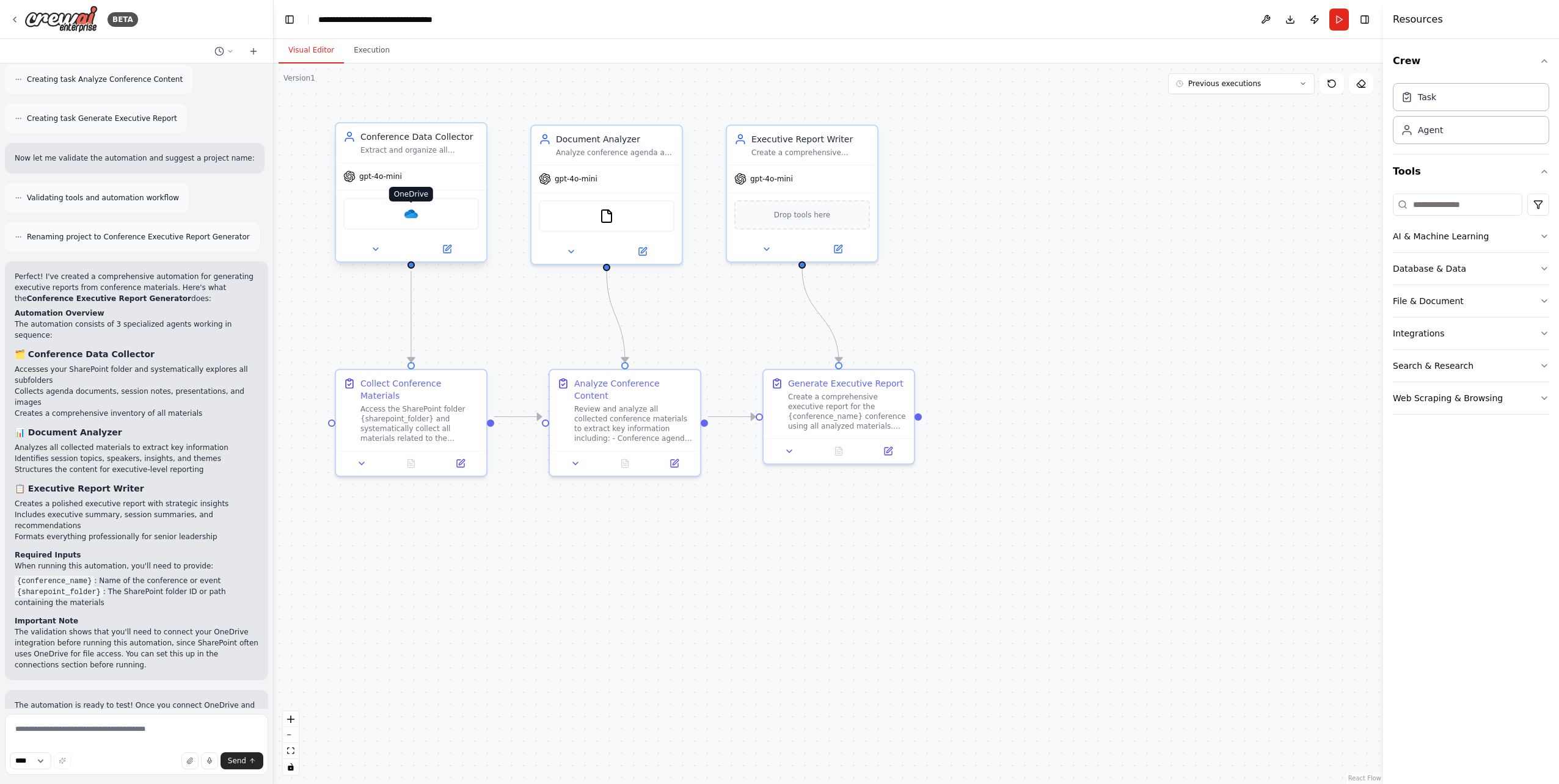
click at [410, 214] on img at bounding box center [411, 214] width 15 height 15
click at [51, 8] on img at bounding box center [61, 19] width 74 height 27
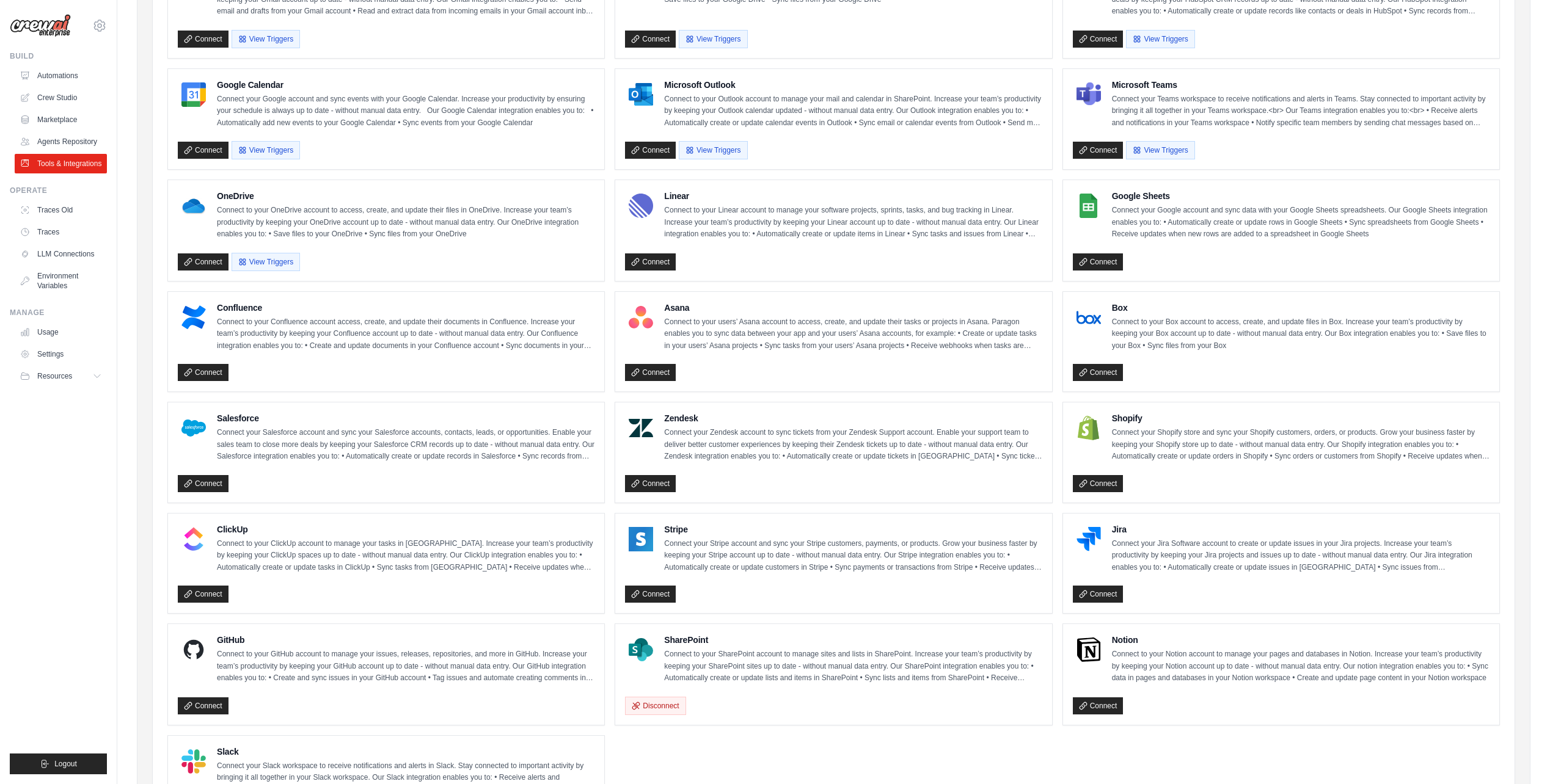
scroll to position [204, 0]
click at [668, 710] on button "Disconnect" at bounding box center [655, 704] width 60 height 18
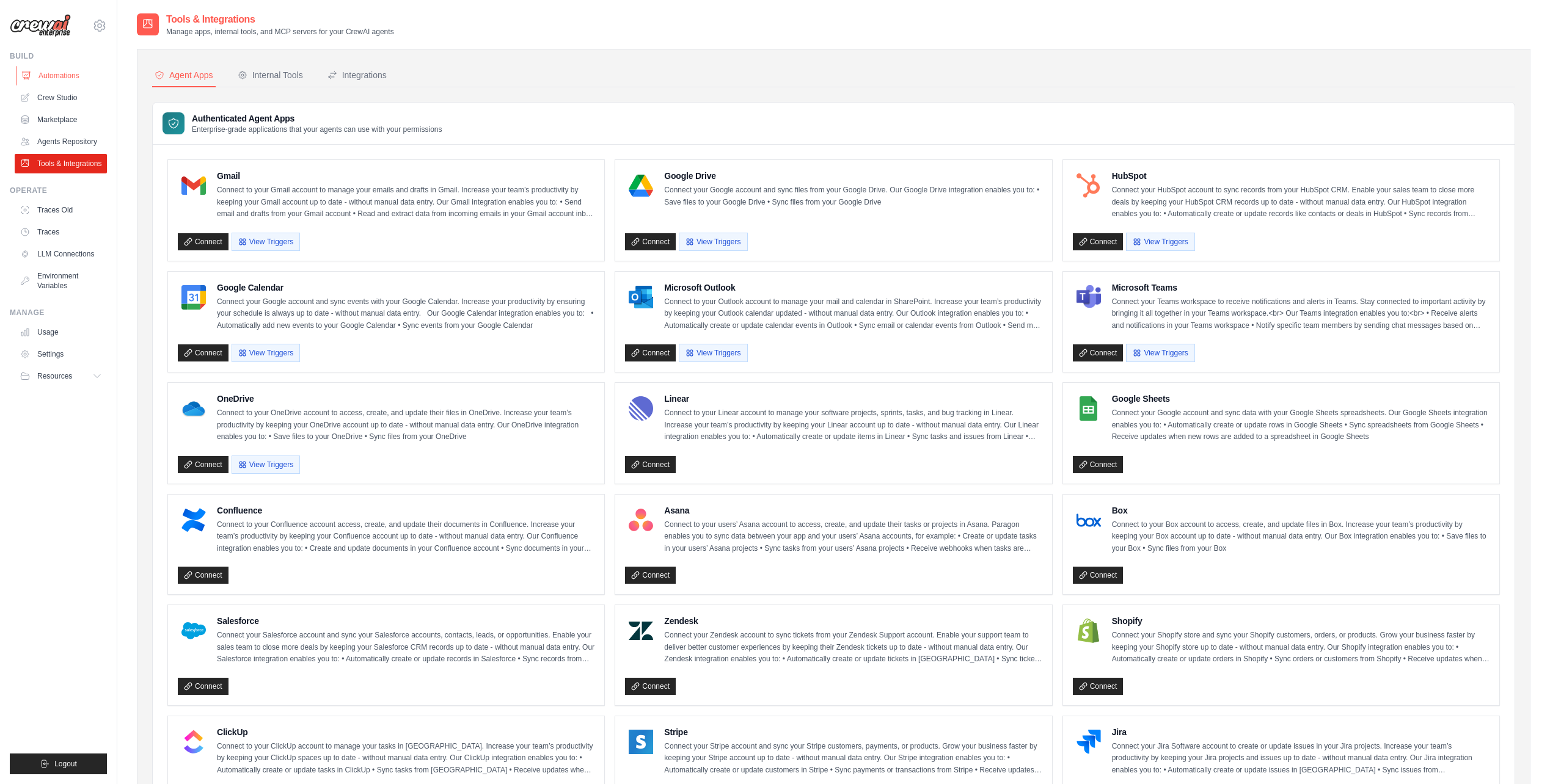
click at [61, 75] on link "Automations" at bounding box center [62, 75] width 92 height 20
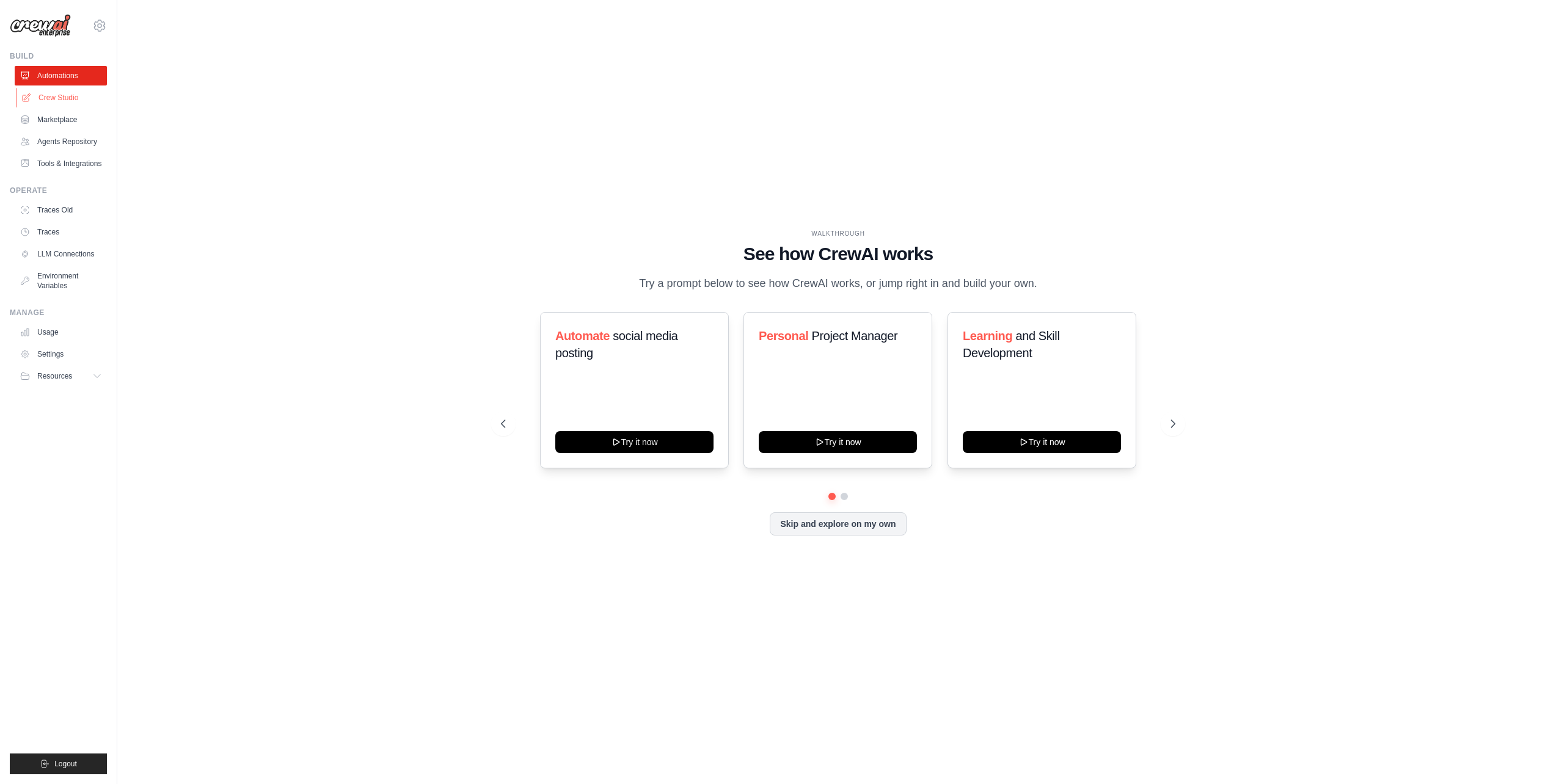
click at [67, 98] on link "Crew Studio" at bounding box center [62, 97] width 92 height 20
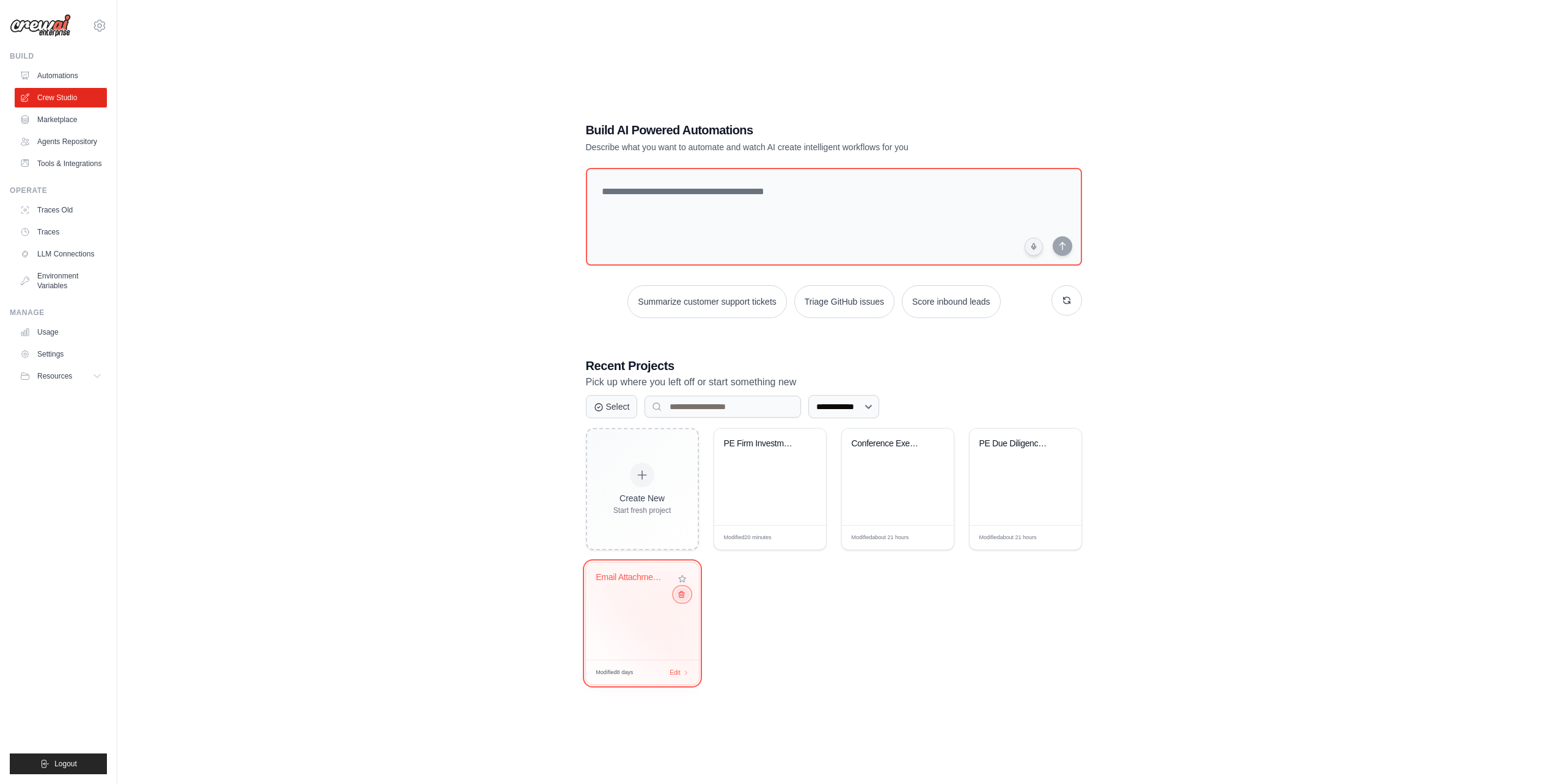
click at [680, 598] on icon at bounding box center [681, 595] width 8 height 8
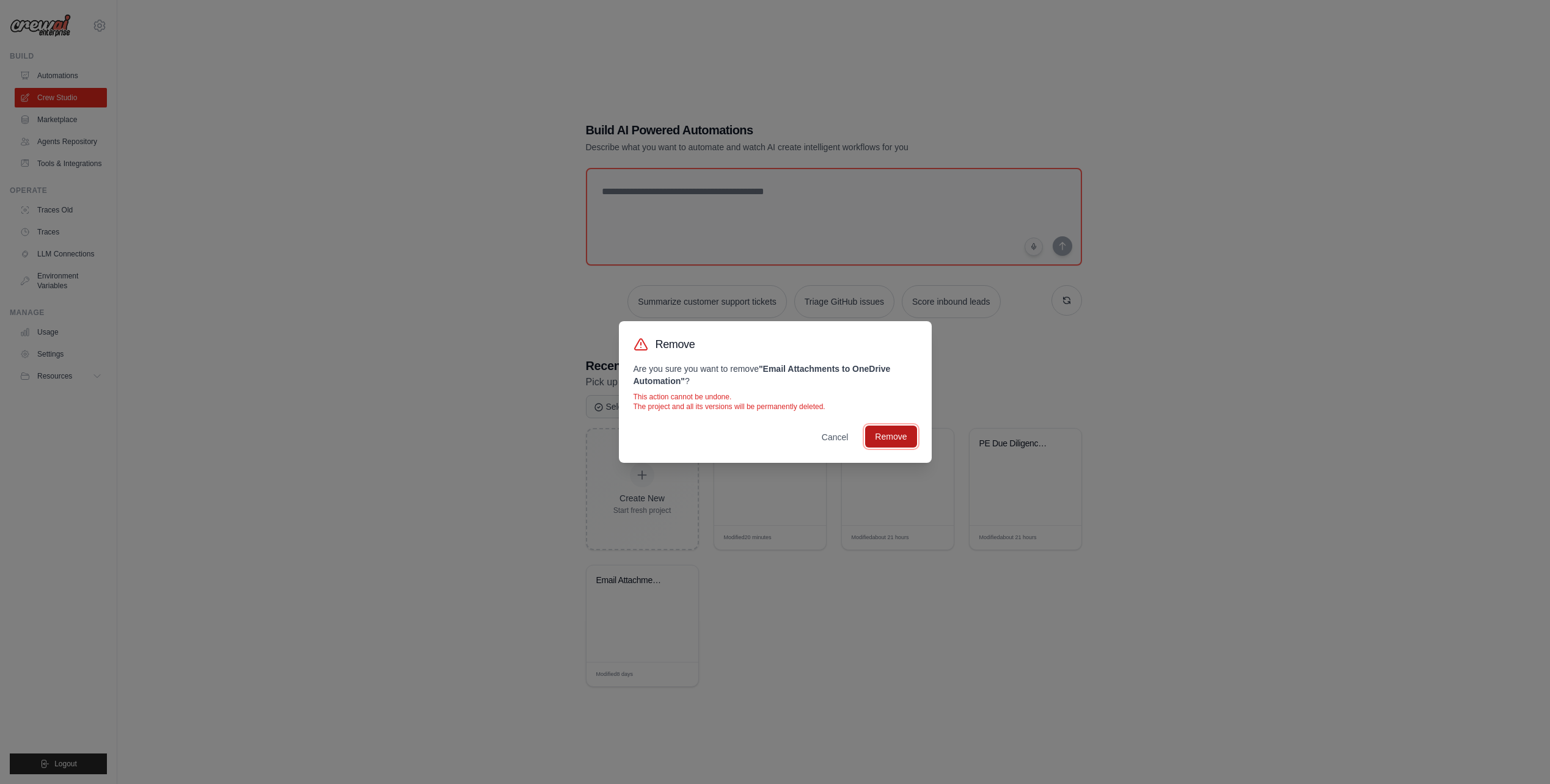
click at [878, 435] on button "Remove" at bounding box center [890, 436] width 51 height 22
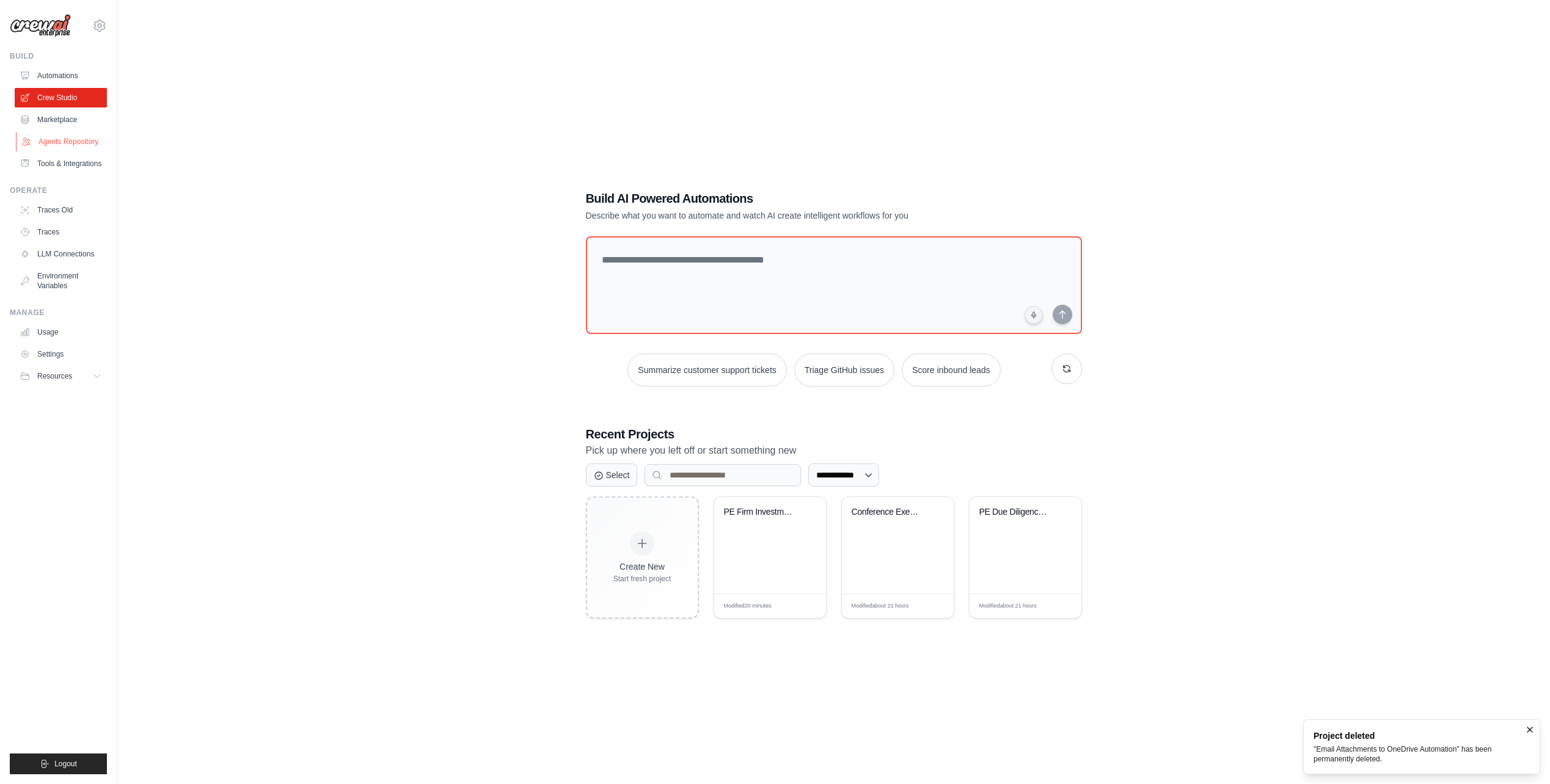
click at [72, 143] on link "Agents Repository" at bounding box center [62, 141] width 92 height 20
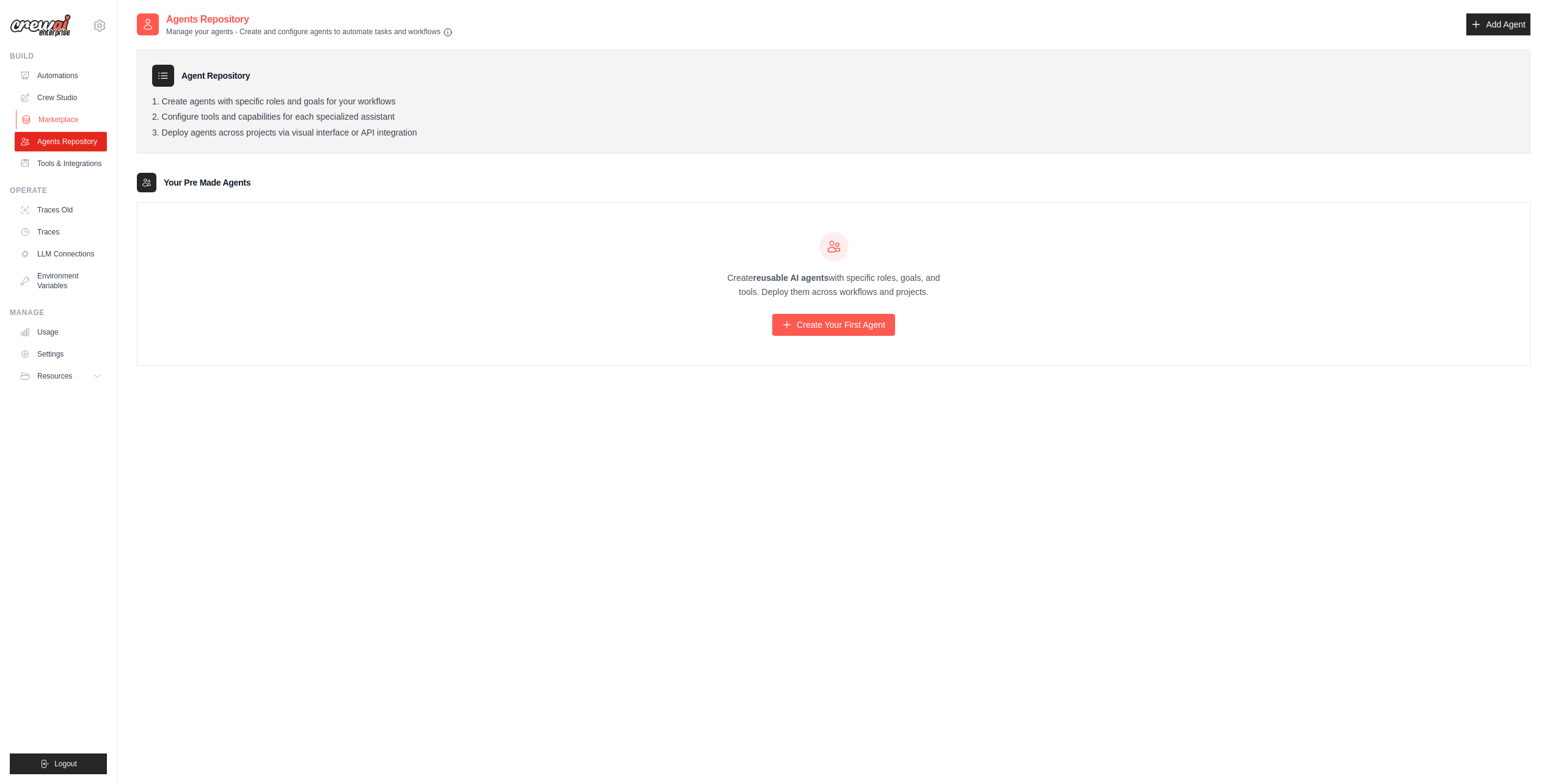
click at [71, 121] on link "Marketplace" at bounding box center [62, 120] width 92 height 20
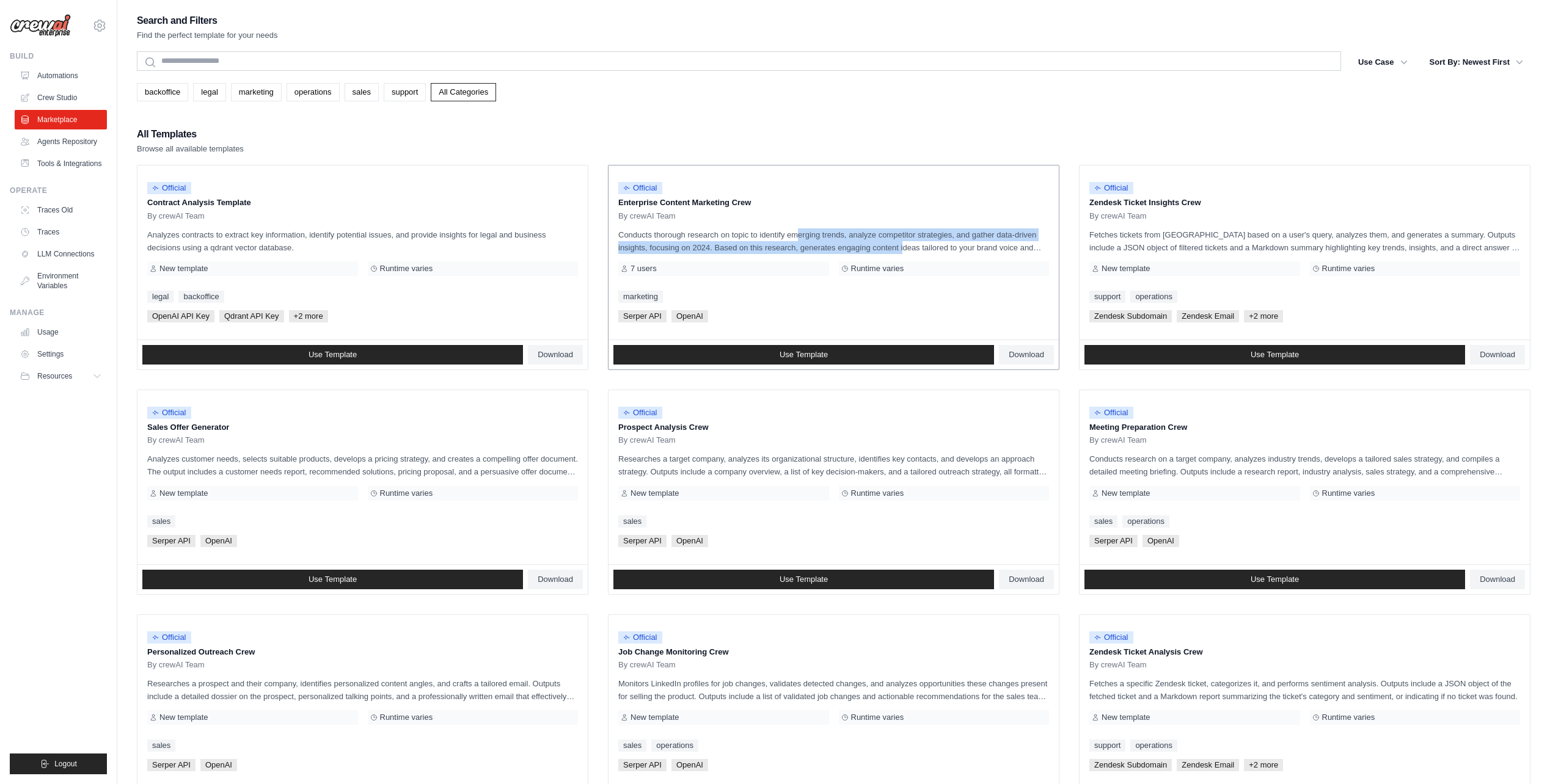
drag, startPoint x: 767, startPoint y: 237, endPoint x: 874, endPoint y: 245, distance: 107.3
click at [874, 245] on p "Conducts thorough research on topic to identify emerging trends, analyze compet…" at bounding box center [833, 240] width 431 height 25
drag, startPoint x: 874, startPoint y: 245, endPoint x: 792, endPoint y: 227, distance: 84.0
click at [792, 227] on div "Official Enterprise Content Marketing Crew By crewAI Team Conducts thorough res…" at bounding box center [833, 253] width 451 height 174
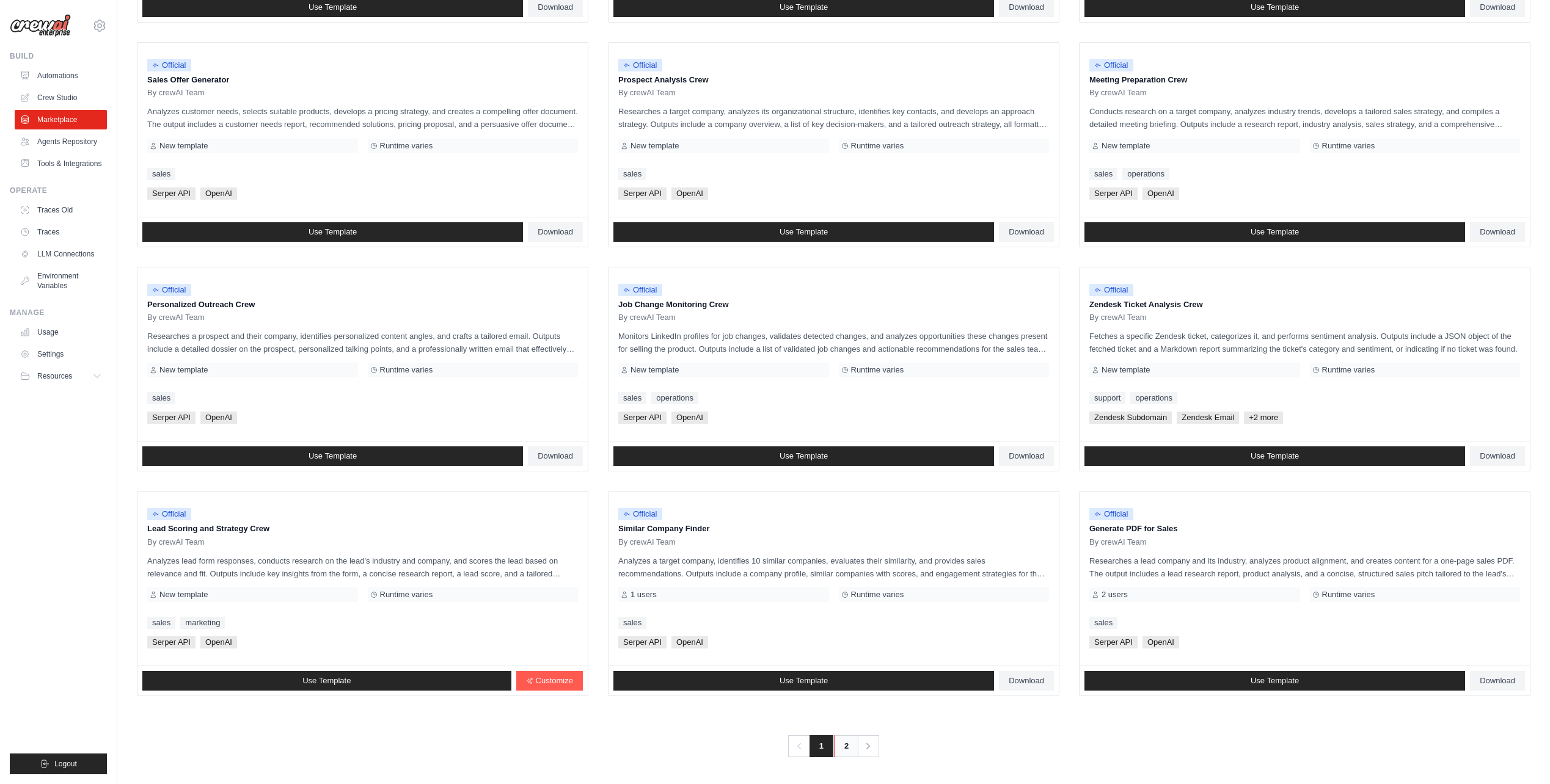
click at [844, 740] on link "2" at bounding box center [846, 745] width 25 height 22
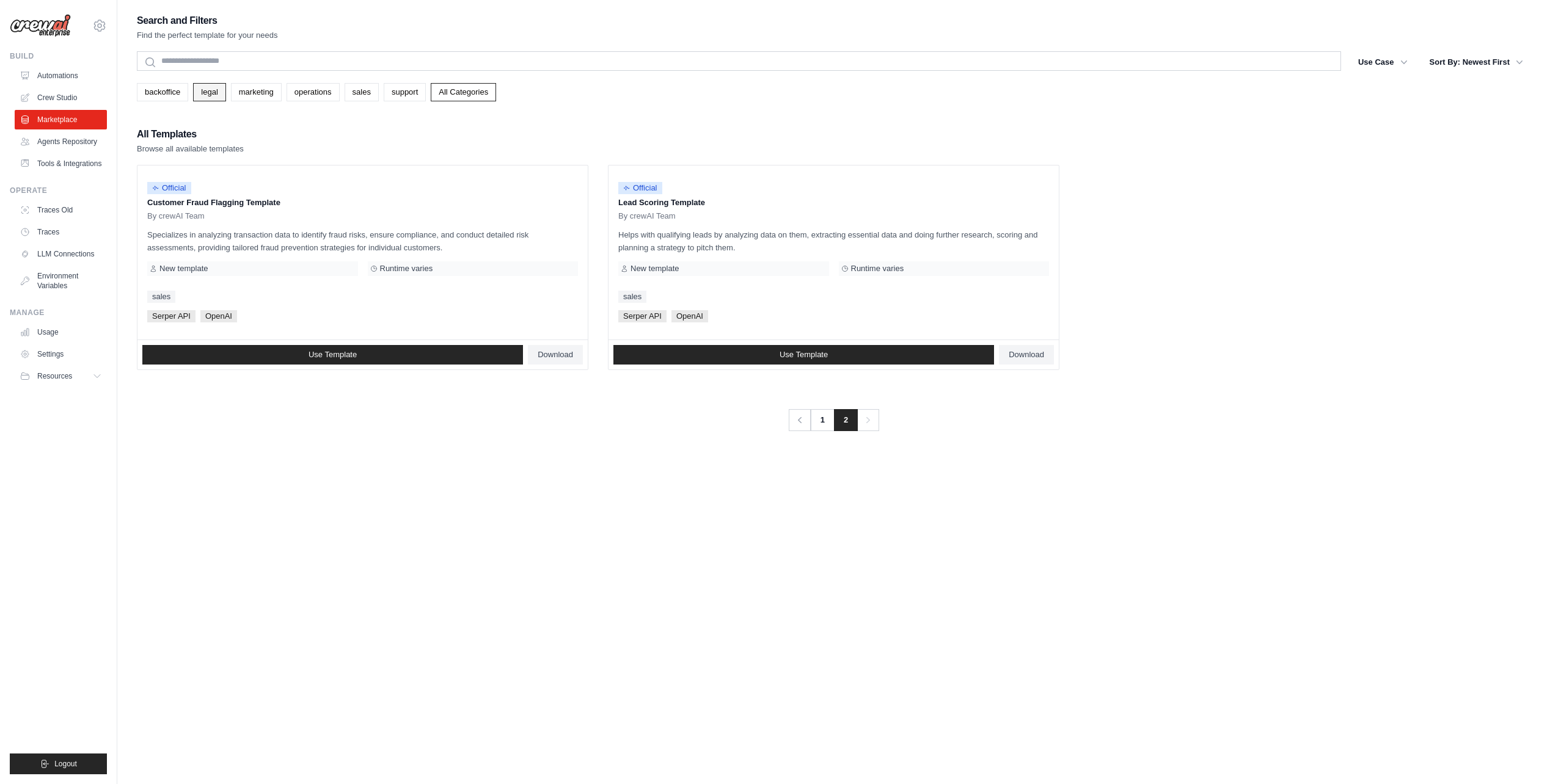
click at [206, 98] on link "legal" at bounding box center [209, 91] width 32 height 18
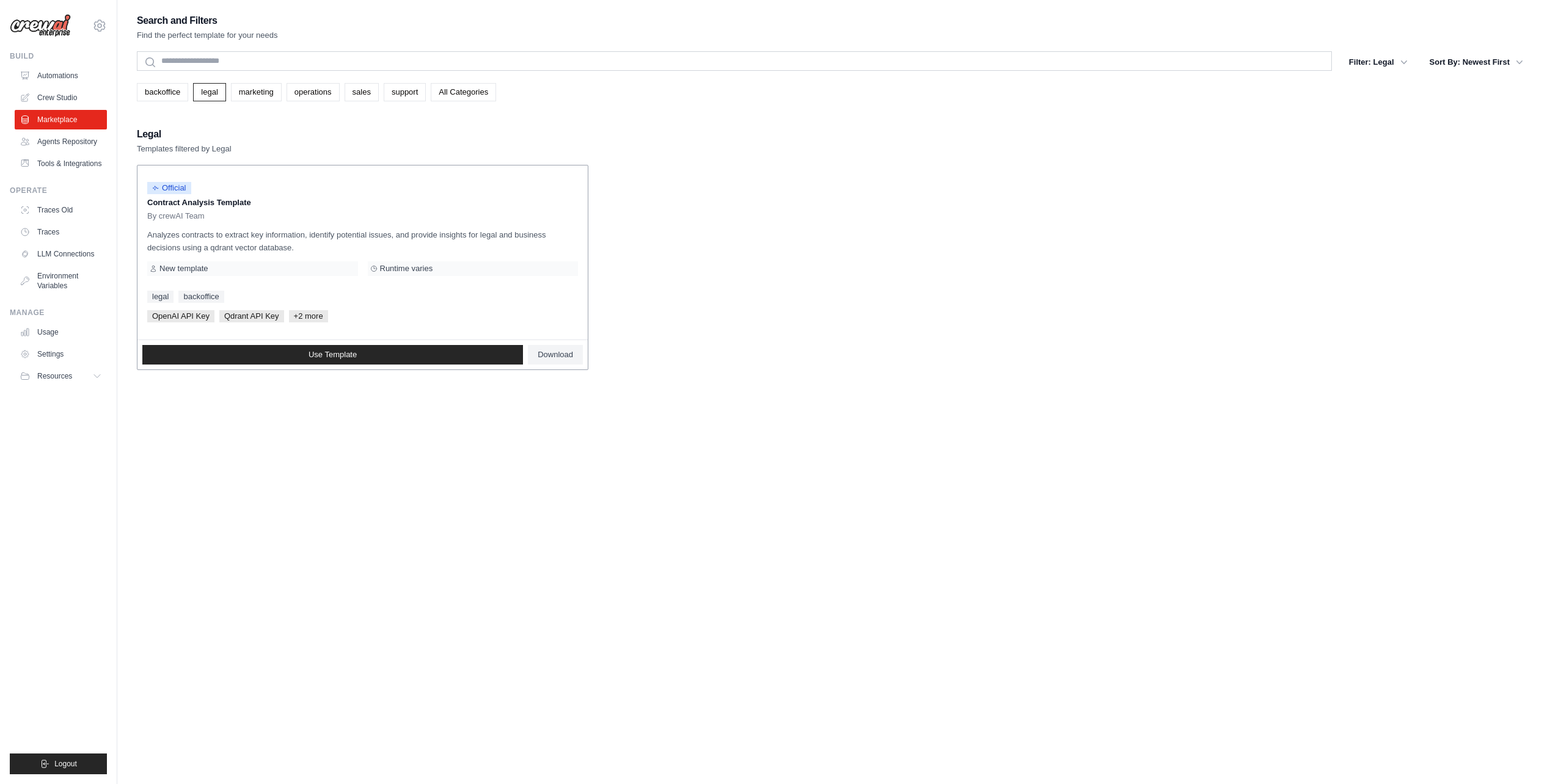
click at [321, 317] on span "+2 more" at bounding box center [307, 316] width 39 height 12
click at [310, 317] on span "+2 more" at bounding box center [307, 316] width 39 height 12
click at [60, 214] on link "Traces Old" at bounding box center [62, 210] width 92 height 20
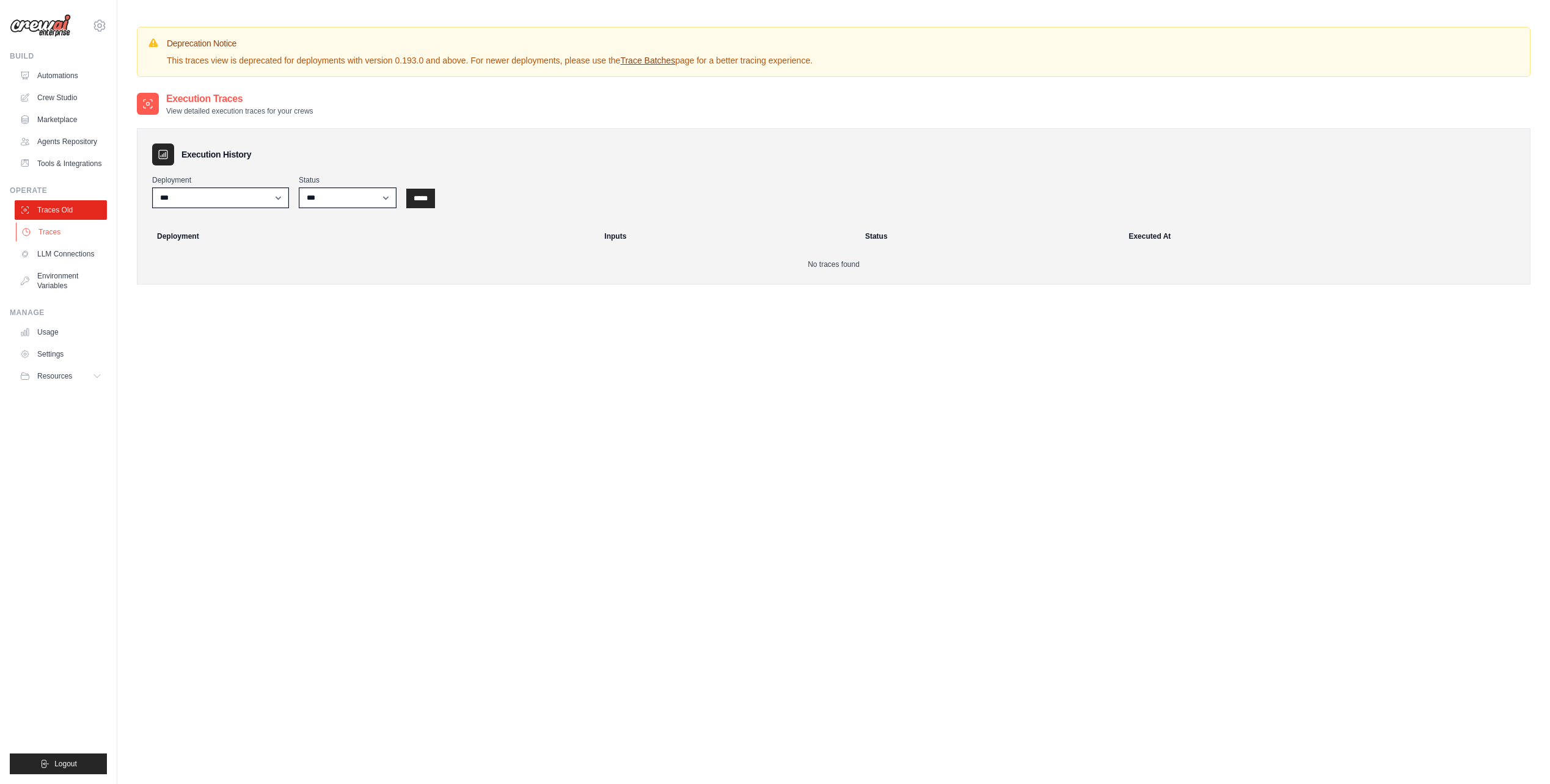
click at [58, 237] on link "Traces" at bounding box center [62, 232] width 92 height 20
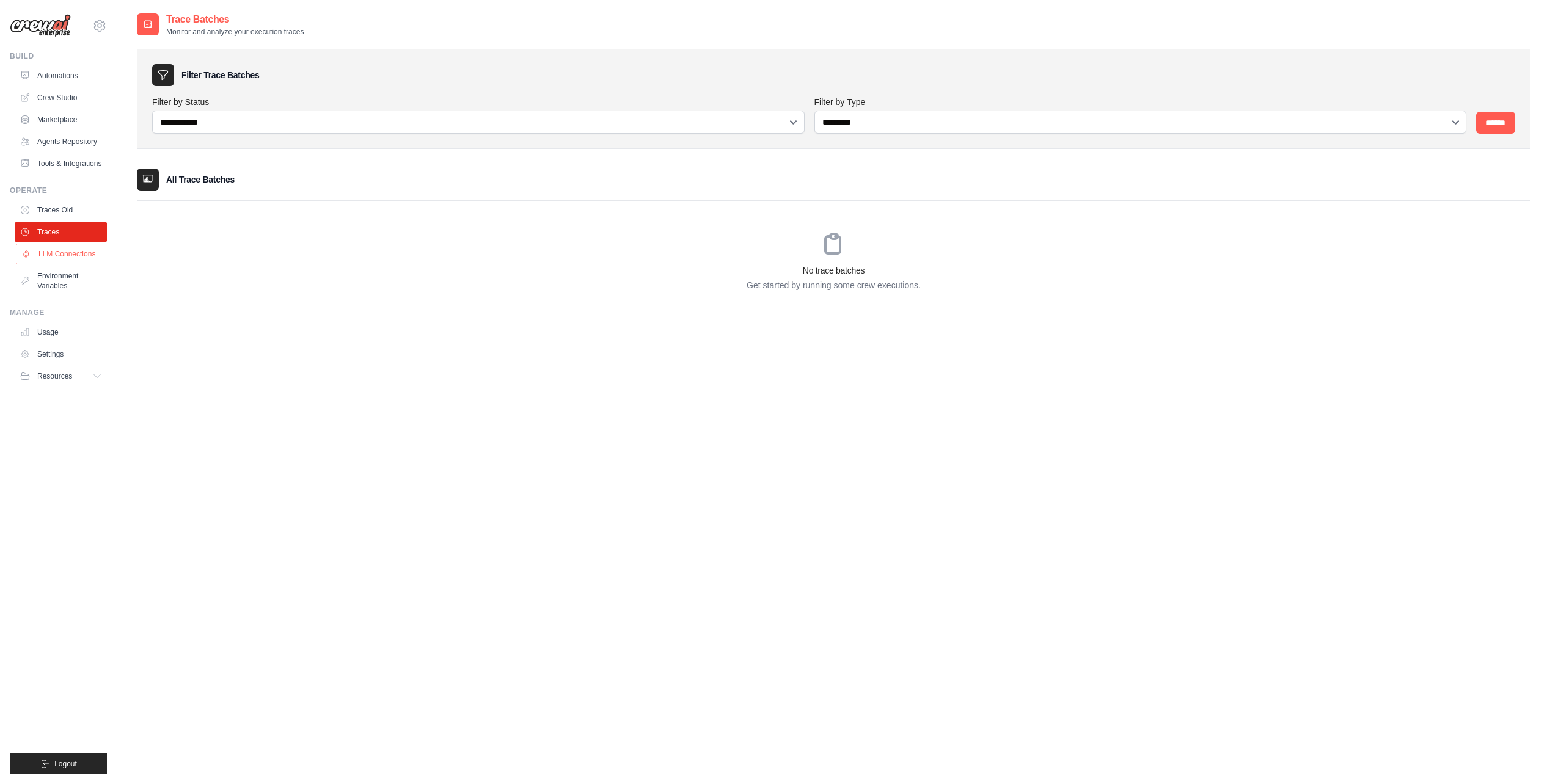
click at [78, 263] on link "LLM Connections" at bounding box center [62, 253] width 92 height 20
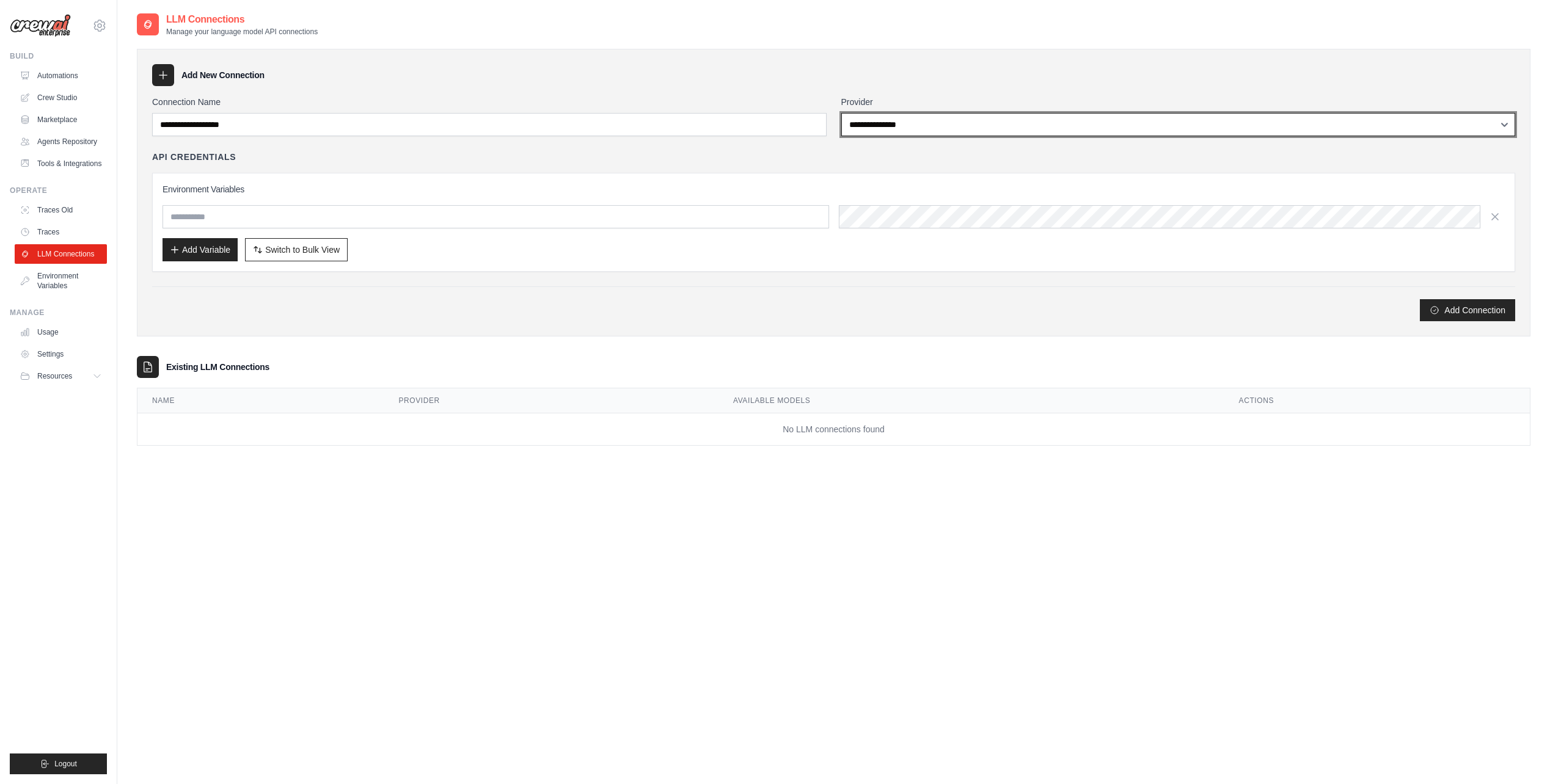
click at [877, 124] on select "**********" at bounding box center [1178, 124] width 674 height 24
select select "******"
click at [841, 113] on select "**********" at bounding box center [1178, 124] width 674 height 24
